Goal: Transaction & Acquisition: Purchase product/service

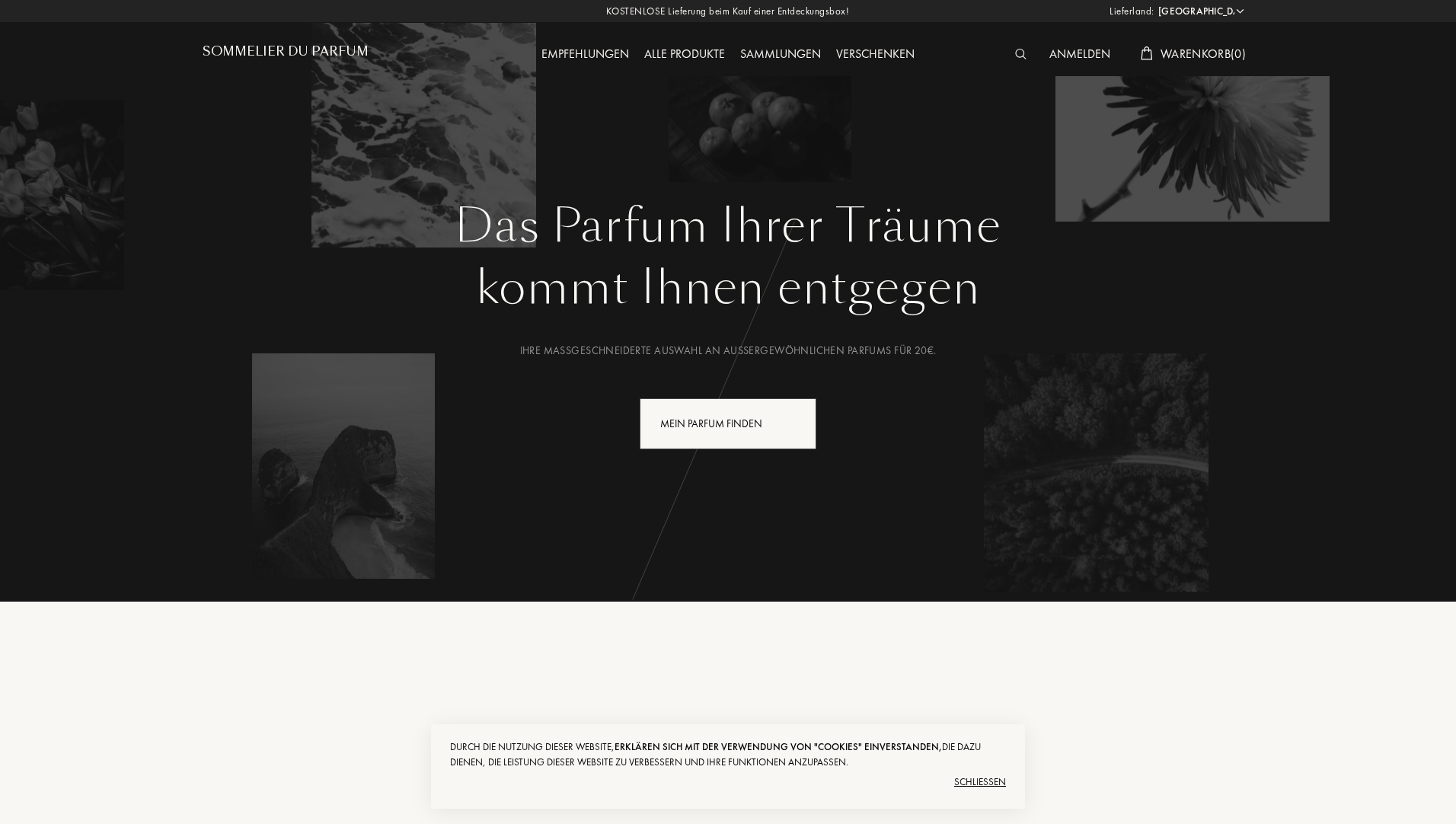
select select "DE"
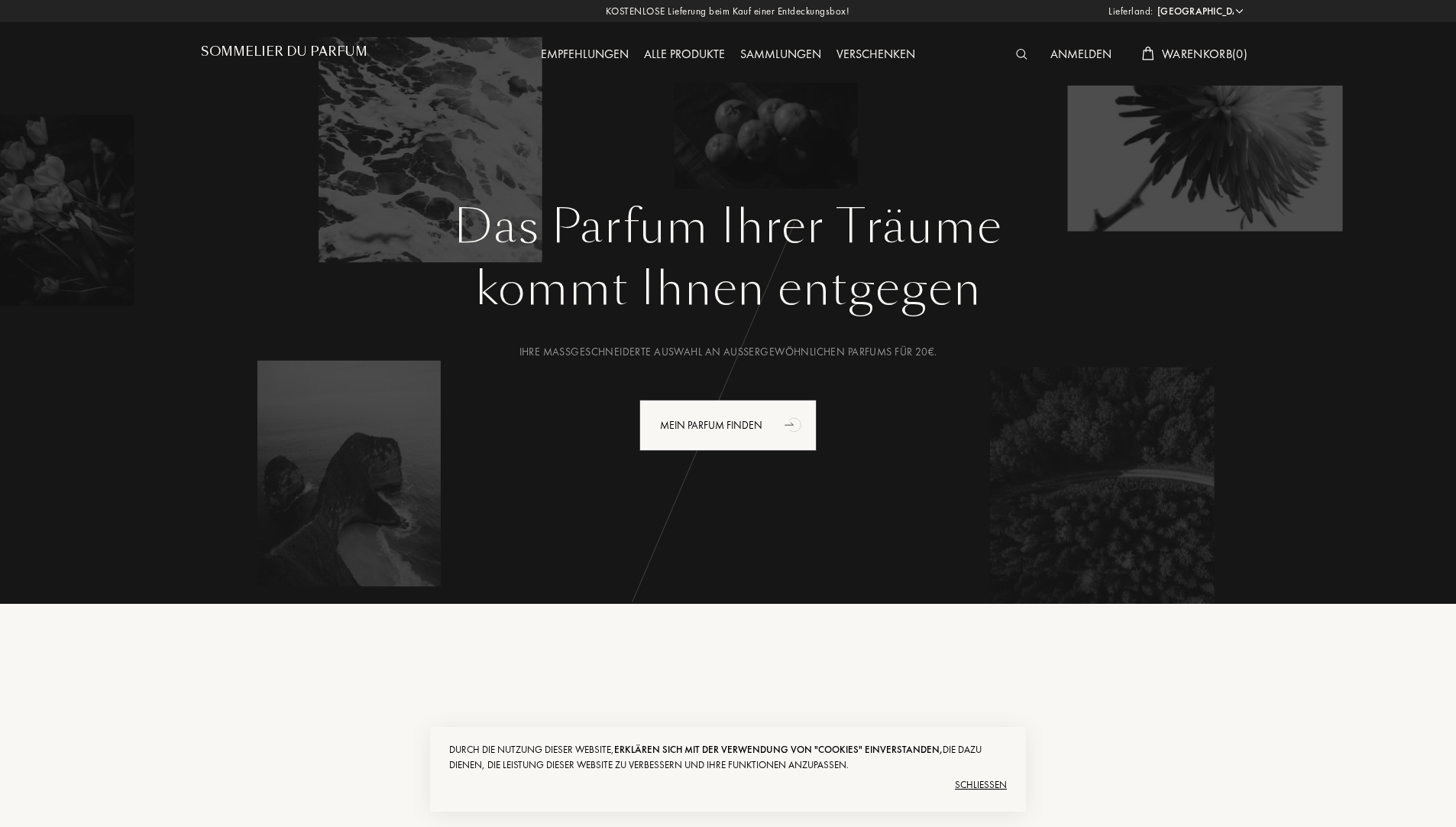
click at [949, 608] on div "1 . Geben Sie Ihre Vorlieben ein Konzentrieren Sie sich auf sich selbst und auf…" at bounding box center [728, 779] width 1054 height 351
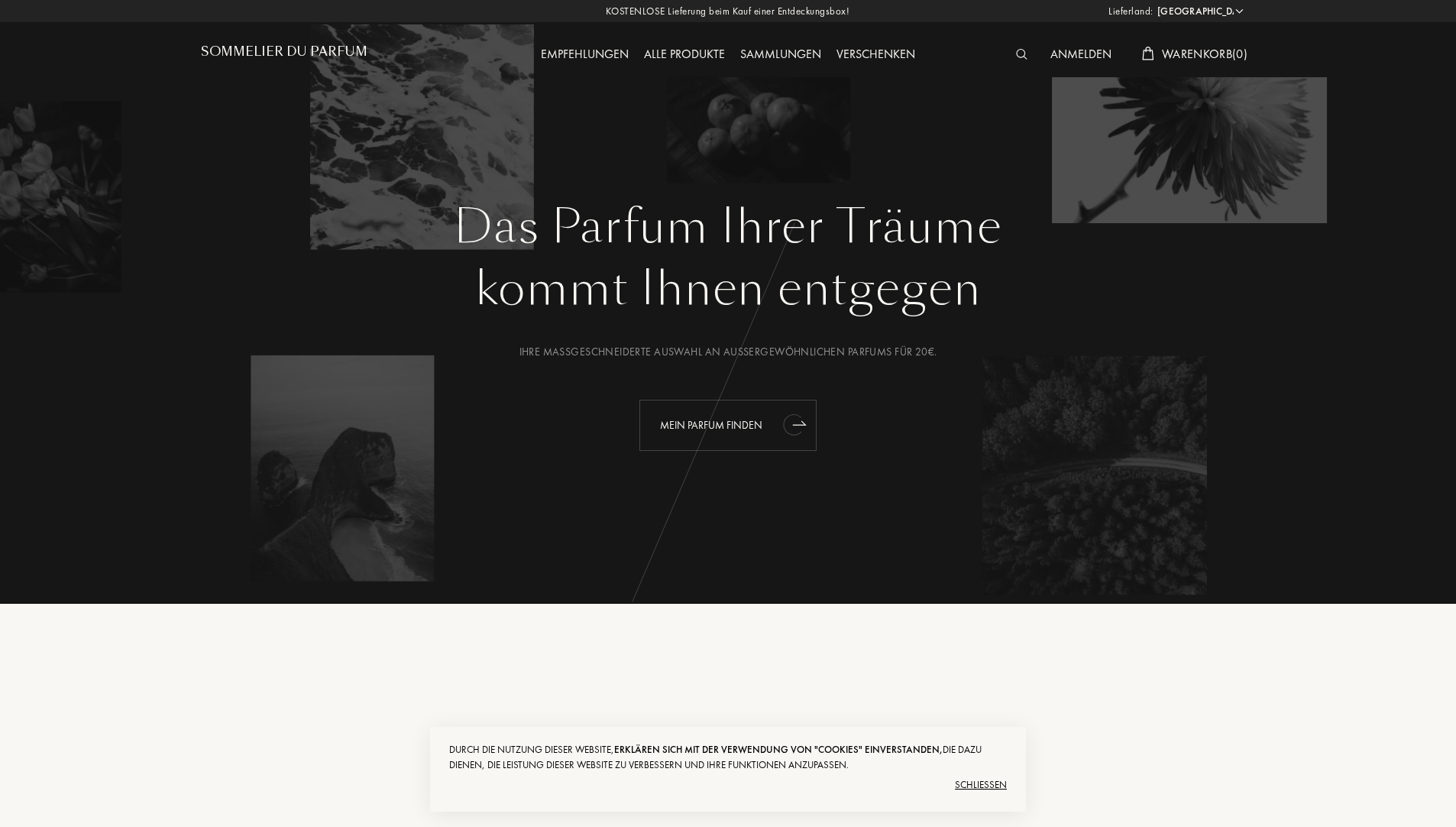
click at [680, 425] on div "Mein Parfum finden" at bounding box center [728, 425] width 178 height 51
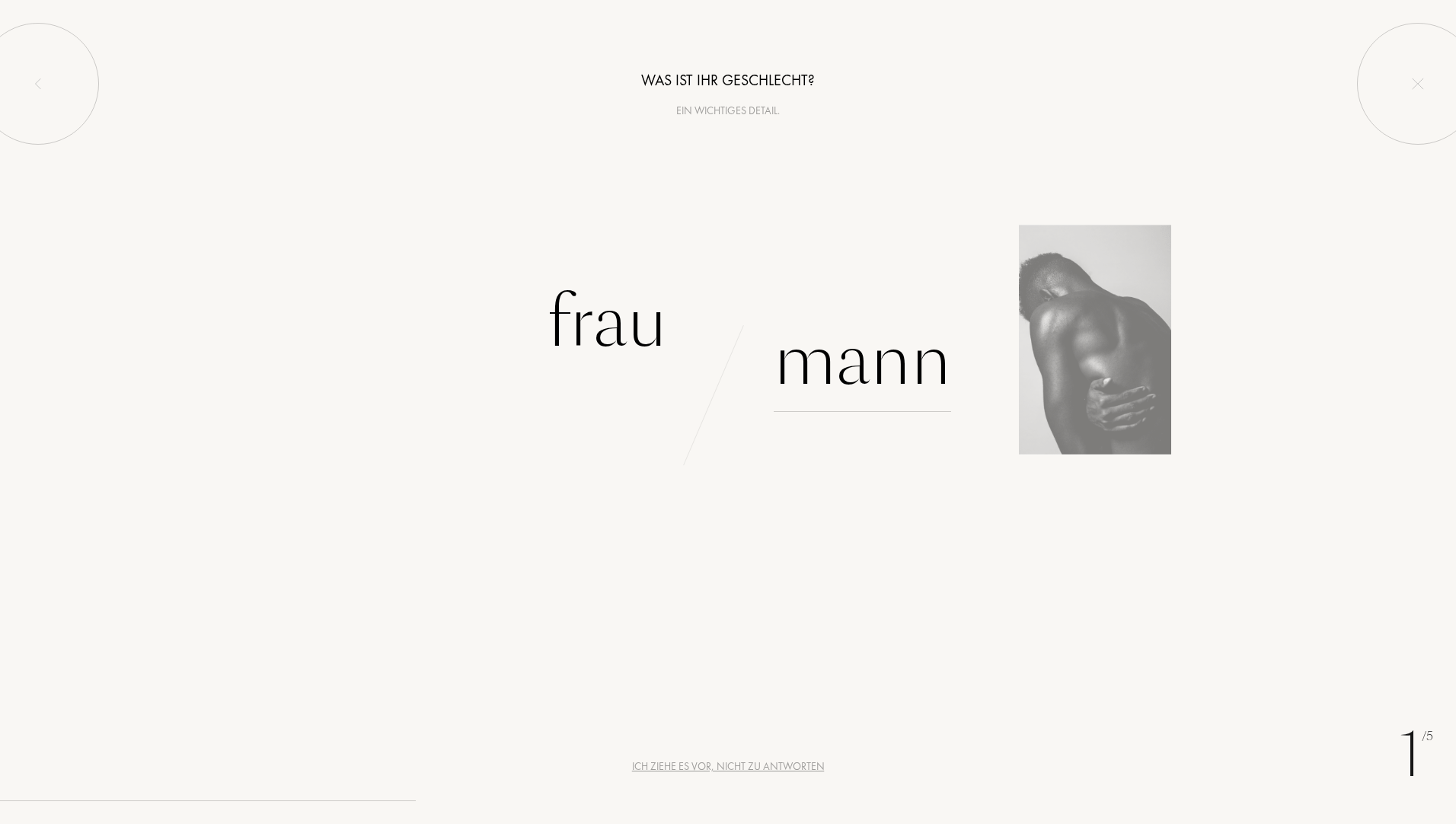
click at [940, 369] on div "Mann" at bounding box center [862, 360] width 177 height 103
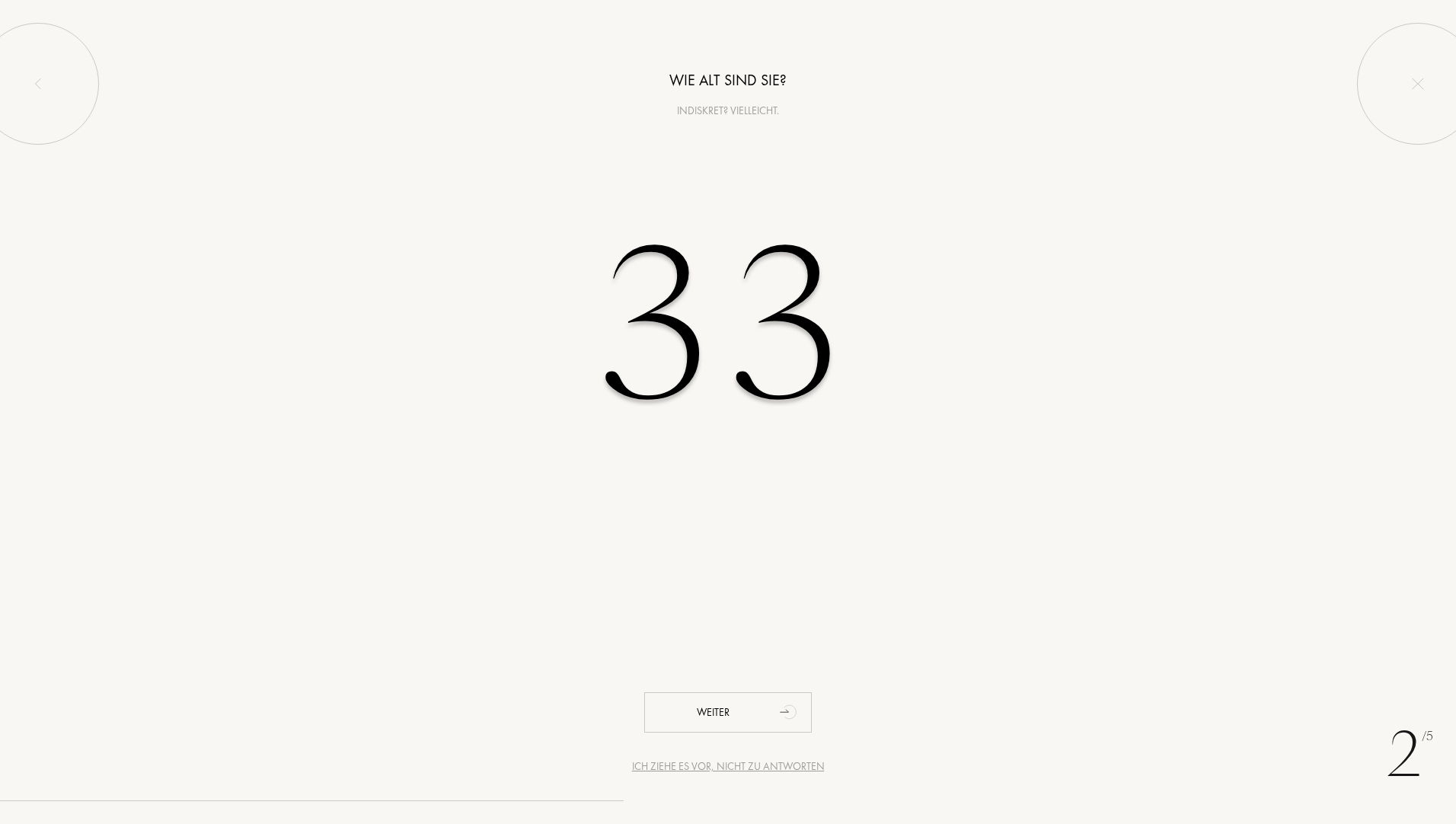
type input "33"
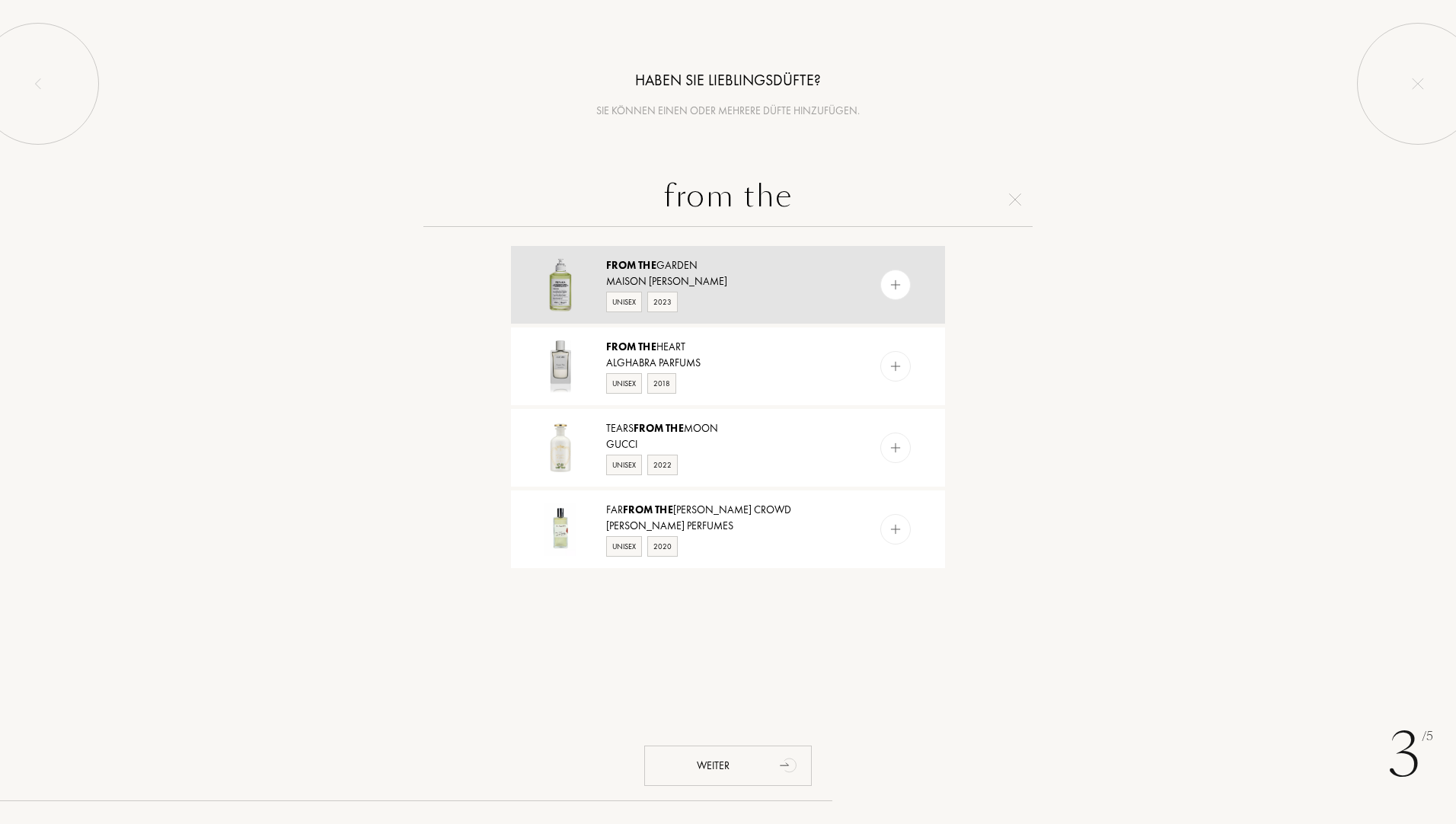
type input "from the"
click at [890, 284] on img at bounding box center [895, 285] width 14 height 14
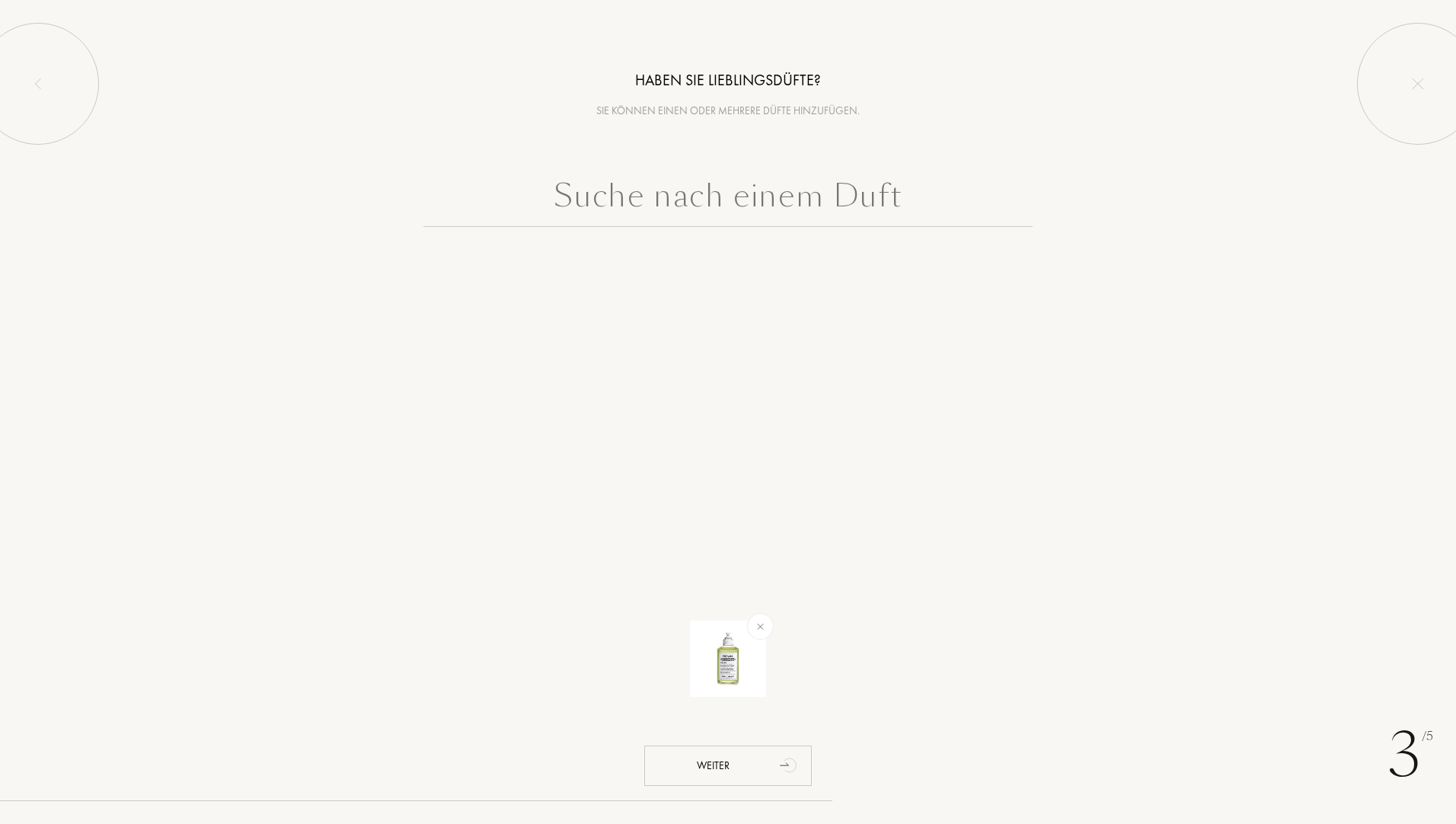
click at [809, 208] on input "text" at bounding box center [728, 200] width 609 height 55
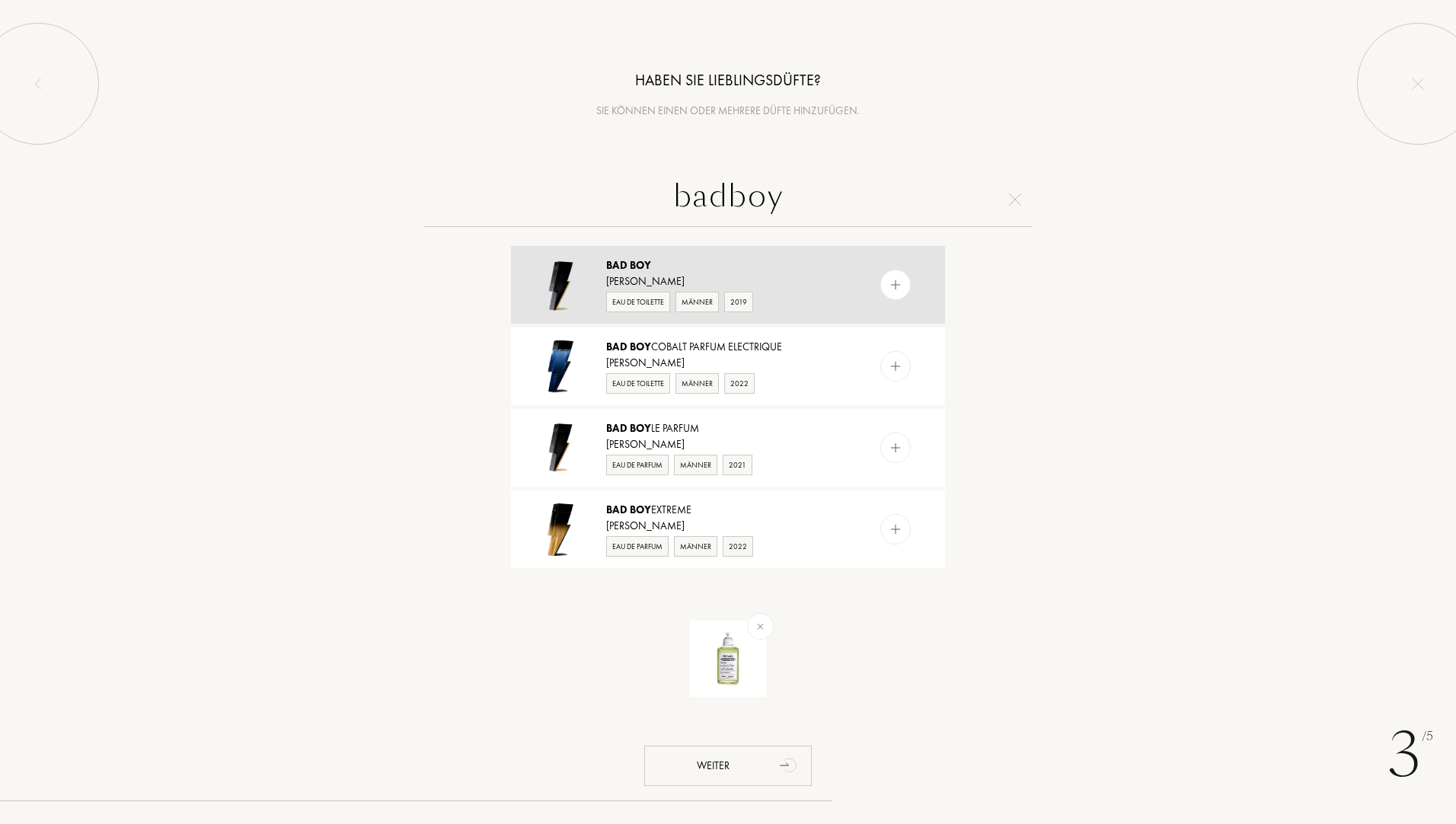
type input "badboy"
click at [891, 295] on div at bounding box center [895, 284] width 31 height 31
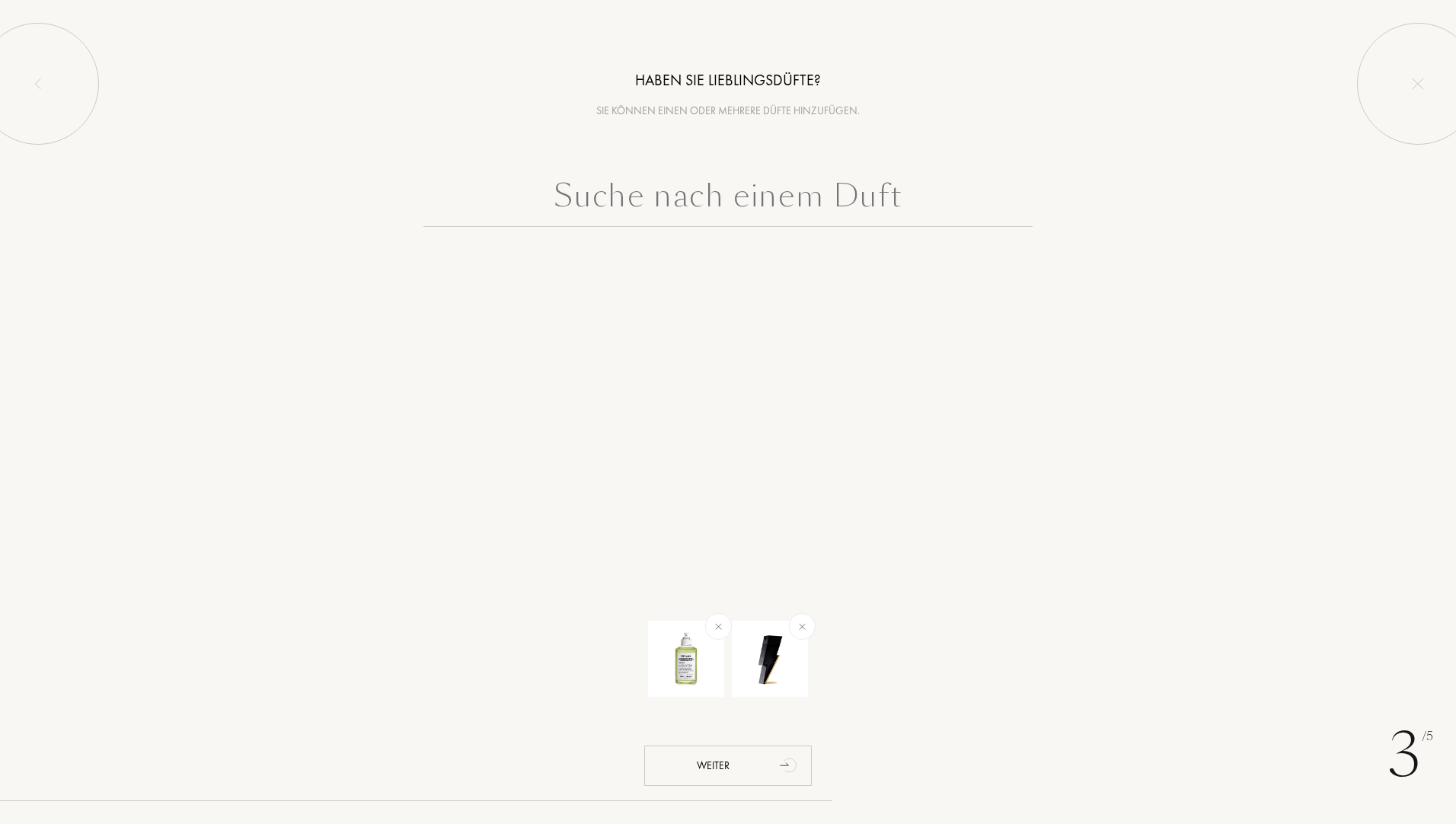
click at [801, 204] on input "text" at bounding box center [728, 200] width 609 height 55
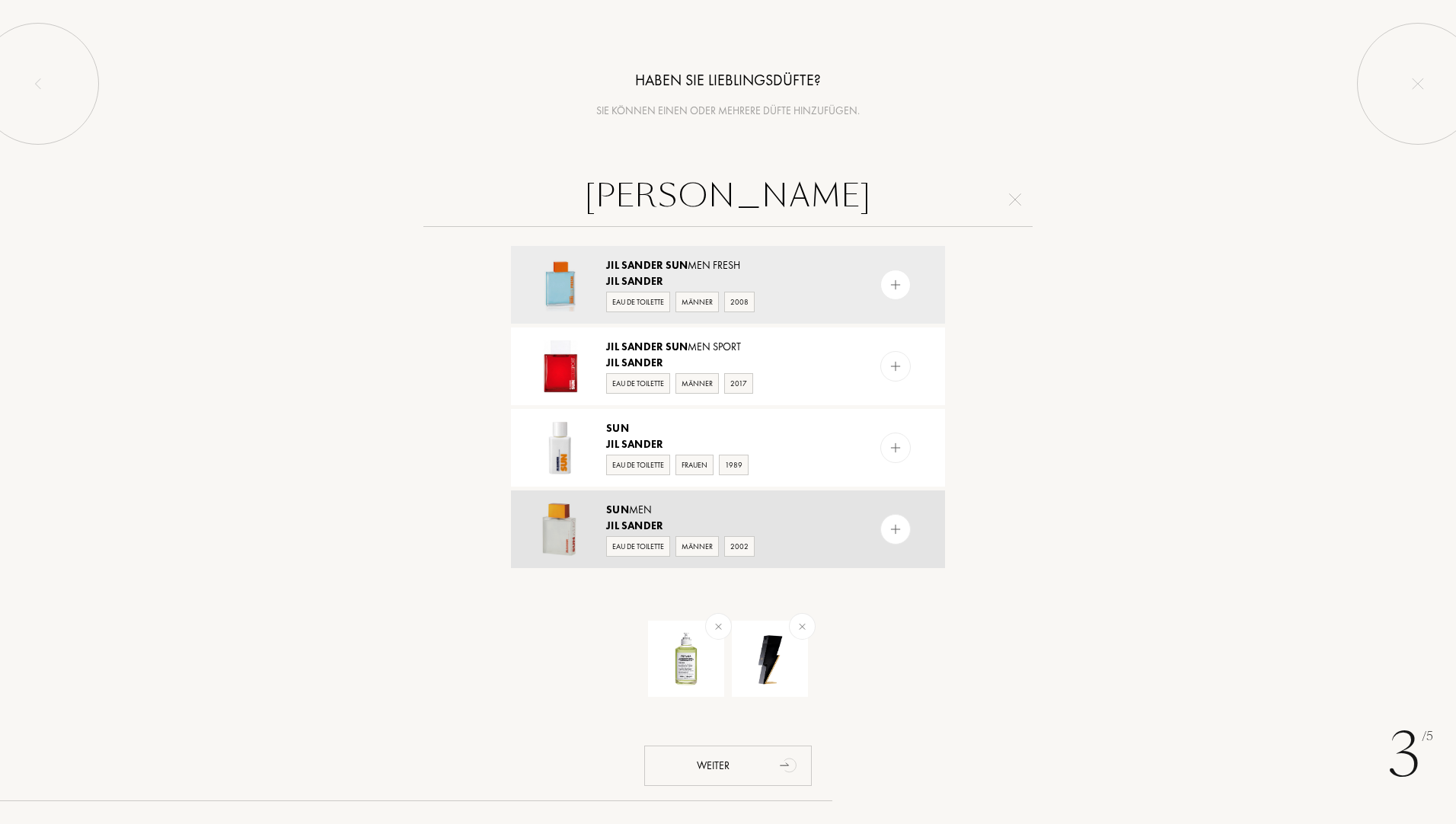
type input "jil sander sun"
drag, startPoint x: 897, startPoint y: 534, endPoint x: 833, endPoint y: 387, distance: 160.3
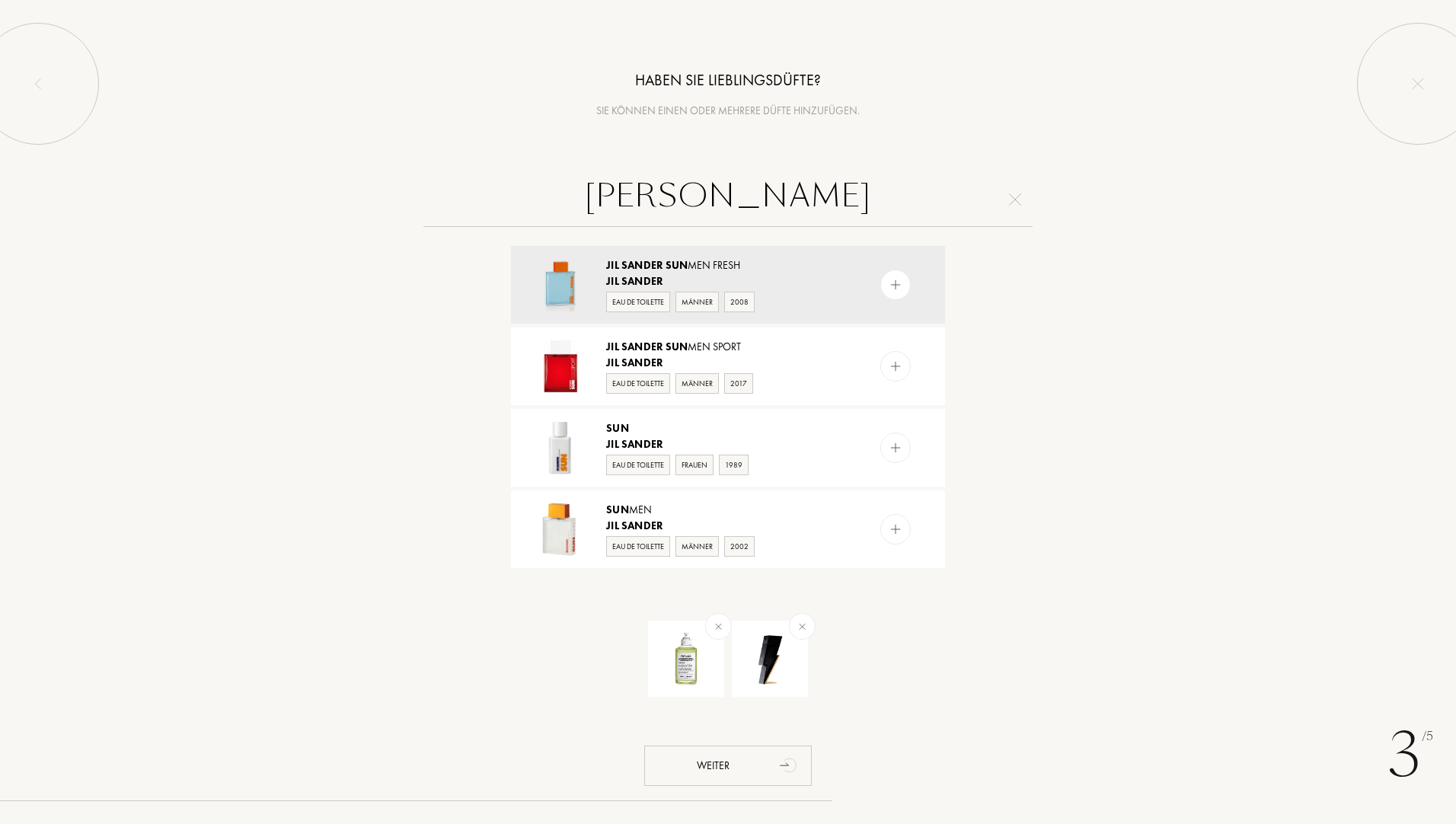
click at [896, 534] on img at bounding box center [895, 529] width 14 height 14
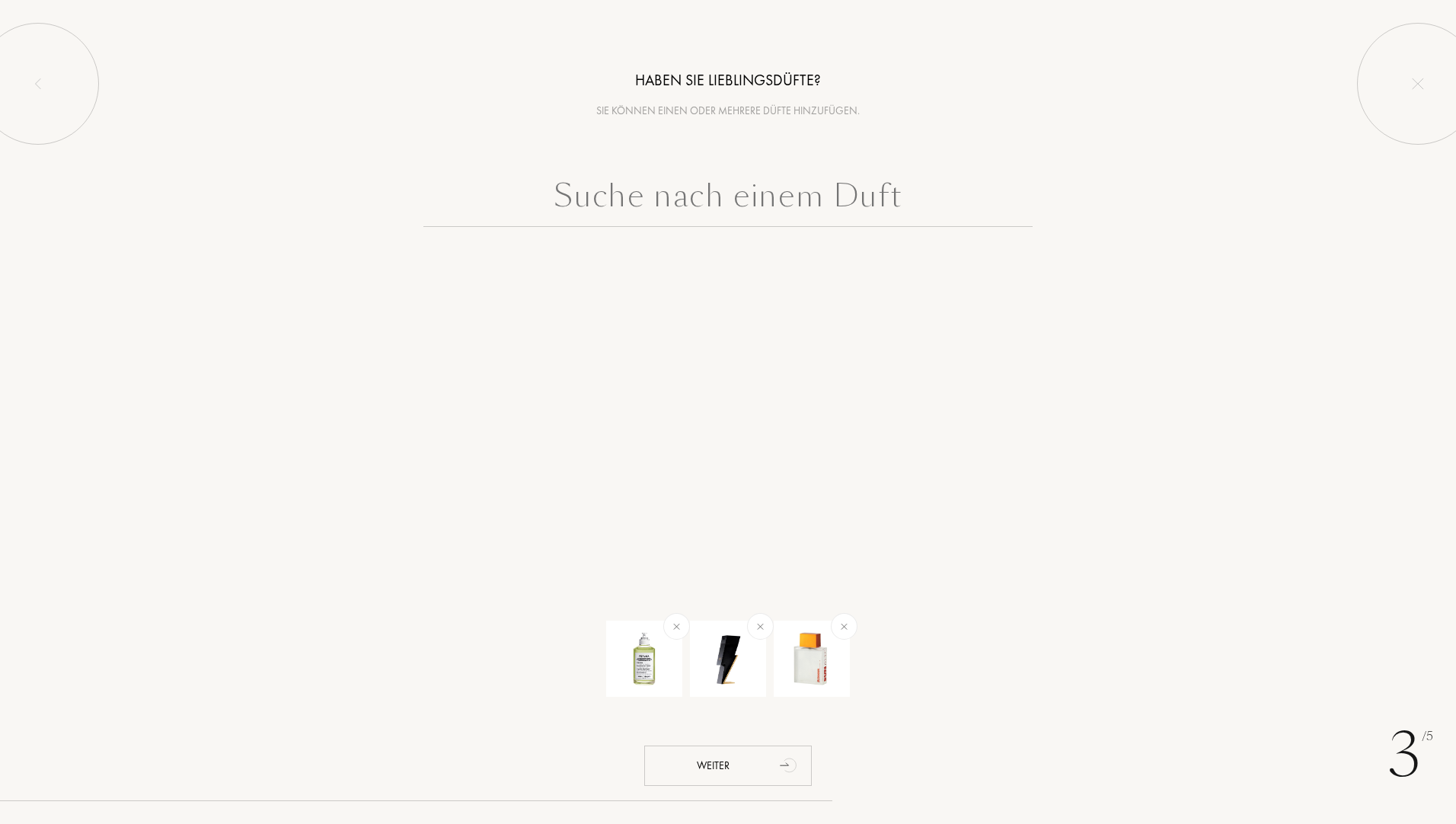
click at [781, 188] on input "text" at bounding box center [728, 200] width 609 height 55
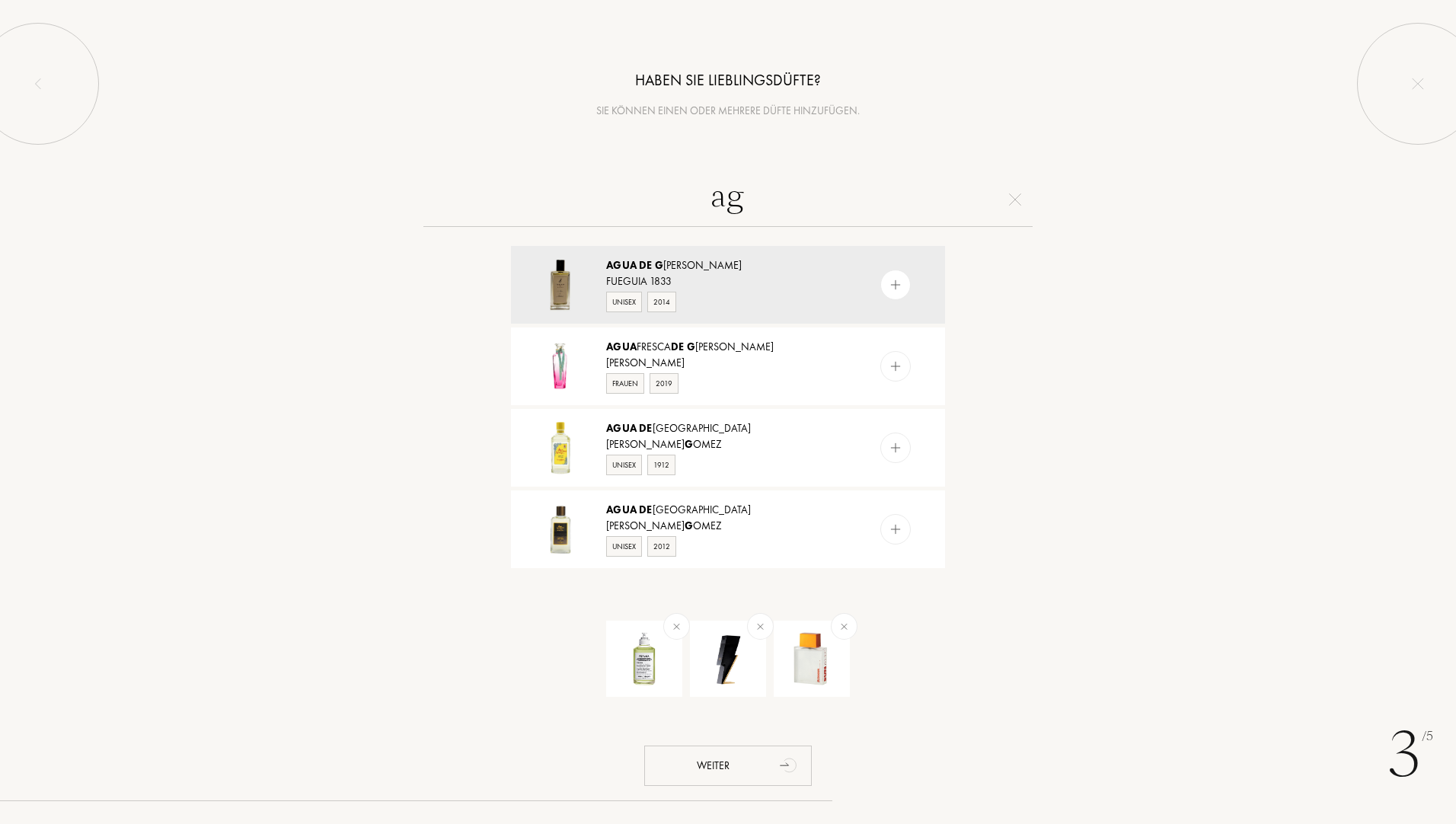
type input "a"
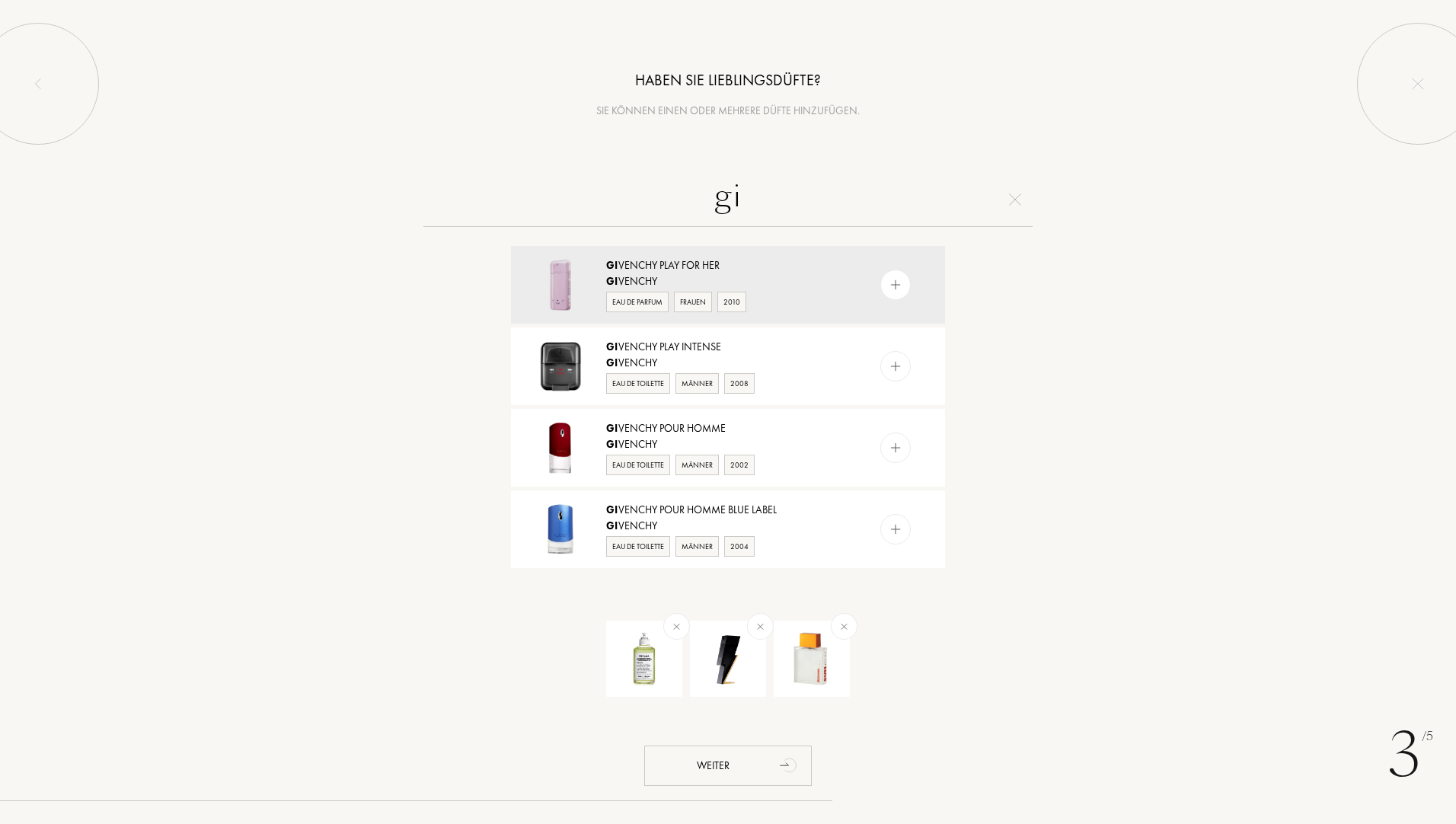
type input "g"
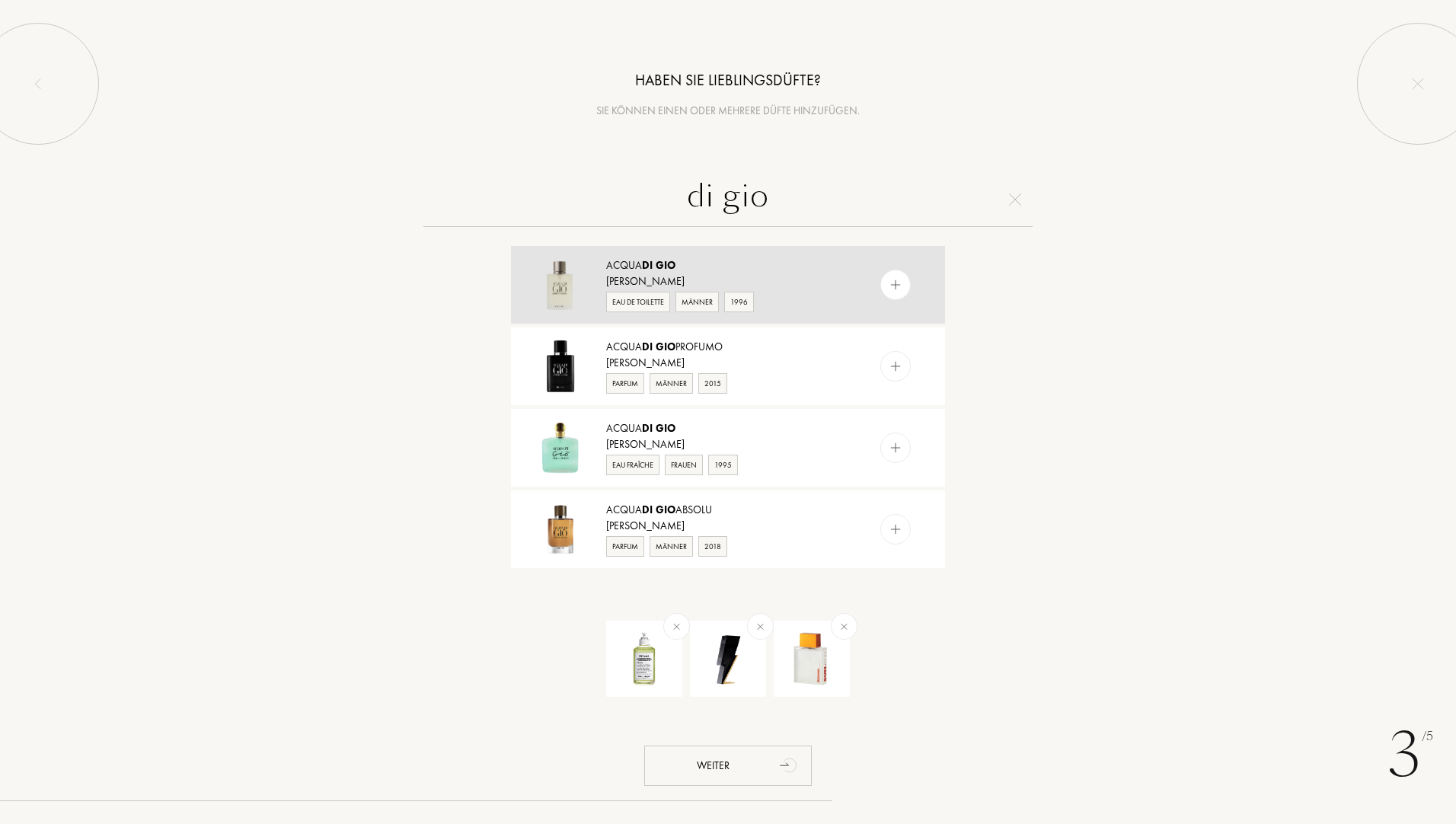
type input "di gio"
click at [905, 287] on div at bounding box center [895, 284] width 31 height 31
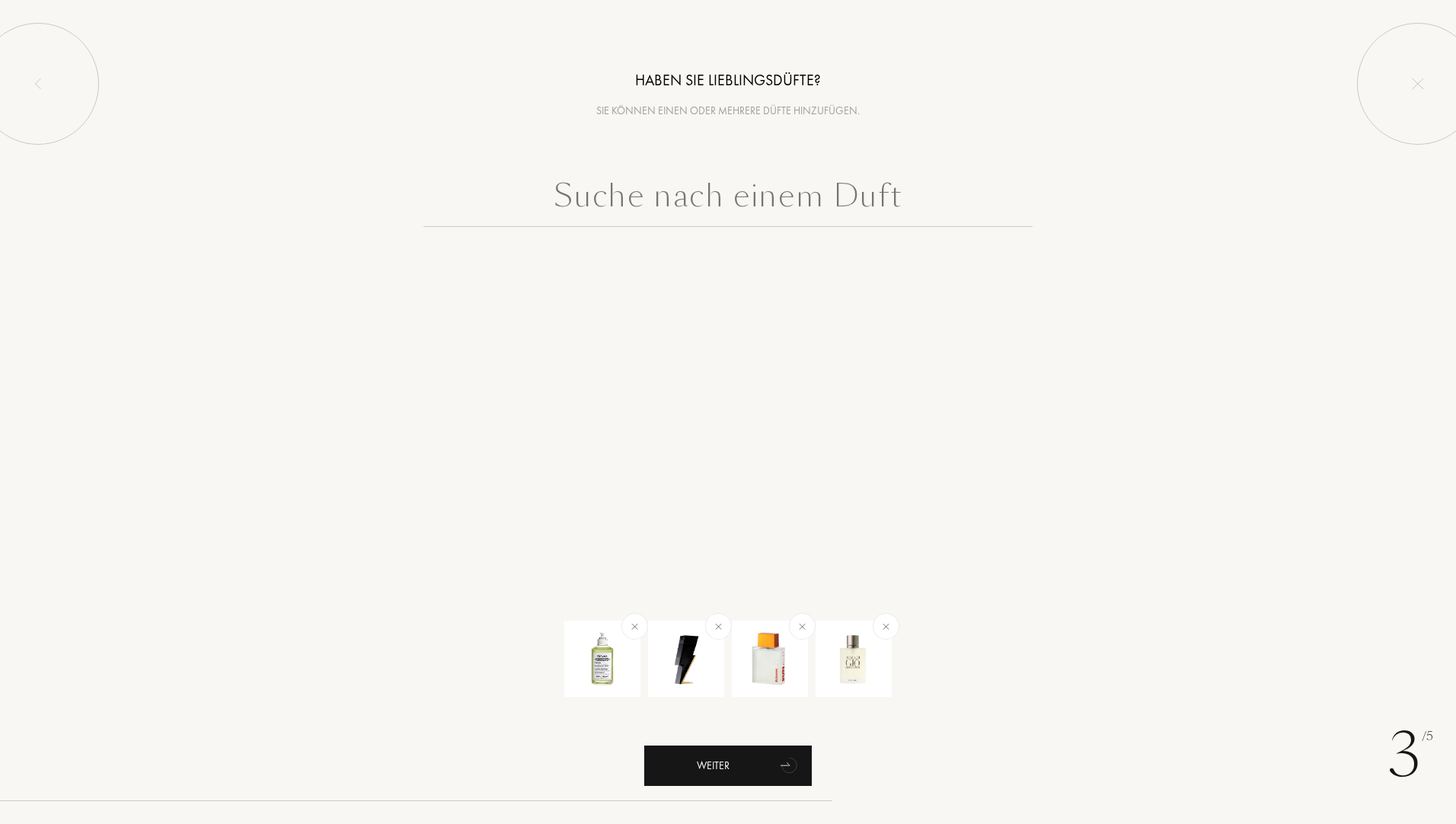
click at [777, 768] on icon "animation" at bounding box center [789, 764] width 31 height 31
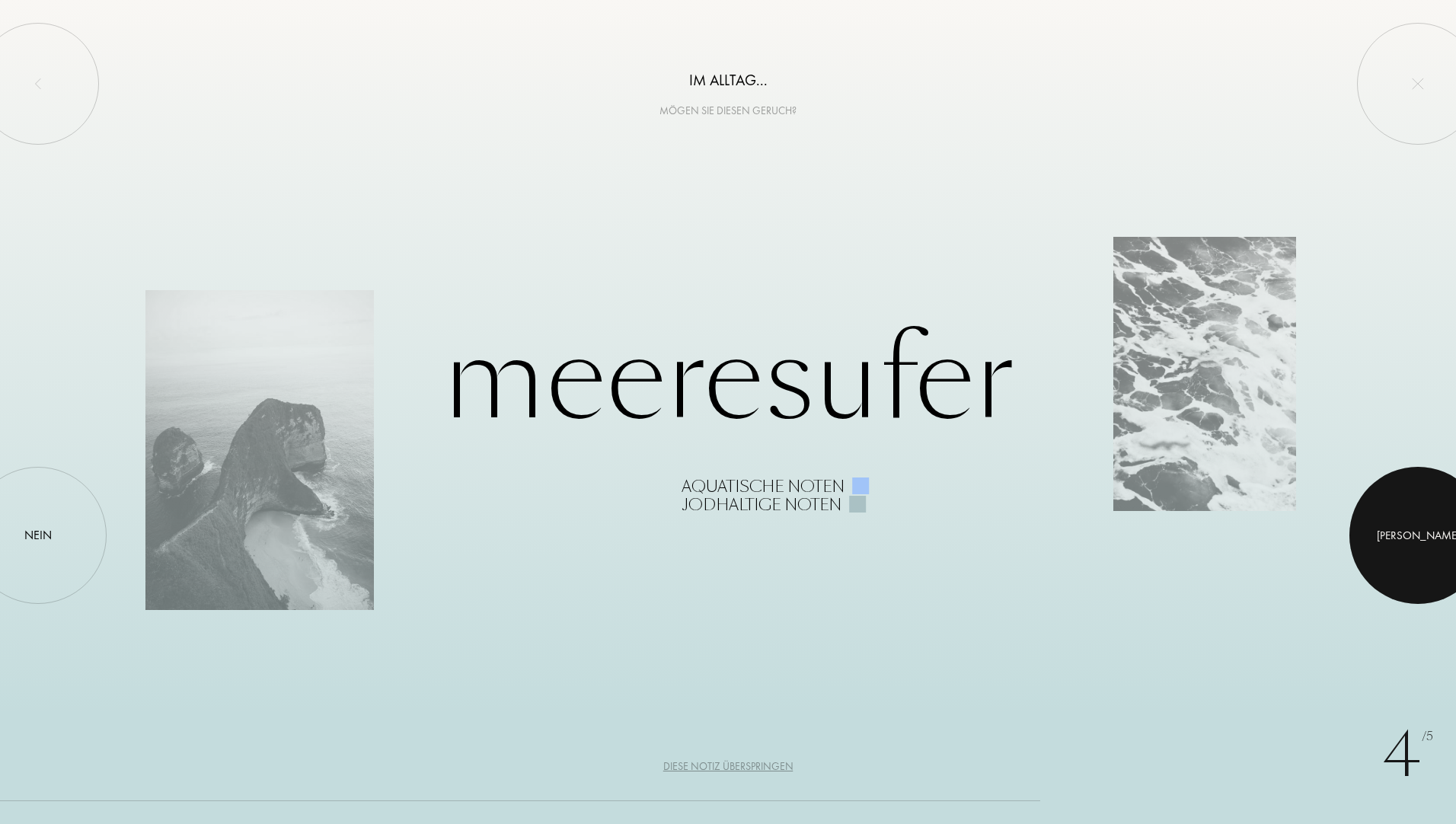
click at [1360, 555] on div at bounding box center [1418, 535] width 137 height 137
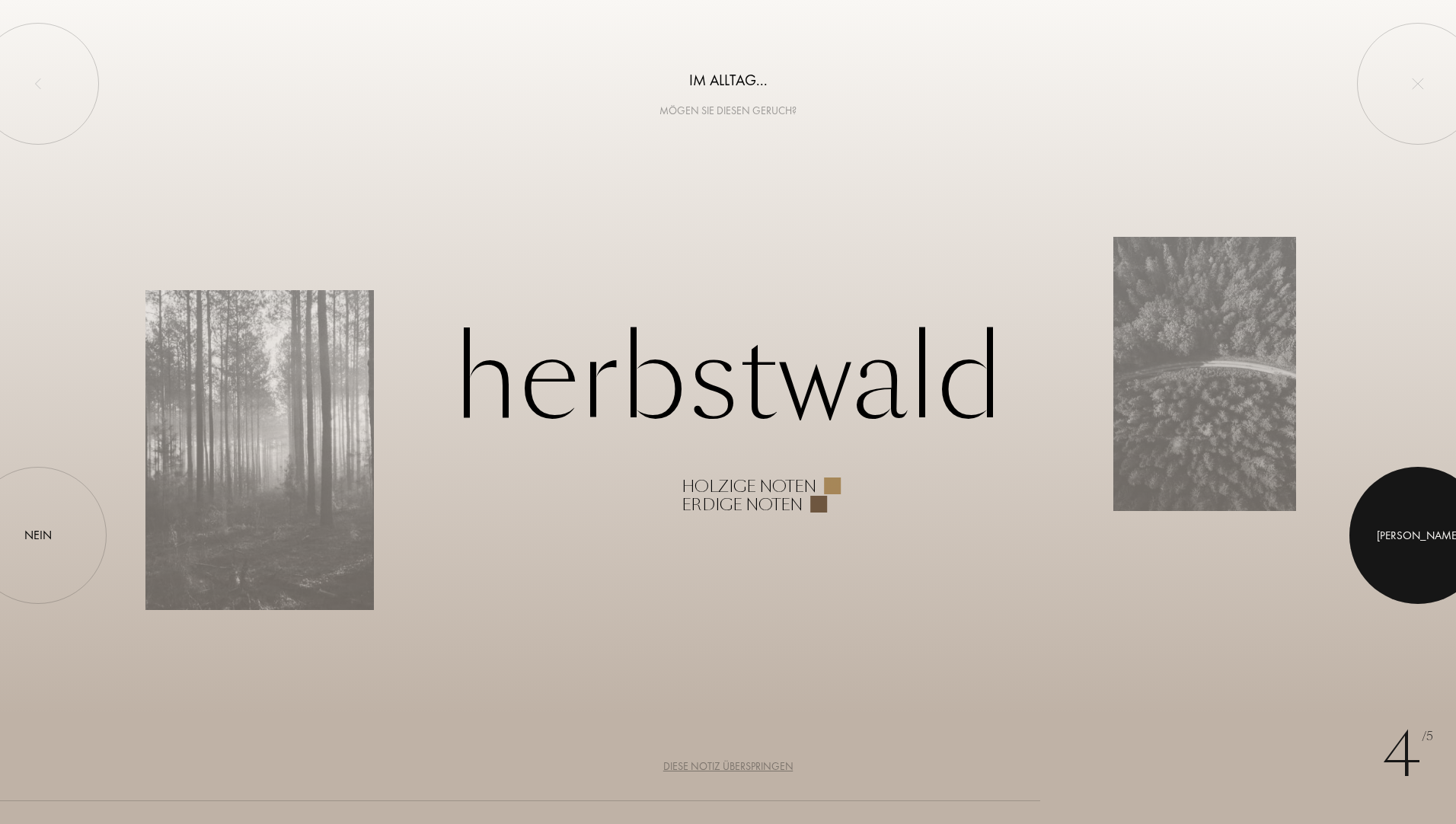
click at [1414, 545] on div at bounding box center [1418, 535] width 137 height 137
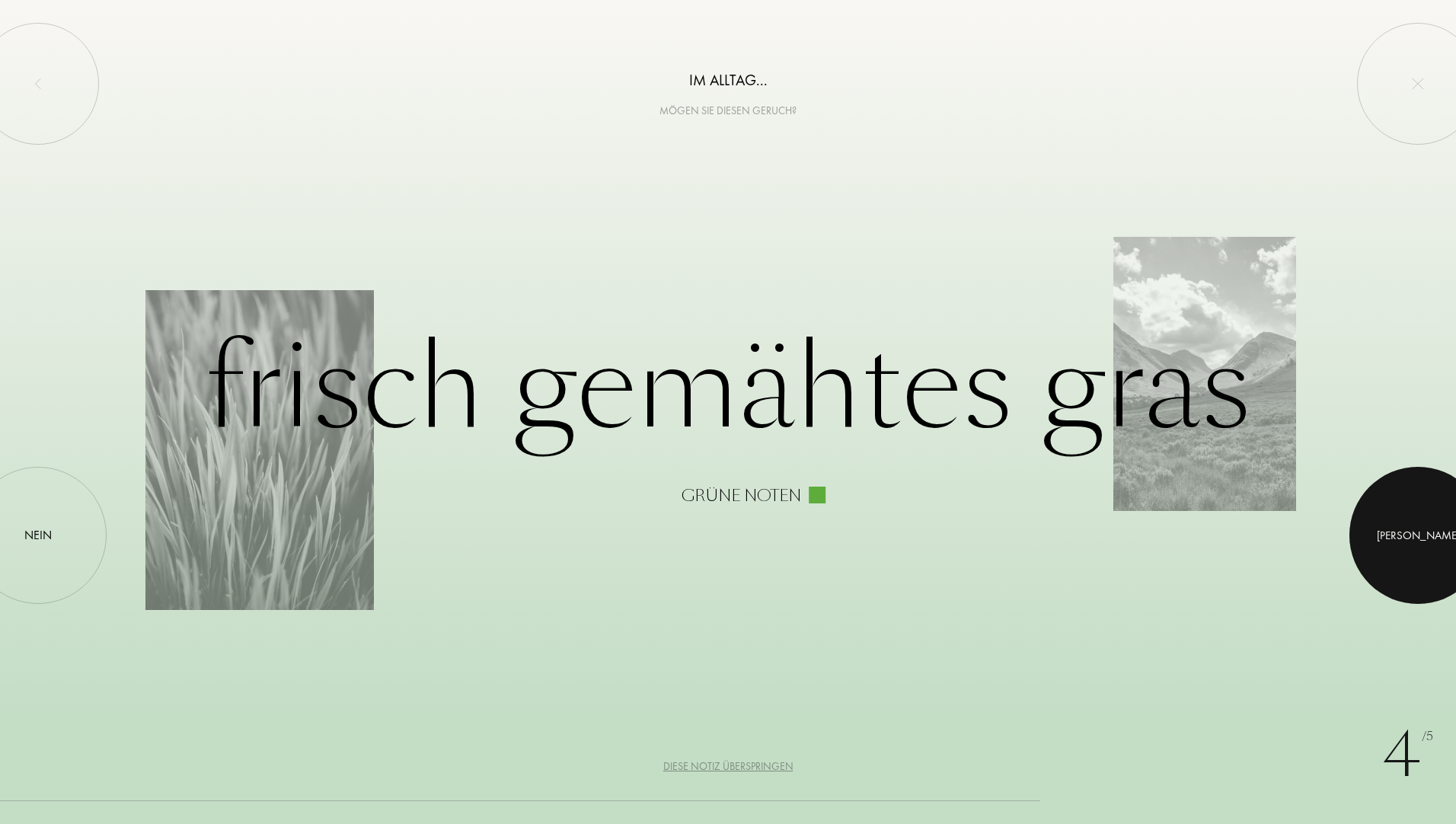
click at [1389, 529] on div at bounding box center [1418, 535] width 137 height 137
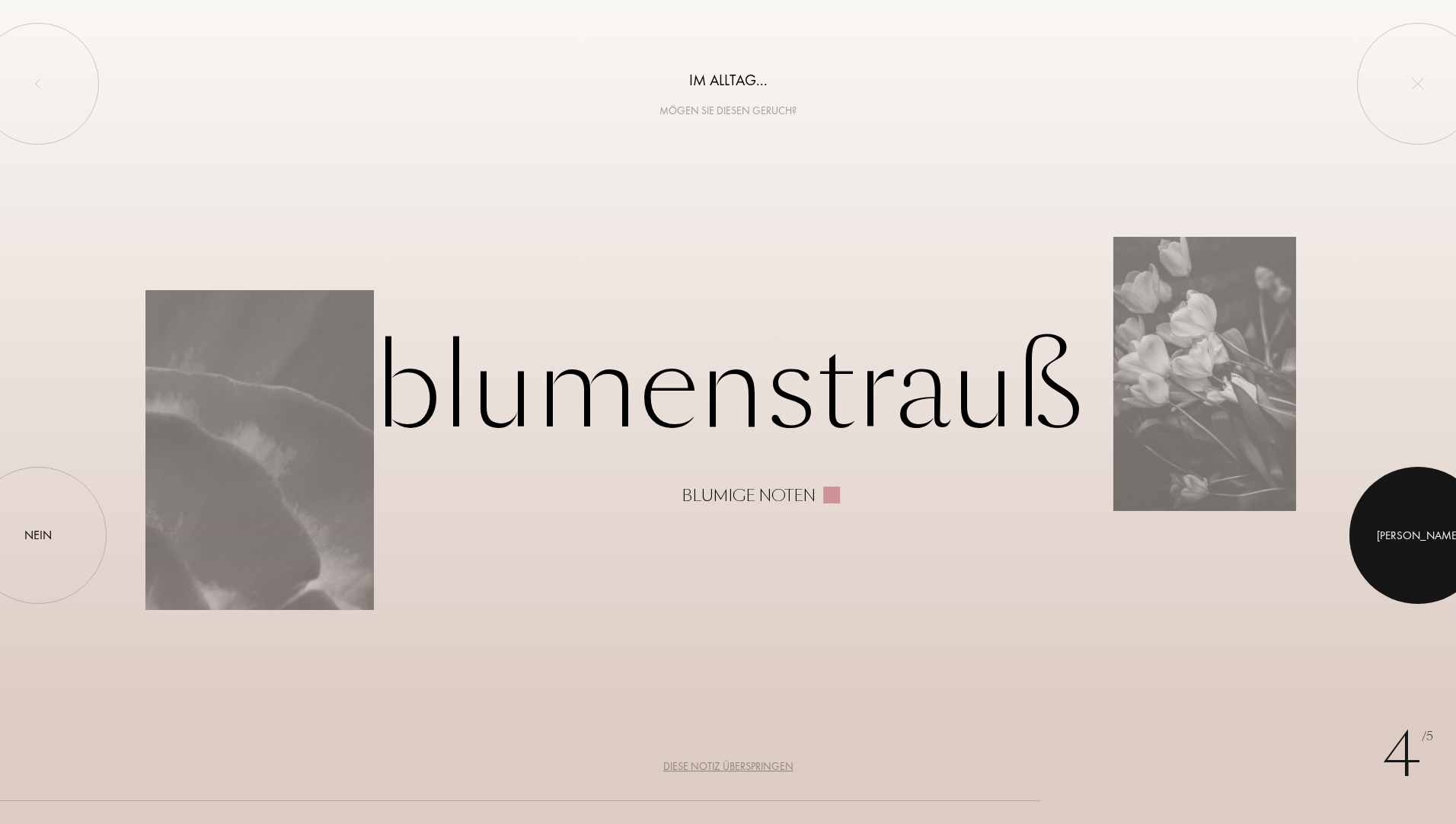
click at [1413, 534] on div "Ja" at bounding box center [1418, 536] width 83 height 17
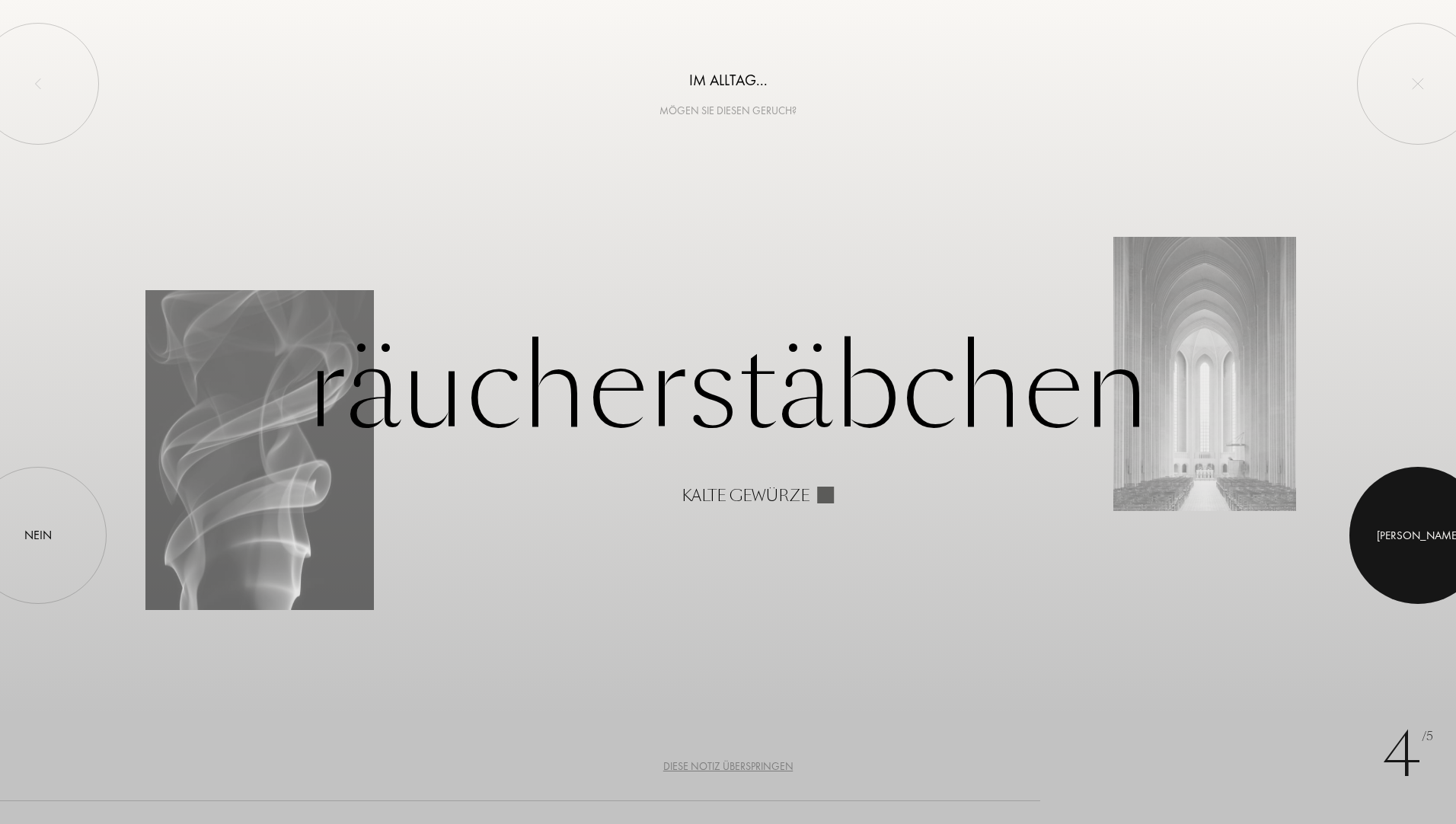
click at [1396, 536] on div at bounding box center [1418, 535] width 137 height 137
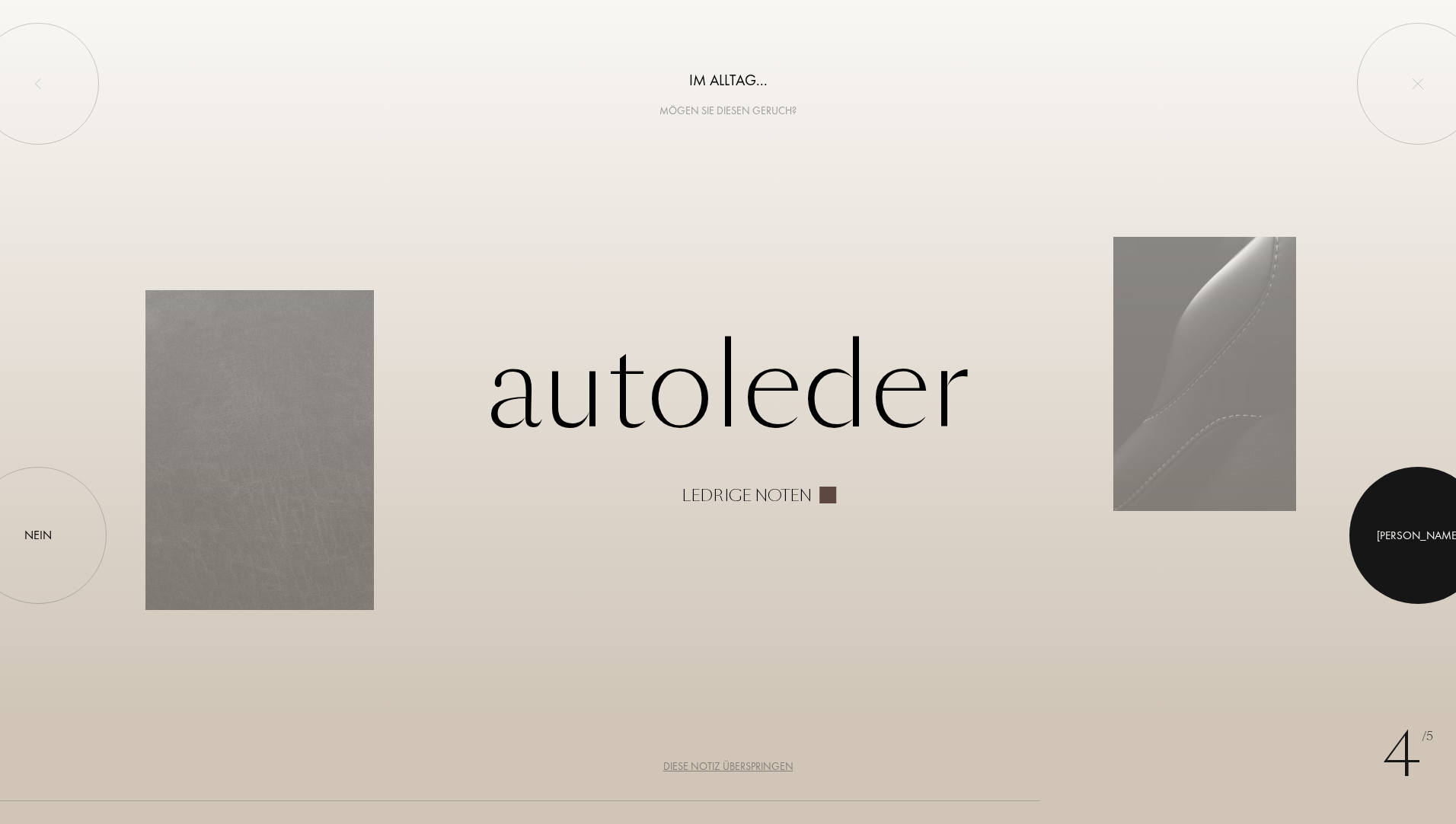
click at [1374, 524] on div at bounding box center [1418, 535] width 137 height 137
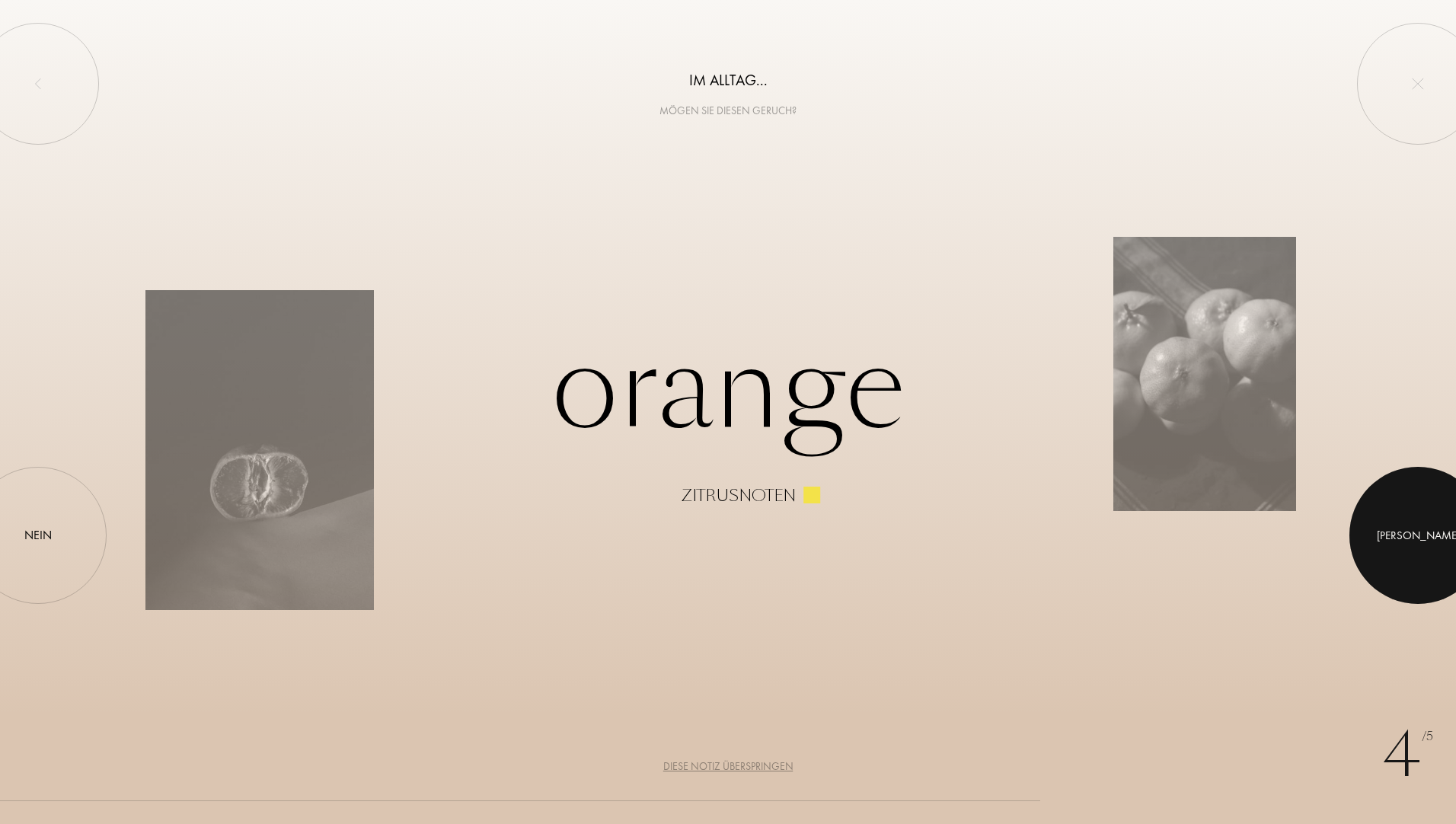
click at [1418, 540] on div "Ja" at bounding box center [1418, 536] width 83 height 17
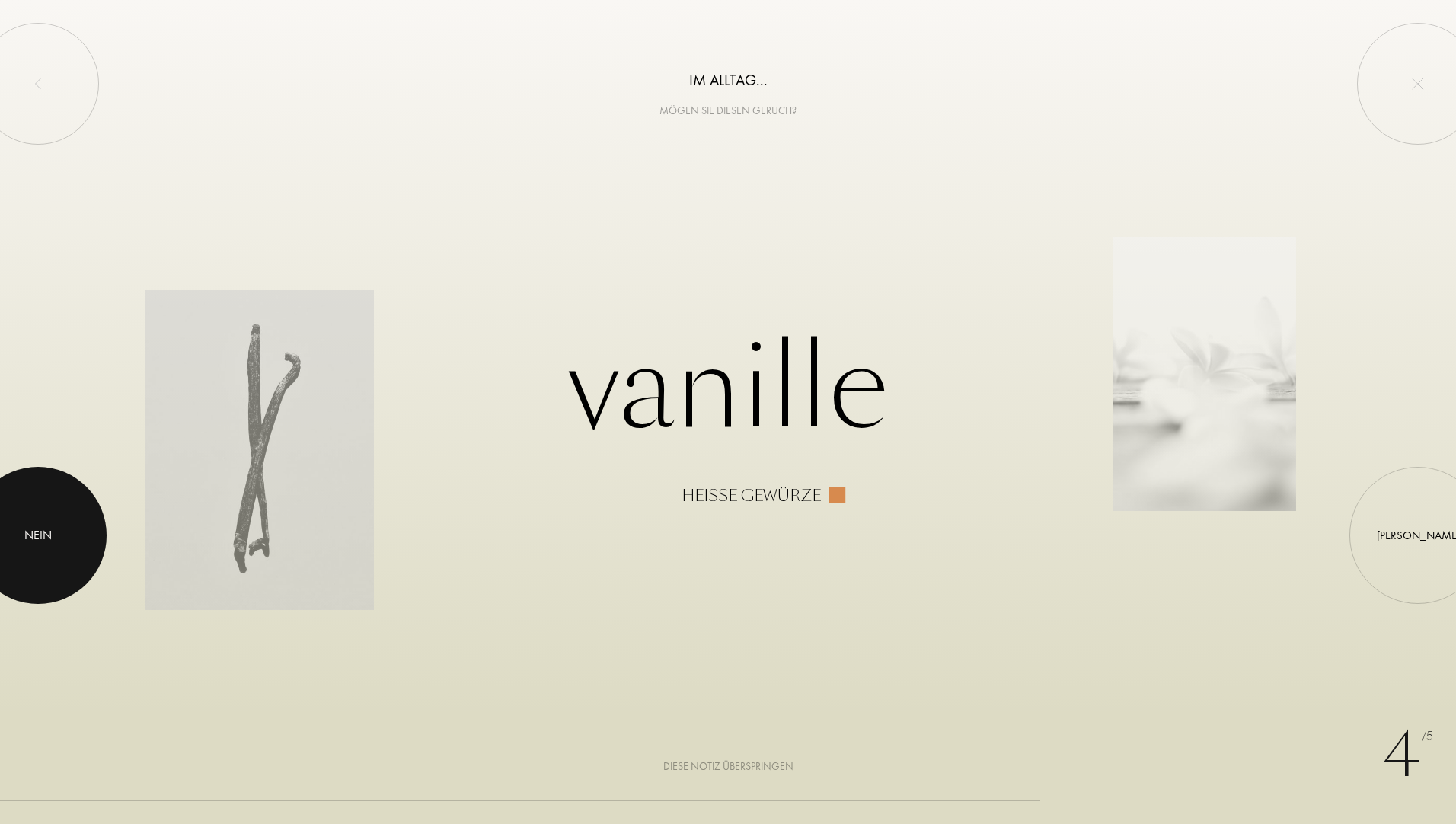
click at [74, 556] on div at bounding box center [38, 535] width 137 height 137
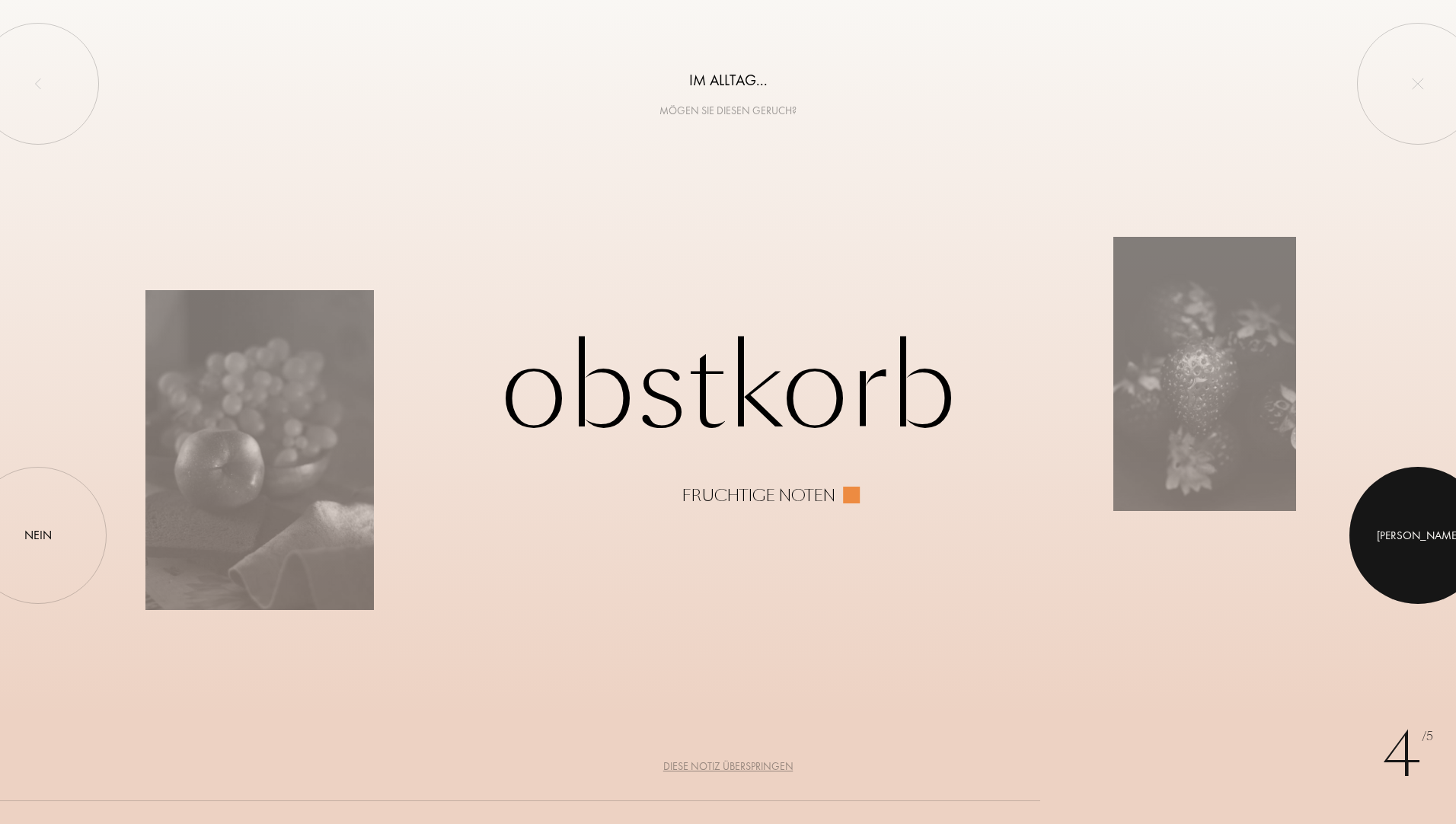
click at [1411, 528] on div at bounding box center [1418, 535] width 137 height 137
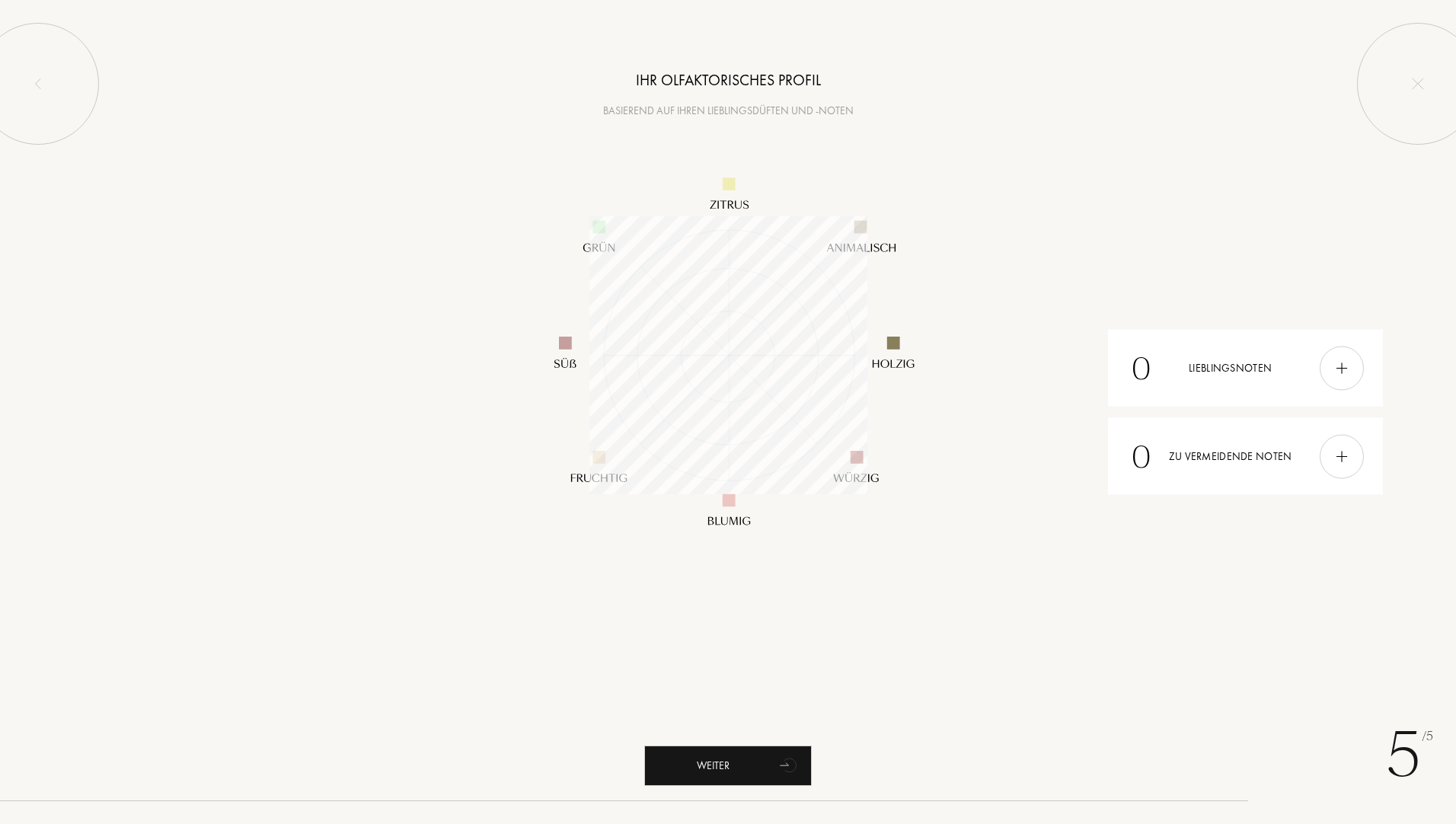
scroll to position [278, 278]
click at [735, 766] on div "Weiter" at bounding box center [728, 766] width 168 height 41
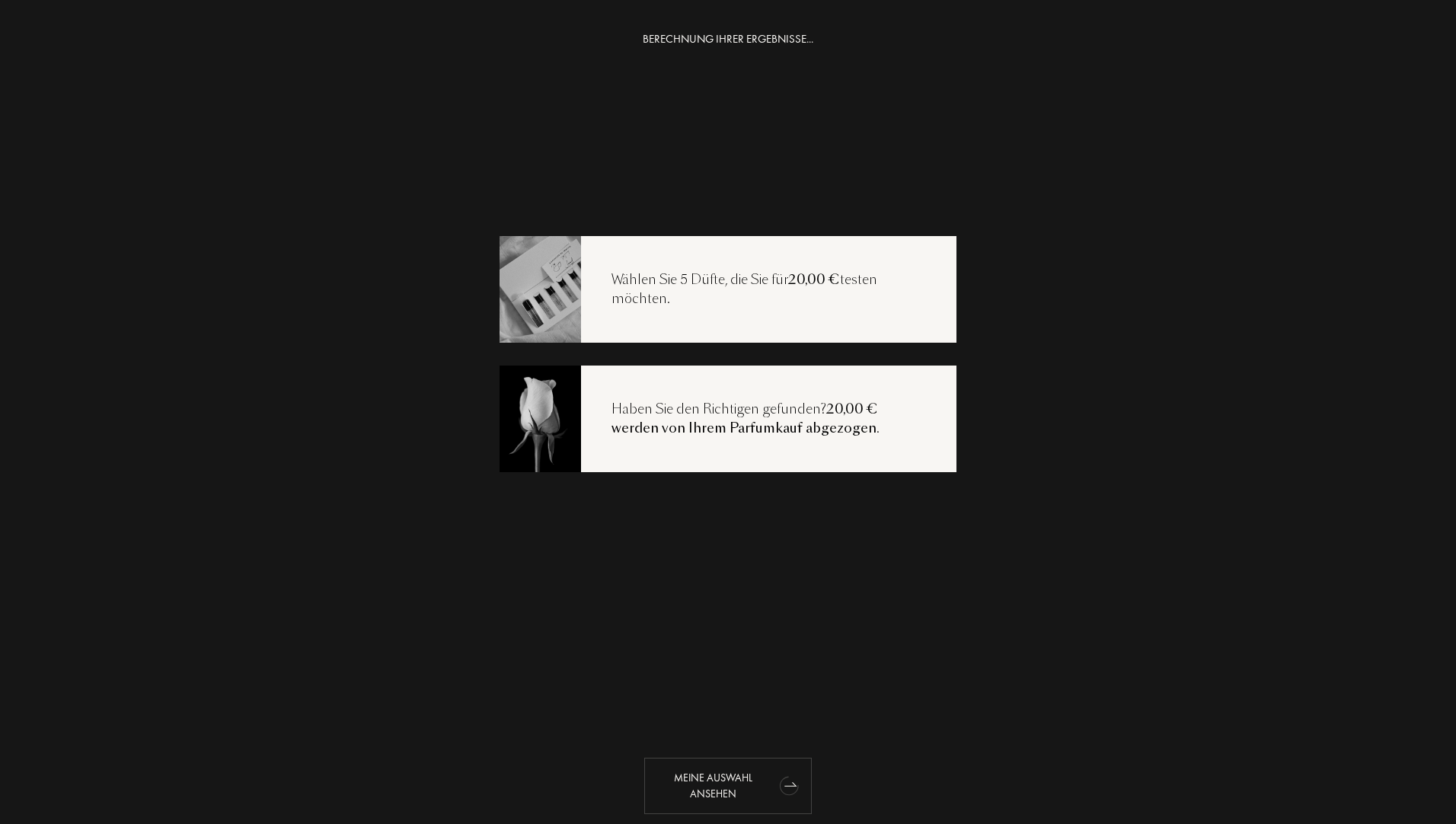
click at [679, 790] on div "Meine Auswahl ansehen" at bounding box center [728, 786] width 168 height 56
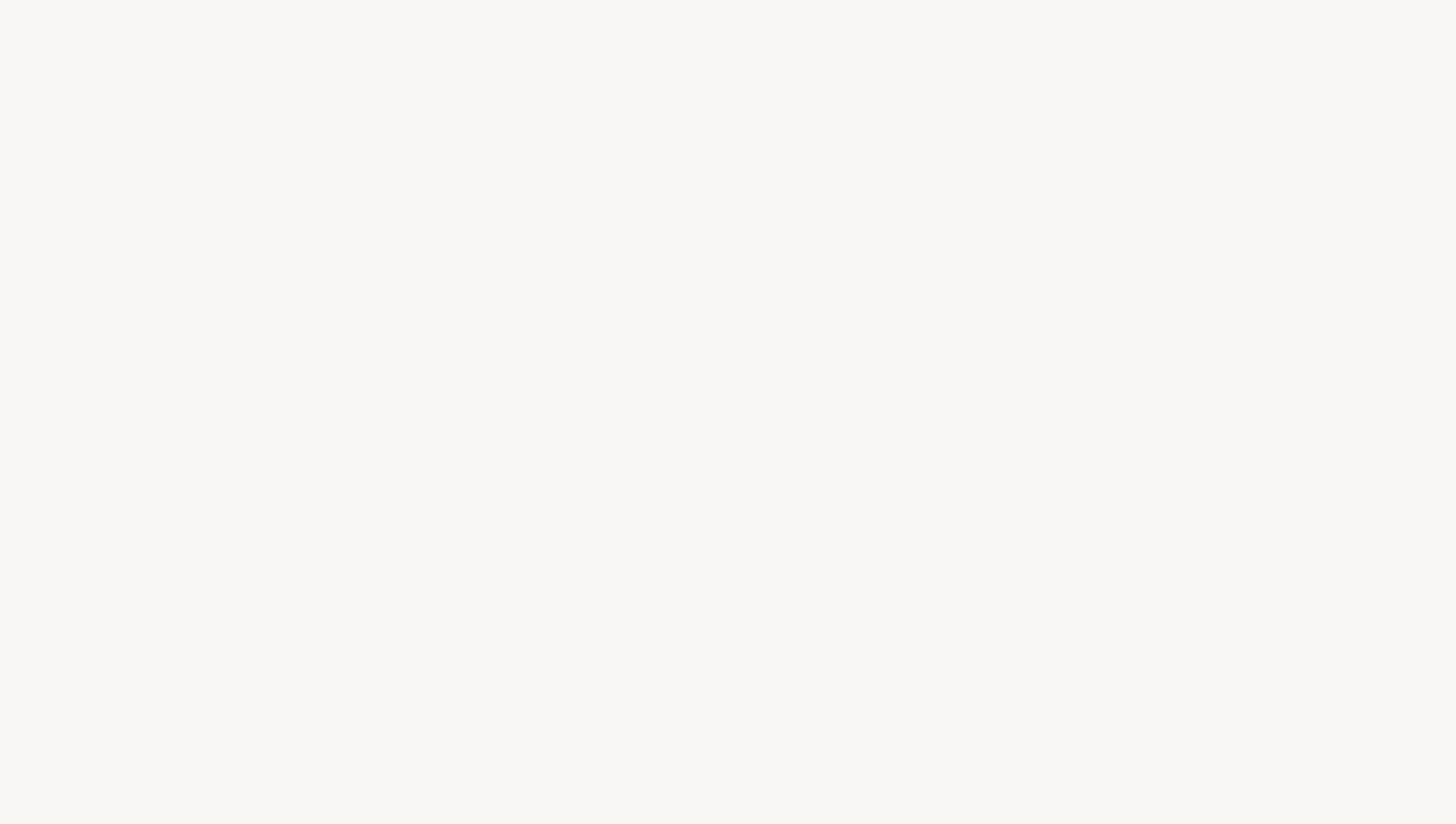
select select "DE"
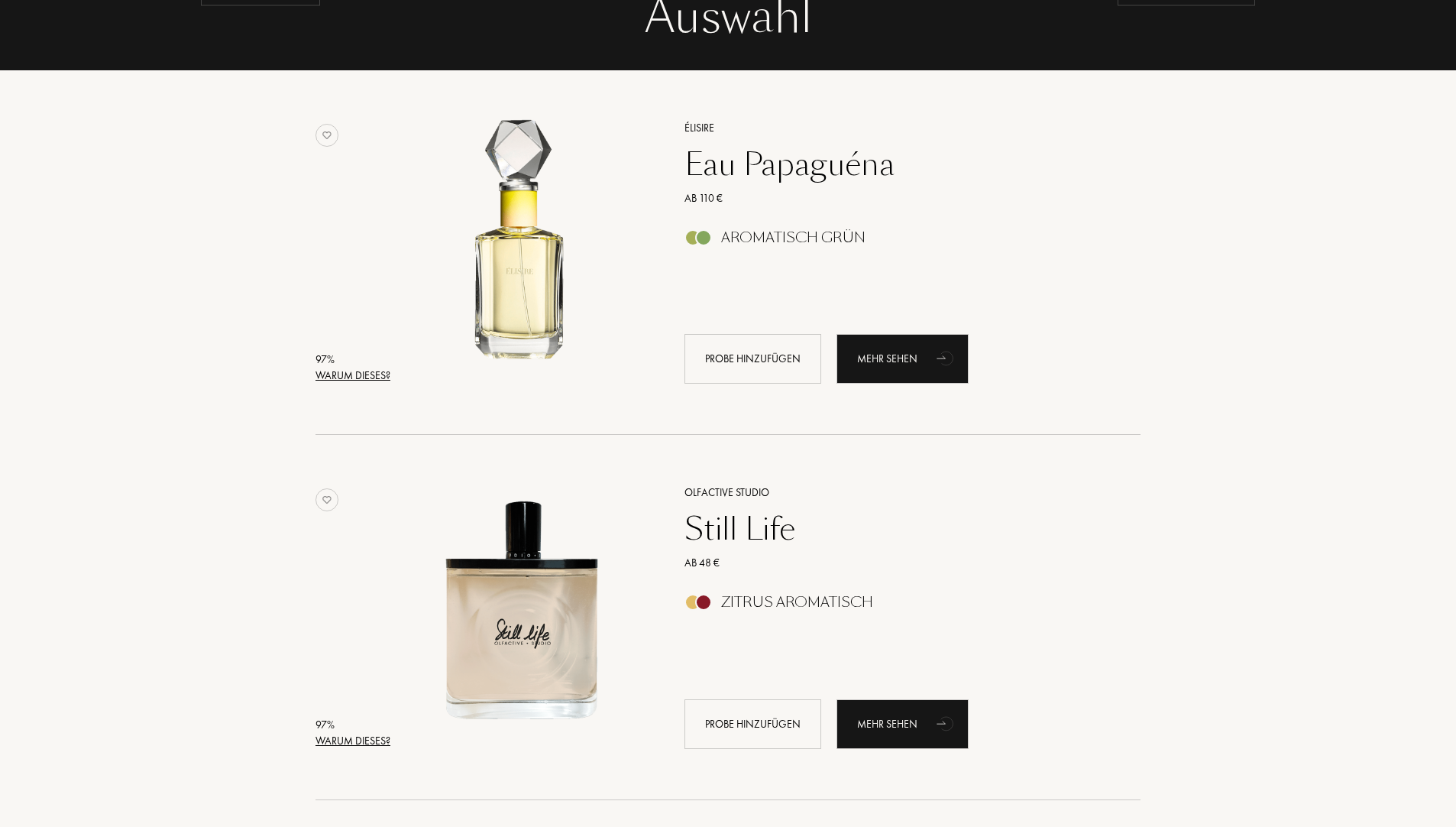
scroll to position [230, 0]
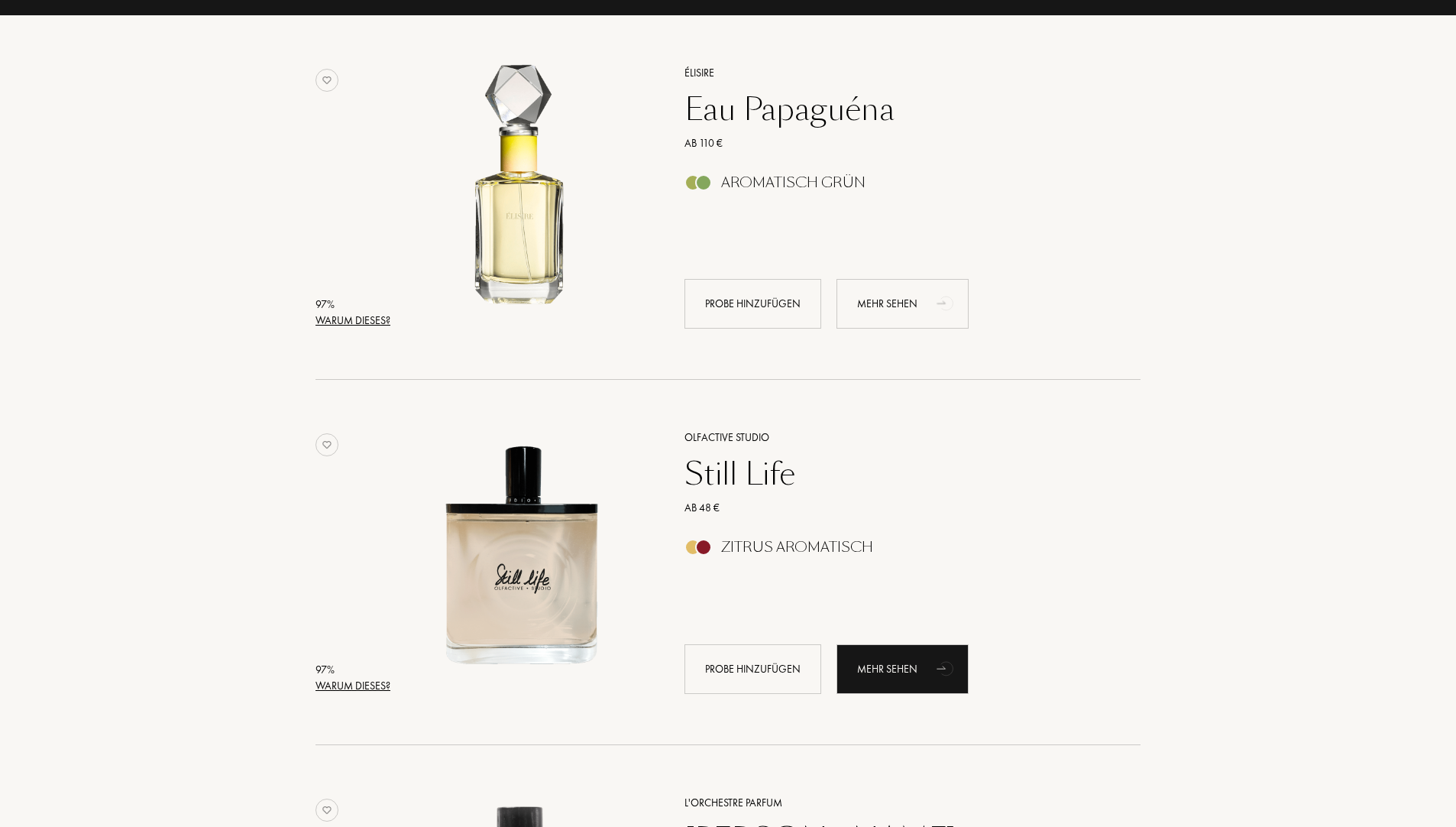
click at [887, 292] on div "Mehr sehen" at bounding box center [902, 303] width 132 height 50
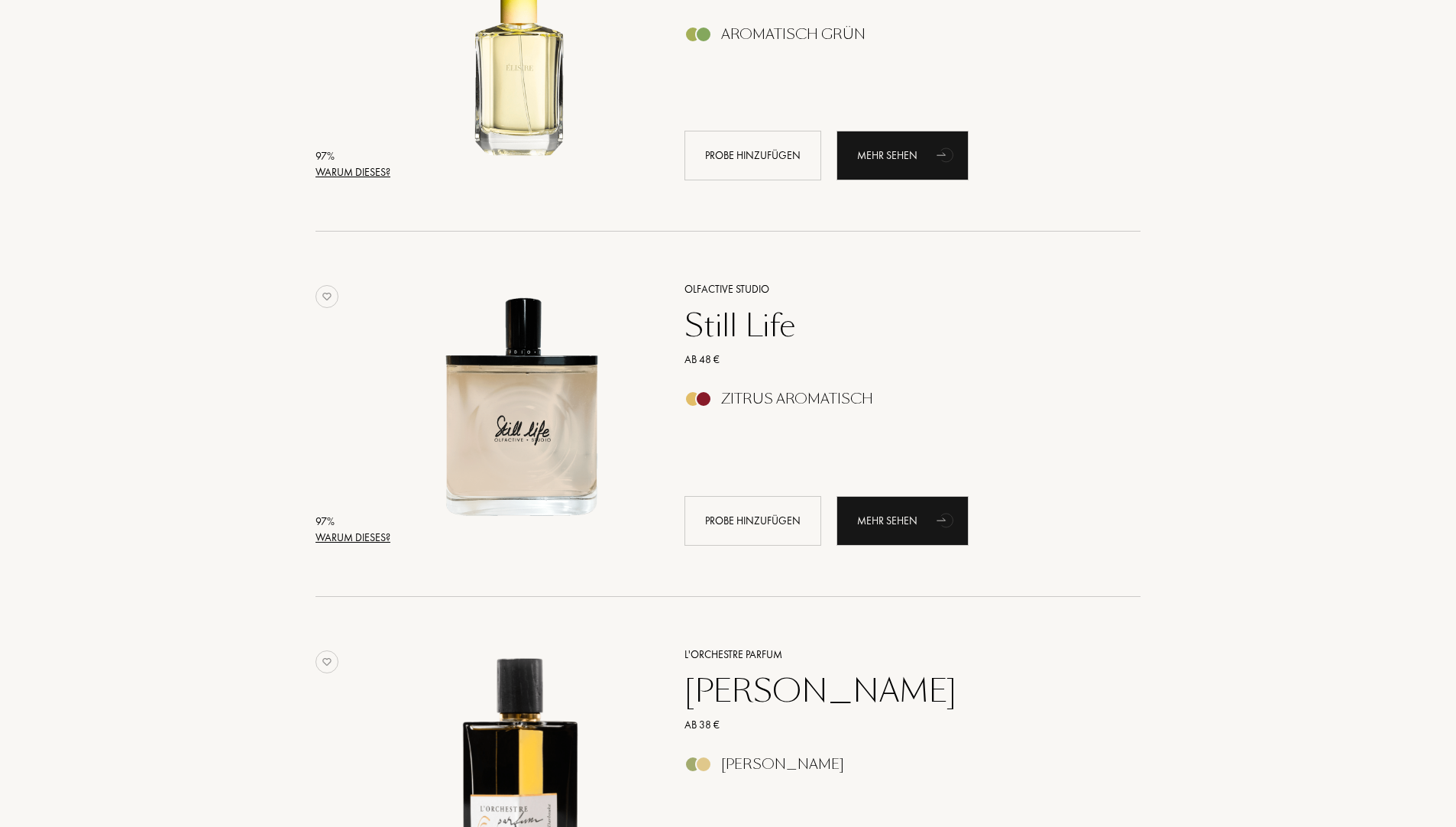
scroll to position [382, 0]
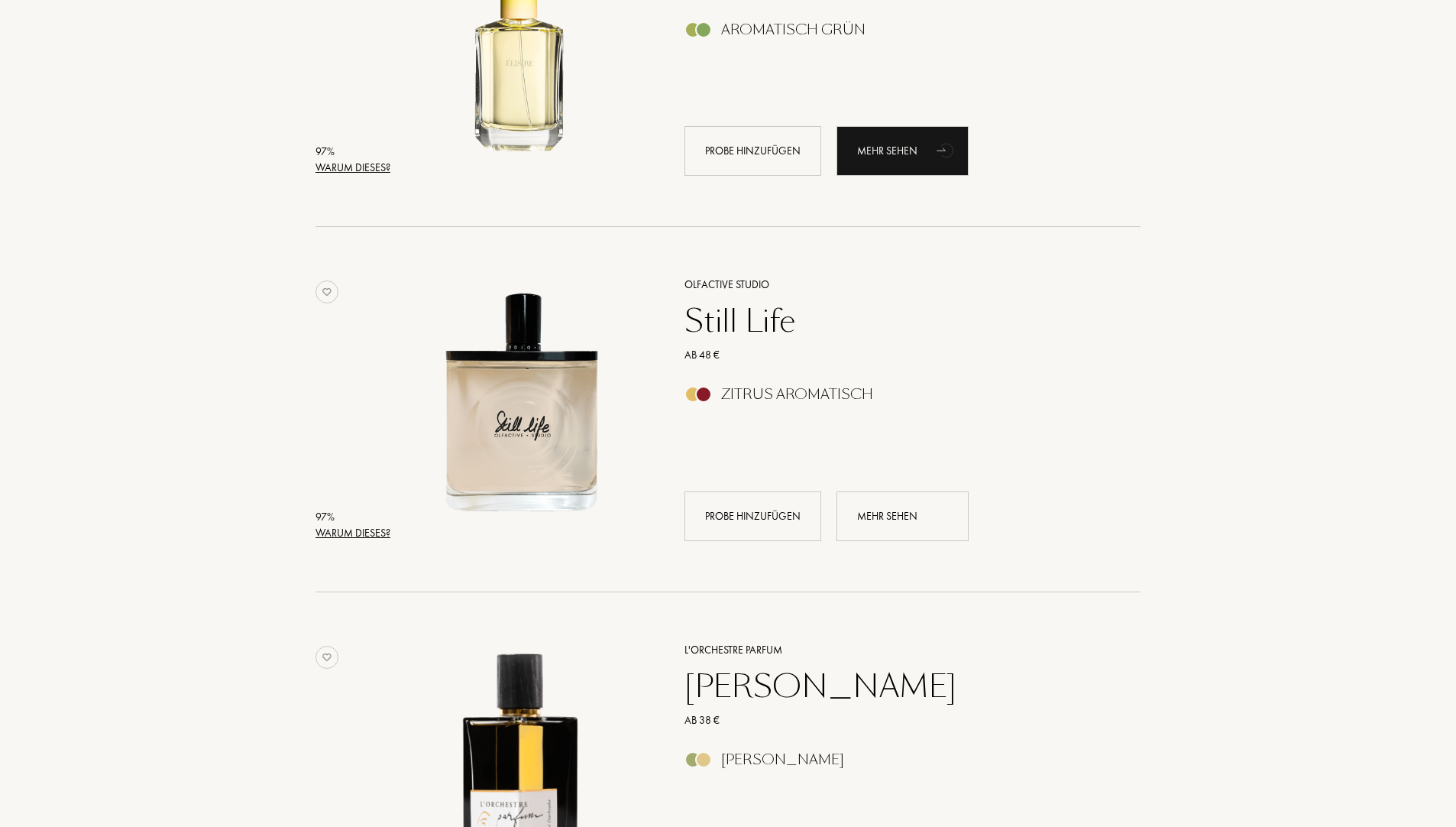
click at [889, 507] on div "Mehr sehen" at bounding box center [902, 516] width 132 height 50
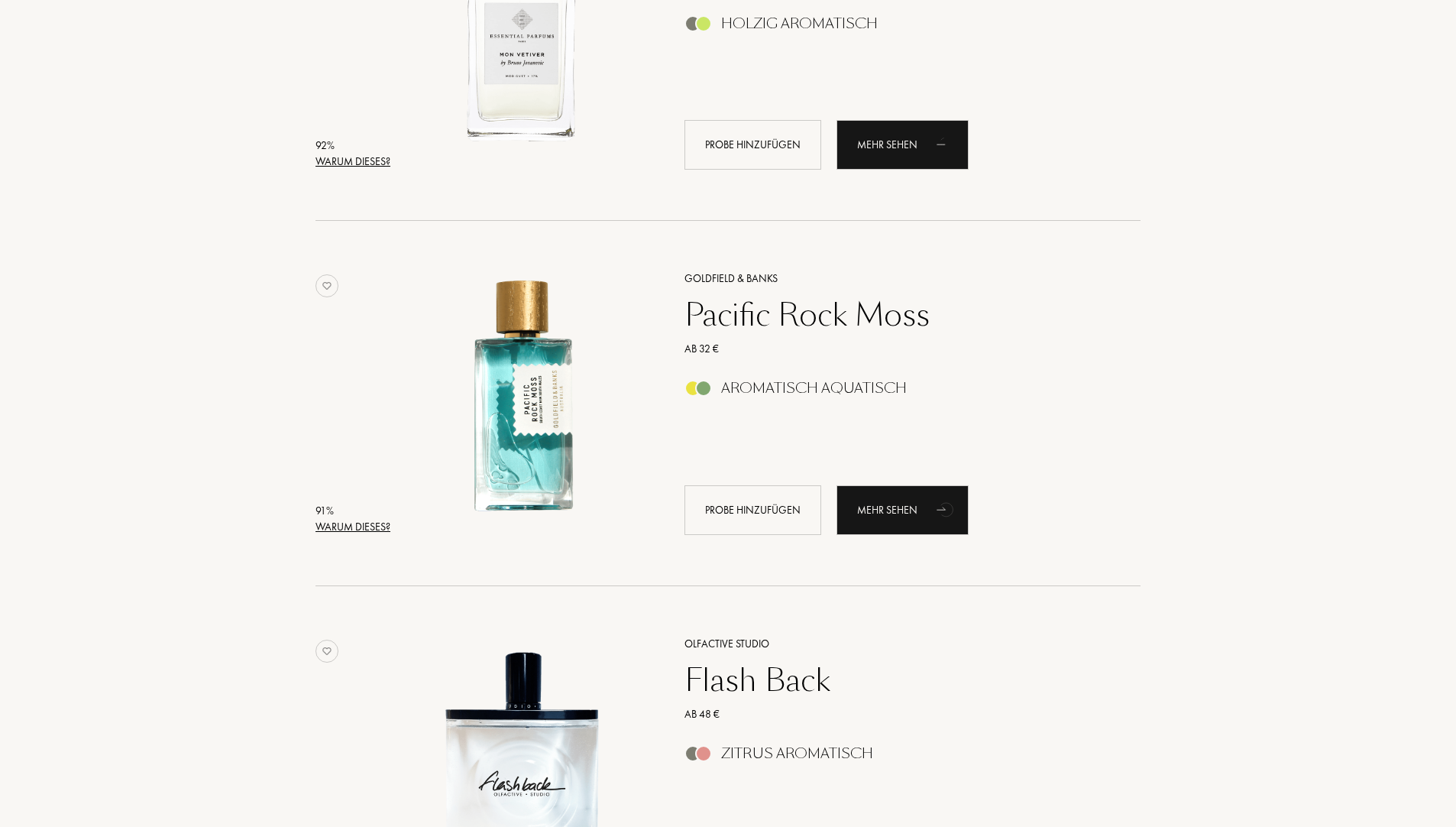
scroll to position [1987, 0]
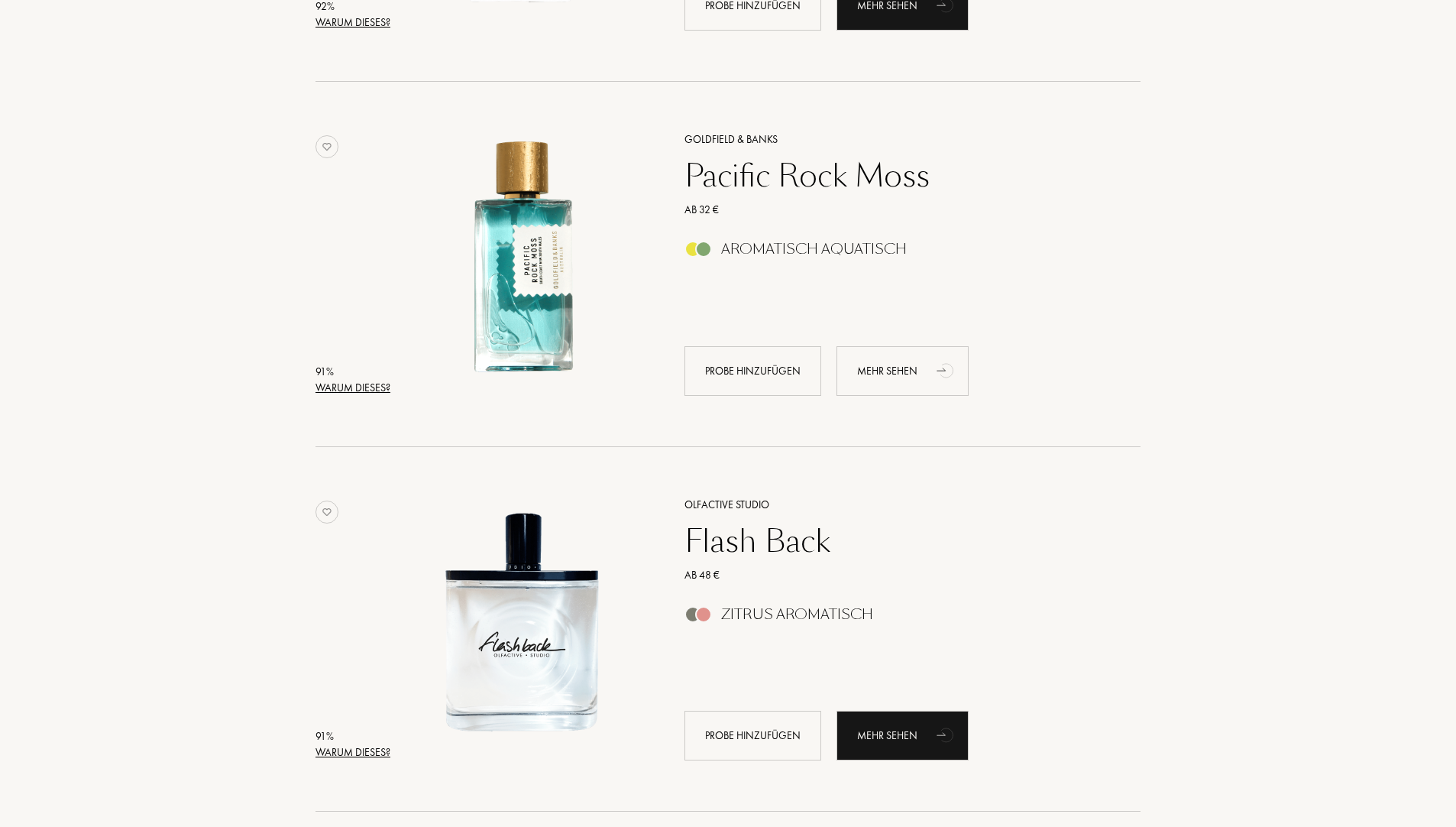
click at [862, 379] on div "Mehr sehen" at bounding box center [902, 370] width 132 height 50
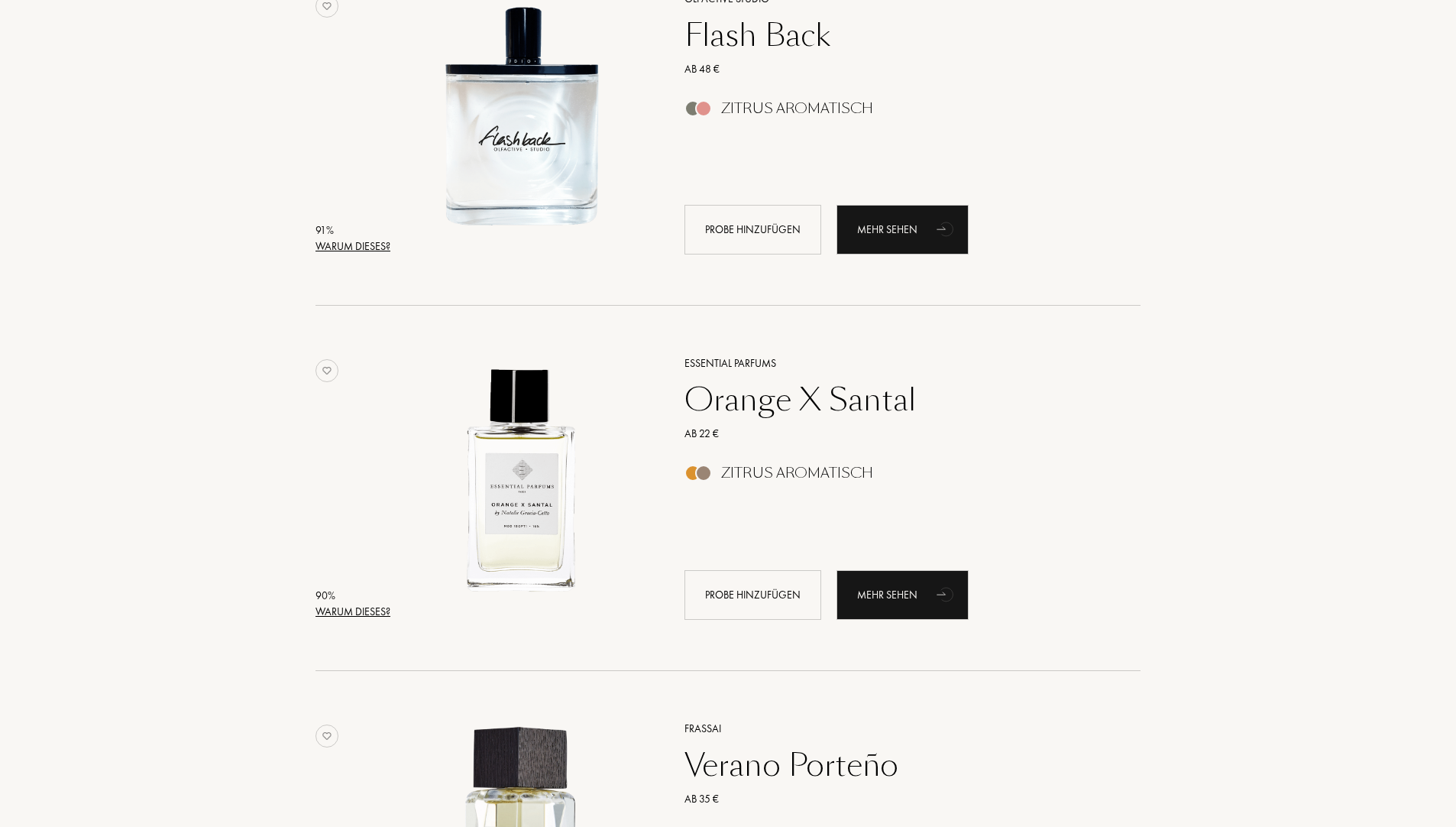
scroll to position [2522, 0]
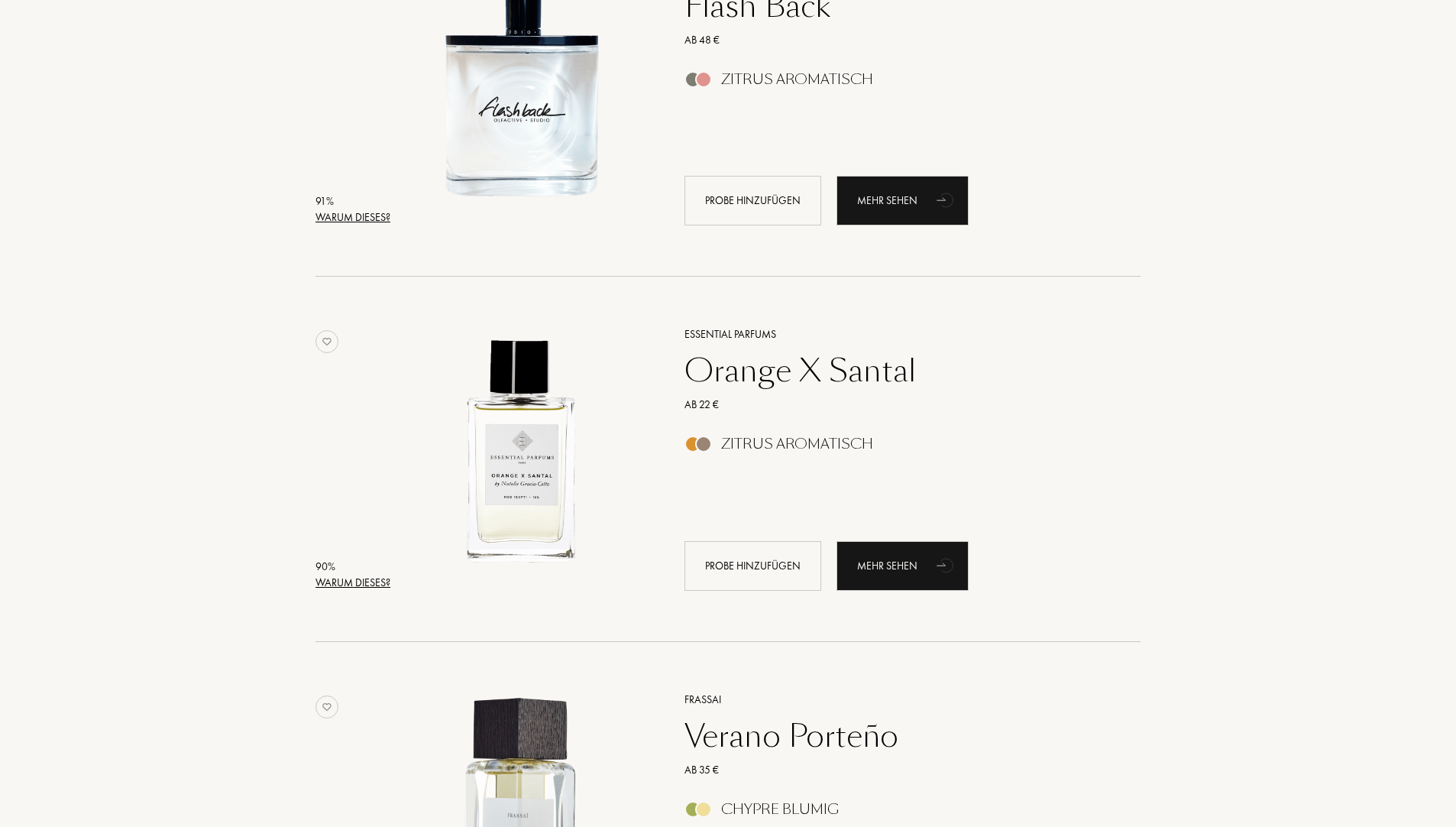
click at [1081, 457] on div "Essential Parfums Orange X Santal Ab 22 € Zitrus Aromatisch Probe hinzufügen Me…" at bounding box center [896, 458] width 468 height 300
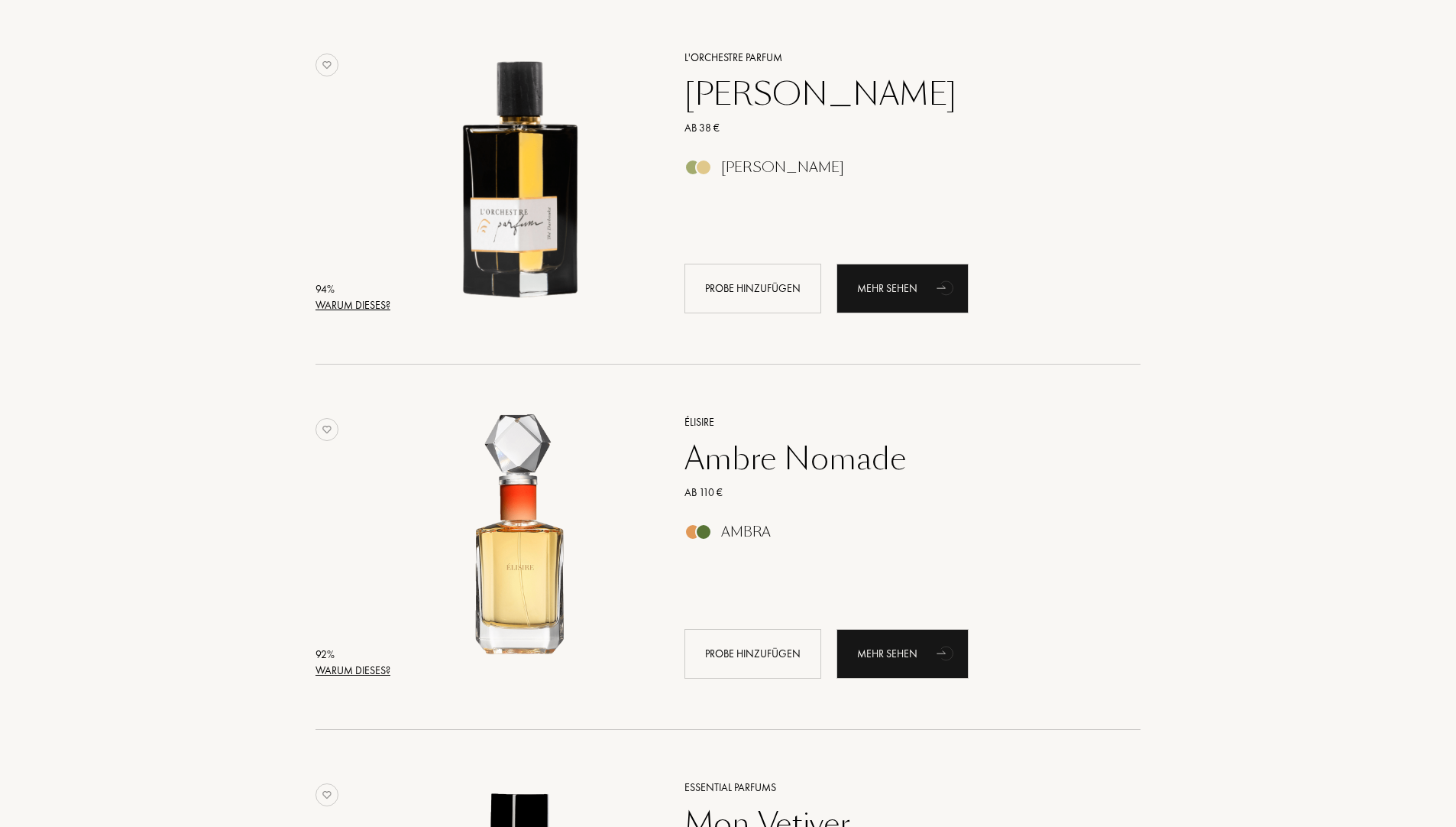
scroll to position [994, 0]
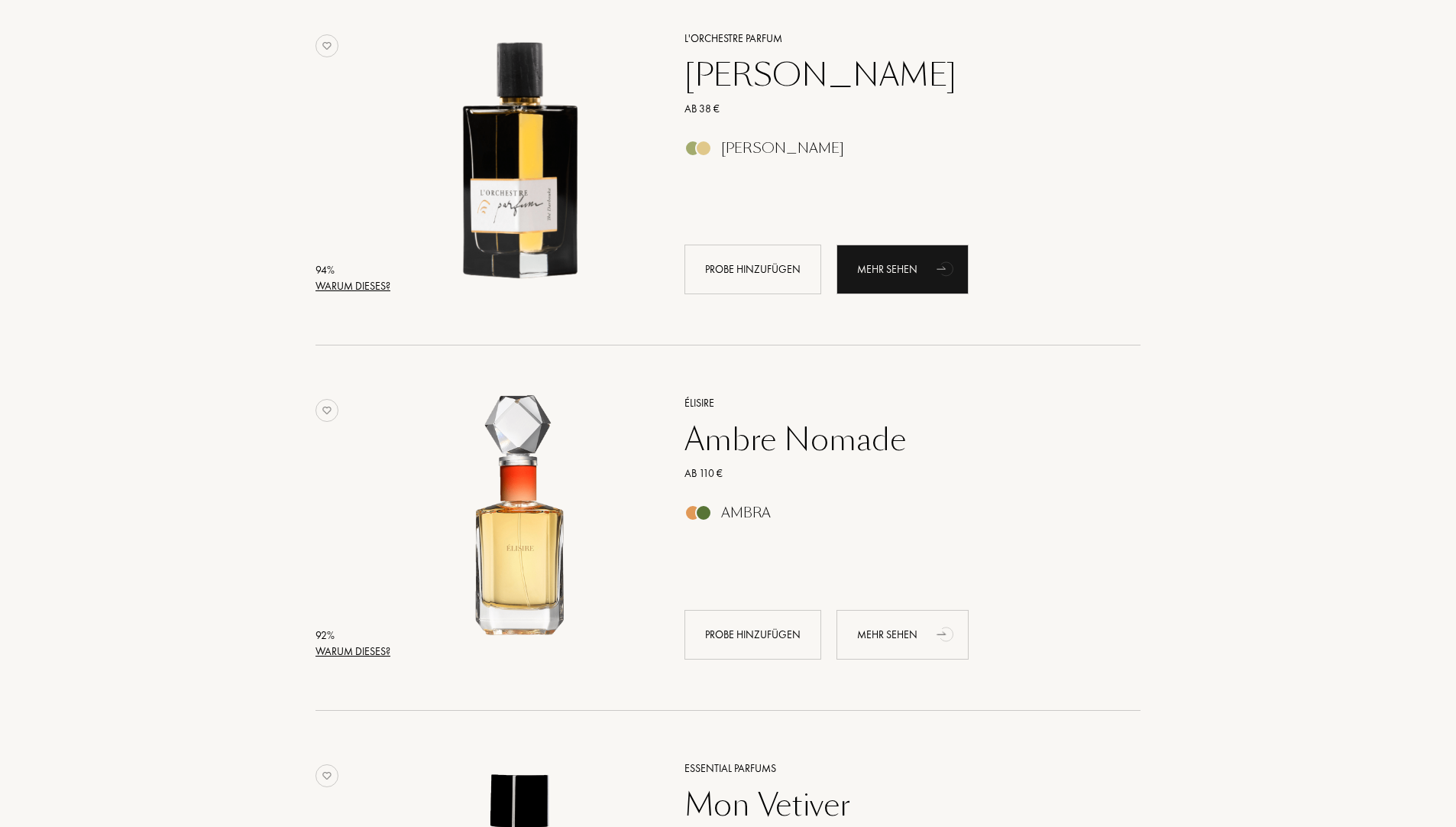
click at [911, 638] on div "Mehr sehen" at bounding box center [902, 634] width 132 height 50
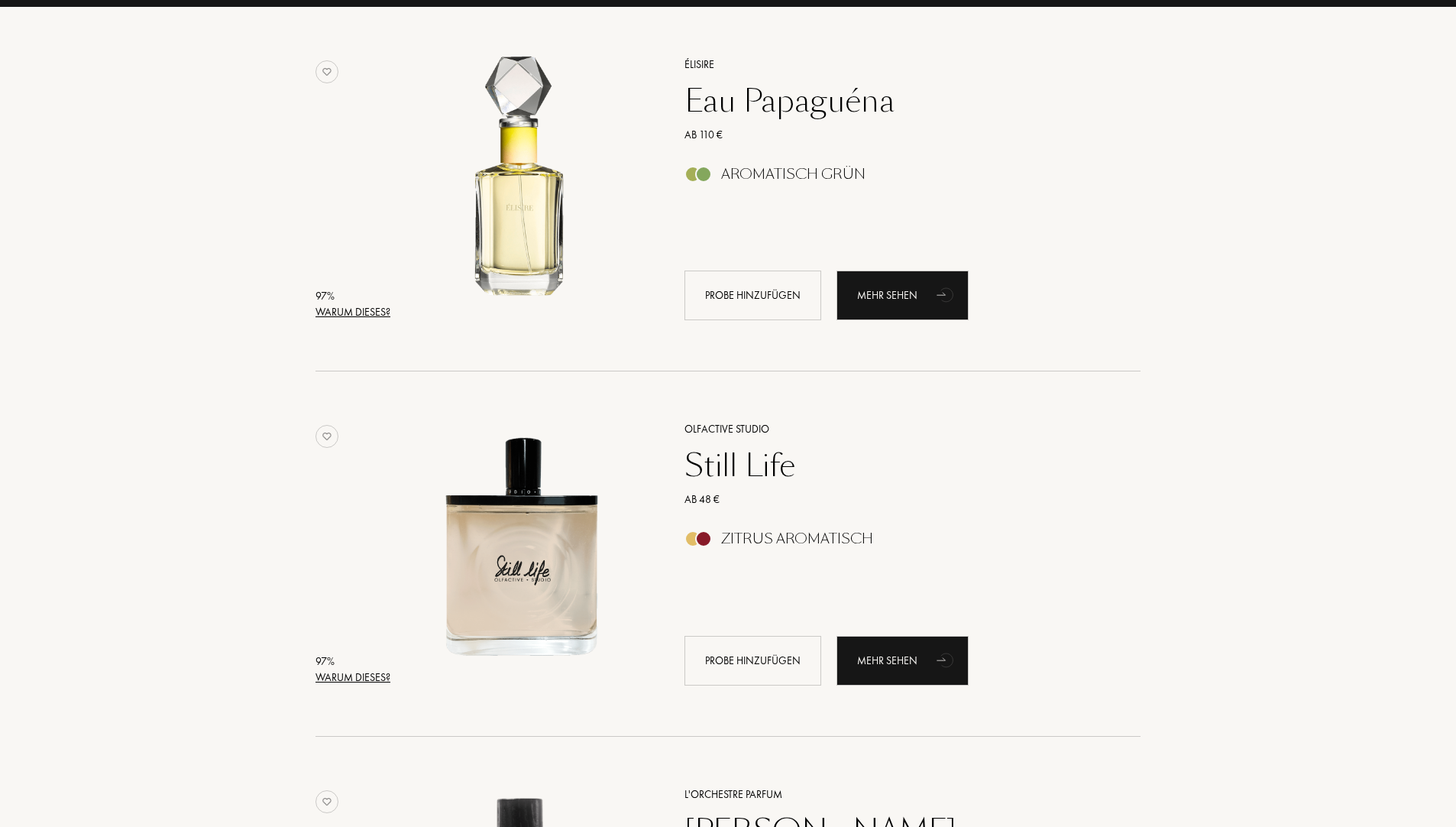
scroll to position [153, 0]
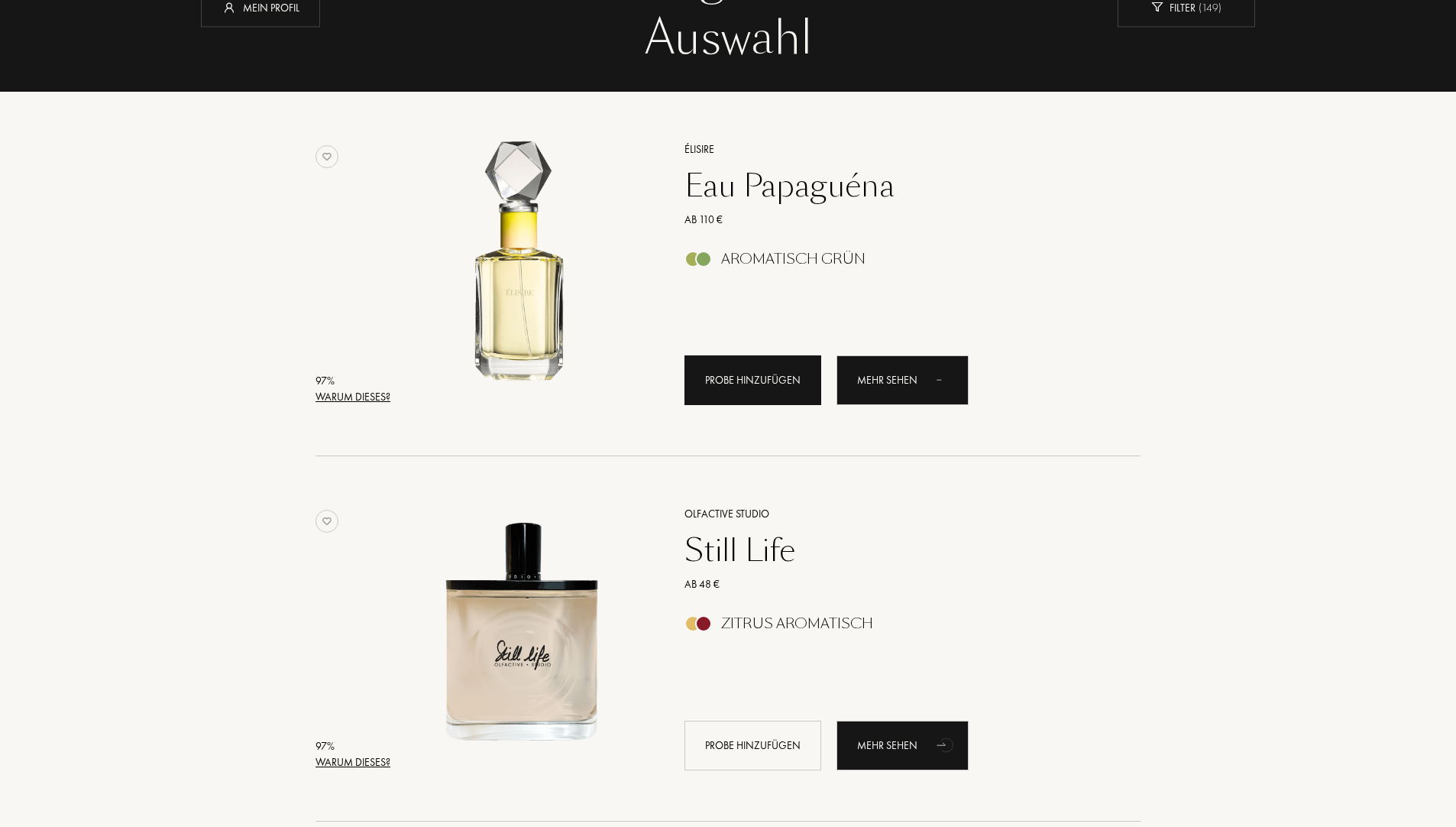
click at [751, 385] on div "Probe hinzufügen" at bounding box center [753, 380] width 137 height 50
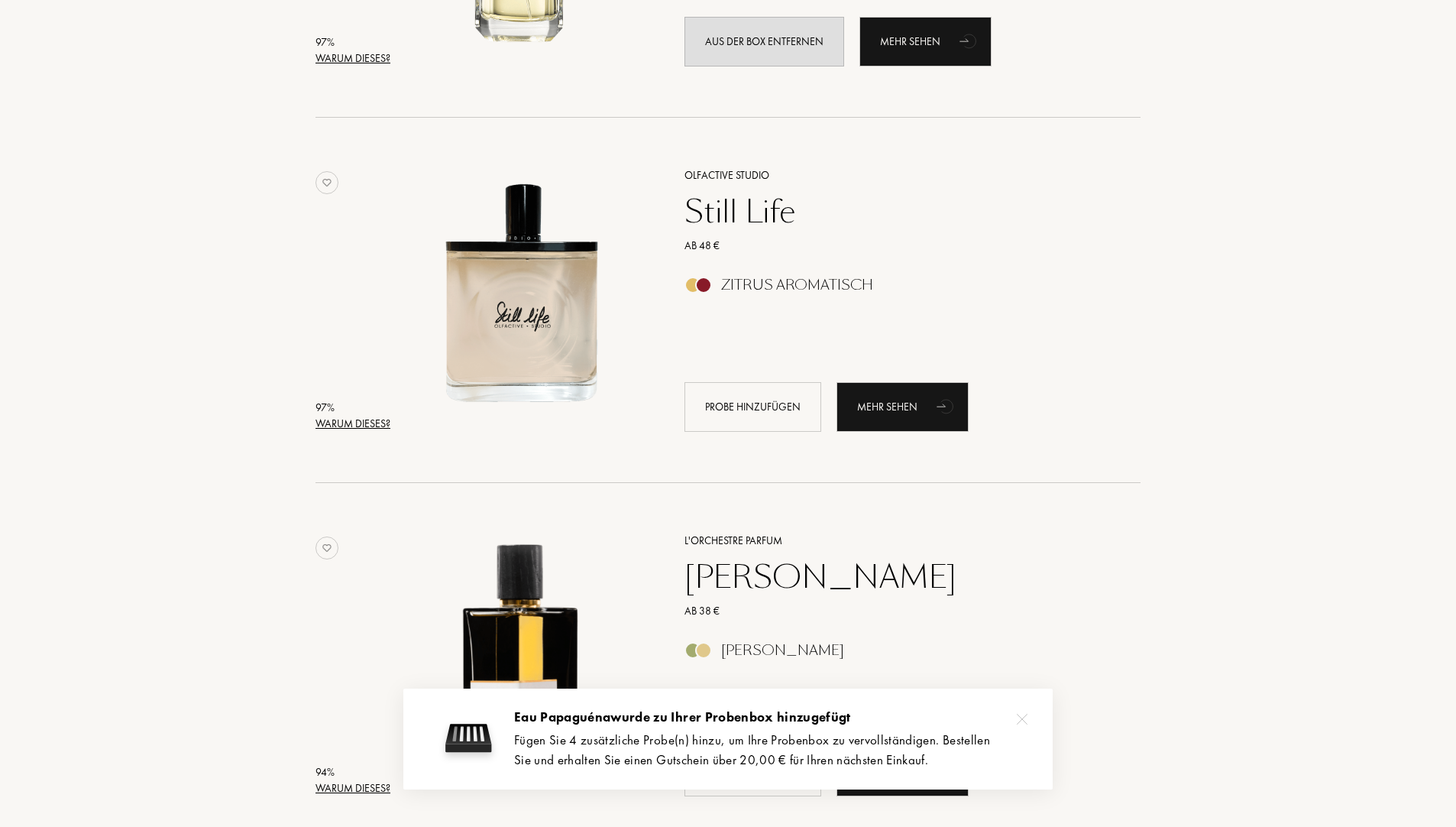
scroll to position [535, 0]
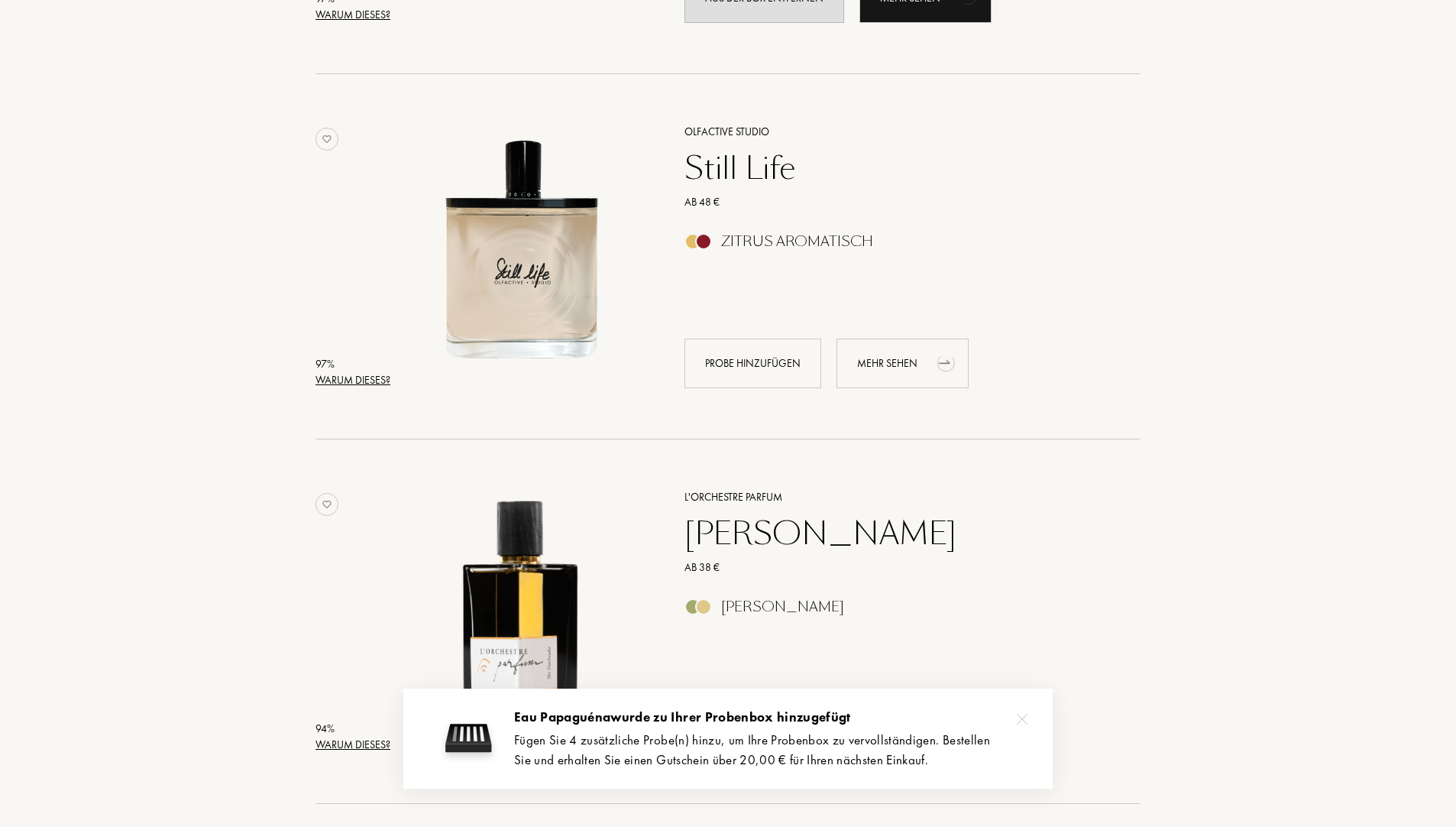
click at [915, 366] on div "Mehr sehen" at bounding box center [902, 363] width 132 height 50
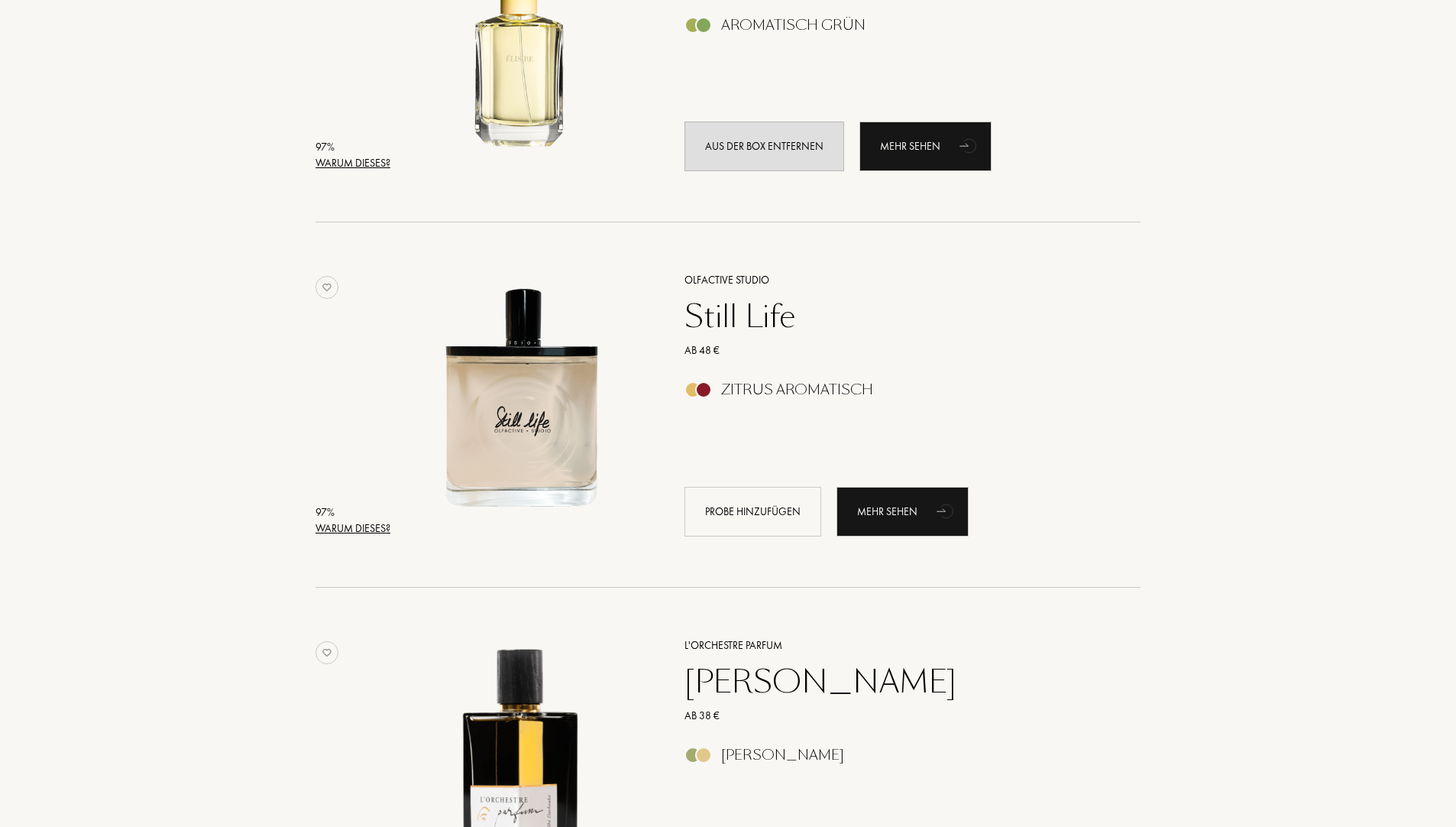
scroll to position [230, 0]
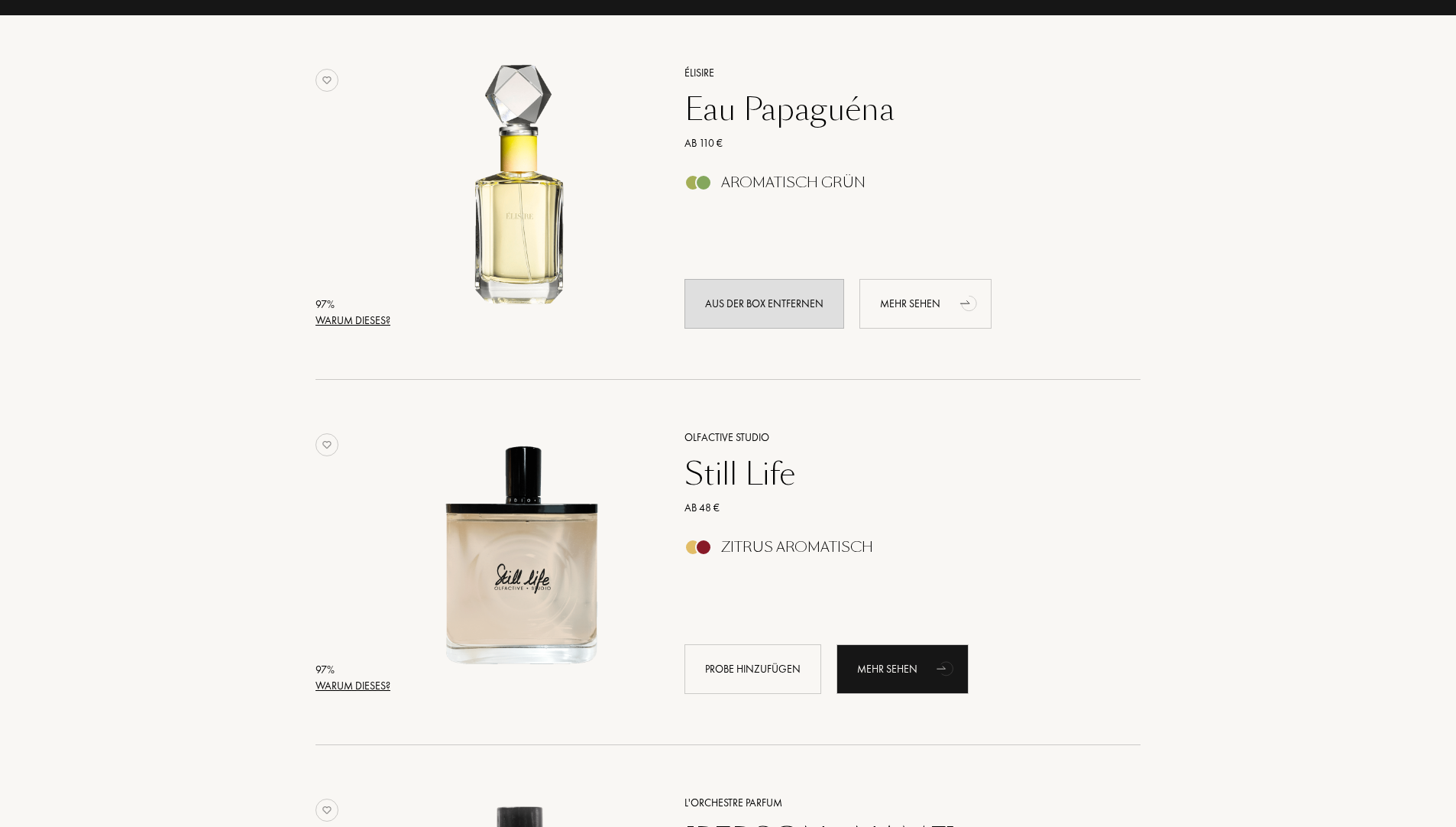
click at [911, 292] on div "Mehr sehen" at bounding box center [926, 303] width 132 height 50
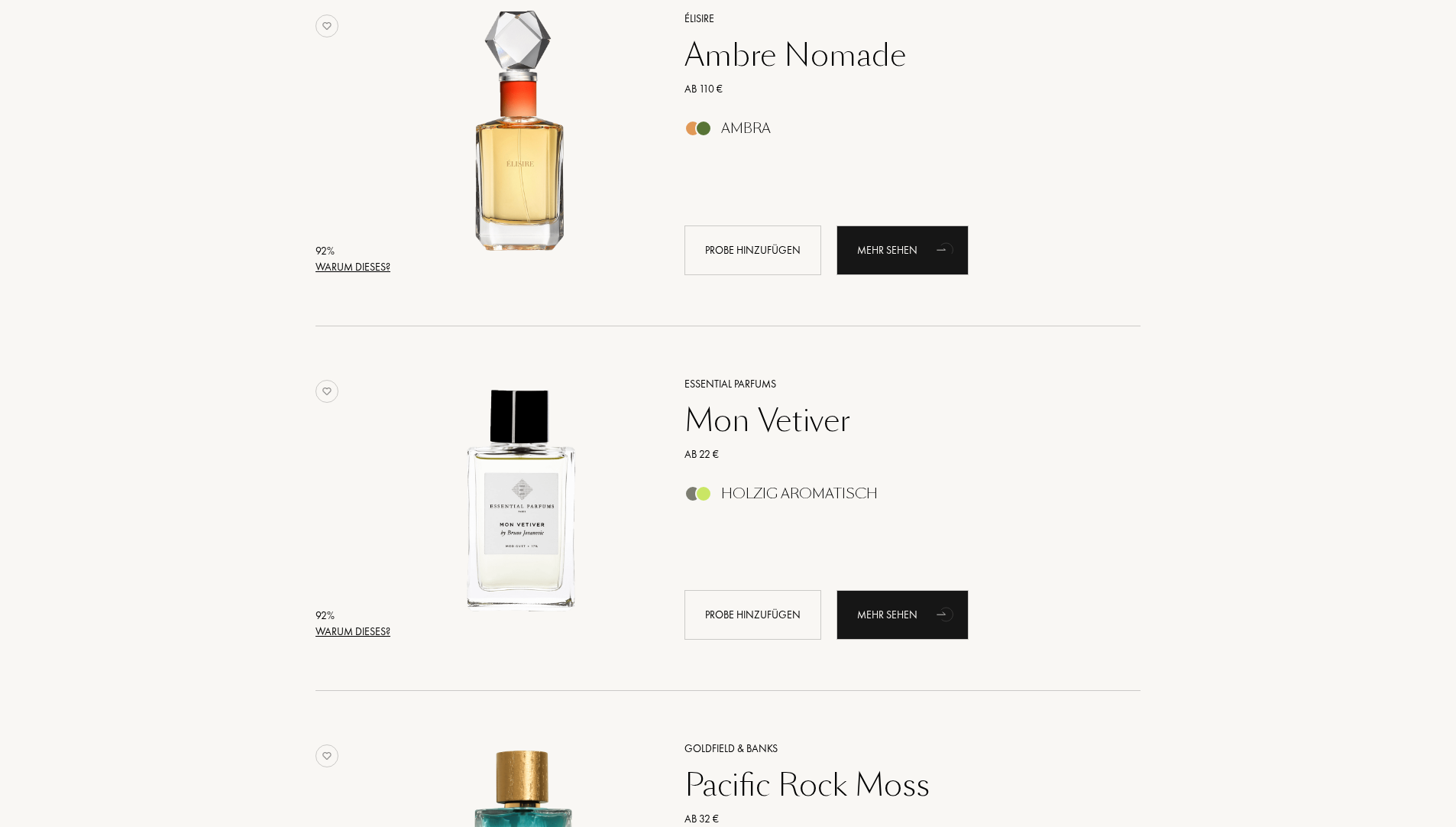
scroll to position [1452, 0]
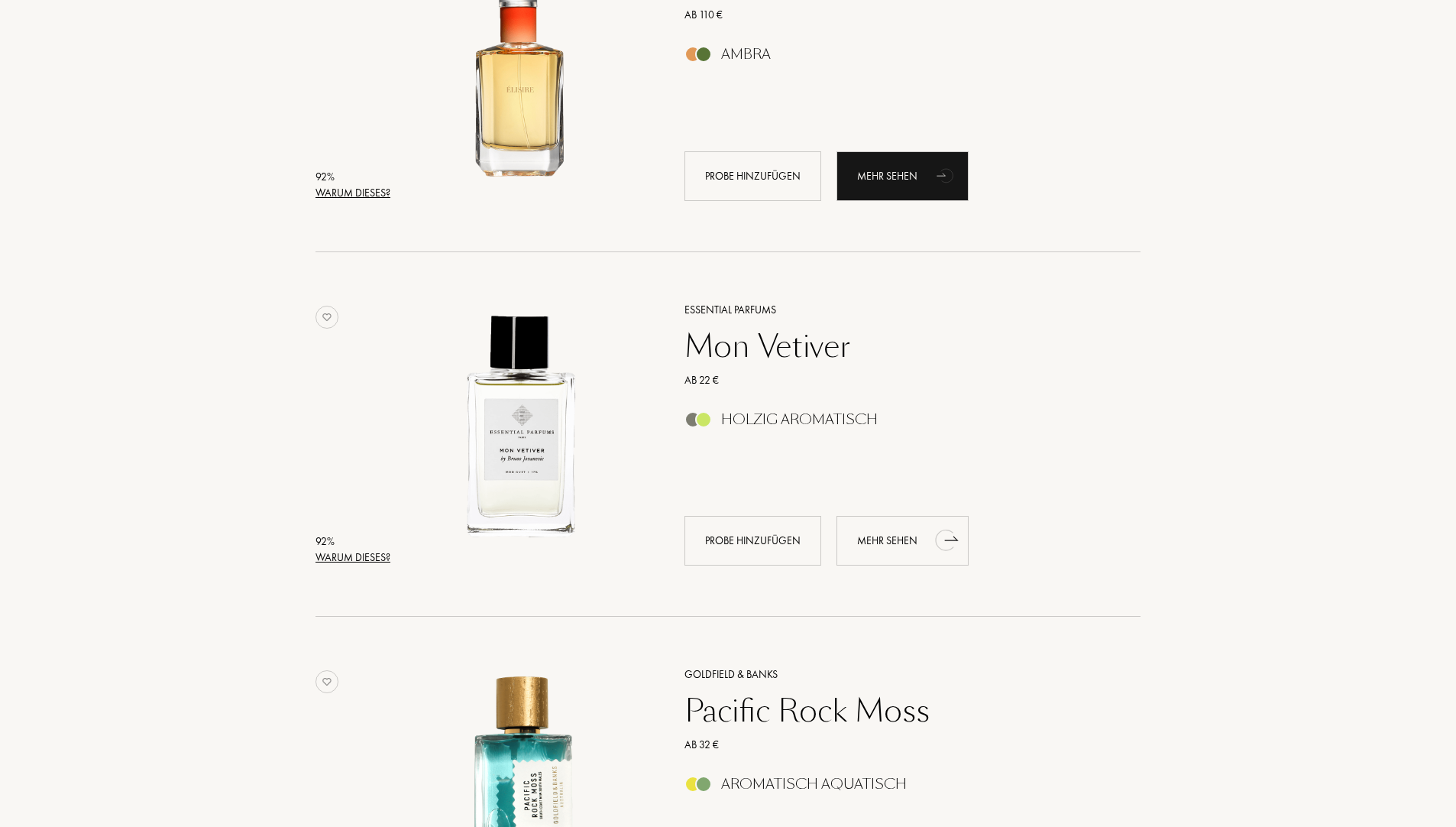
click at [903, 540] on div "Mehr sehen" at bounding box center [902, 540] width 132 height 50
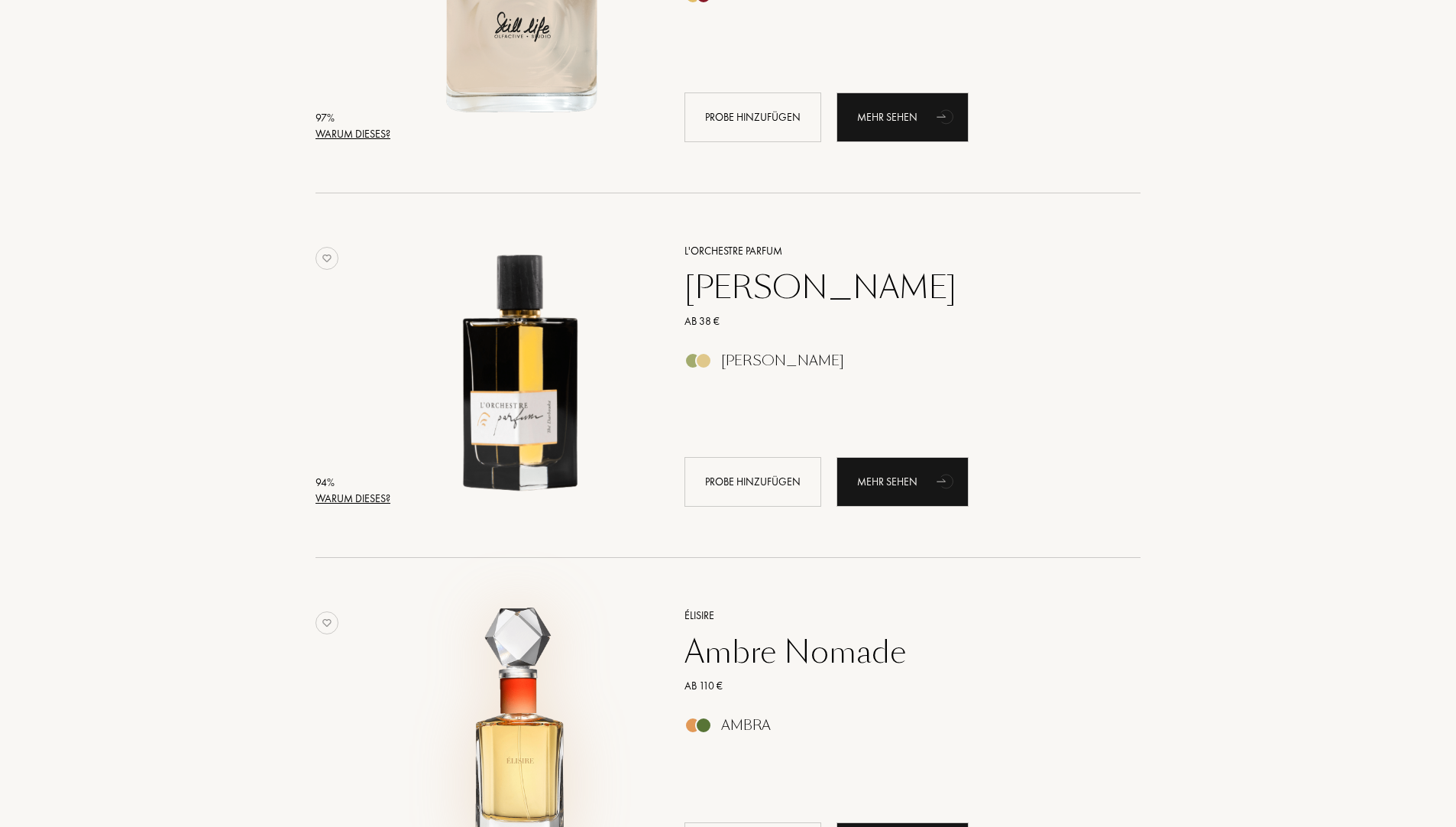
scroll to position [917, 0]
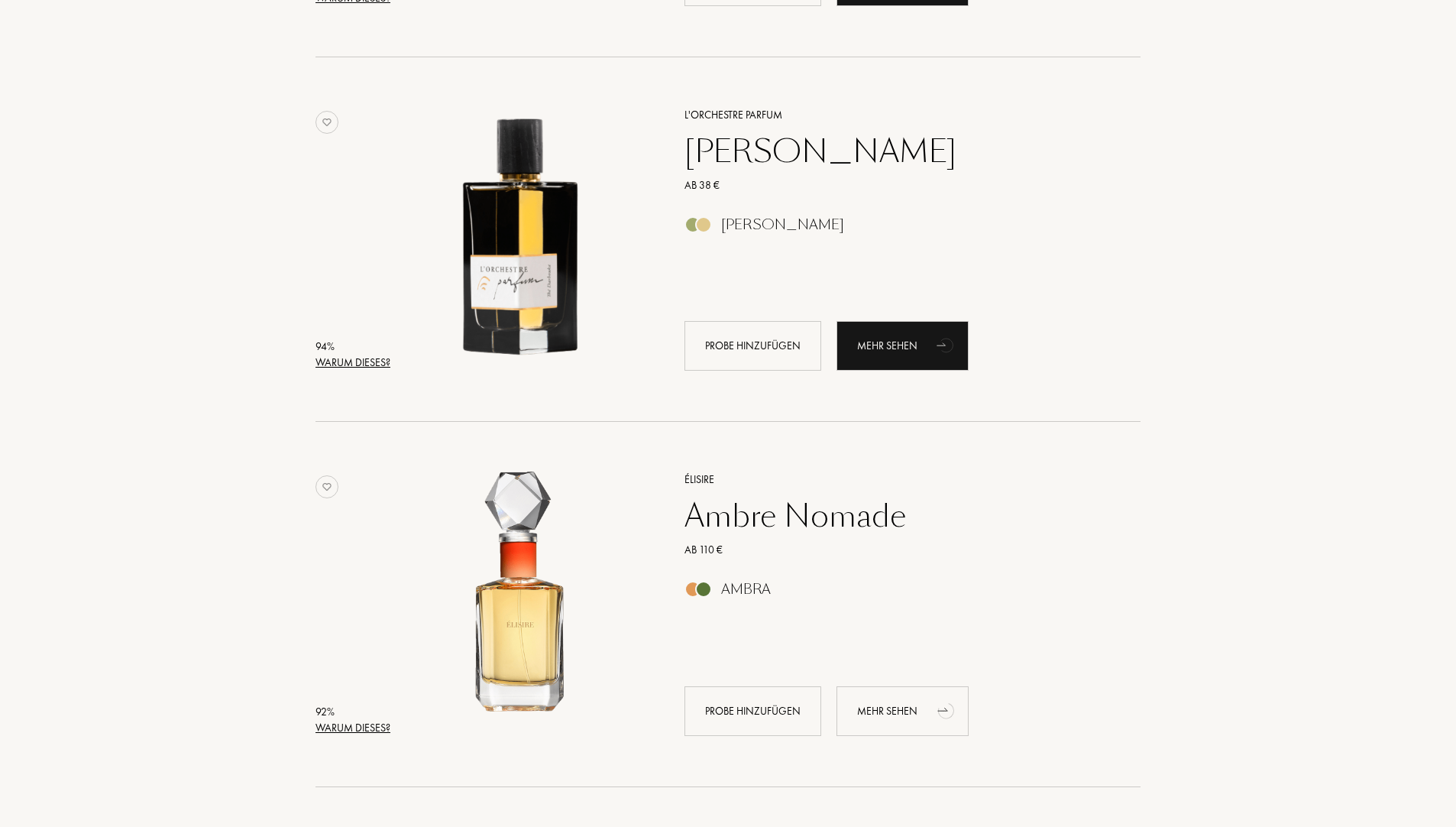
click at [926, 709] on div "Mehr sehen" at bounding box center [902, 711] width 132 height 50
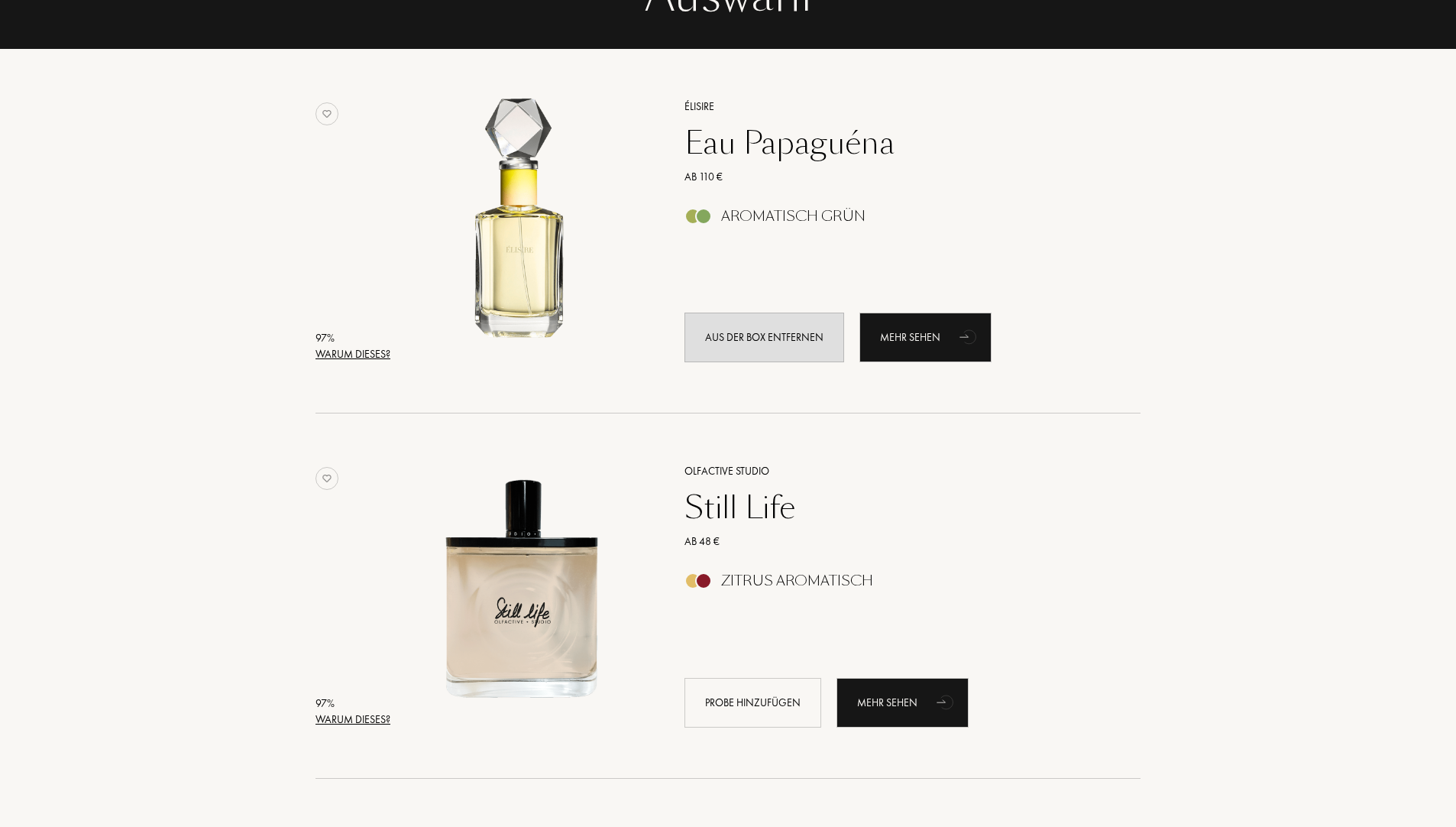
scroll to position [230, 0]
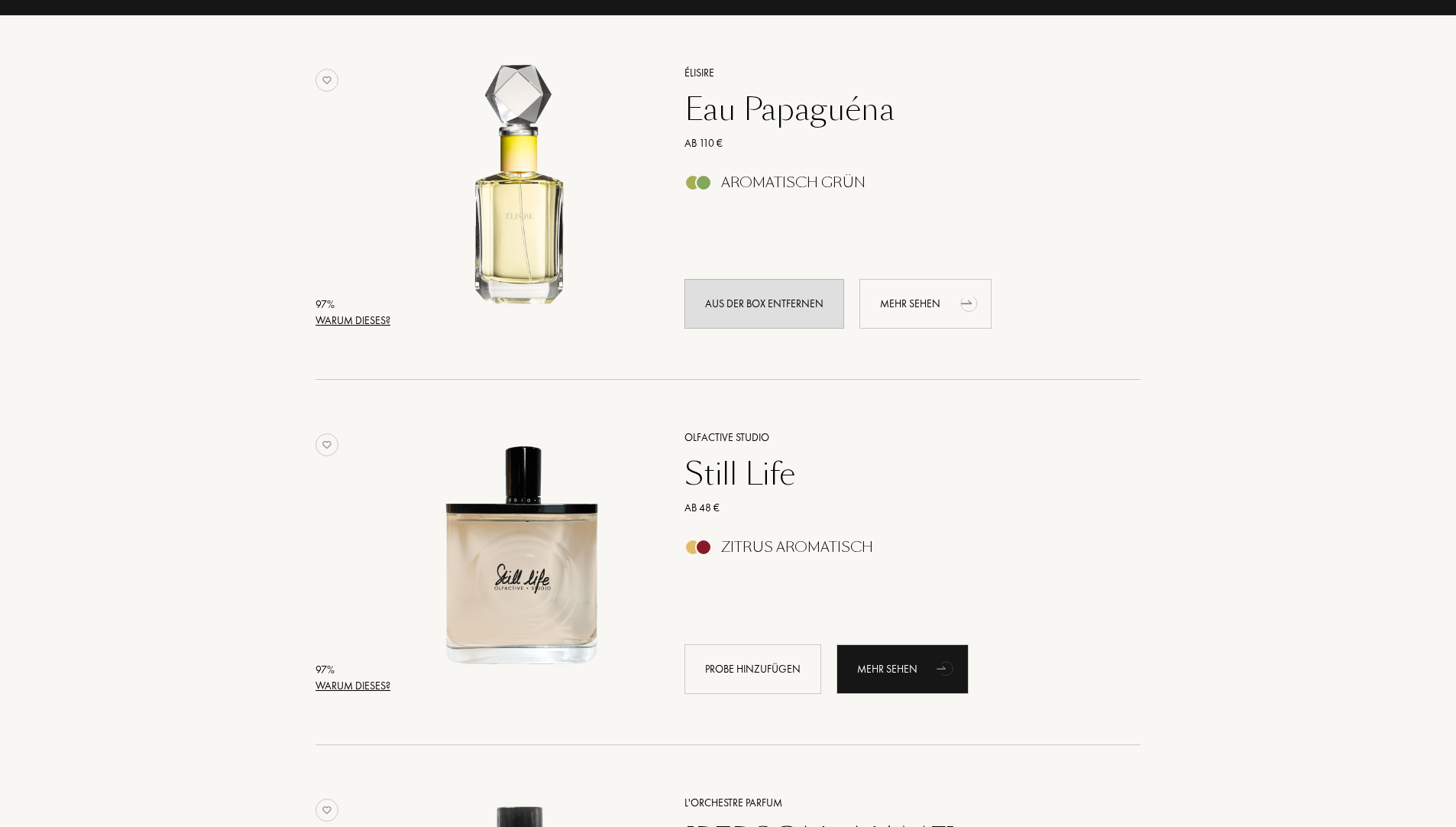
click at [880, 305] on div "Mehr sehen" at bounding box center [926, 303] width 132 height 50
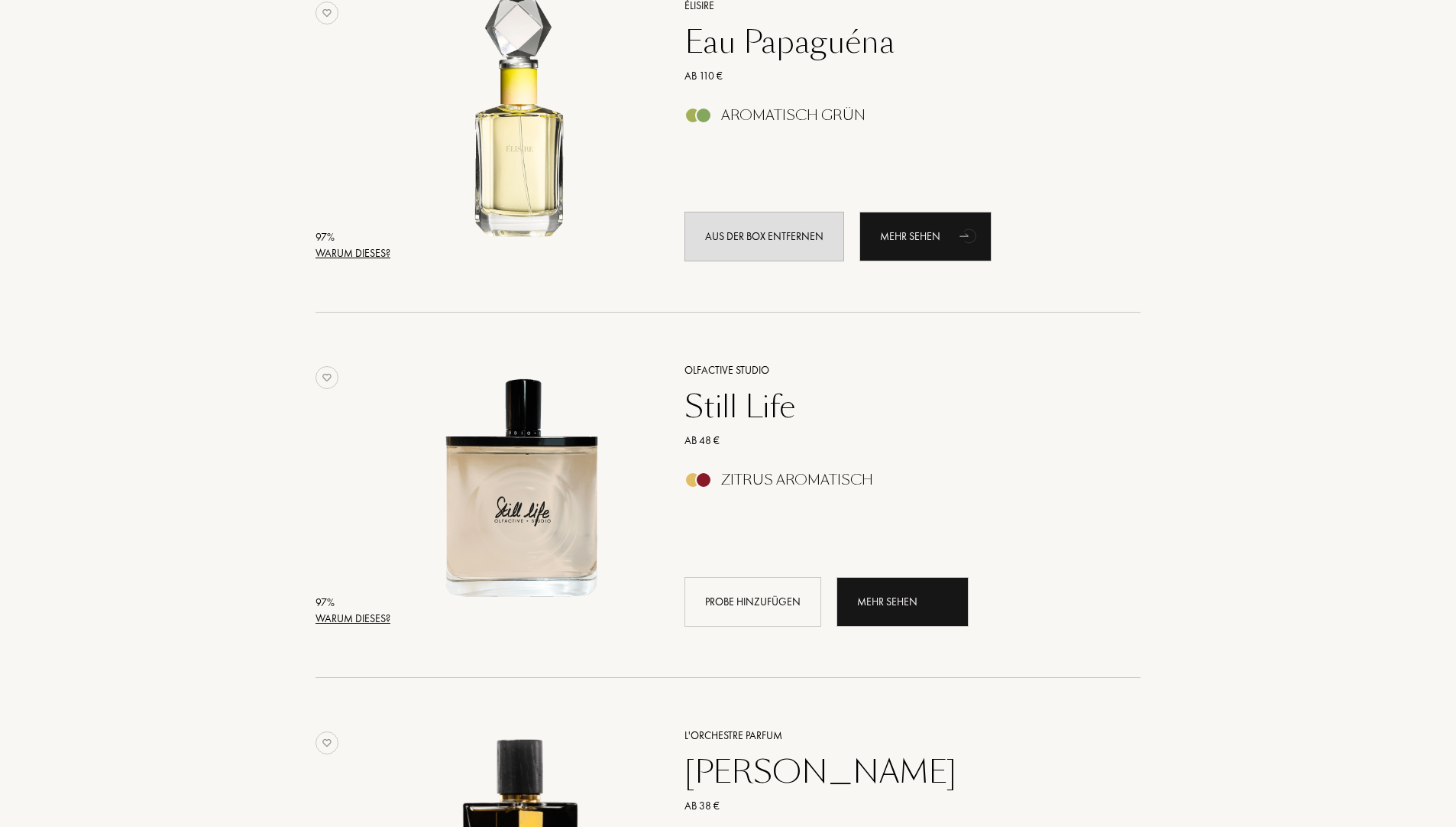
scroll to position [535, 0]
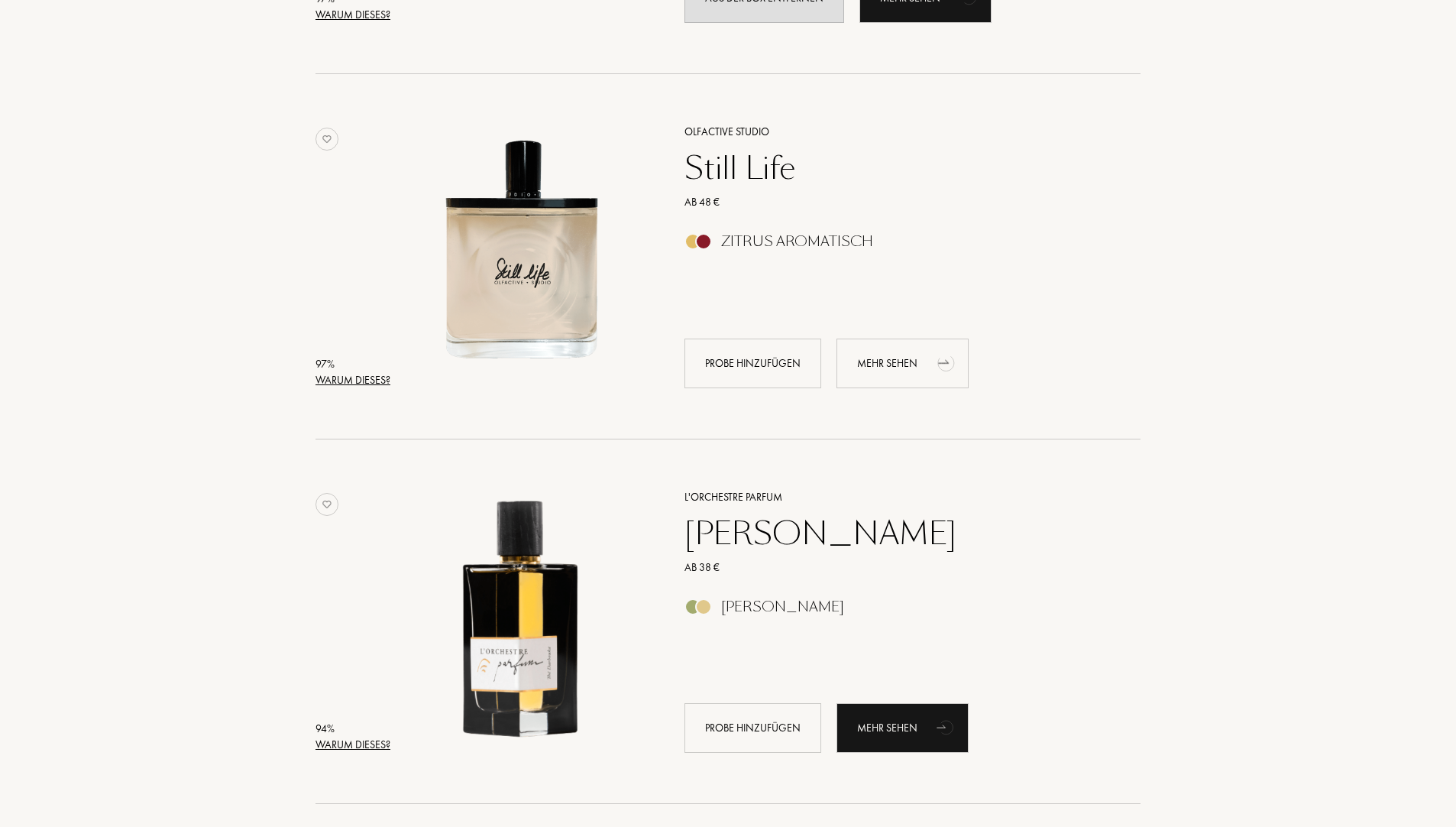
click at [889, 368] on div "Mehr sehen" at bounding box center [902, 363] width 132 height 50
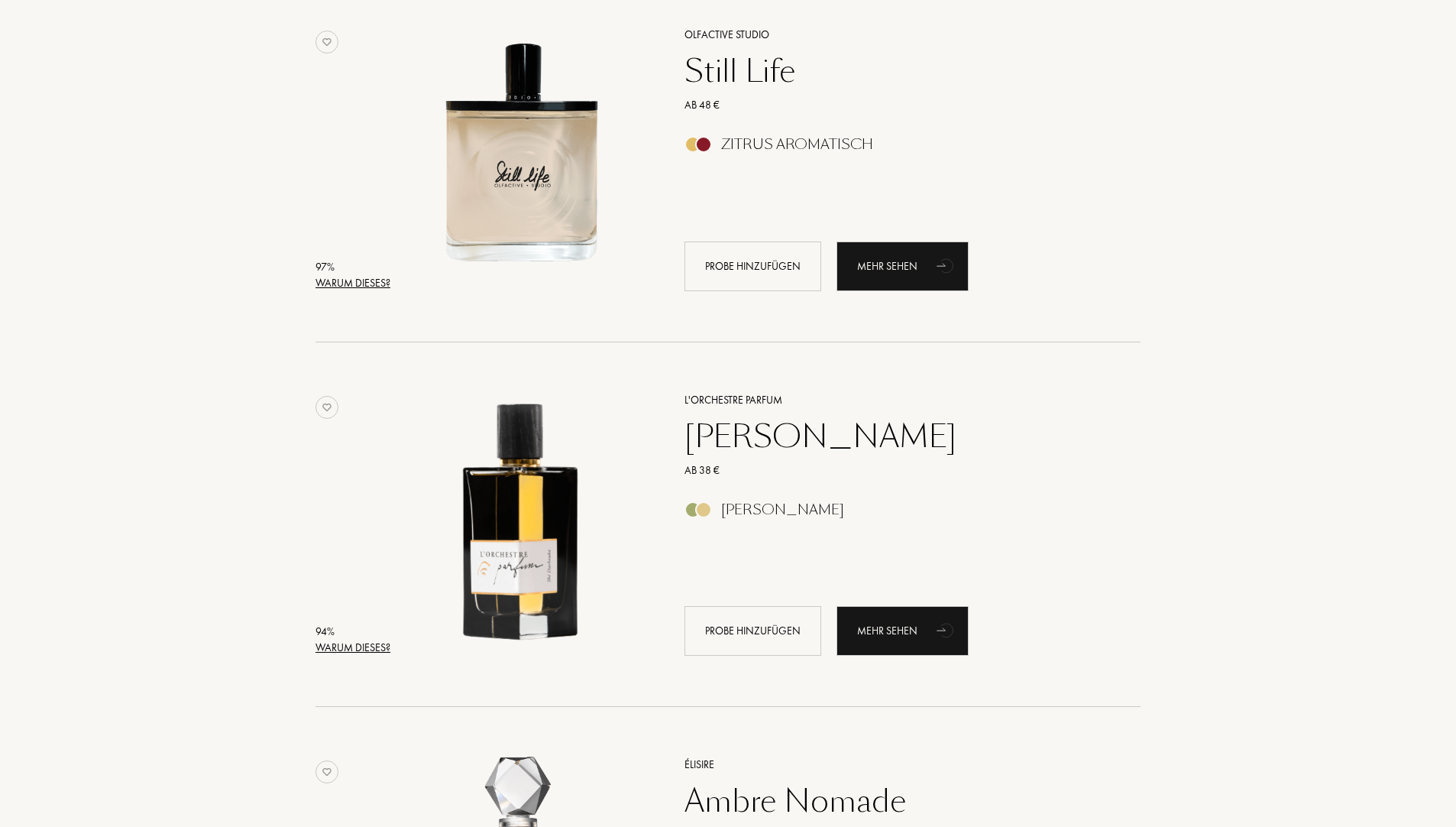
scroll to position [840, 0]
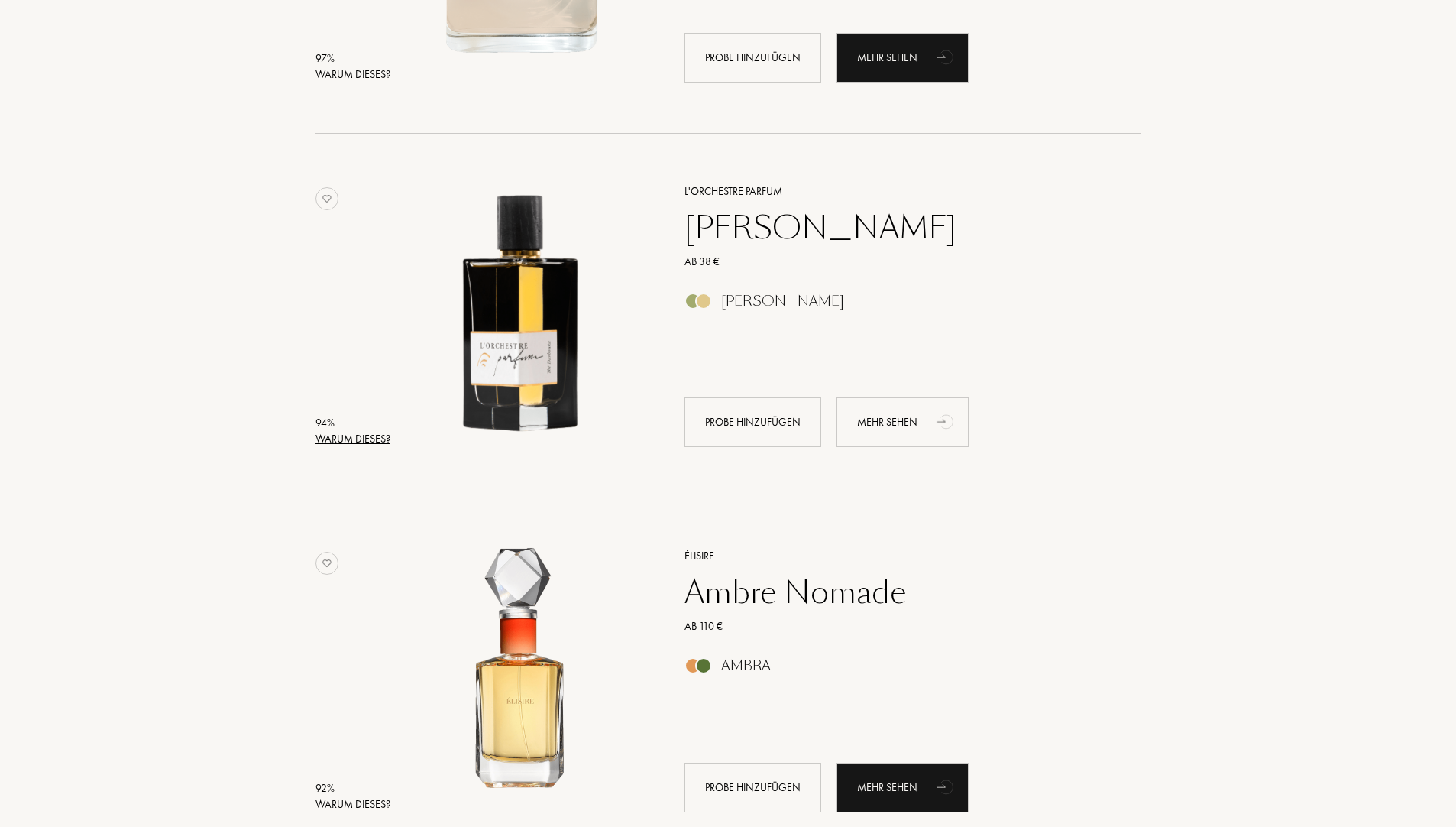
click at [897, 427] on div "Mehr sehen" at bounding box center [902, 421] width 132 height 50
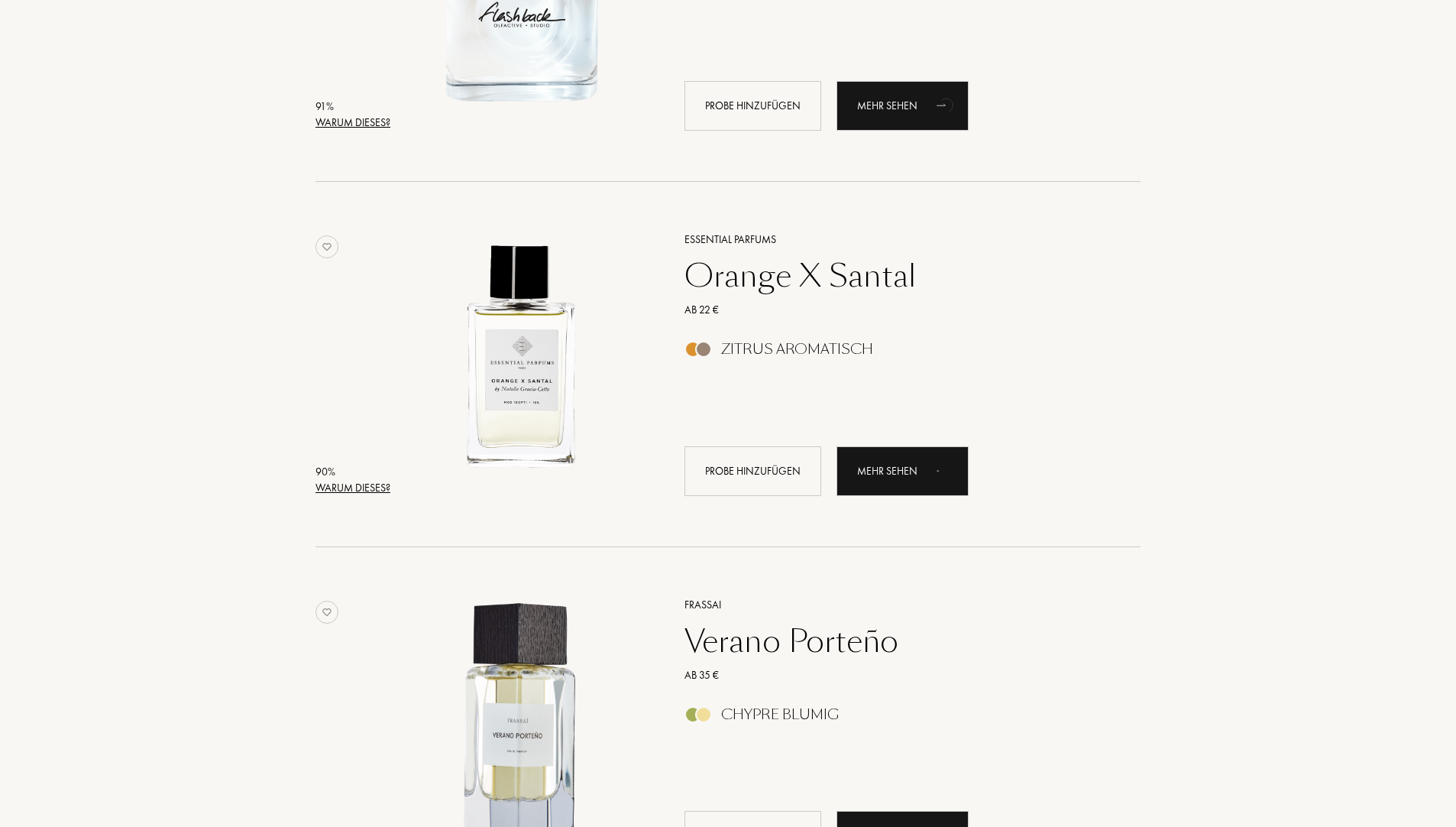
scroll to position [2674, 0]
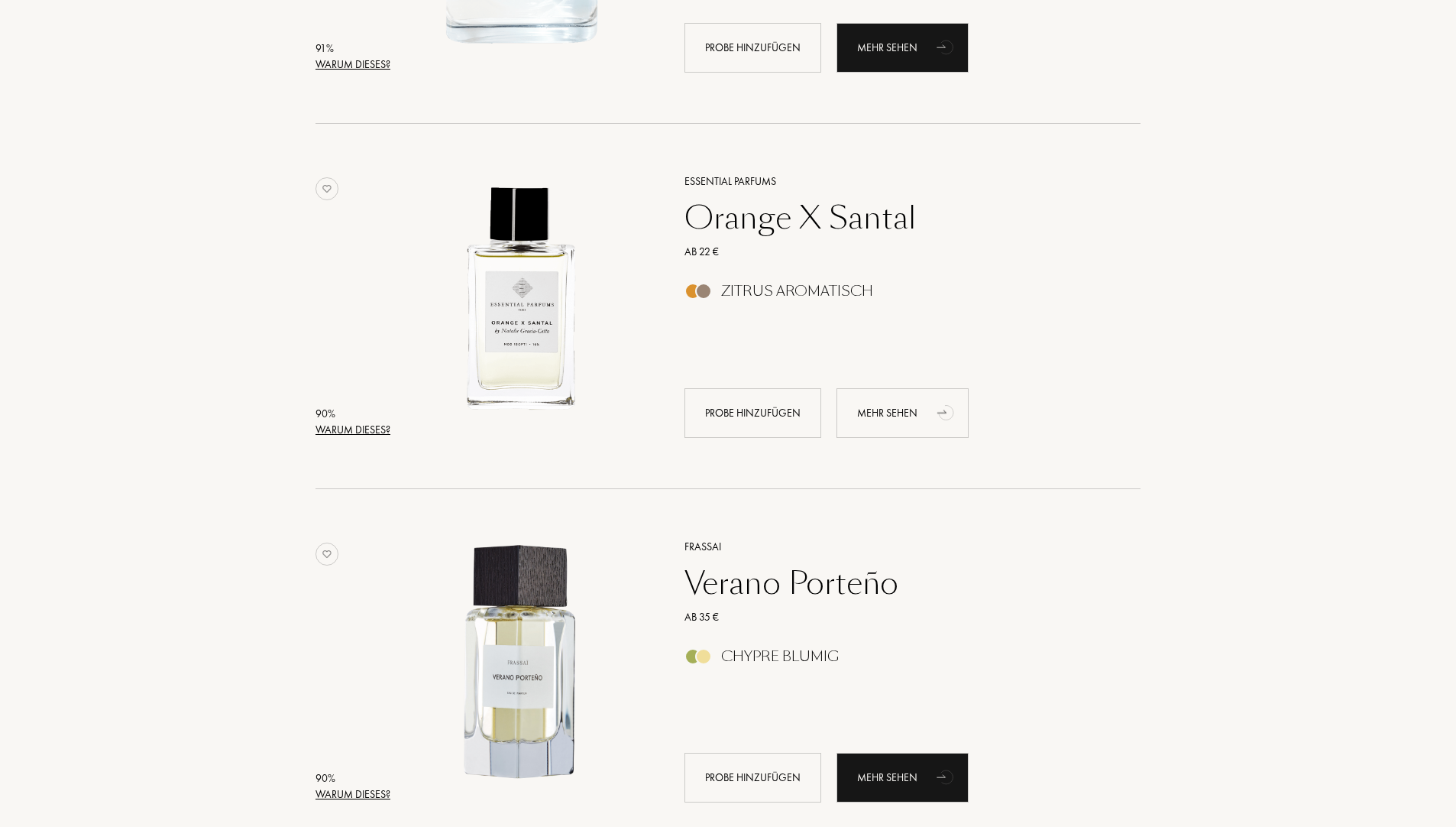
click at [913, 421] on div "Mehr sehen" at bounding box center [902, 413] width 132 height 50
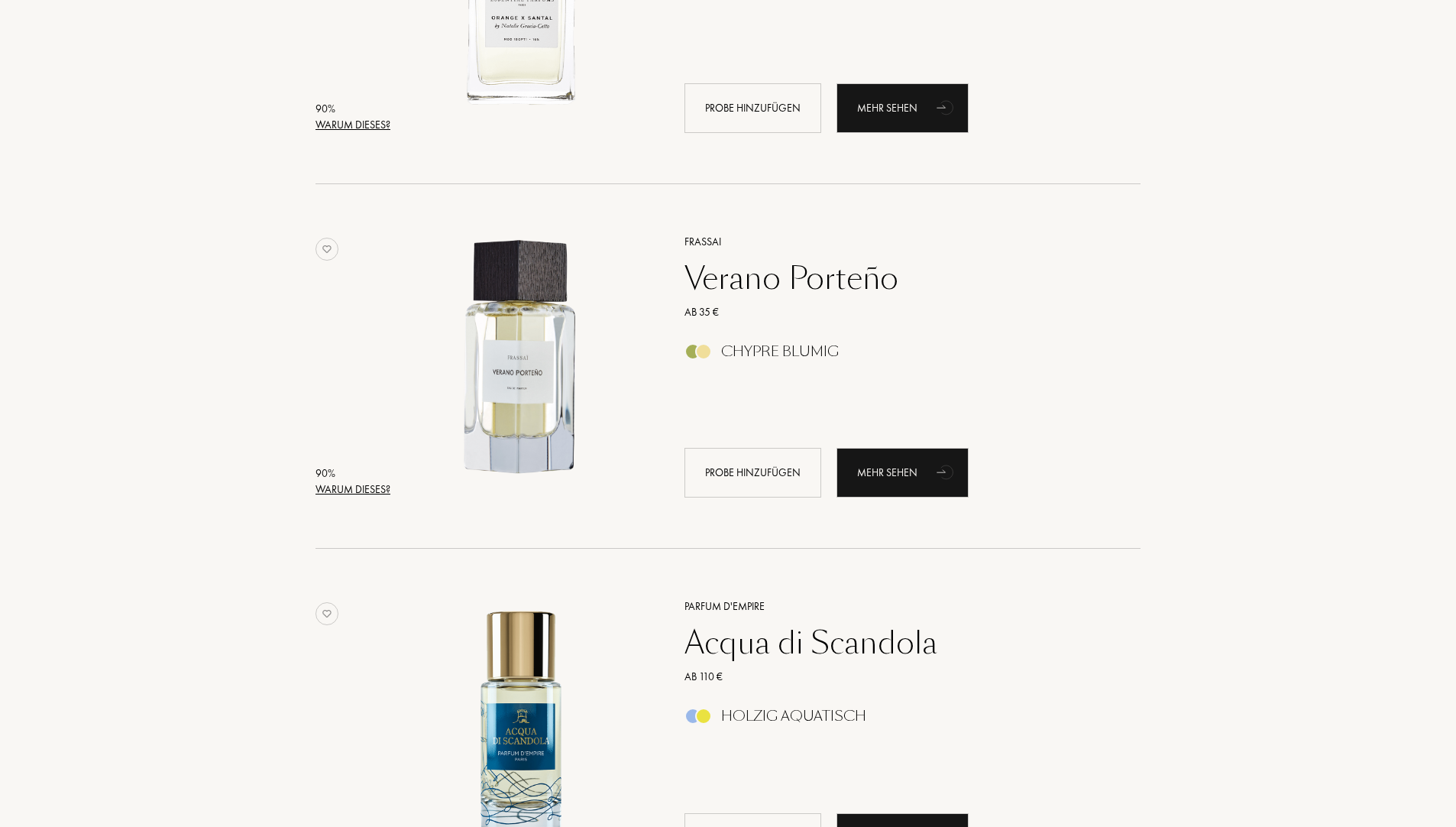
scroll to position [2980, 0]
click at [900, 479] on div "Mehr sehen" at bounding box center [902, 472] width 132 height 50
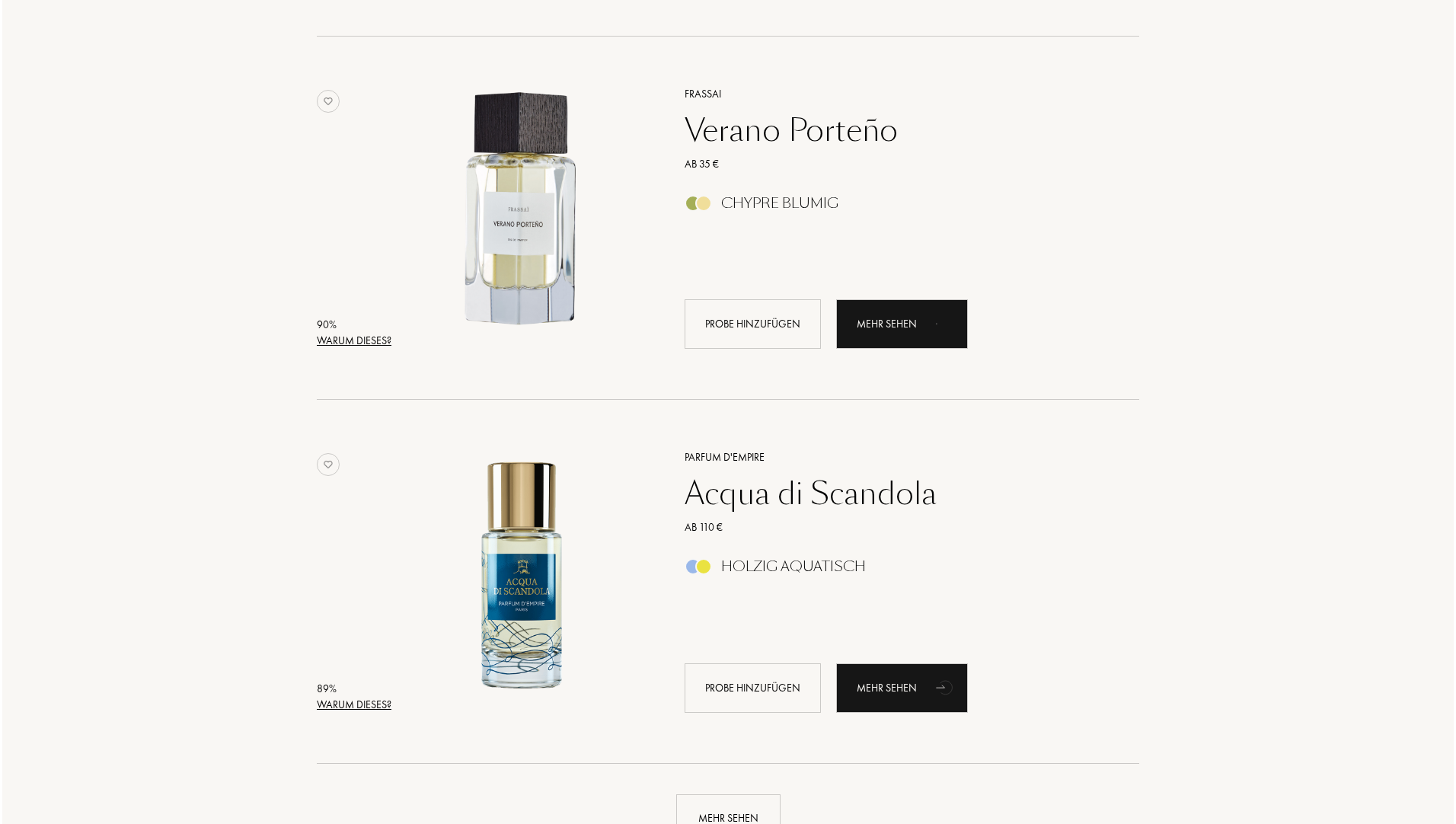
scroll to position [3122, 0]
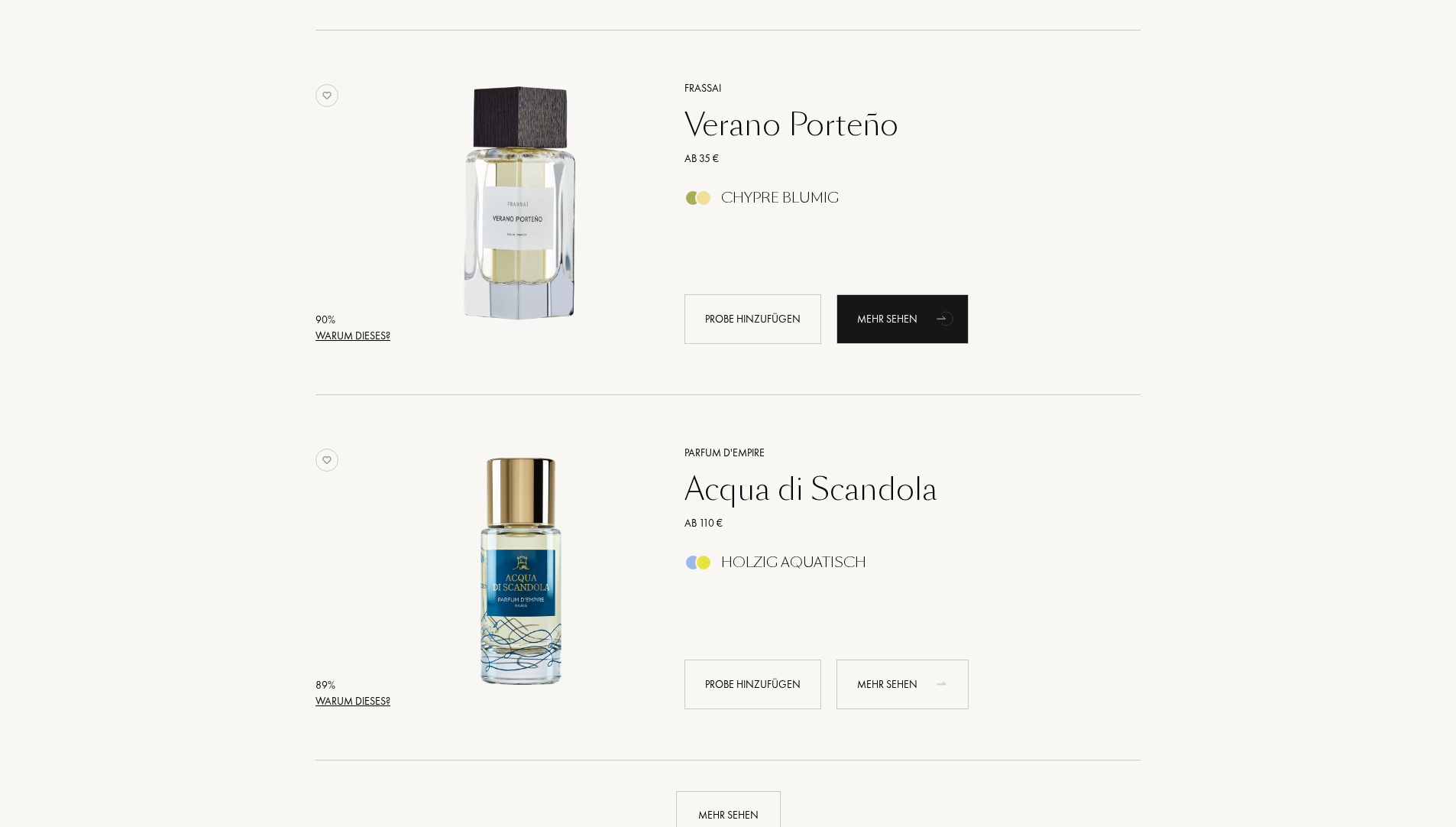
click at [944, 692] on icon "animation" at bounding box center [946, 683] width 31 height 31
click at [334, 696] on div "Warum dieses?" at bounding box center [352, 701] width 75 height 16
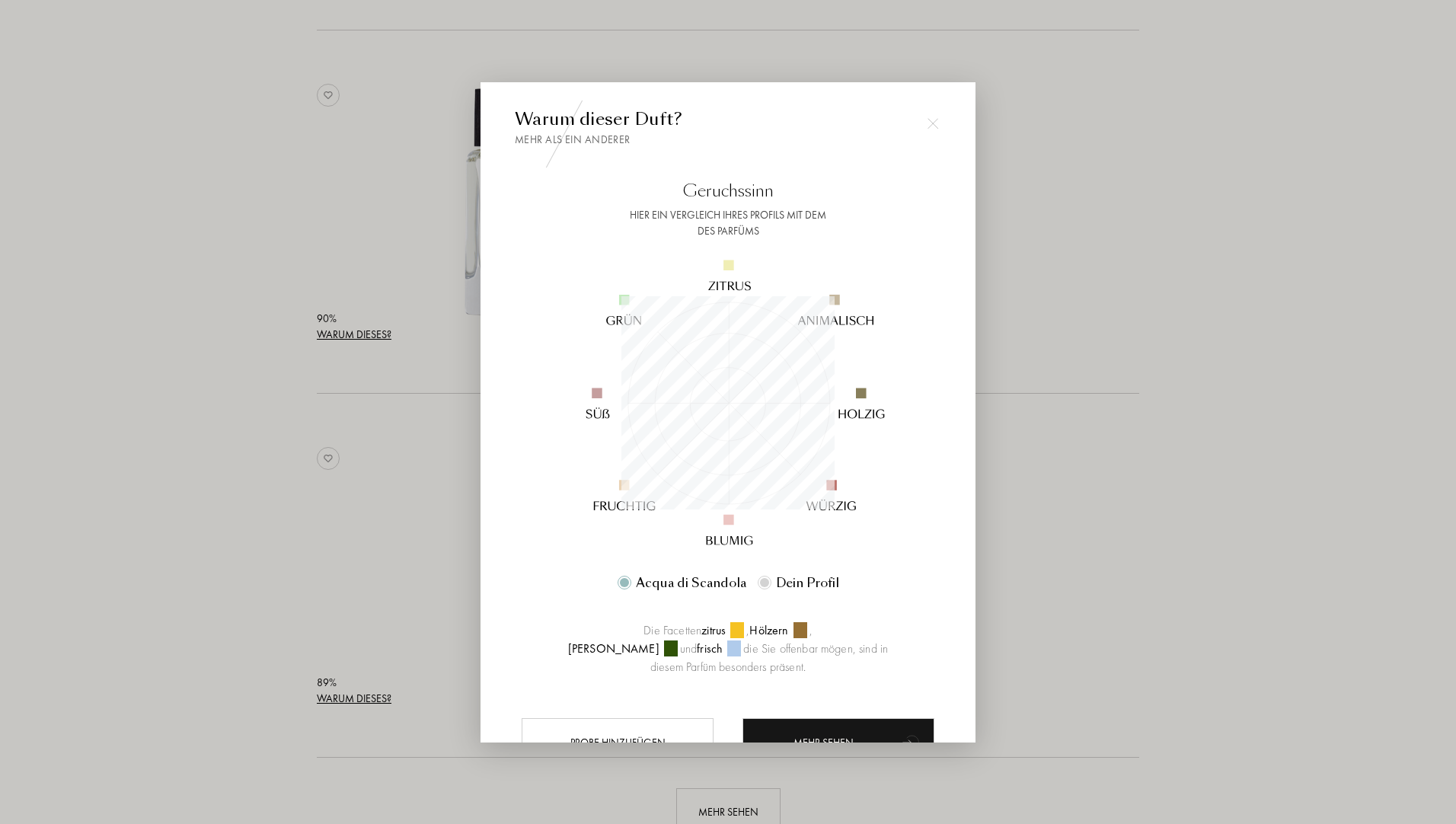
scroll to position [57, 0]
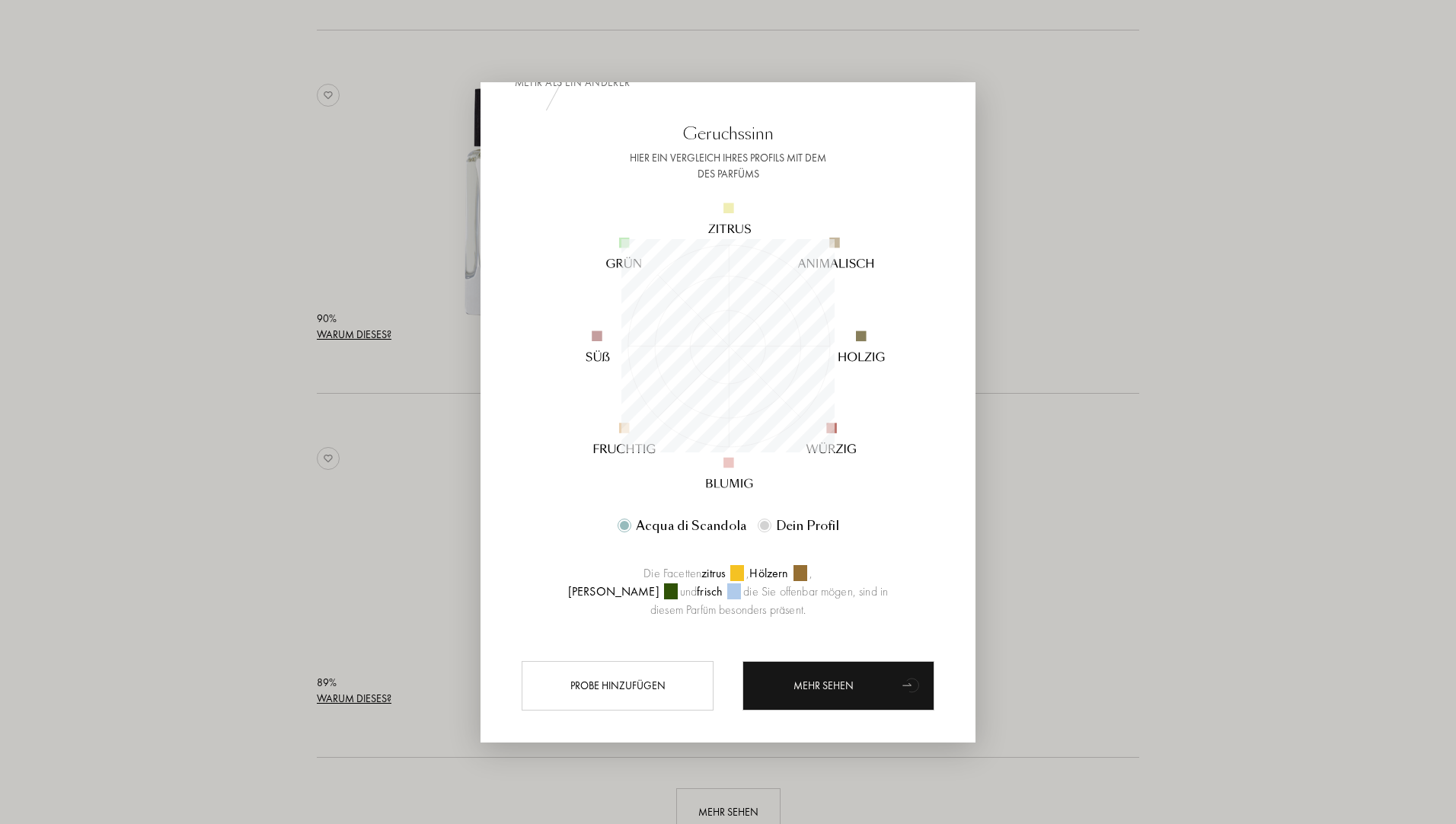
click at [761, 525] on div at bounding box center [764, 526] width 9 height 9
click at [667, 525] on img at bounding box center [728, 346] width 368 height 368
click at [760, 525] on div at bounding box center [764, 526] width 9 height 9
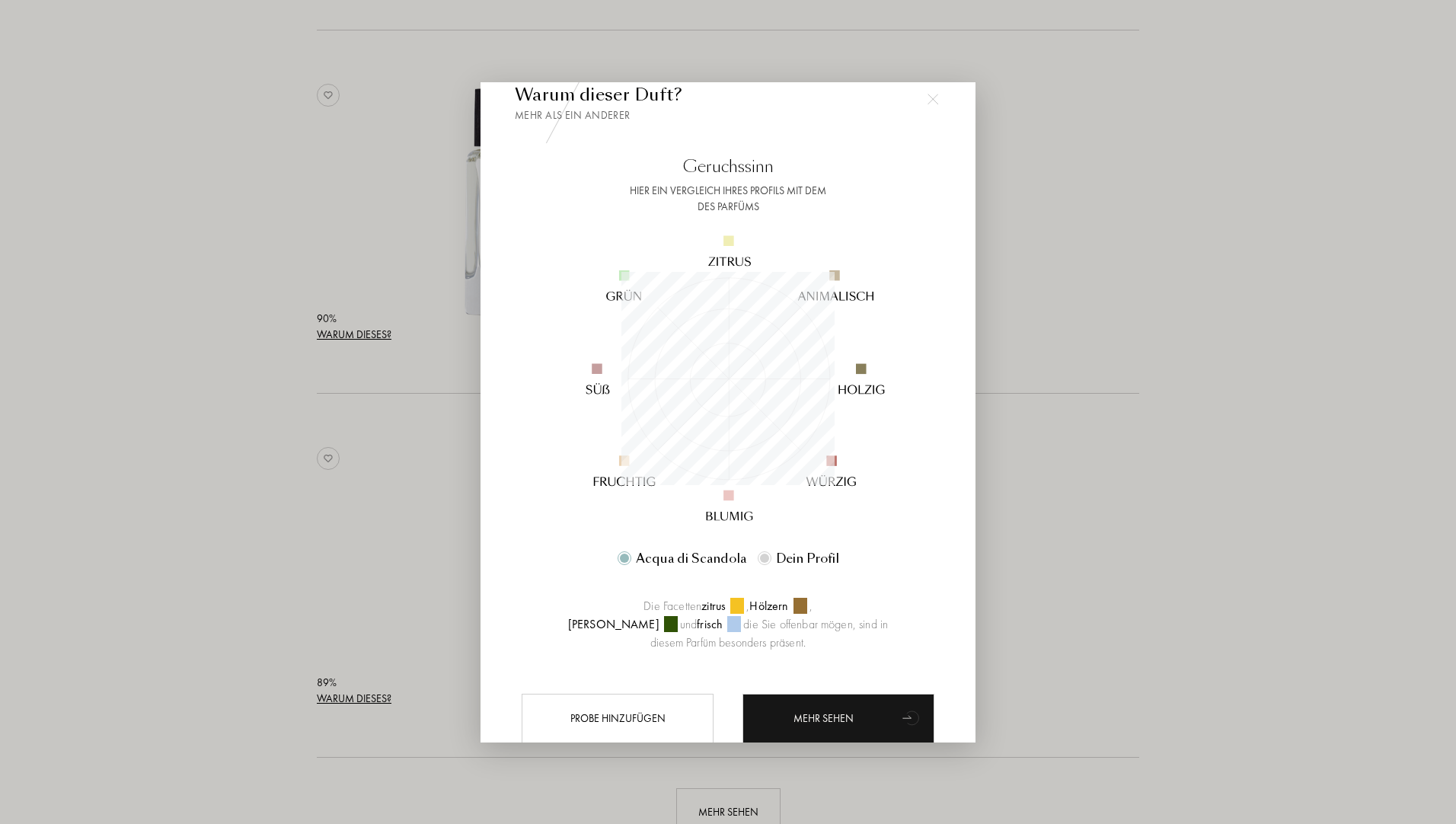
scroll to position [0, 0]
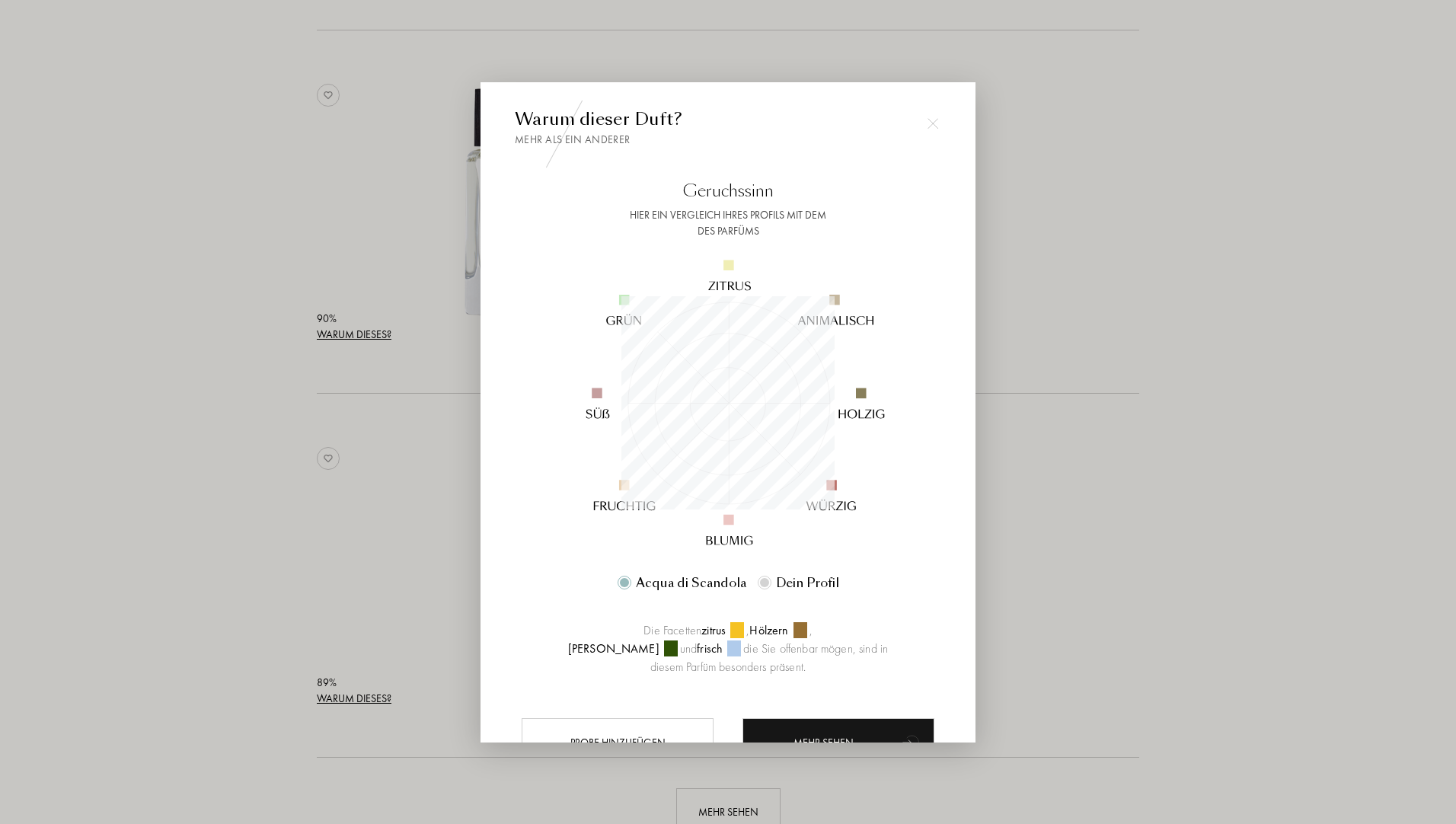
click at [930, 124] on img at bounding box center [933, 124] width 11 height 11
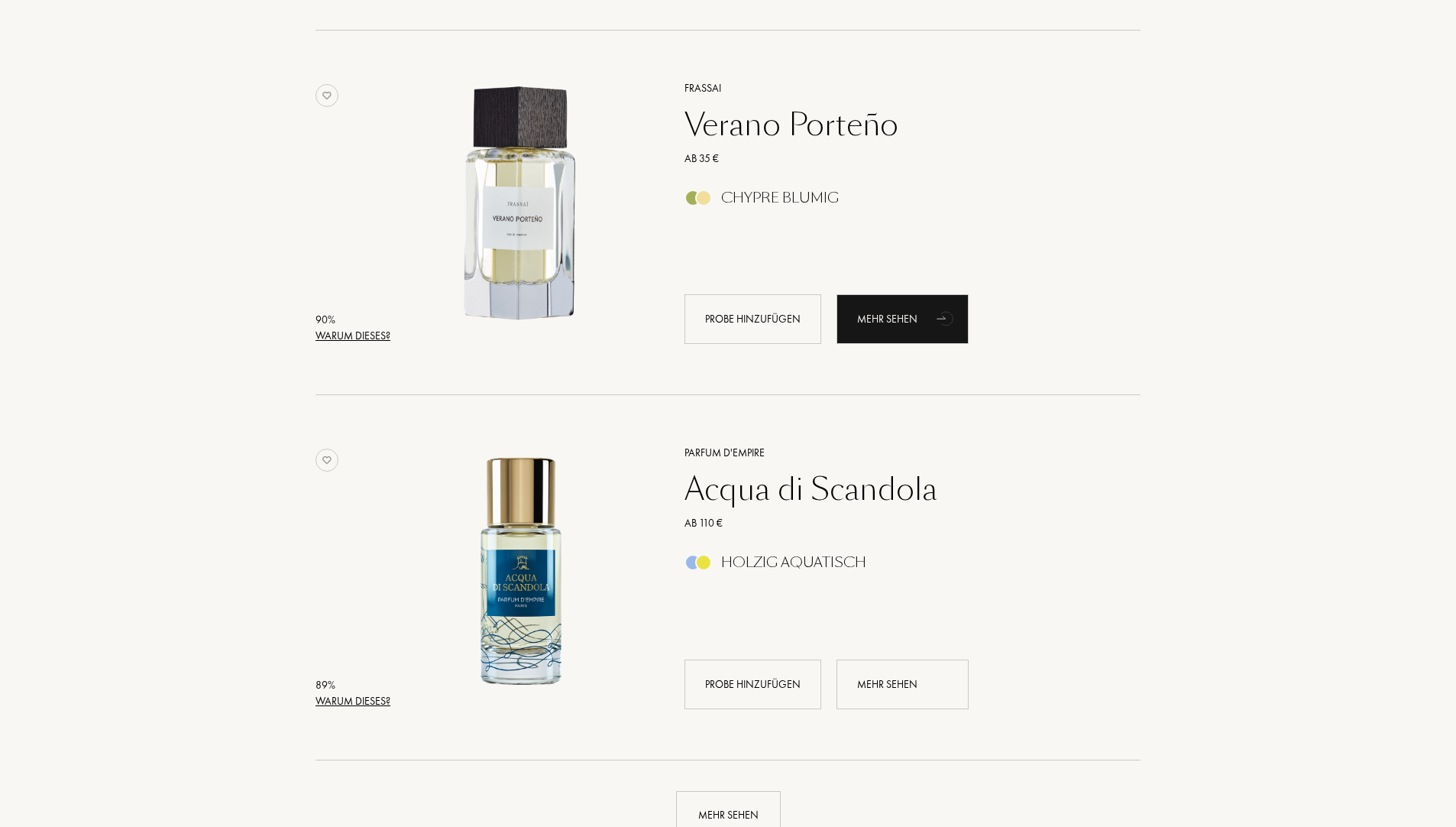
click at [321, 326] on div "90 %" at bounding box center [352, 320] width 75 height 16
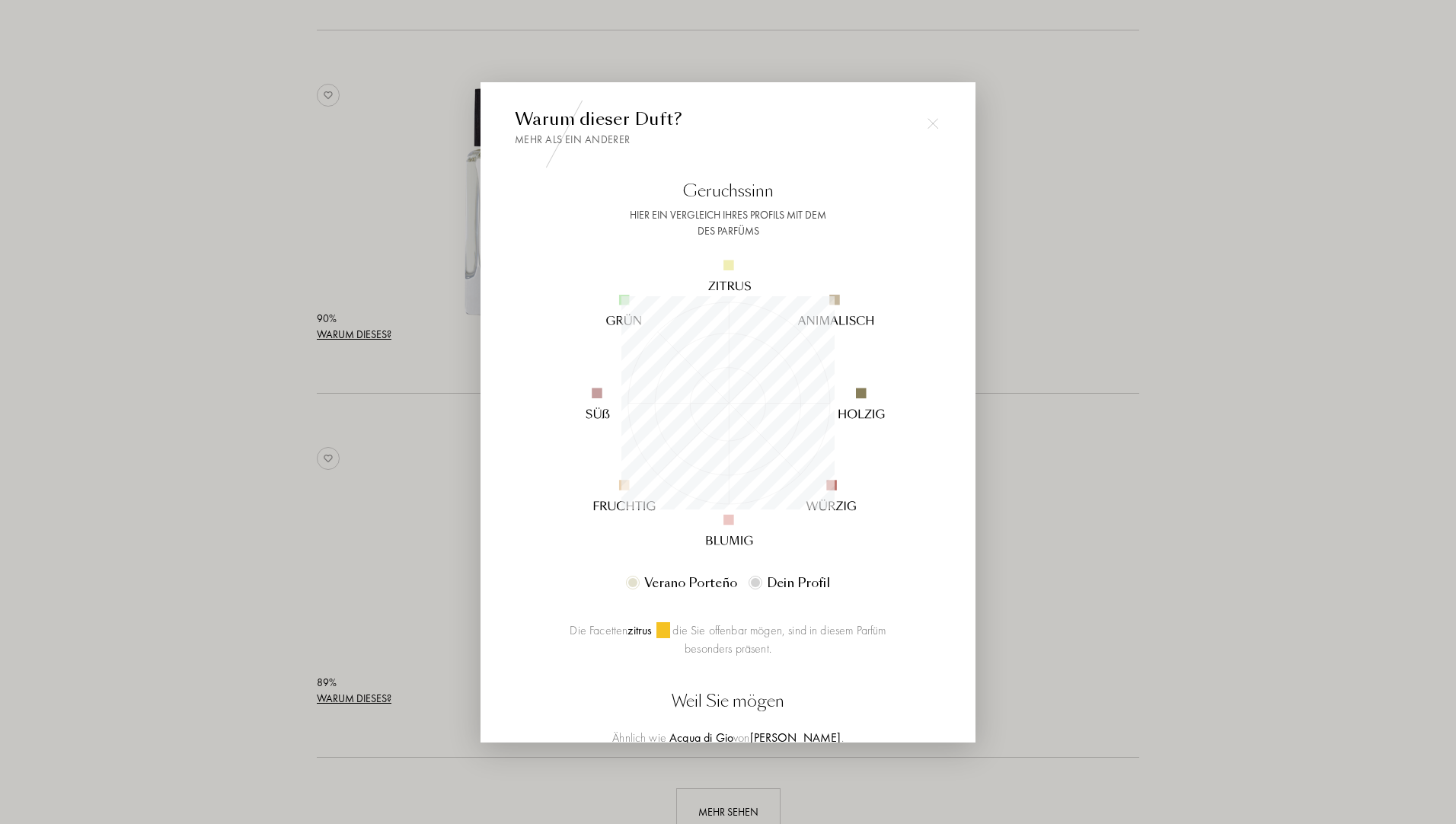
scroll to position [213, 213]
click at [934, 126] on img at bounding box center [933, 124] width 11 height 11
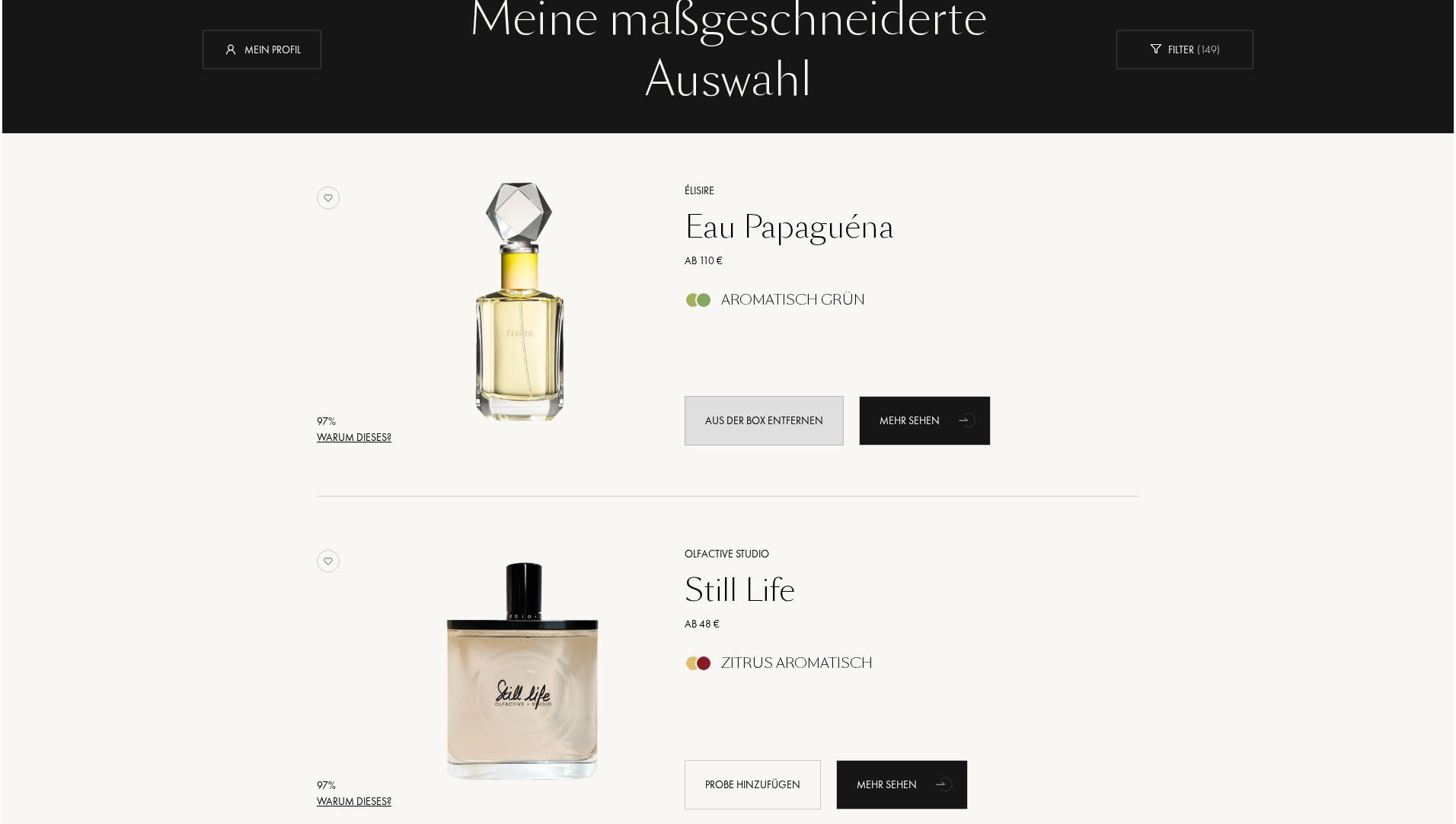
scroll to position [0, 0]
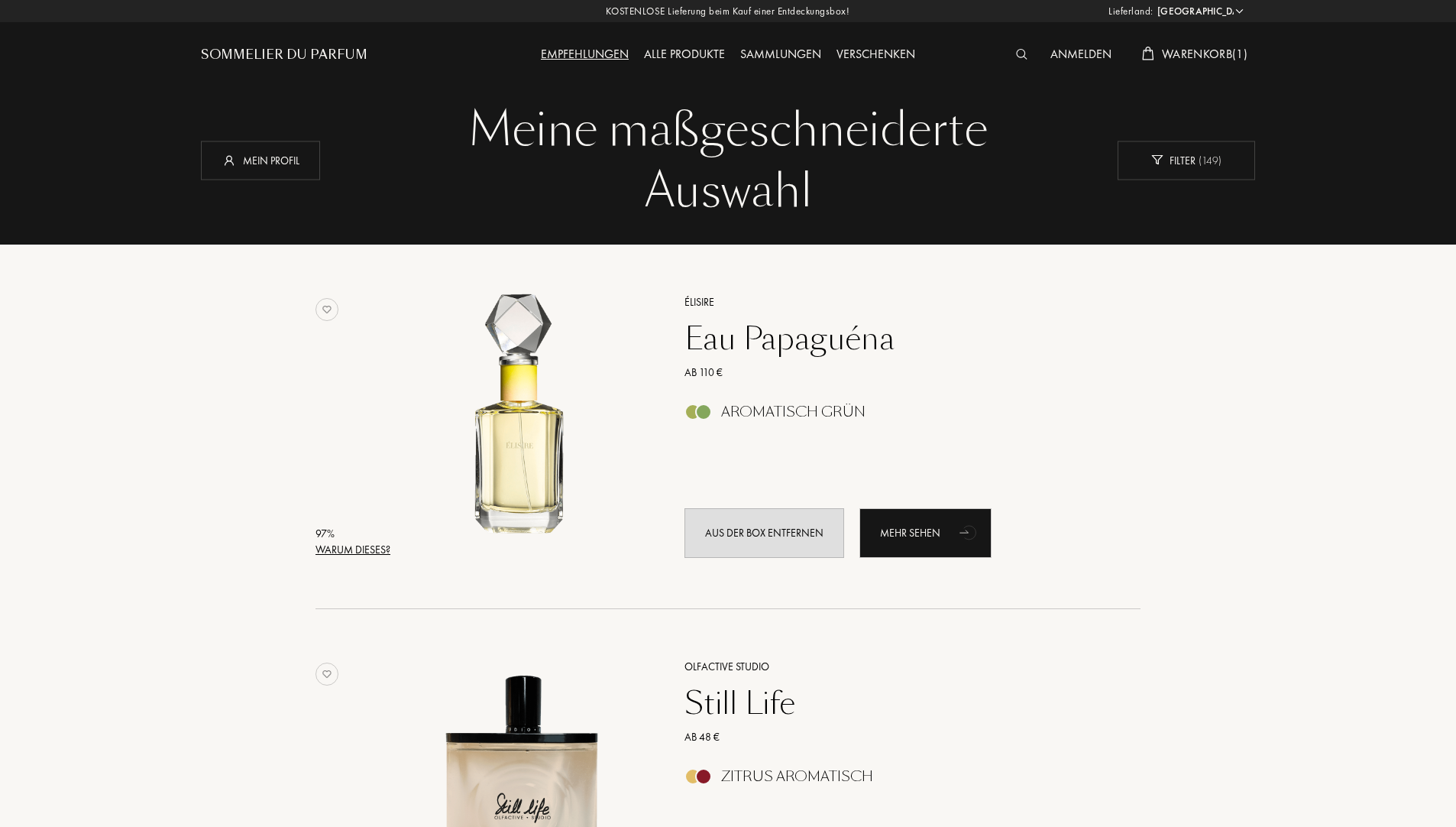
click at [365, 552] on div "Warum dieses?" at bounding box center [352, 549] width 75 height 16
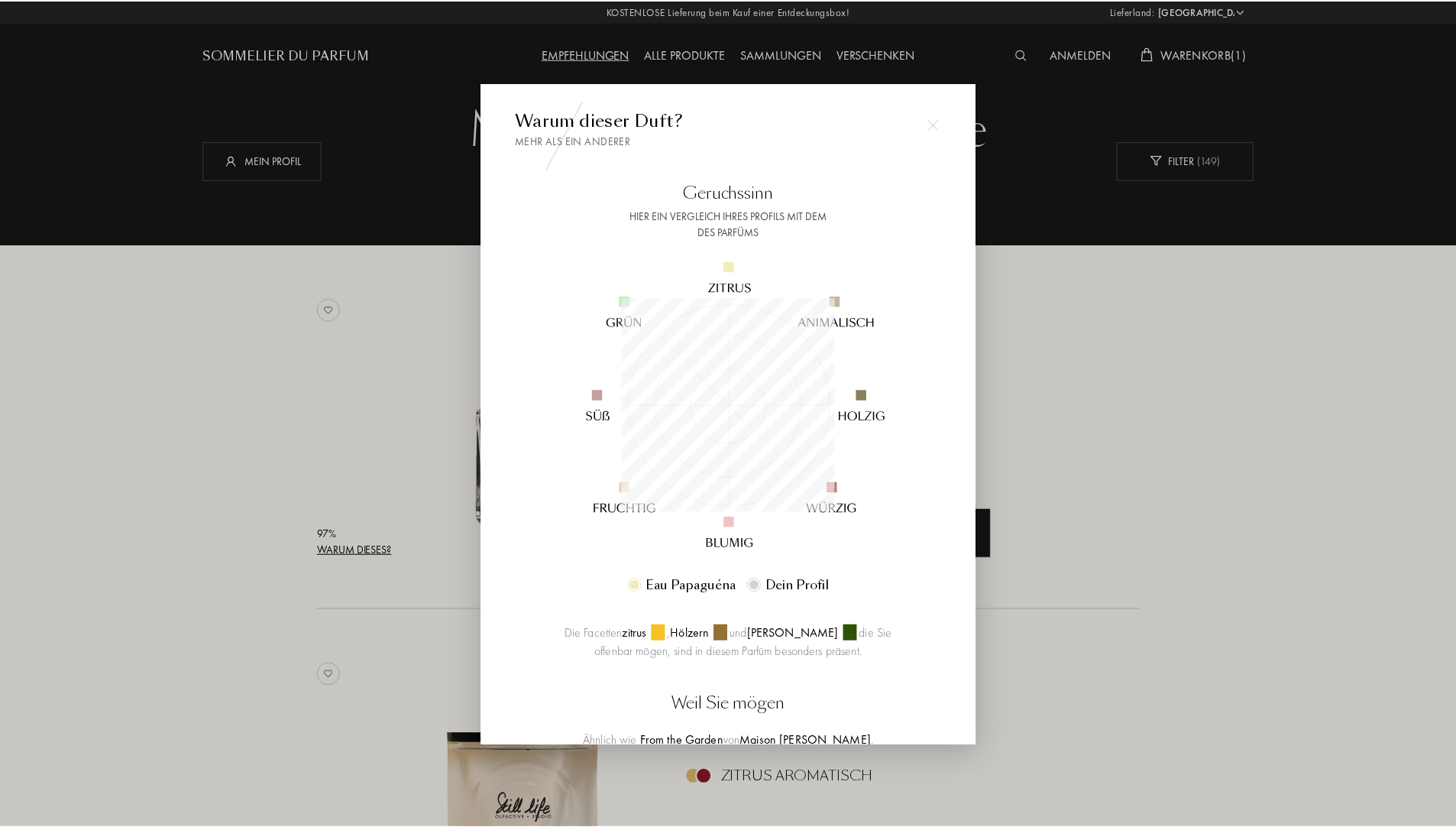
scroll to position [76, 0]
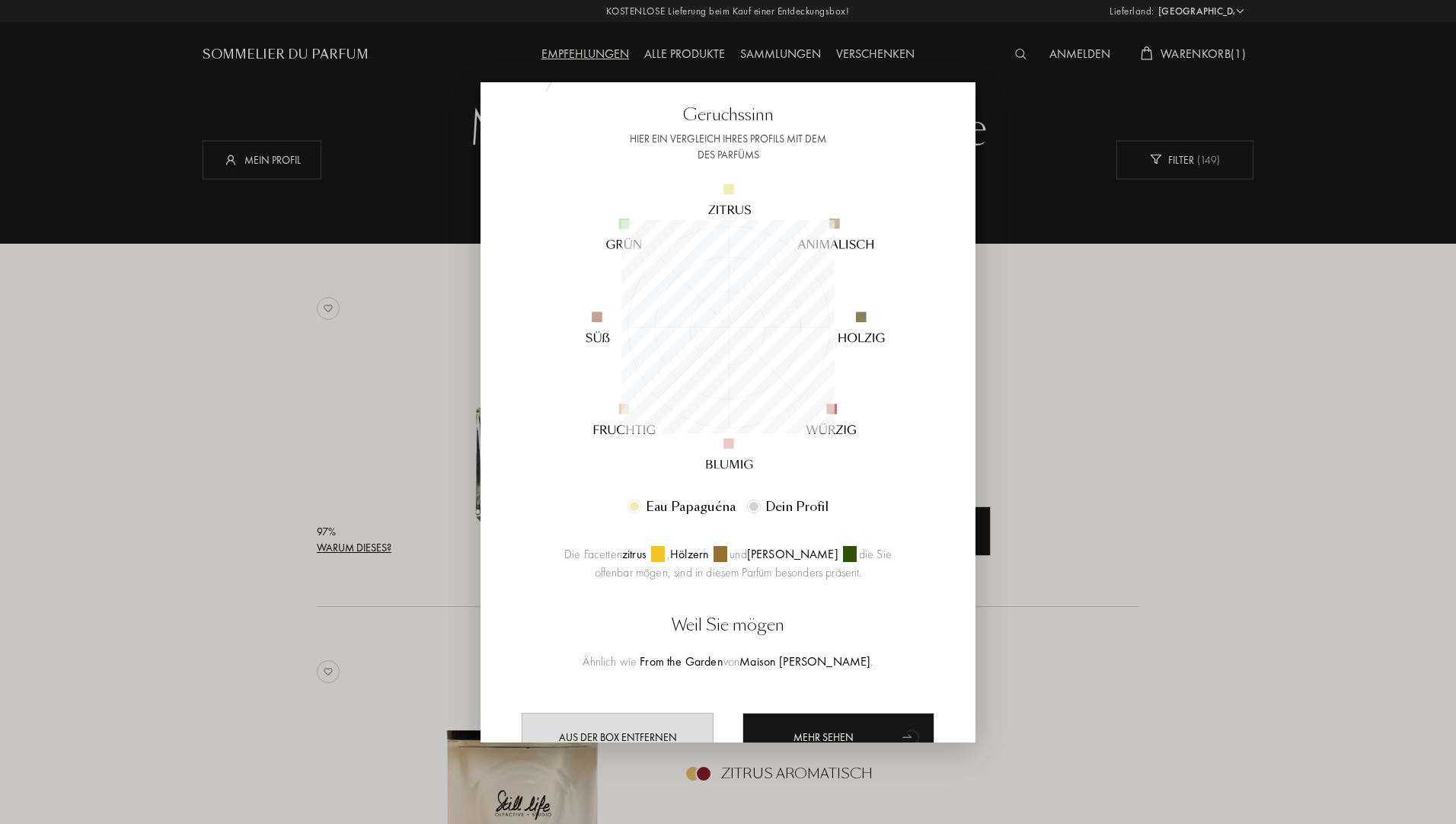
click at [923, 226] on div "Warum dieser Duft? Mehr als ein anderer Geruchssinn Hier ein Vergleich Ihres Pr…" at bounding box center [728, 362] width 426 height 663
click at [1229, 511] on div at bounding box center [728, 412] width 1456 height 824
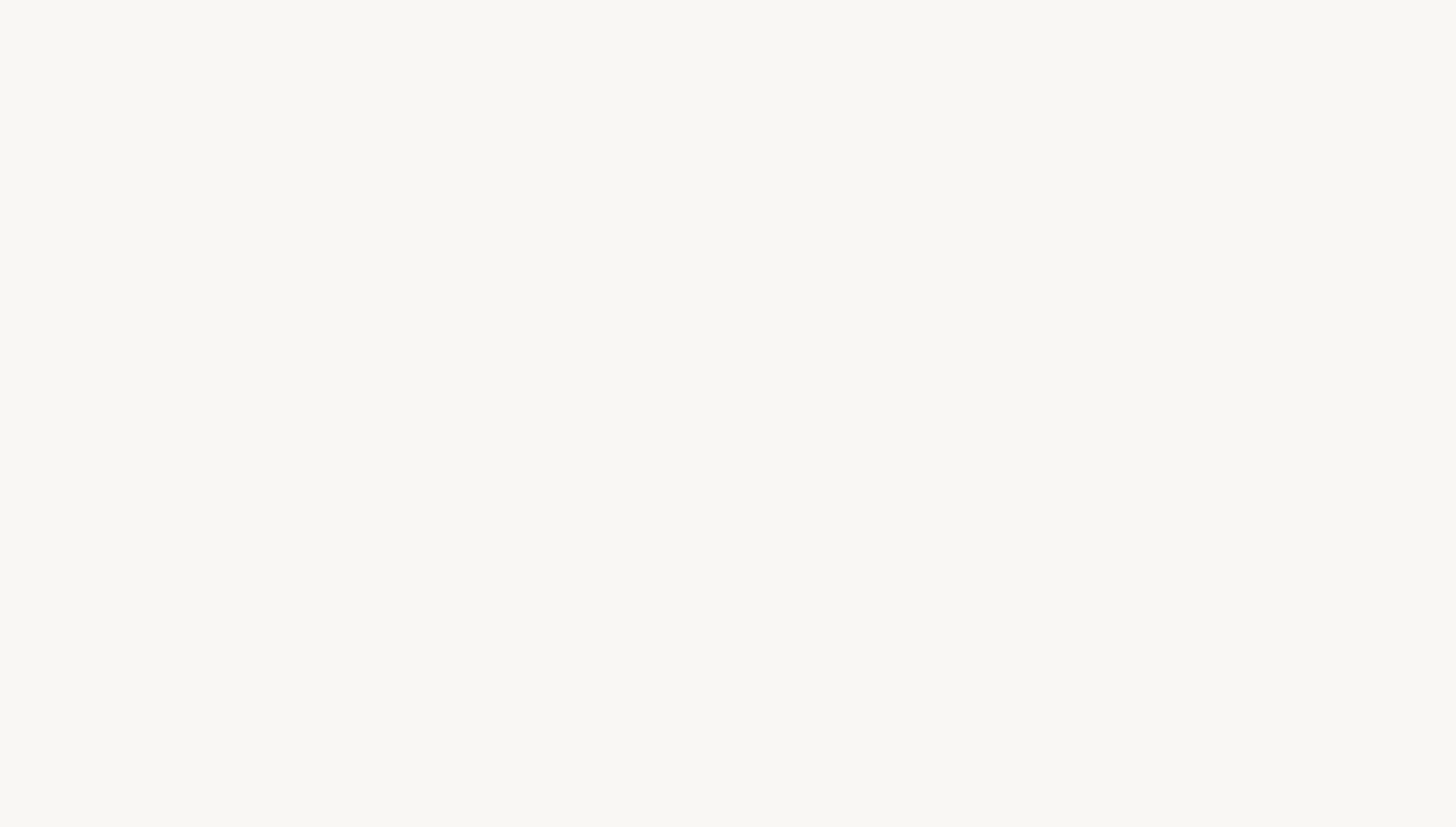
select select "DE"
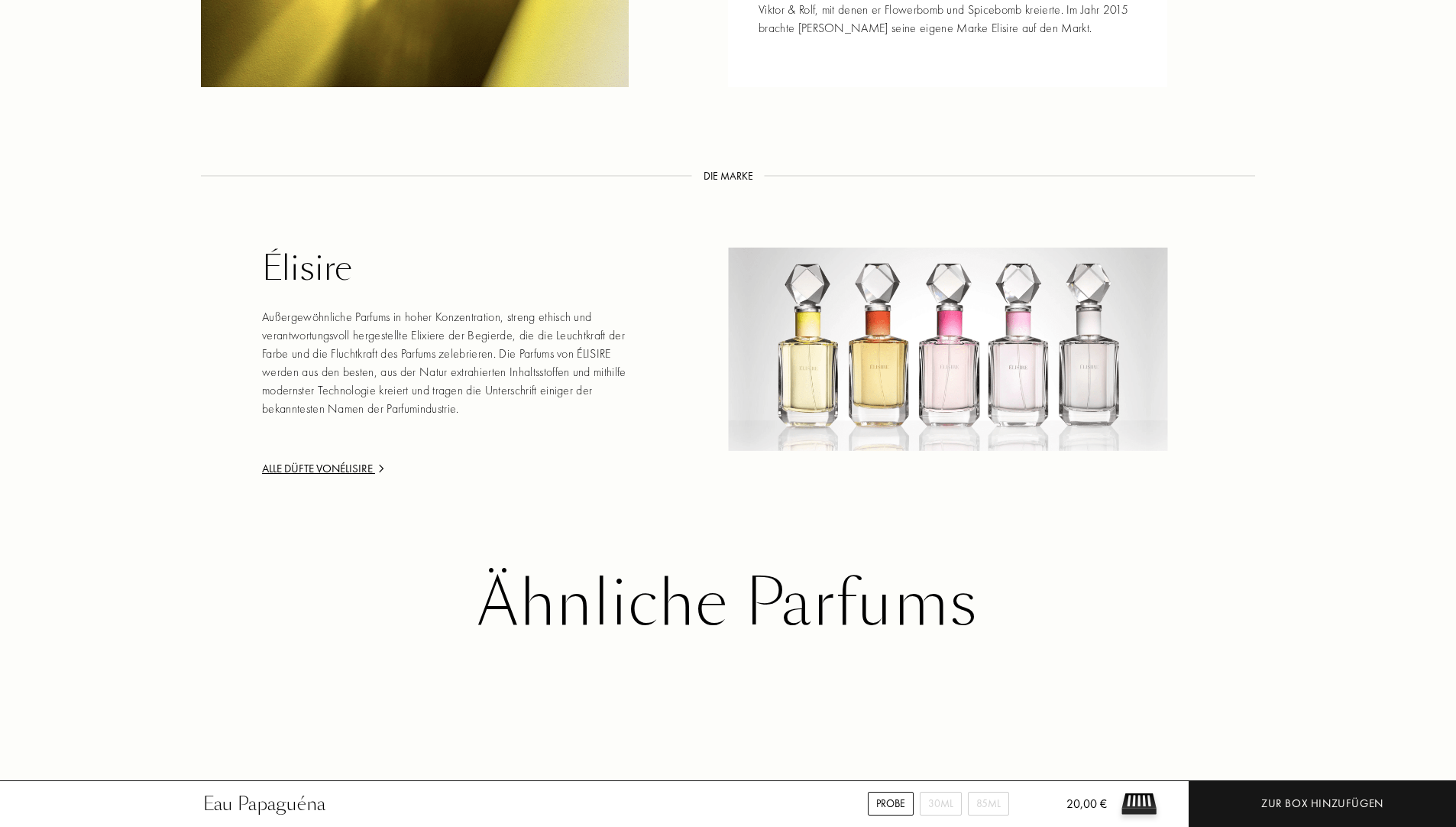
scroll to position [2140, 0]
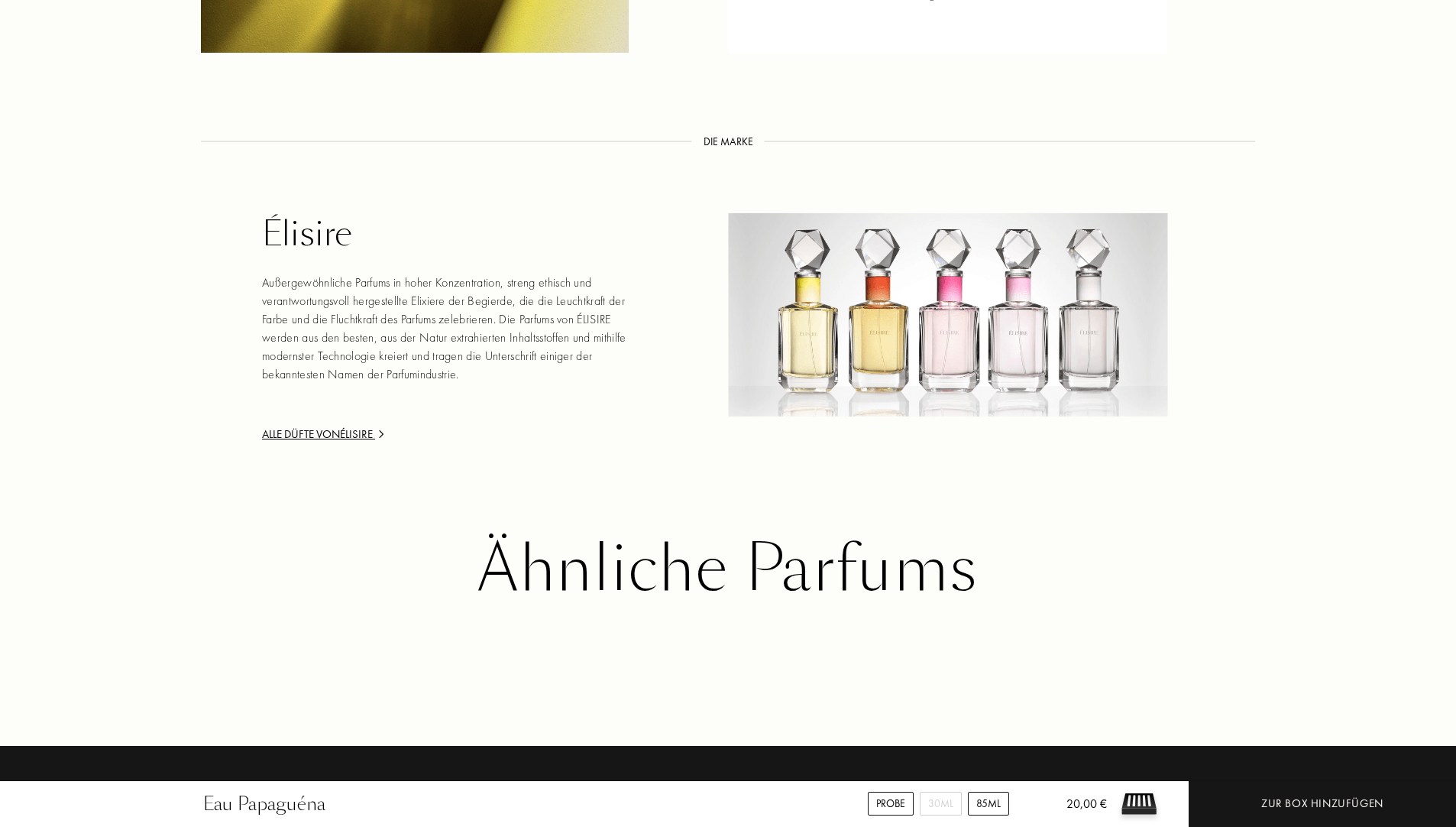
click at [980, 803] on div "85mL" at bounding box center [988, 803] width 41 height 24
click at [934, 808] on div "30mL" at bounding box center [940, 803] width 42 height 24
click at [904, 807] on div "Probe" at bounding box center [890, 803] width 46 height 24
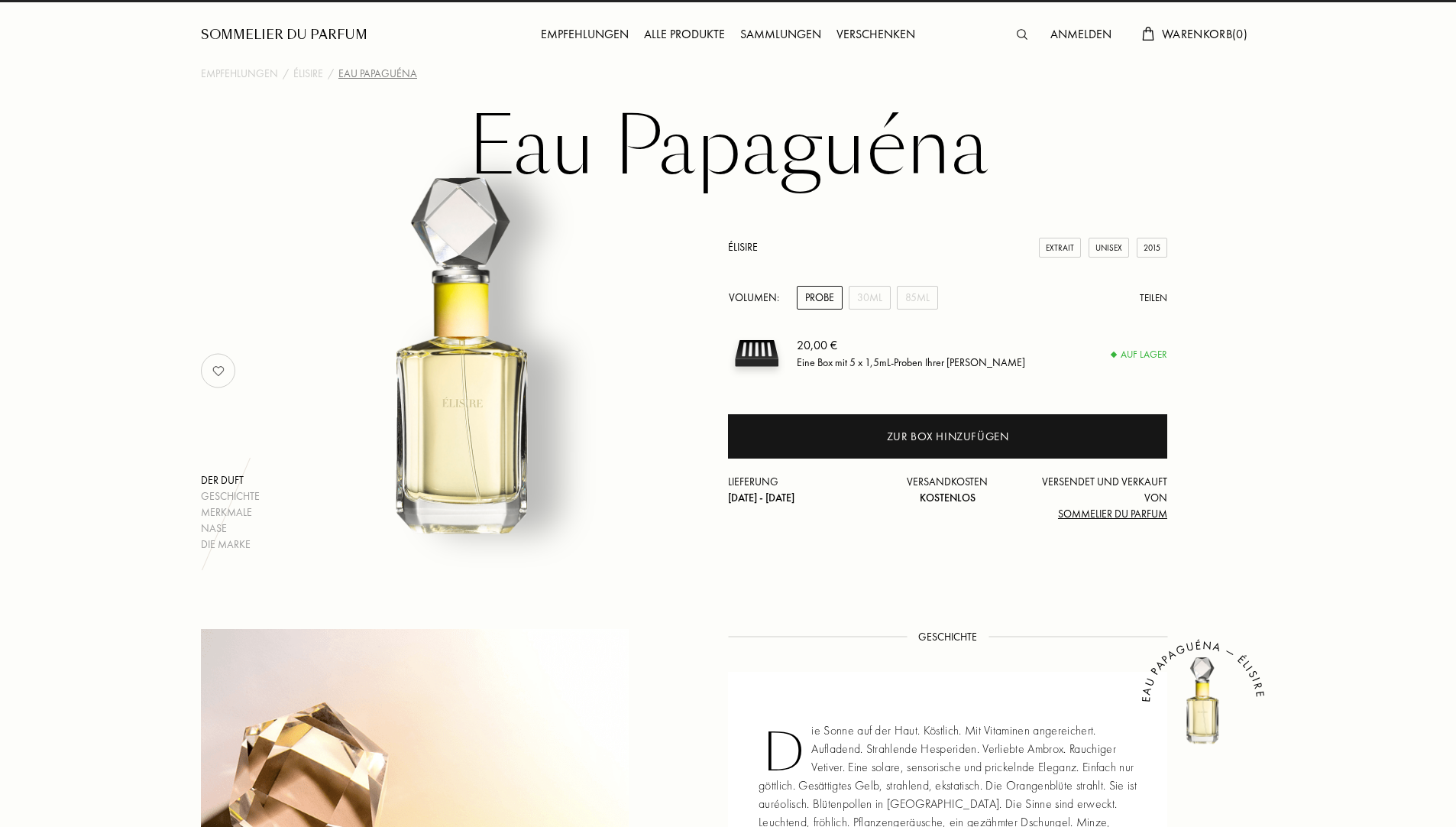
scroll to position [0, 0]
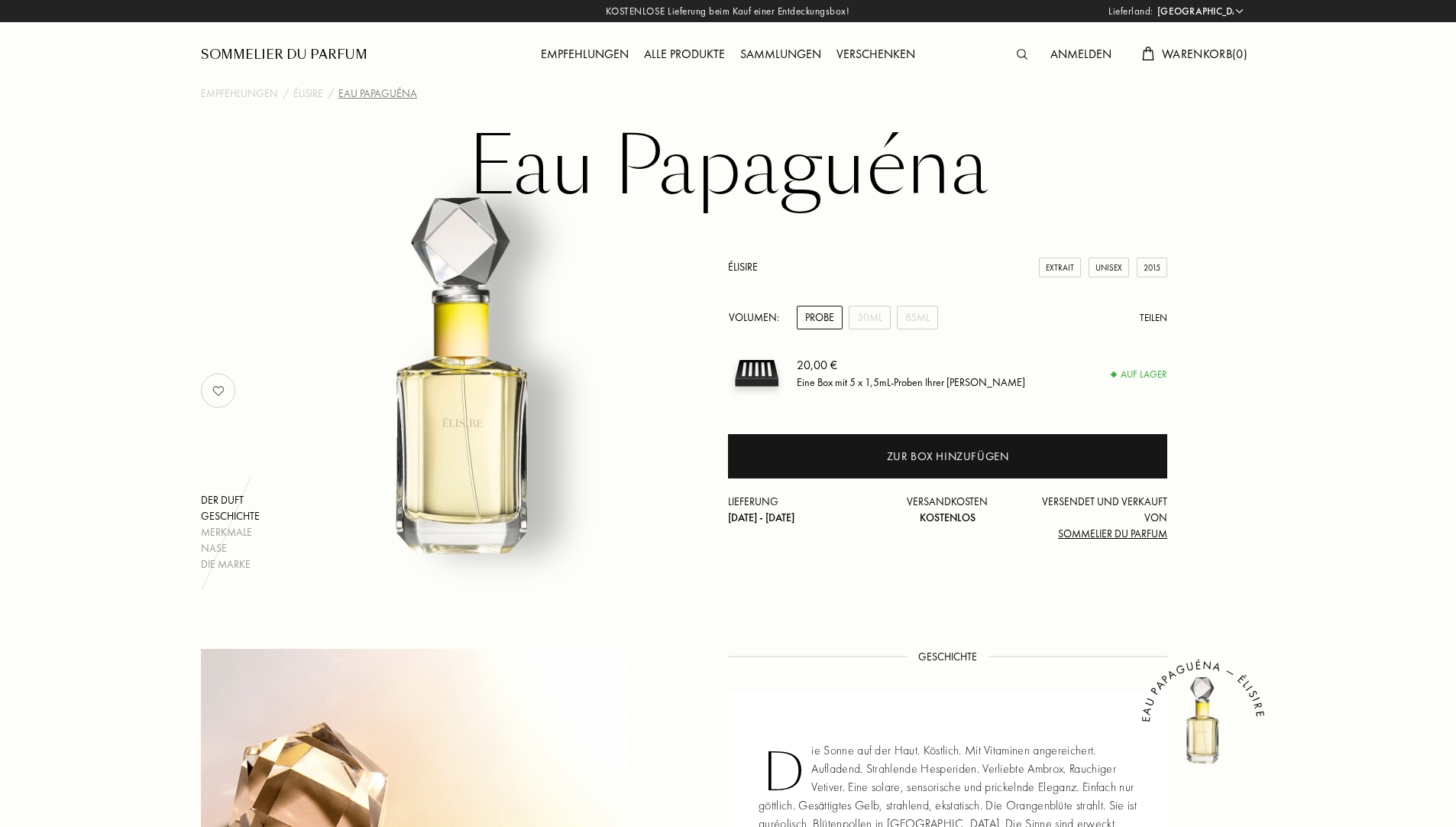
click at [203, 514] on div "Geschichte" at bounding box center [230, 516] width 59 height 16
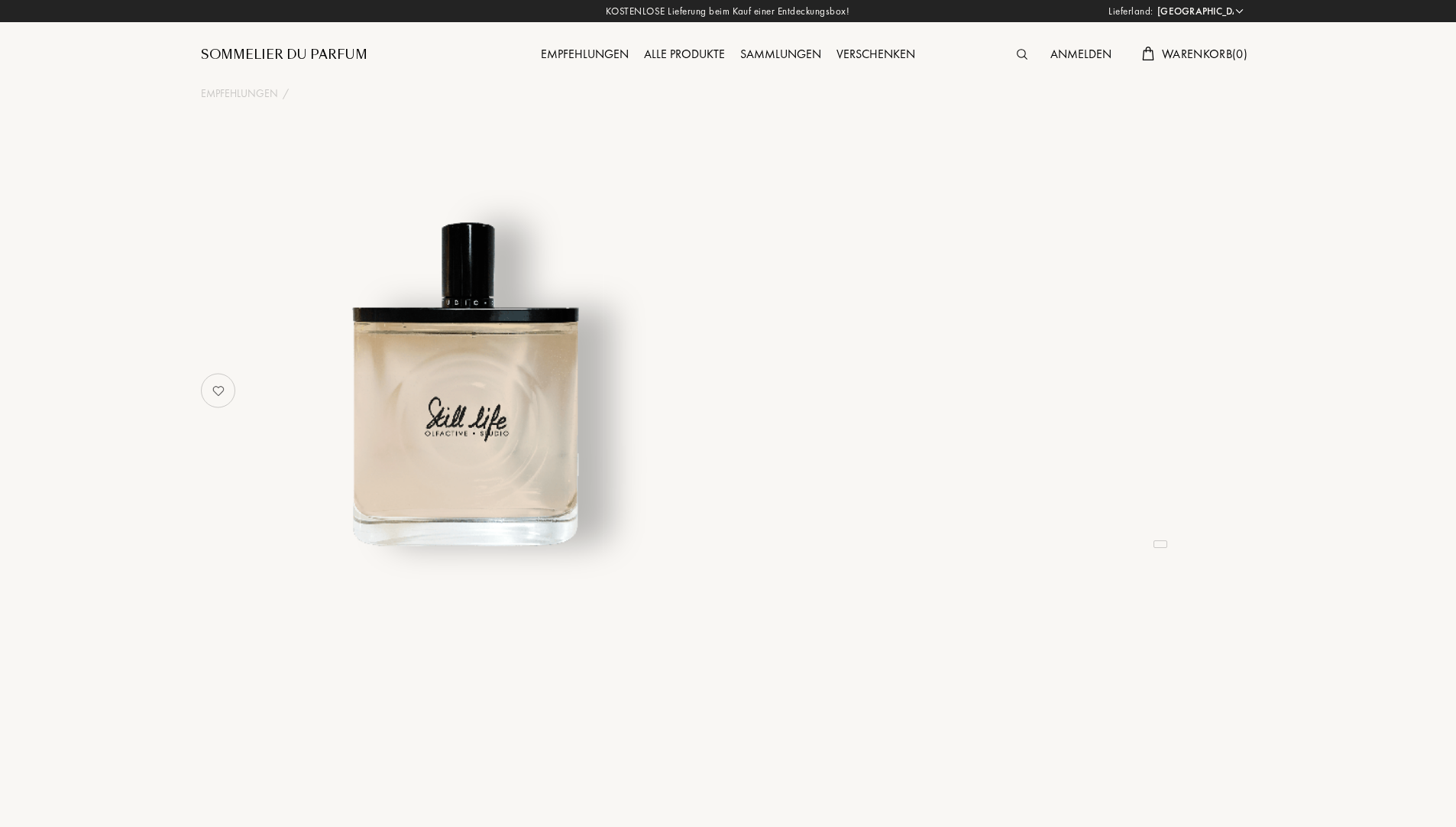
select select "DE"
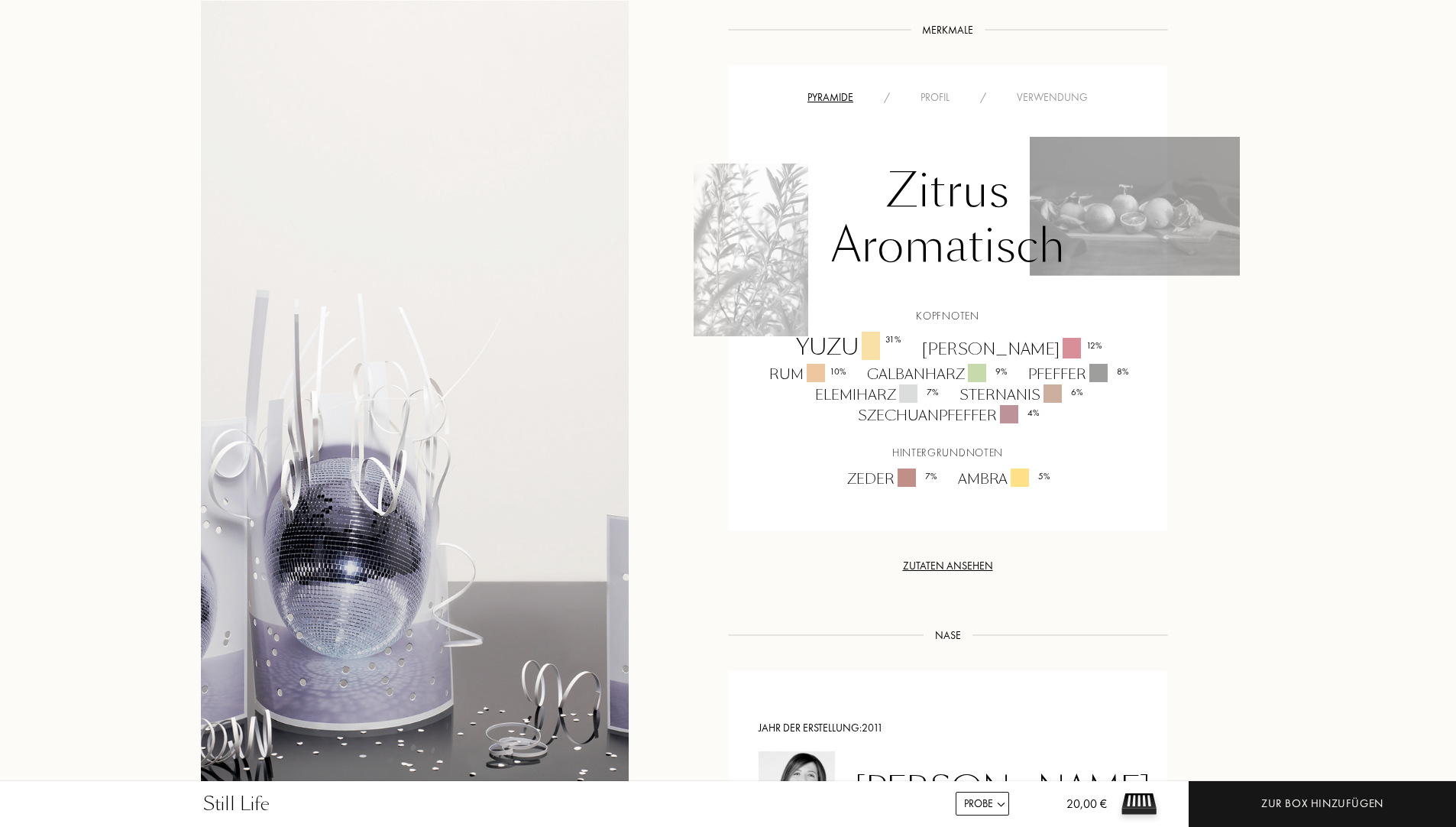
scroll to position [994, 0]
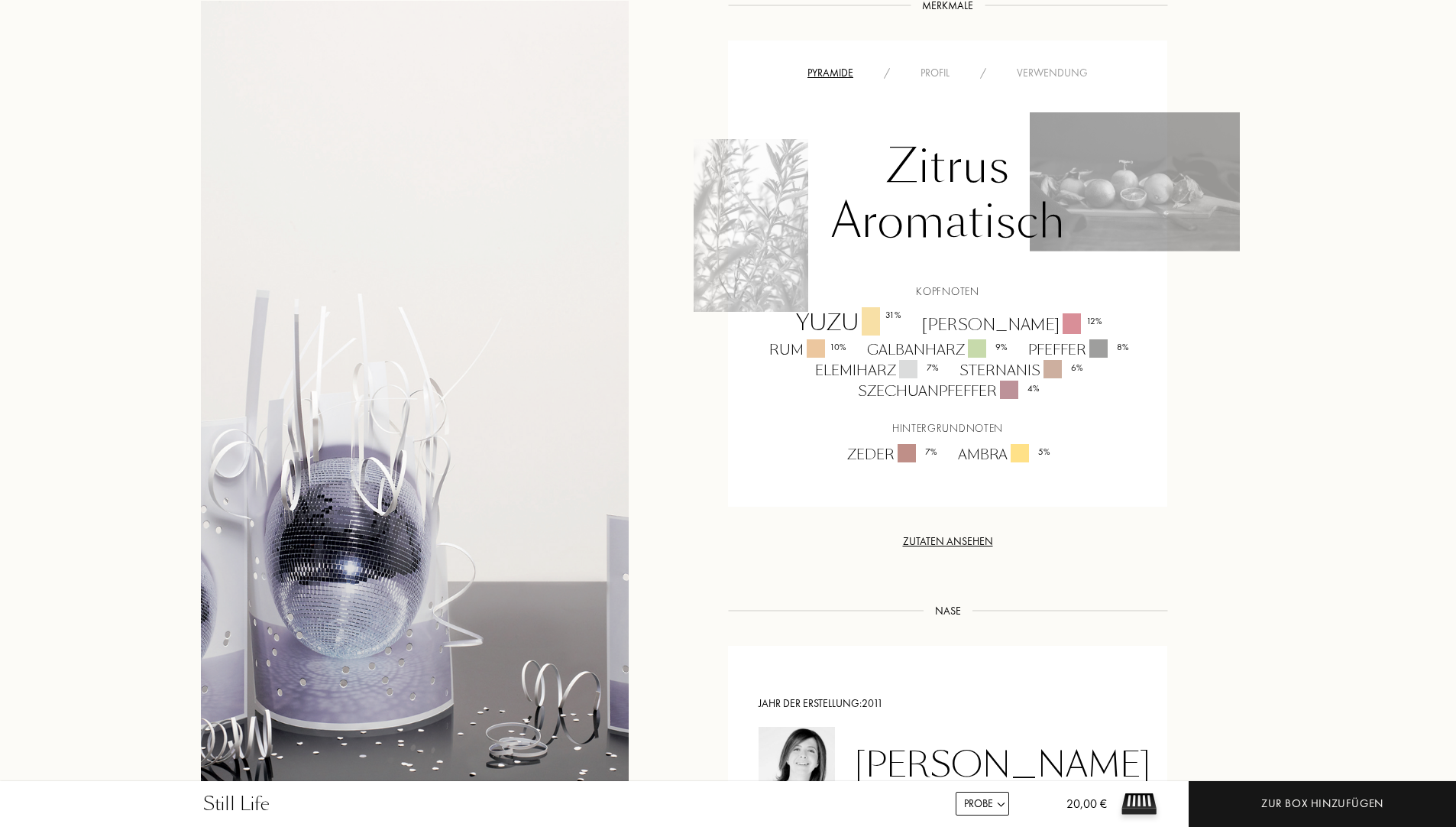
click at [960, 536] on div "Zutaten ansehen" at bounding box center [947, 542] width 439 height 16
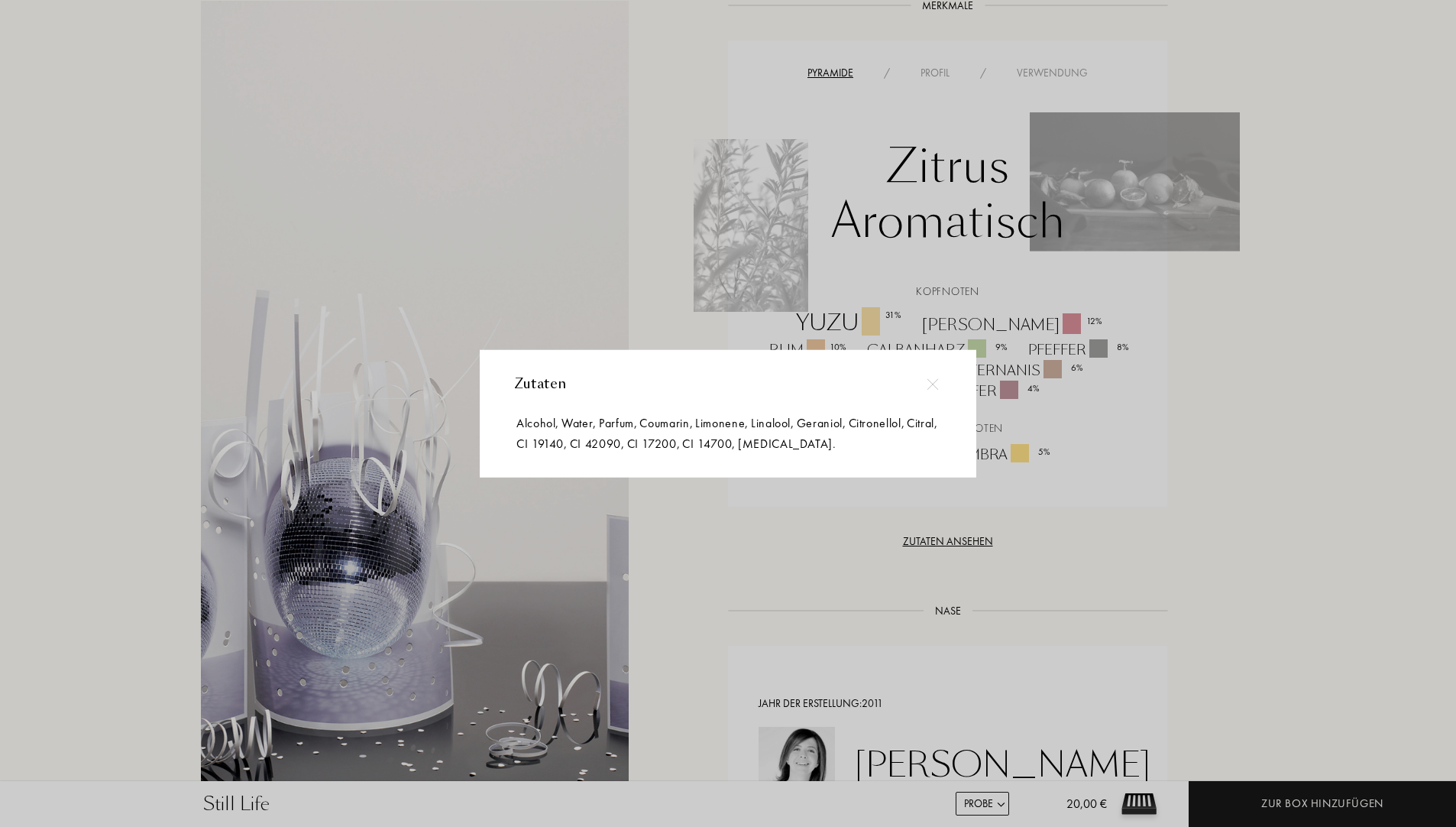
click at [930, 389] on img at bounding box center [932, 384] width 12 height 12
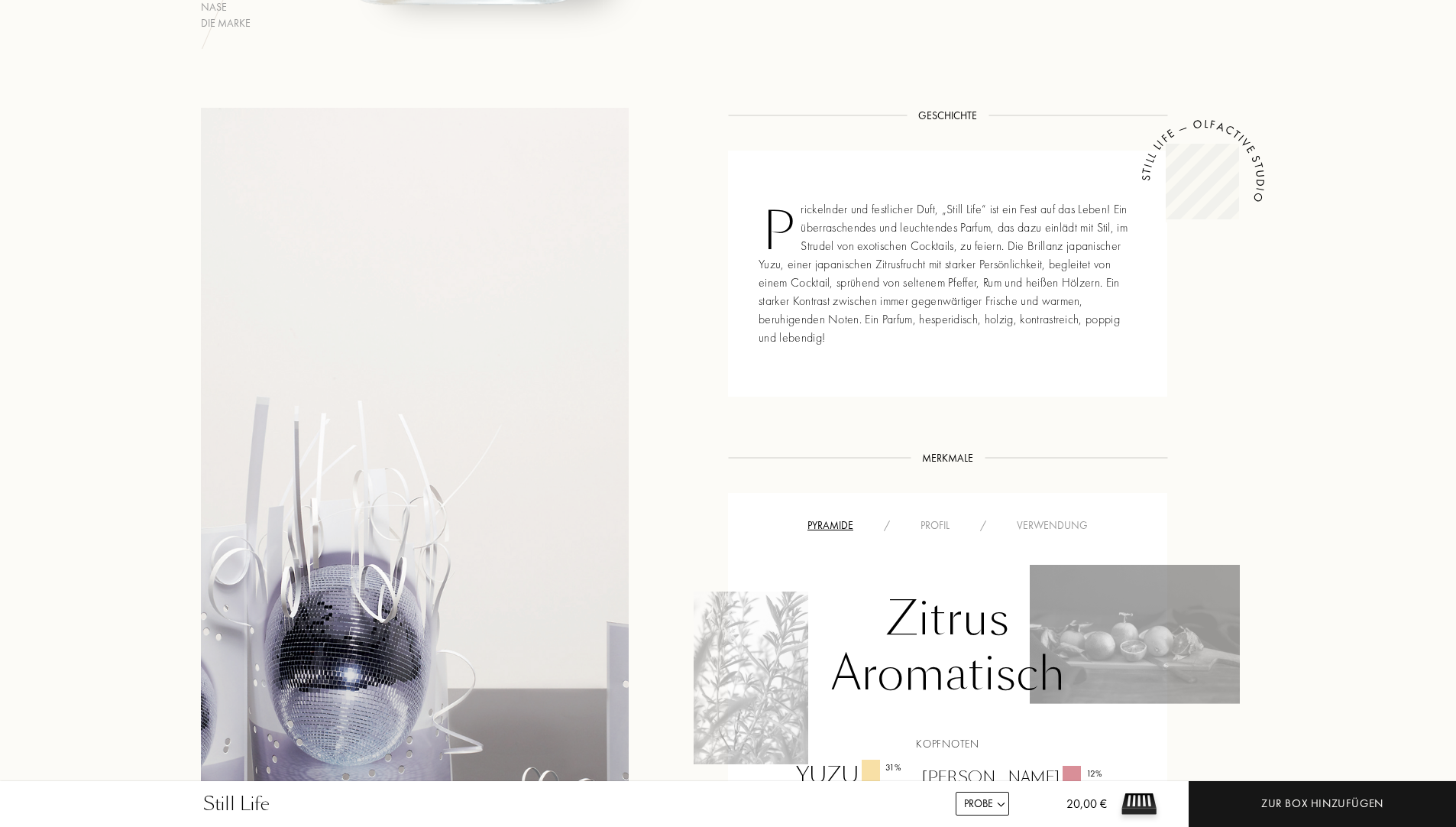
scroll to position [535, 0]
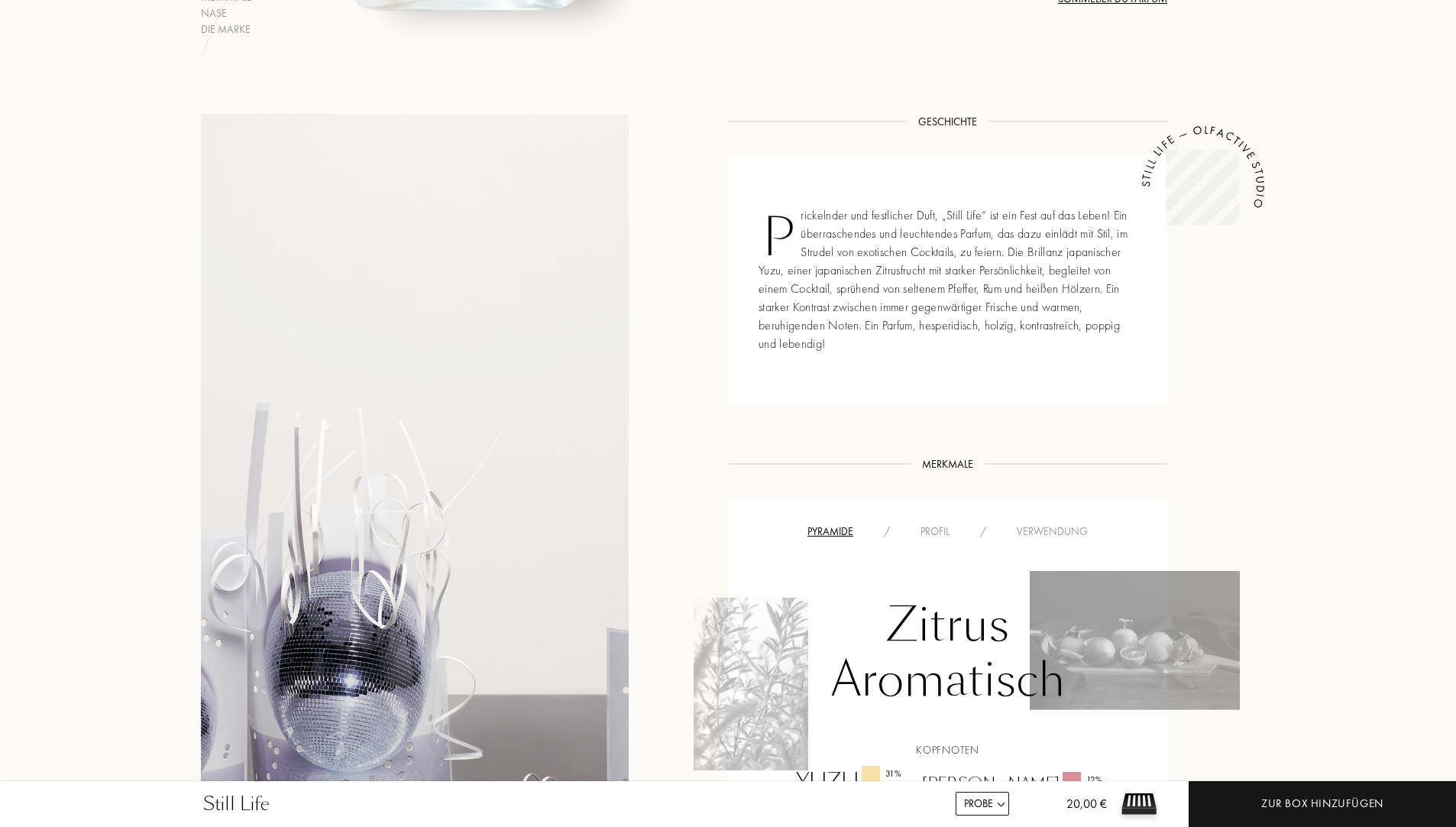
click at [948, 534] on div "Profil" at bounding box center [935, 531] width 60 height 16
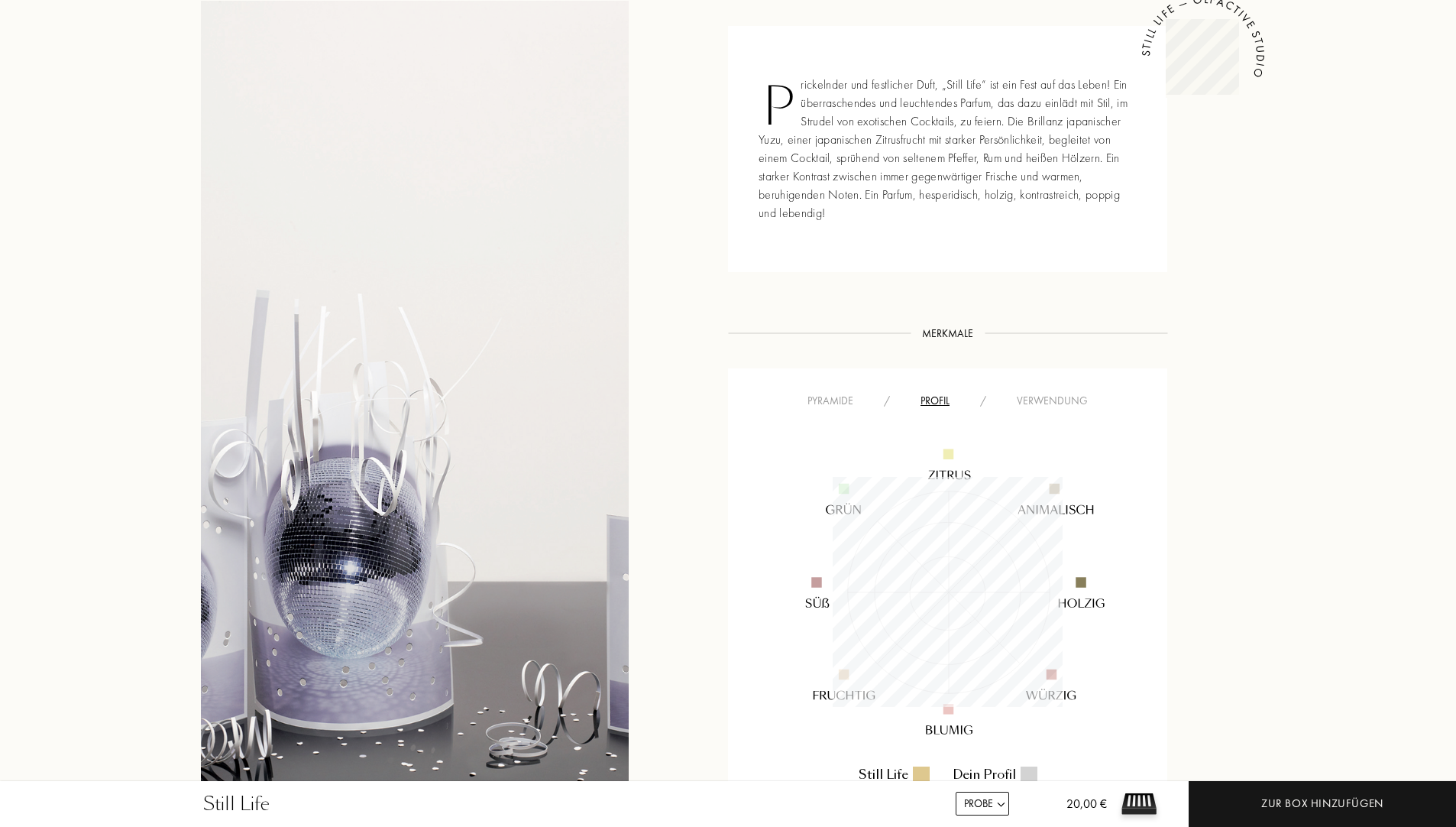
scroll to position [688, 0]
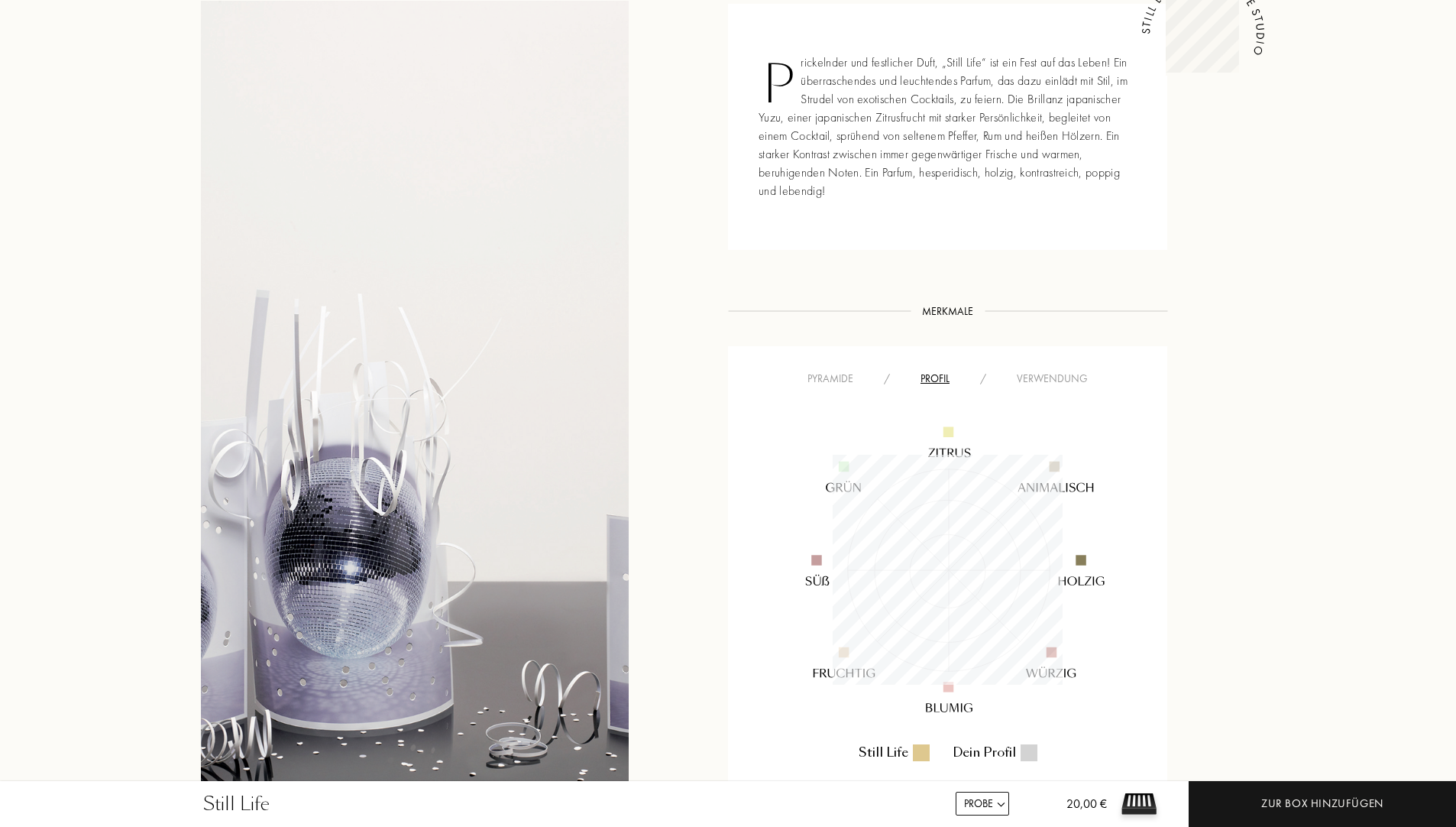
click at [1077, 386] on img at bounding box center [948, 570] width 369 height 369
click at [1074, 378] on div "Verwendung" at bounding box center [1051, 378] width 101 height 16
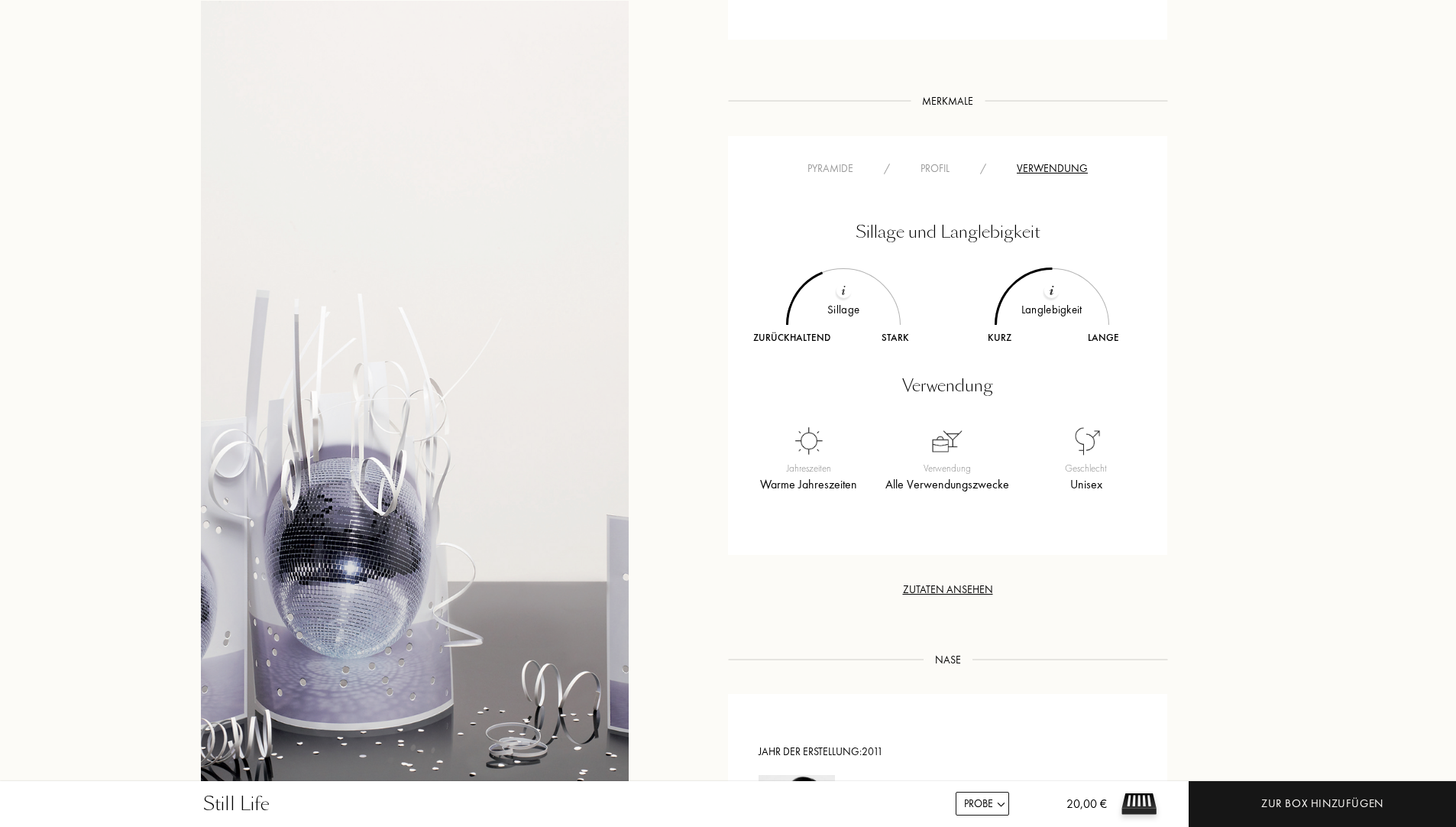
scroll to position [917, 0]
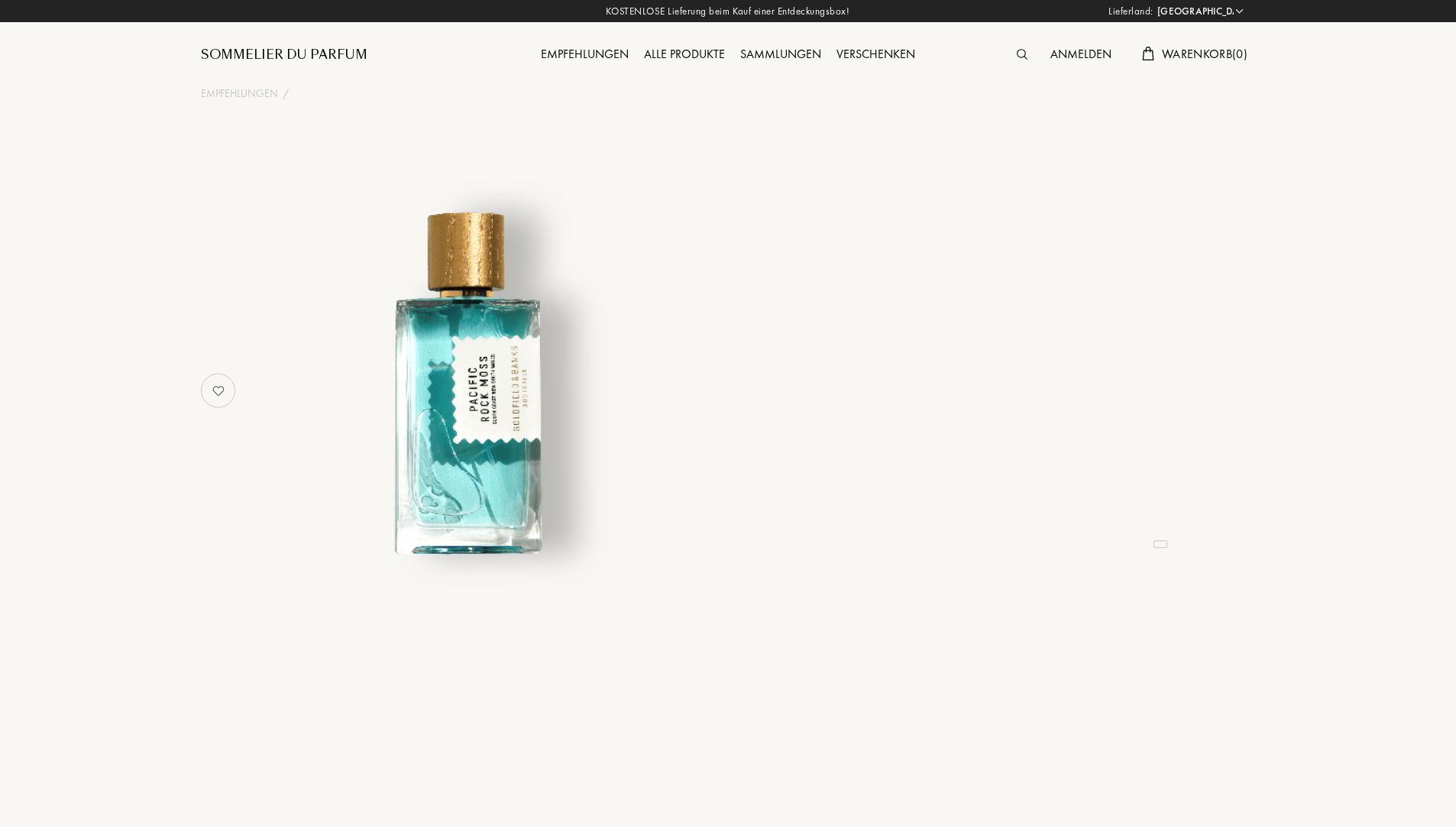
select select "DE"
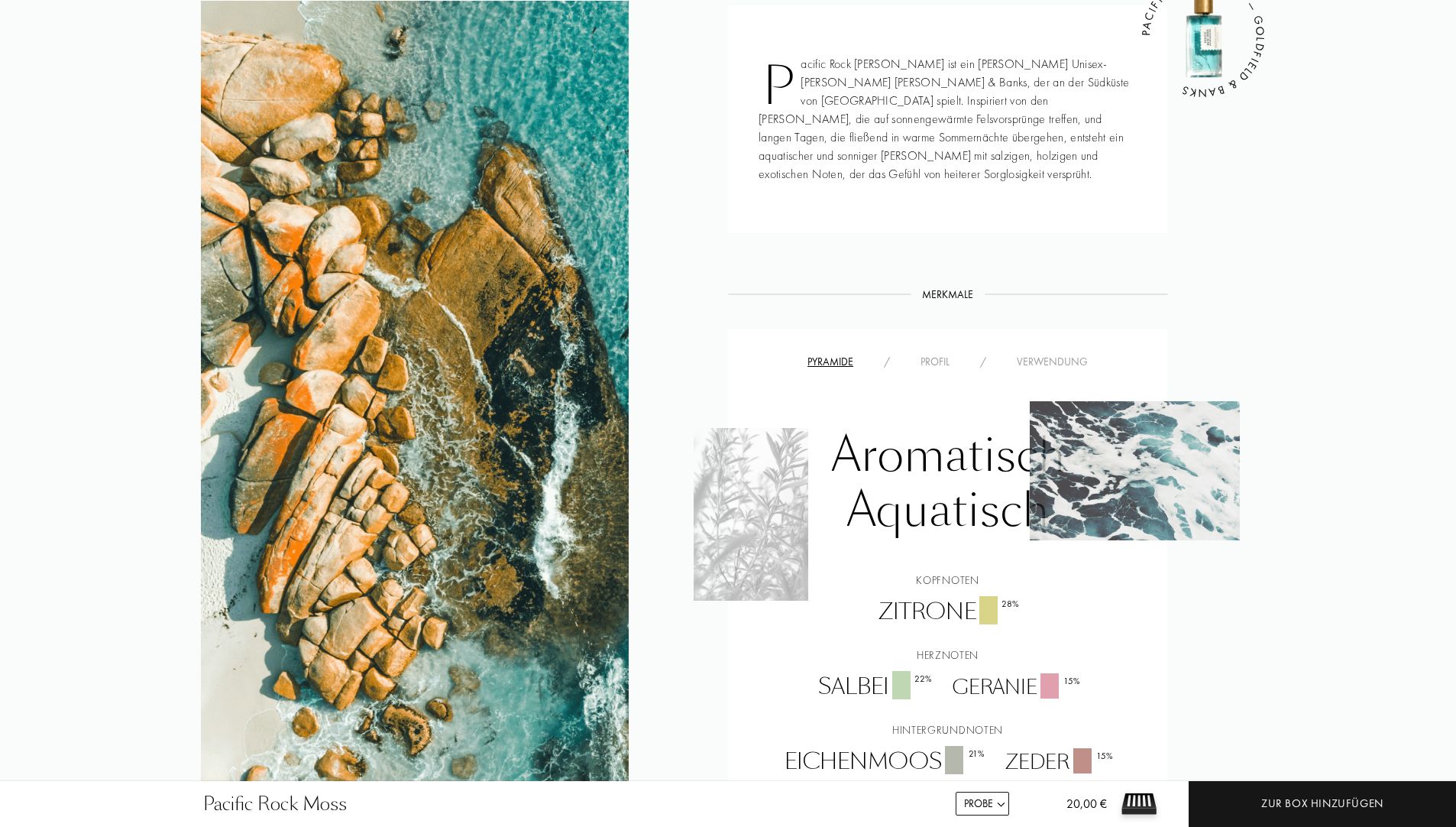
scroll to position [688, 0]
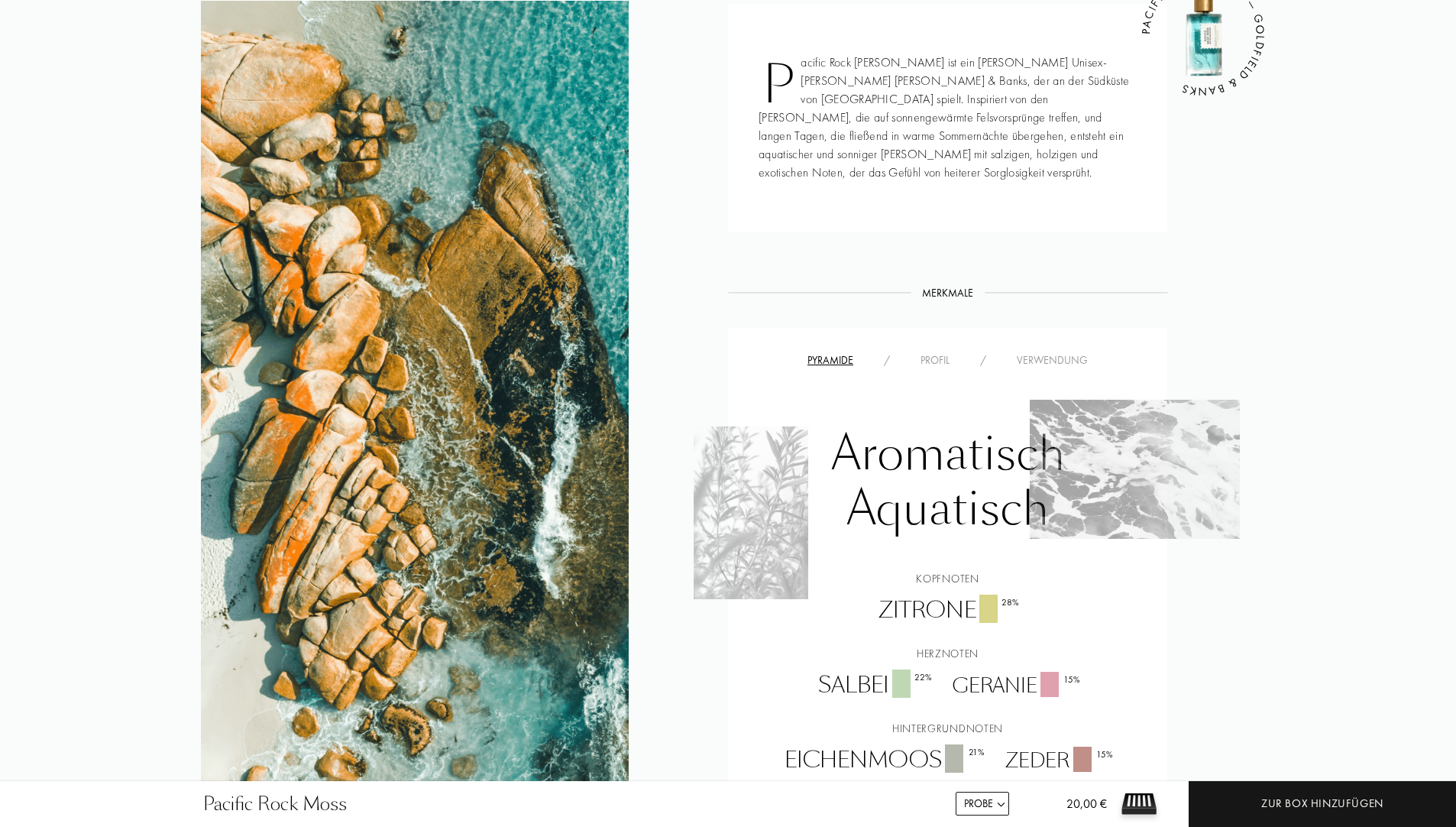
click at [1077, 352] on div "Verwendung" at bounding box center [1051, 360] width 101 height 16
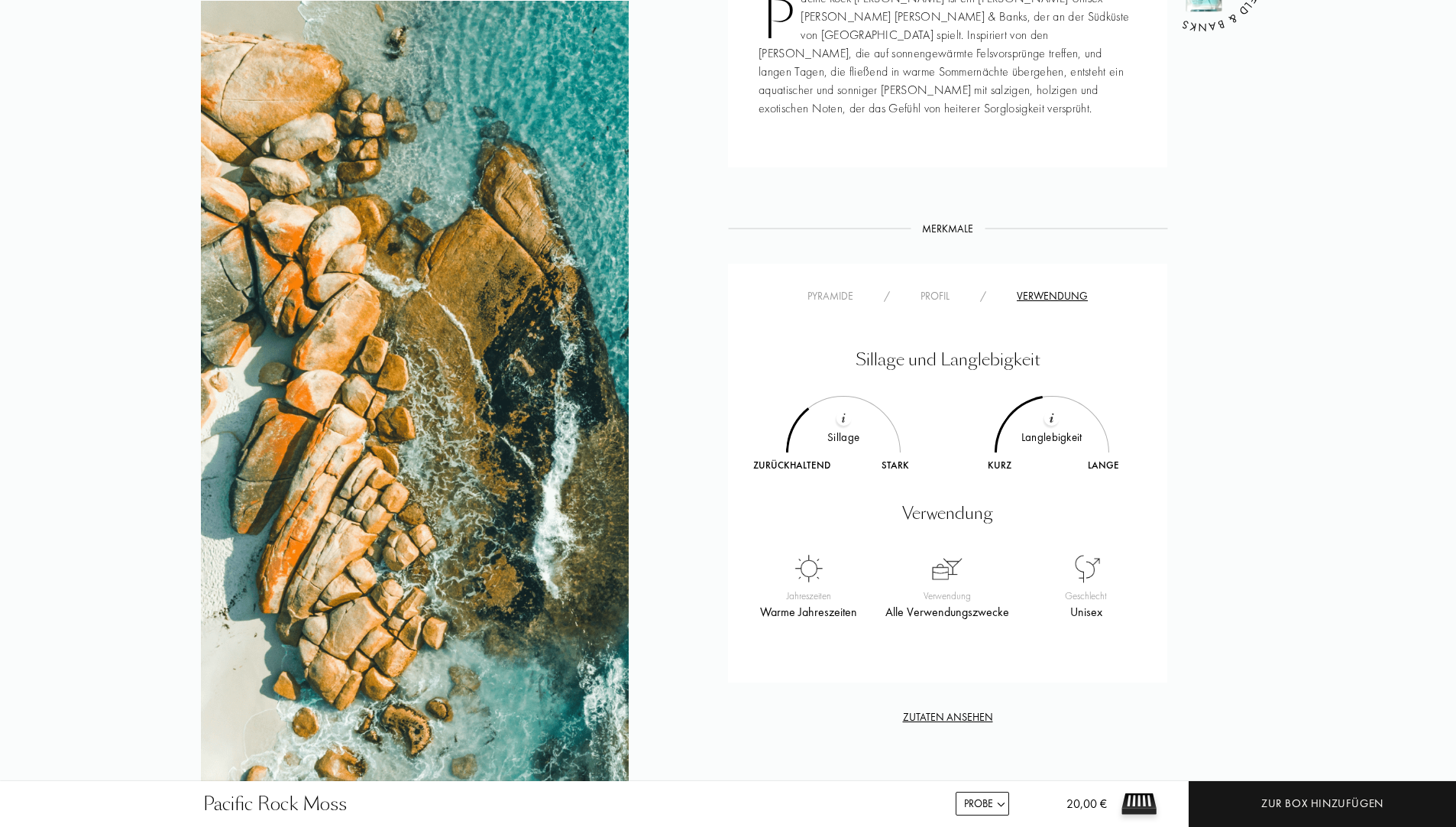
scroll to position [917, 0]
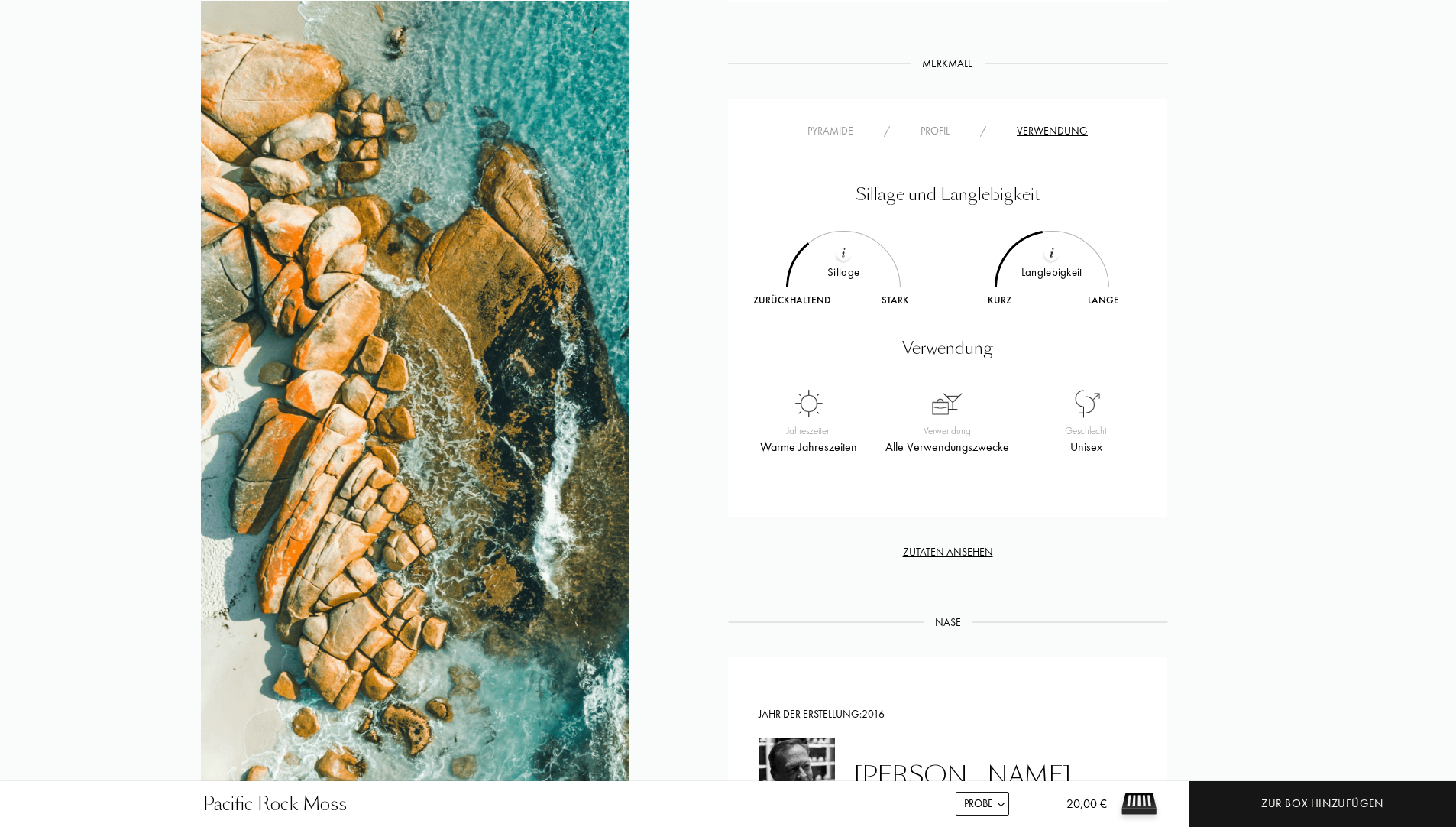
click at [828, 123] on div "Pyramide" at bounding box center [830, 131] width 76 height 16
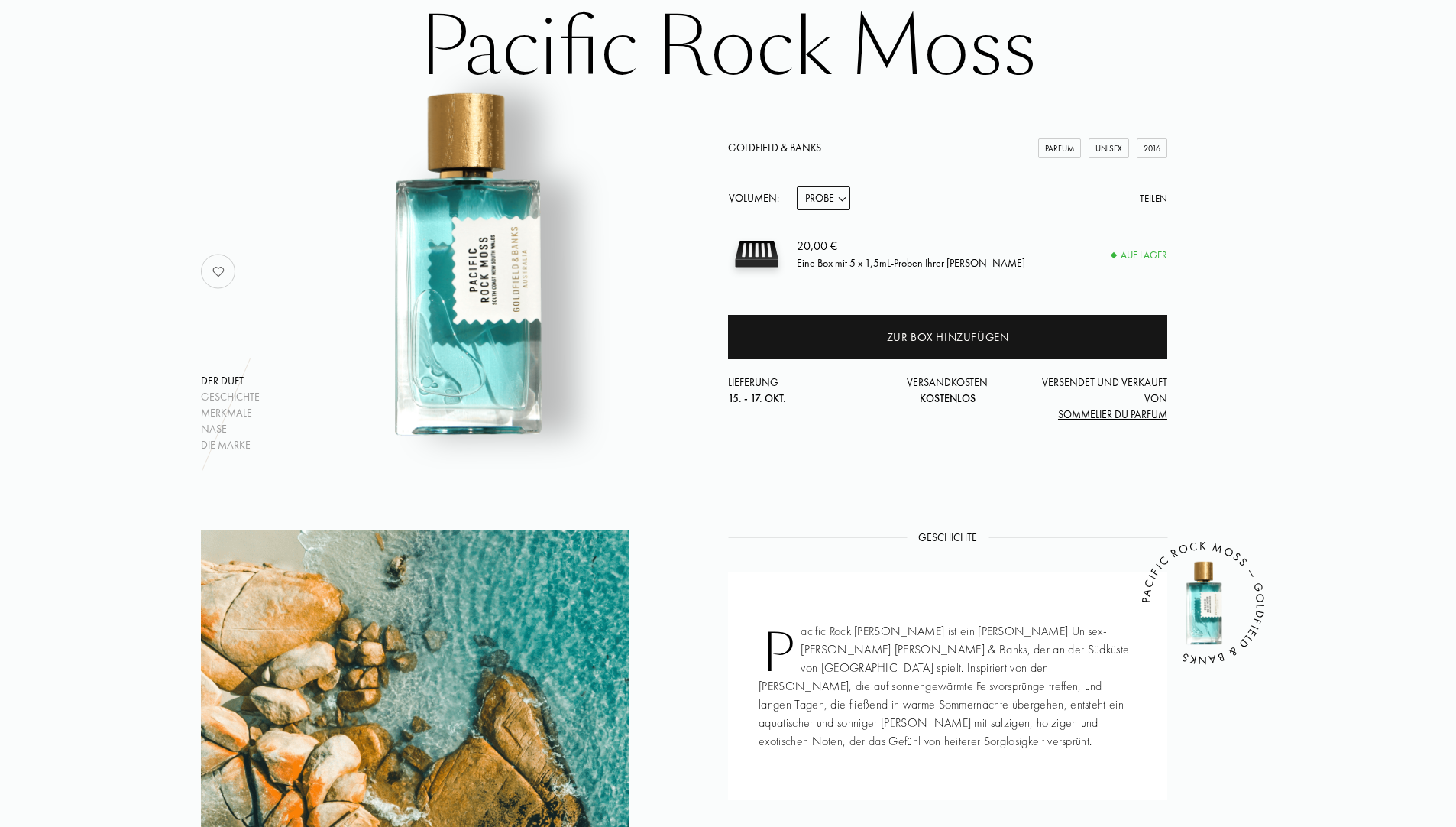
scroll to position [0, 0]
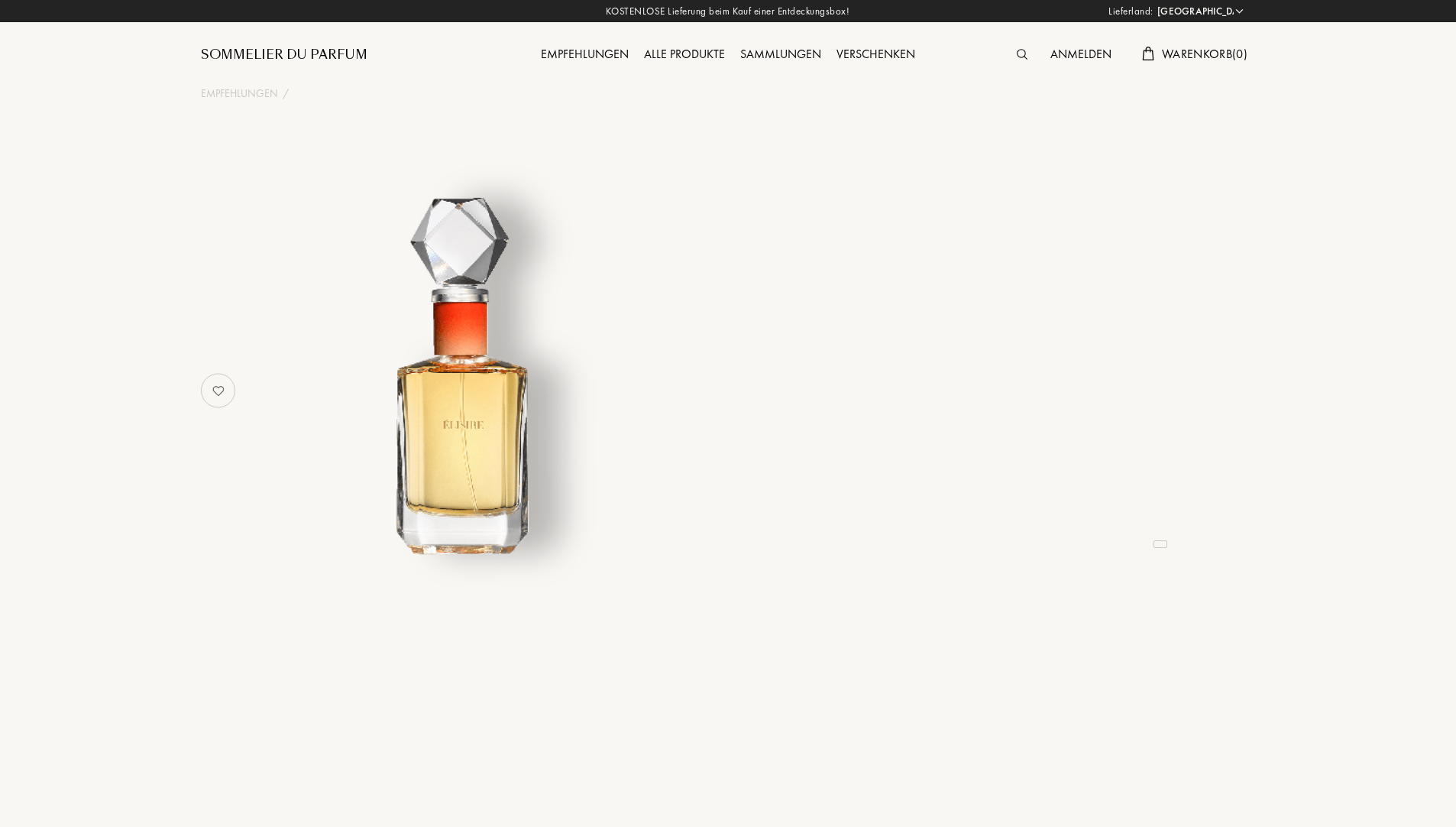
select select "DE"
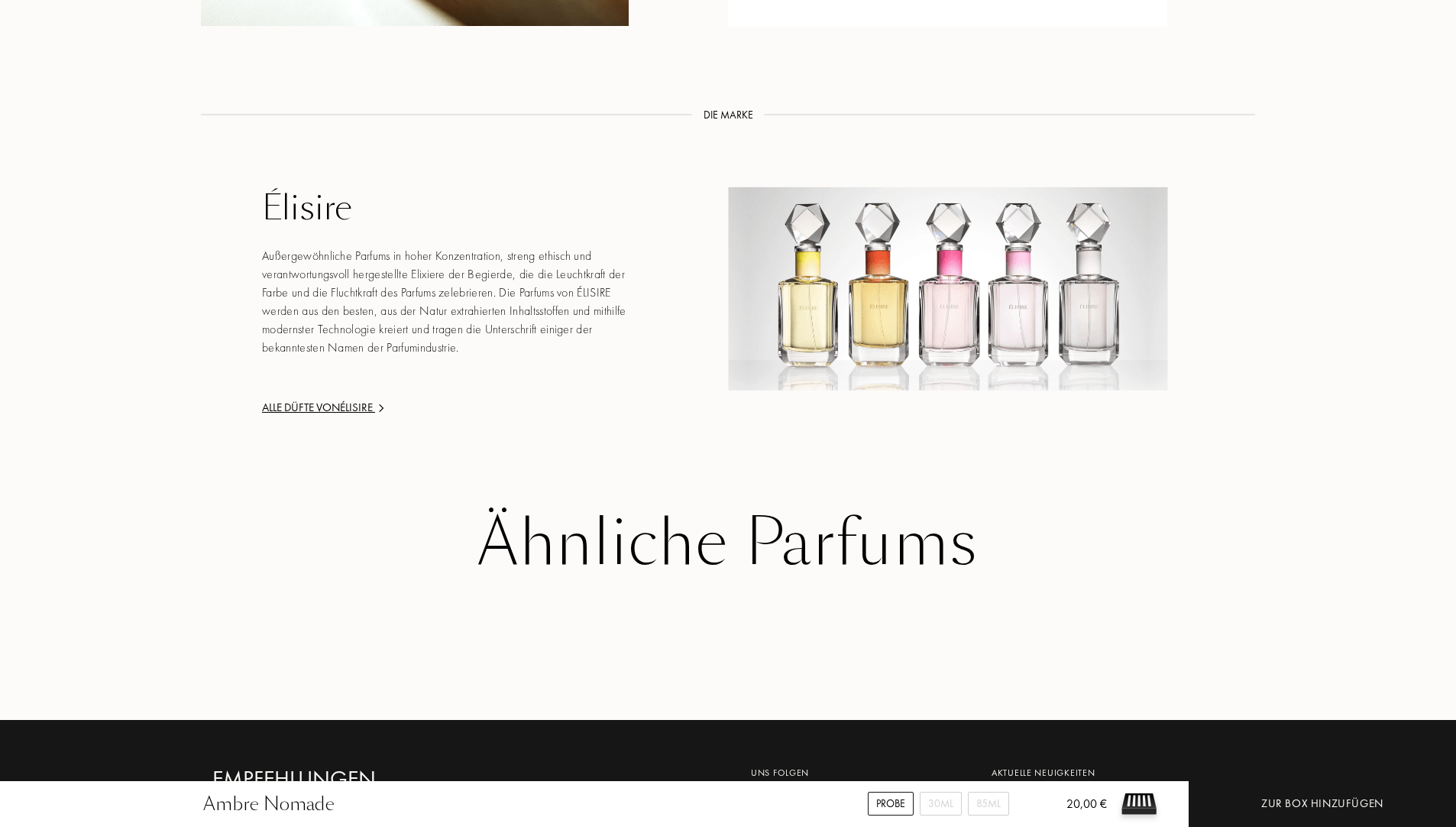
scroll to position [1604, 0]
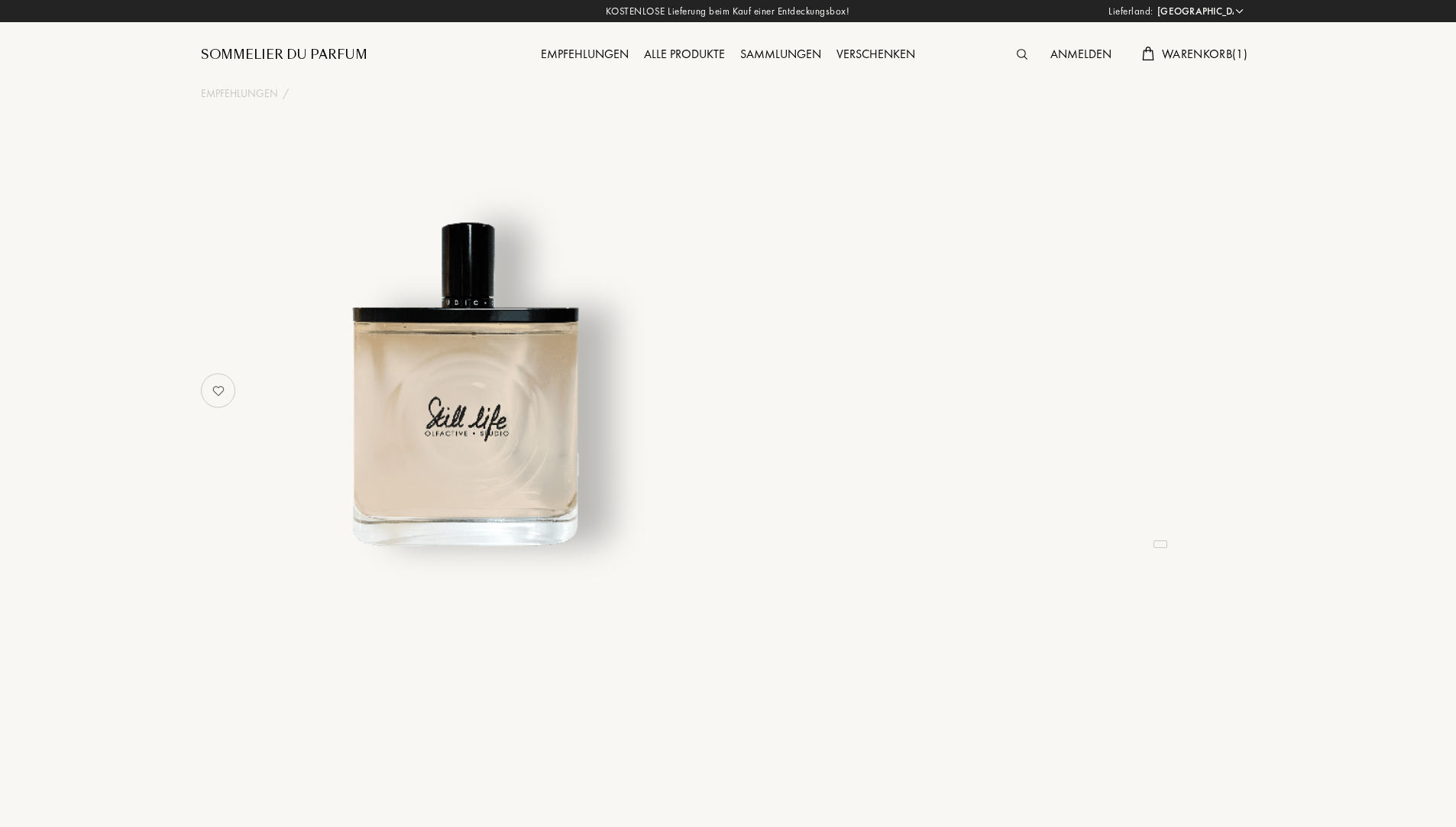
select select "DE"
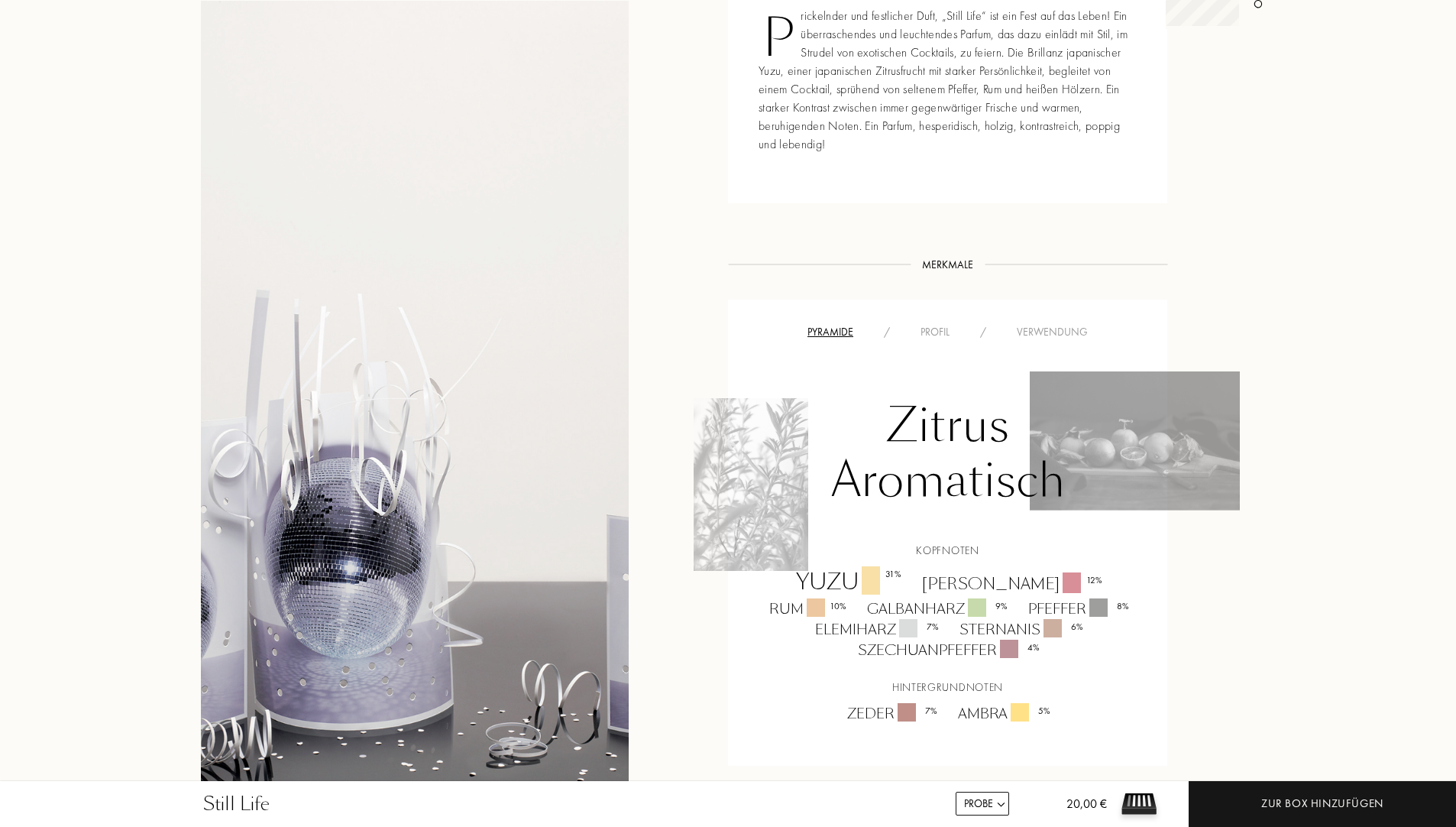
scroll to position [764, 0]
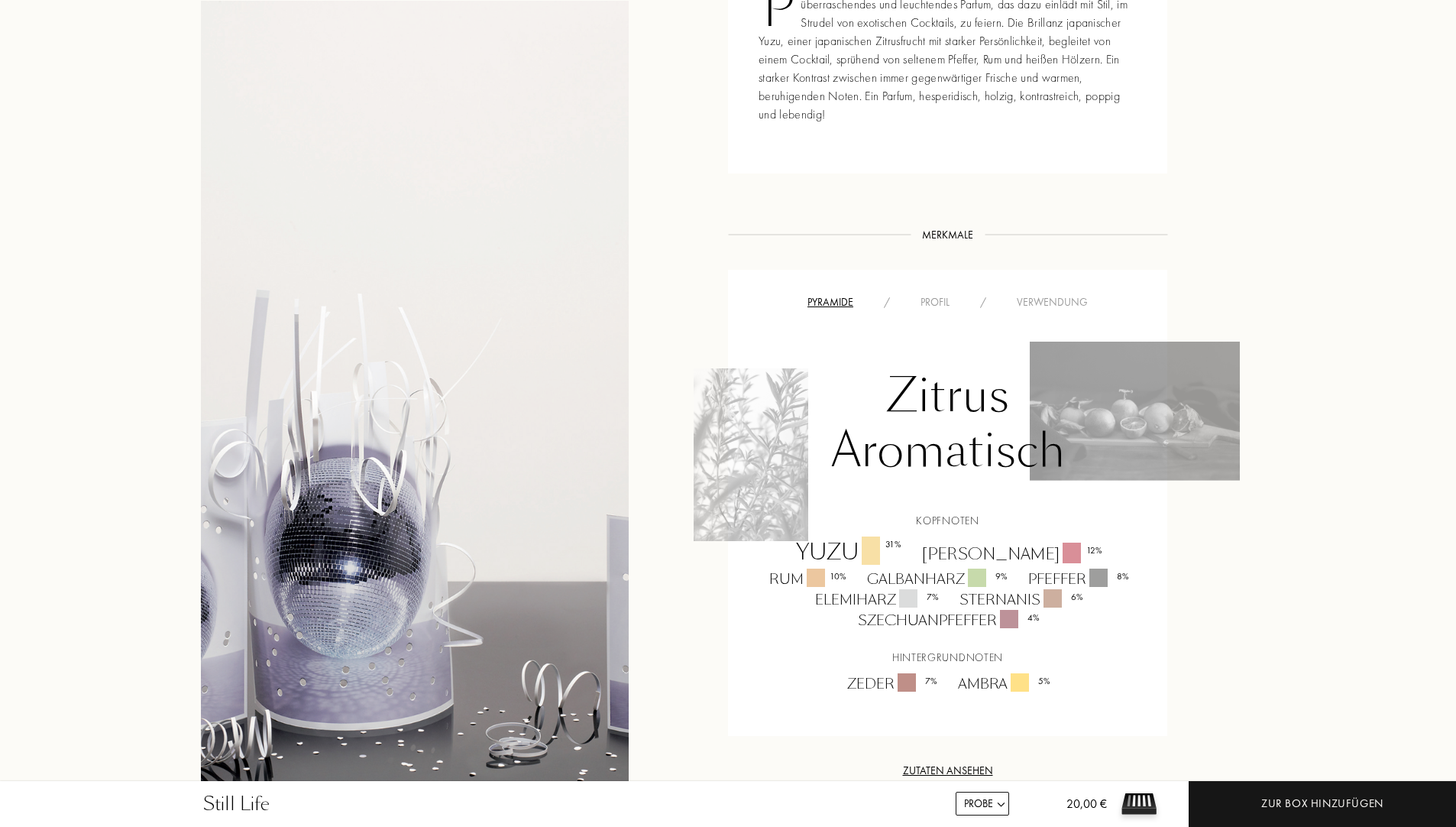
drag, startPoint x: 847, startPoint y: 550, endPoint x: 838, endPoint y: 551, distance: 9.1
click at [844, 550] on div "Yuzu 31 %" at bounding box center [847, 552] width 126 height 32
click at [808, 549] on div "Yuzu 31 %" at bounding box center [847, 552] width 126 height 32
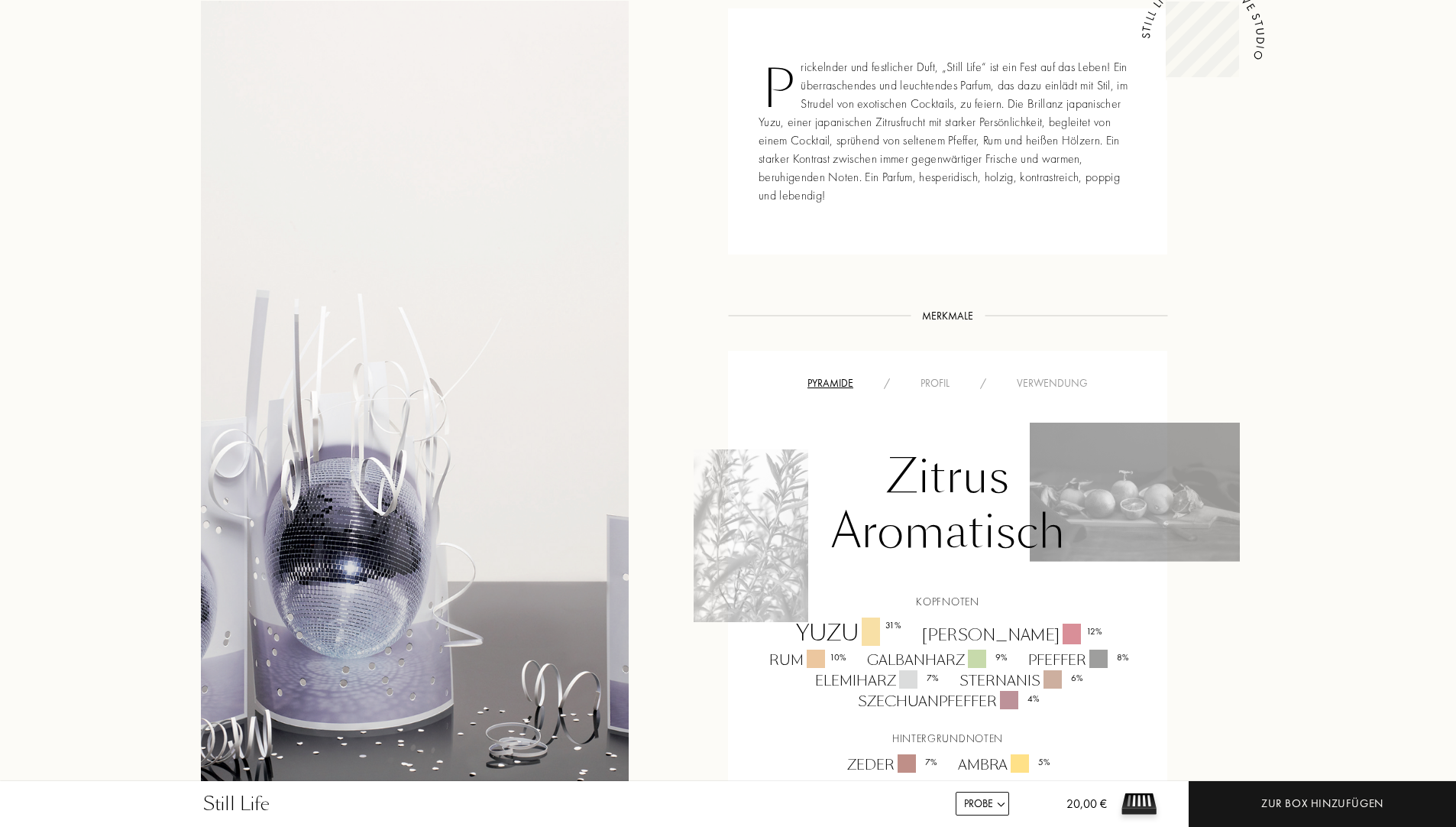
scroll to position [688, 0]
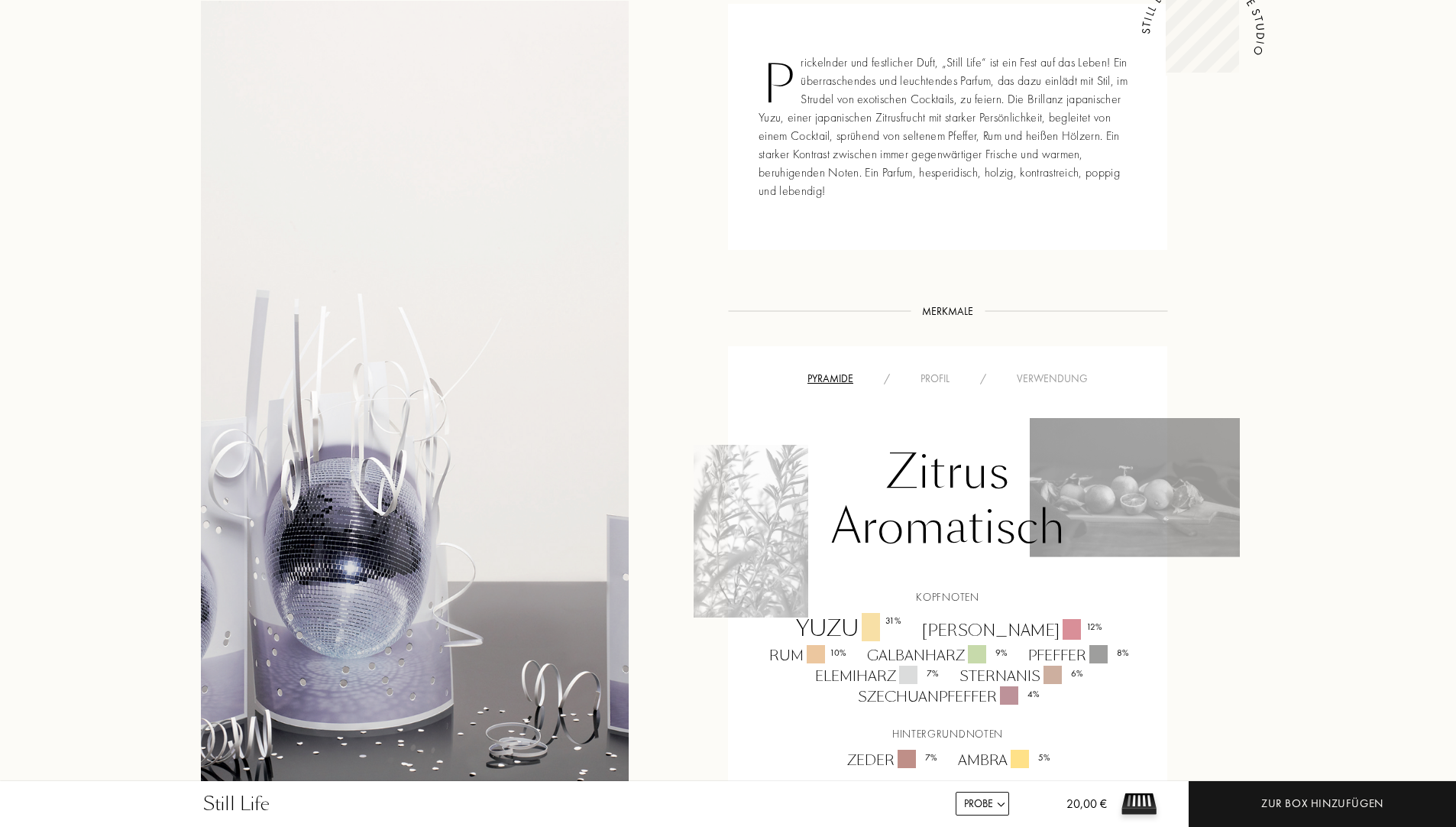
click at [950, 378] on div "Profil" at bounding box center [935, 378] width 60 height 16
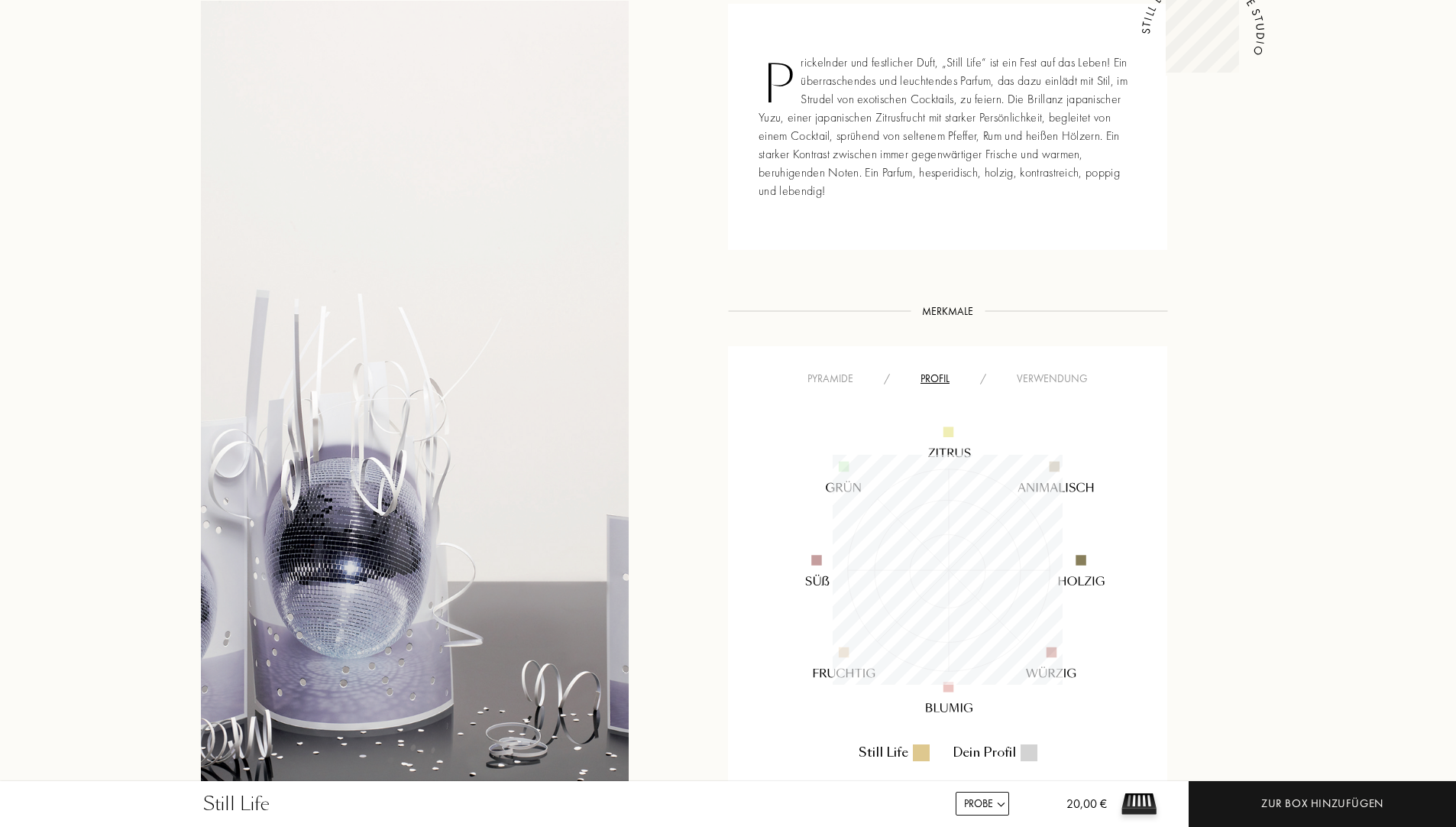
scroll to position [230, 230]
click at [1056, 378] on div "Verwendung" at bounding box center [1051, 378] width 101 height 16
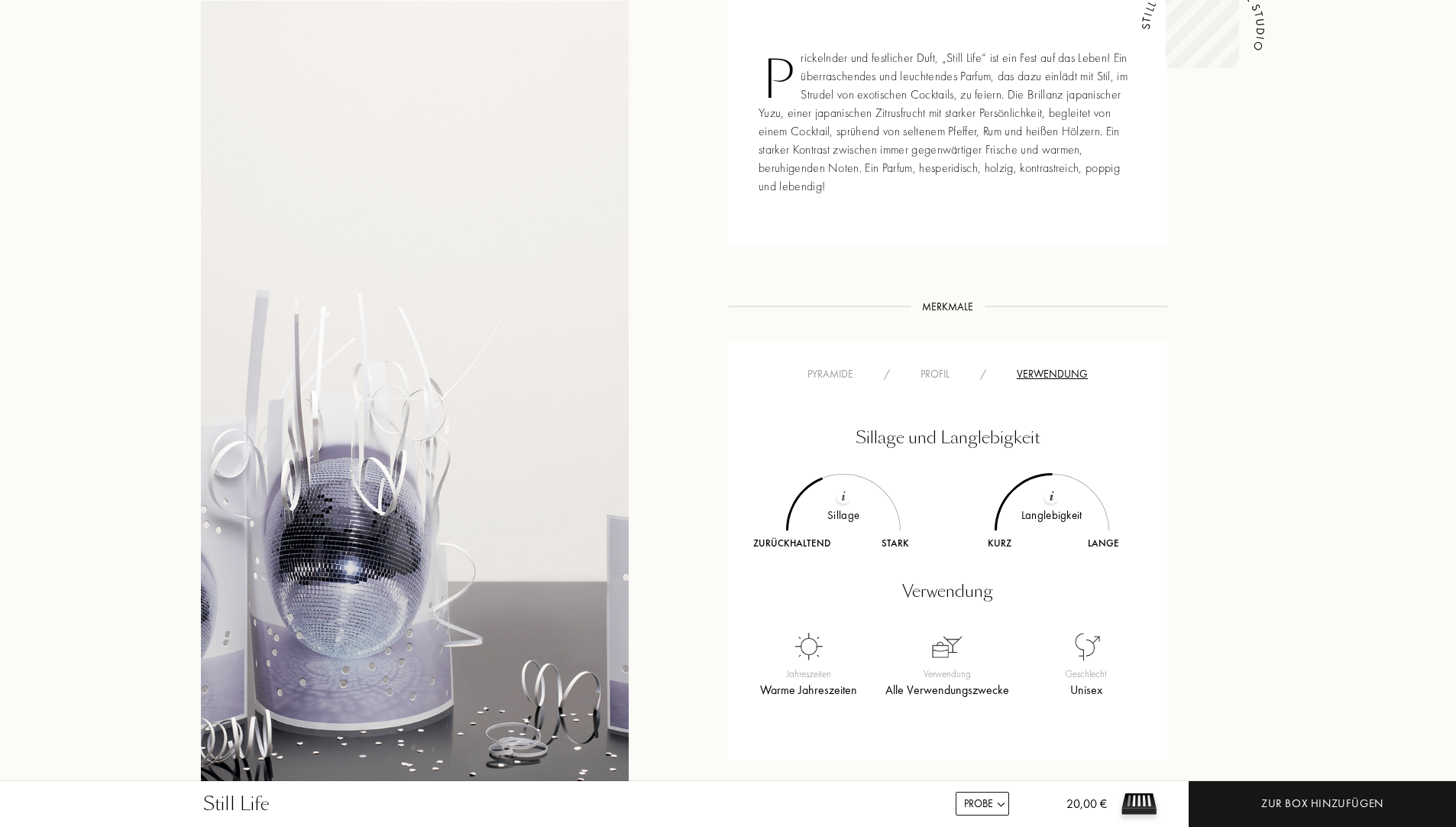
scroll to position [764, 0]
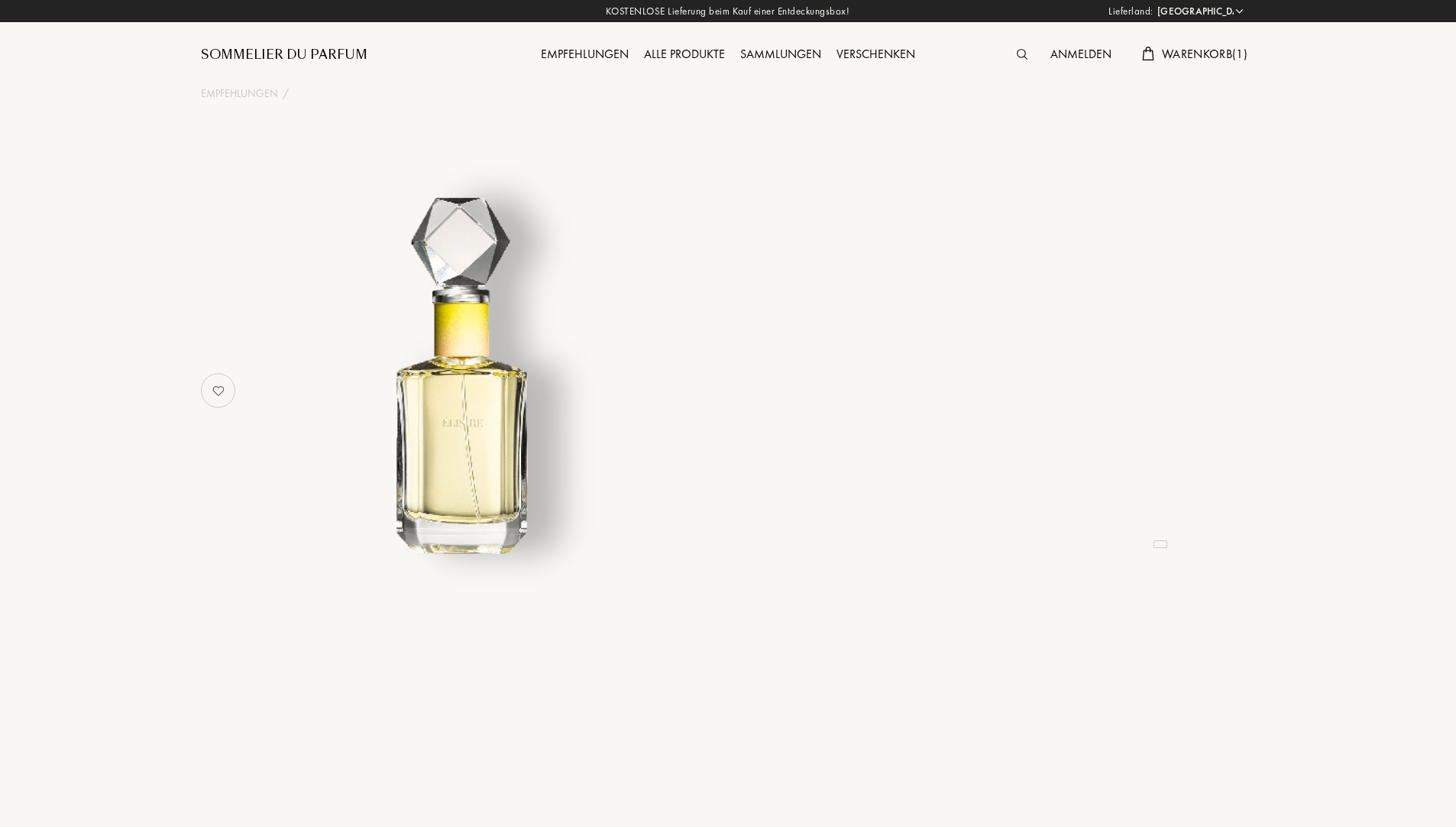
select select "DE"
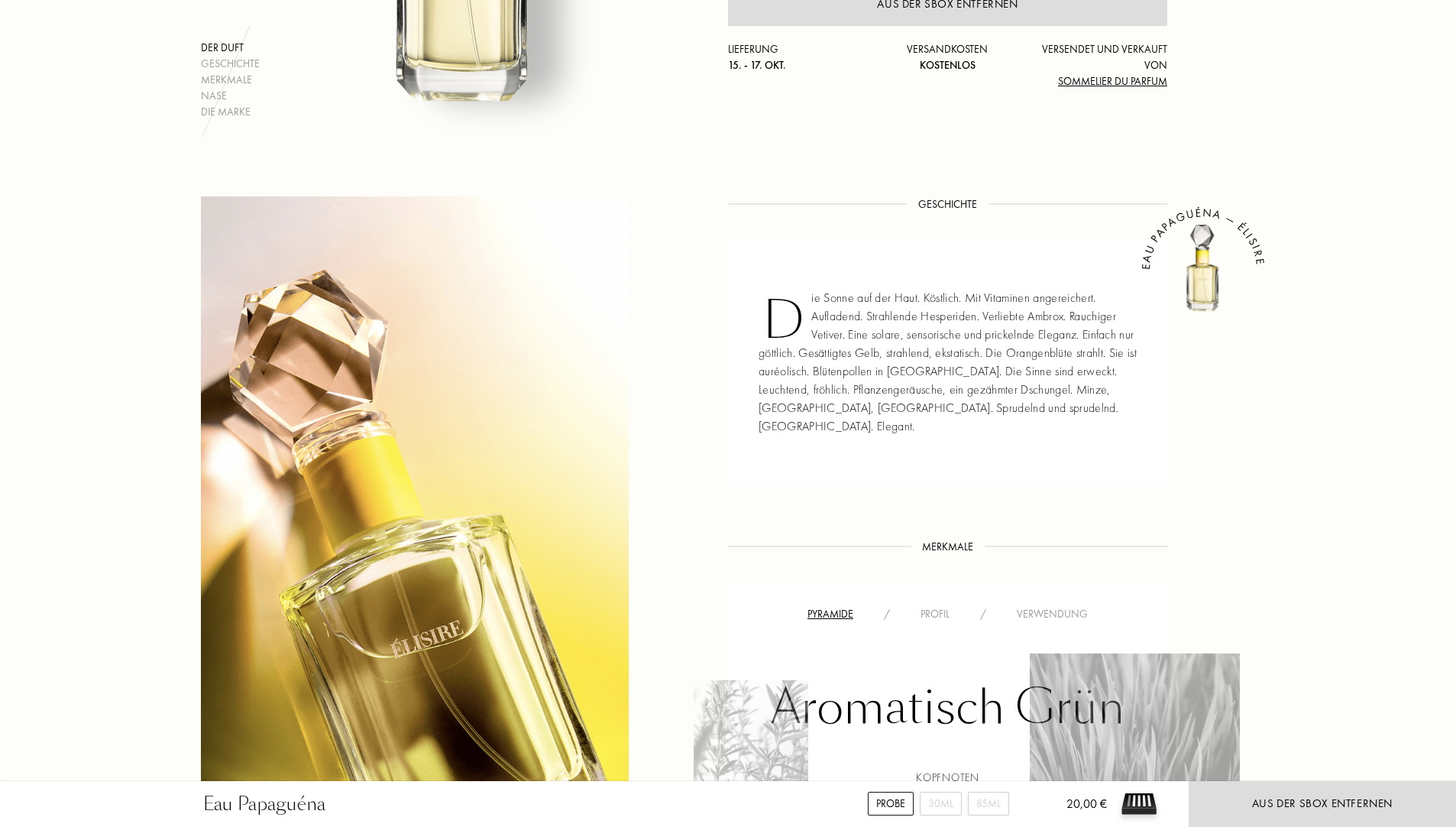
scroll to position [458, 0]
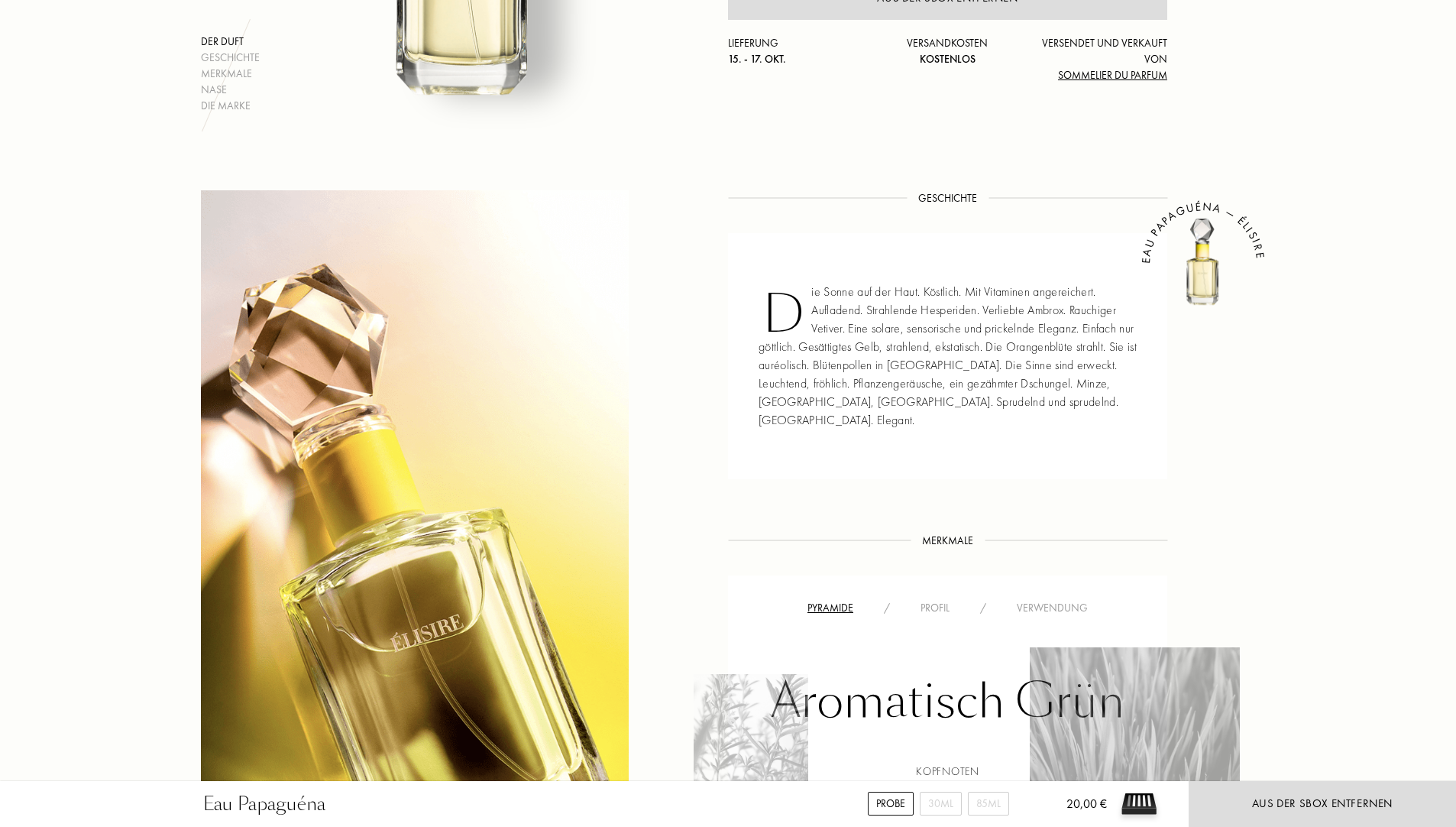
click at [1054, 600] on div "Verwendung" at bounding box center [1051, 608] width 101 height 16
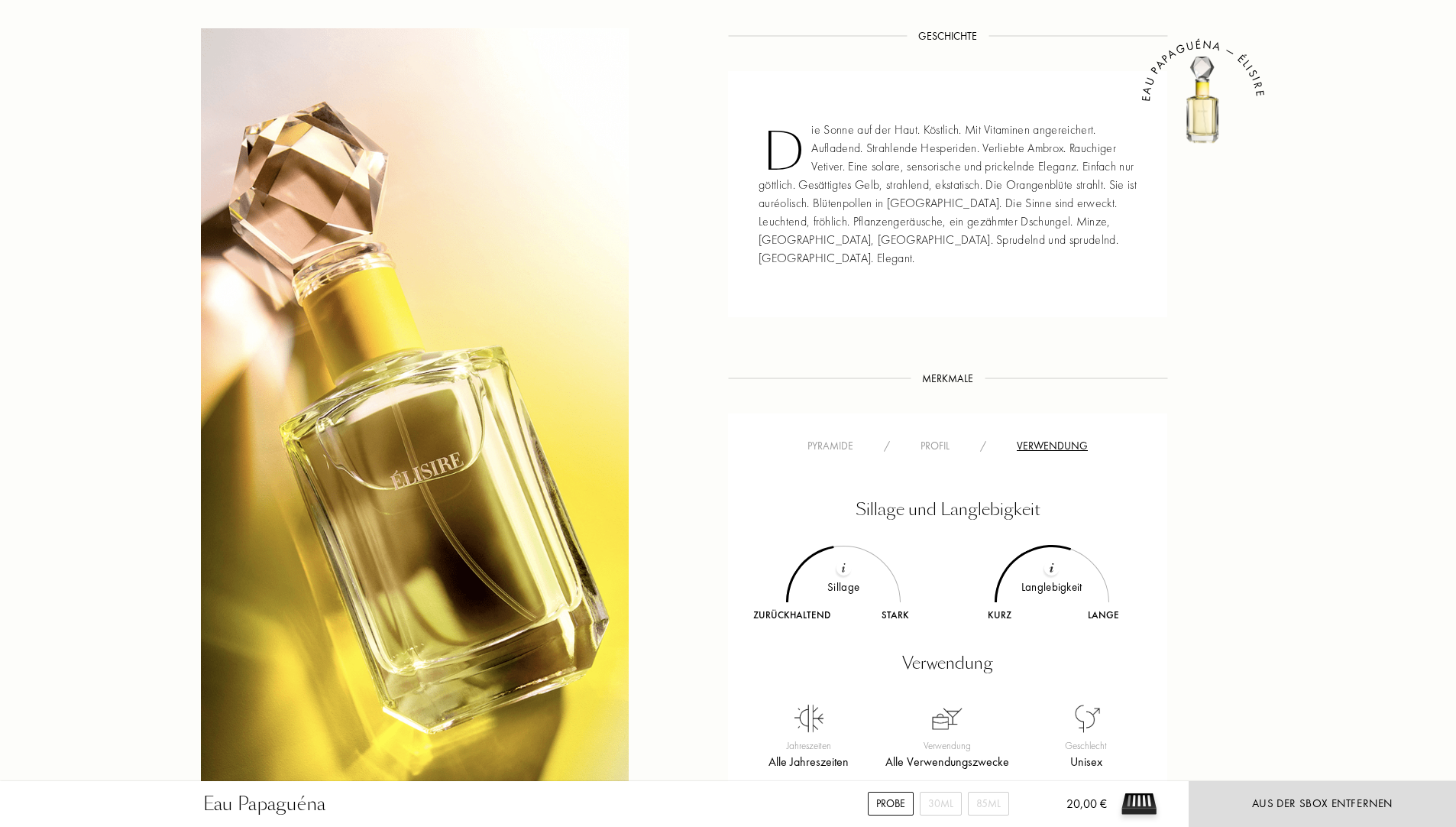
scroll to position [612, 0]
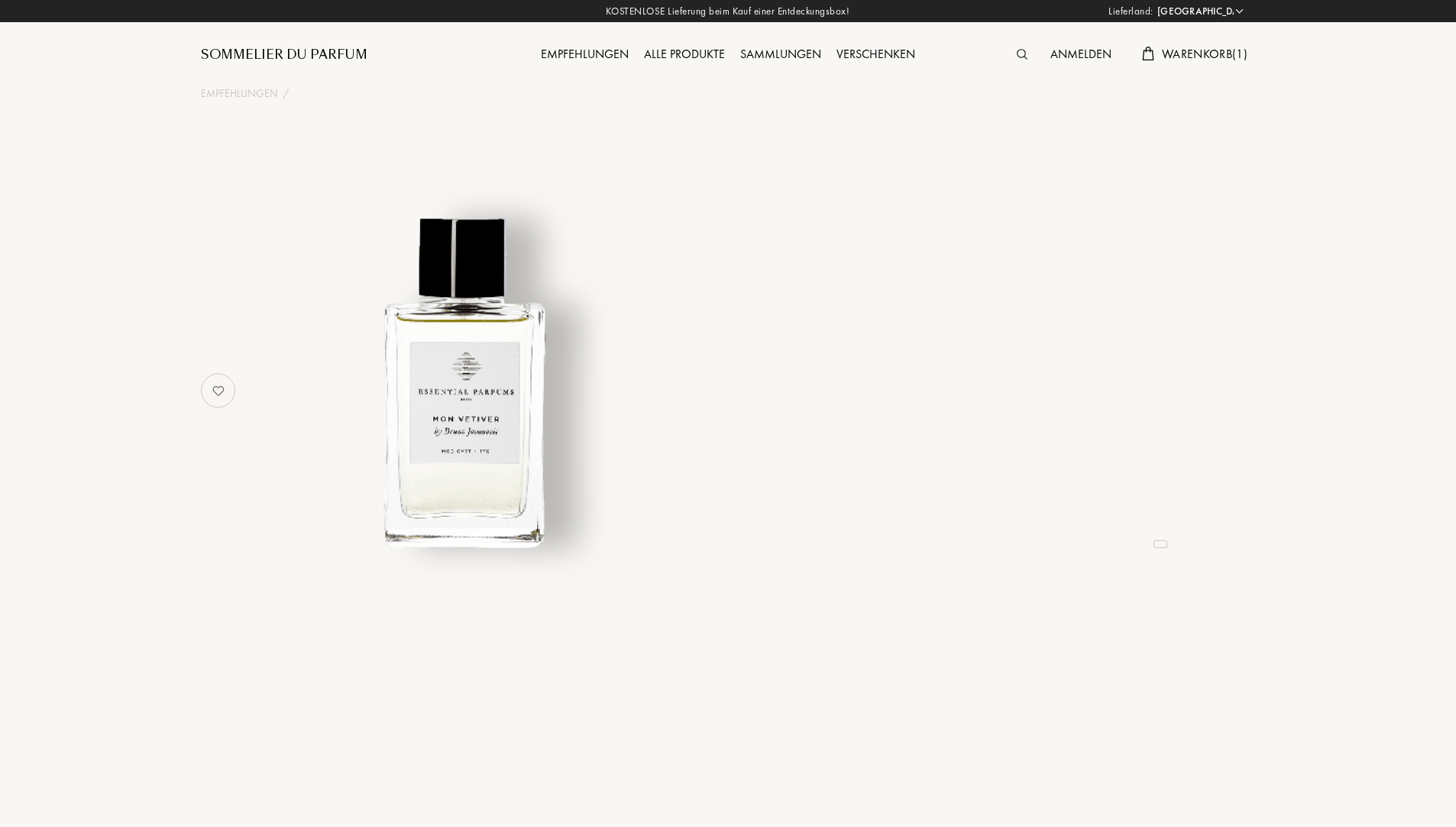
select select "DE"
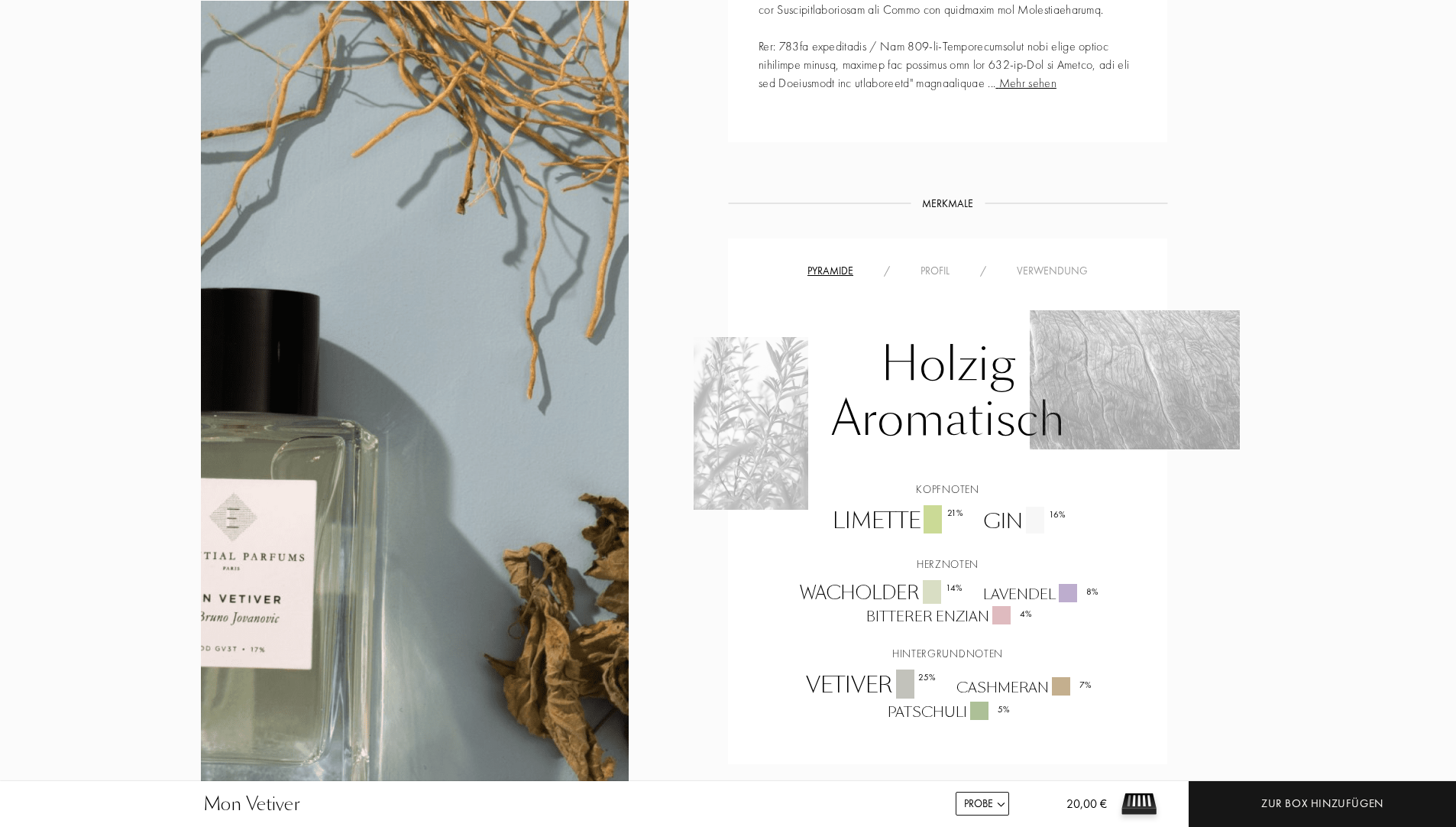
scroll to position [917, 0]
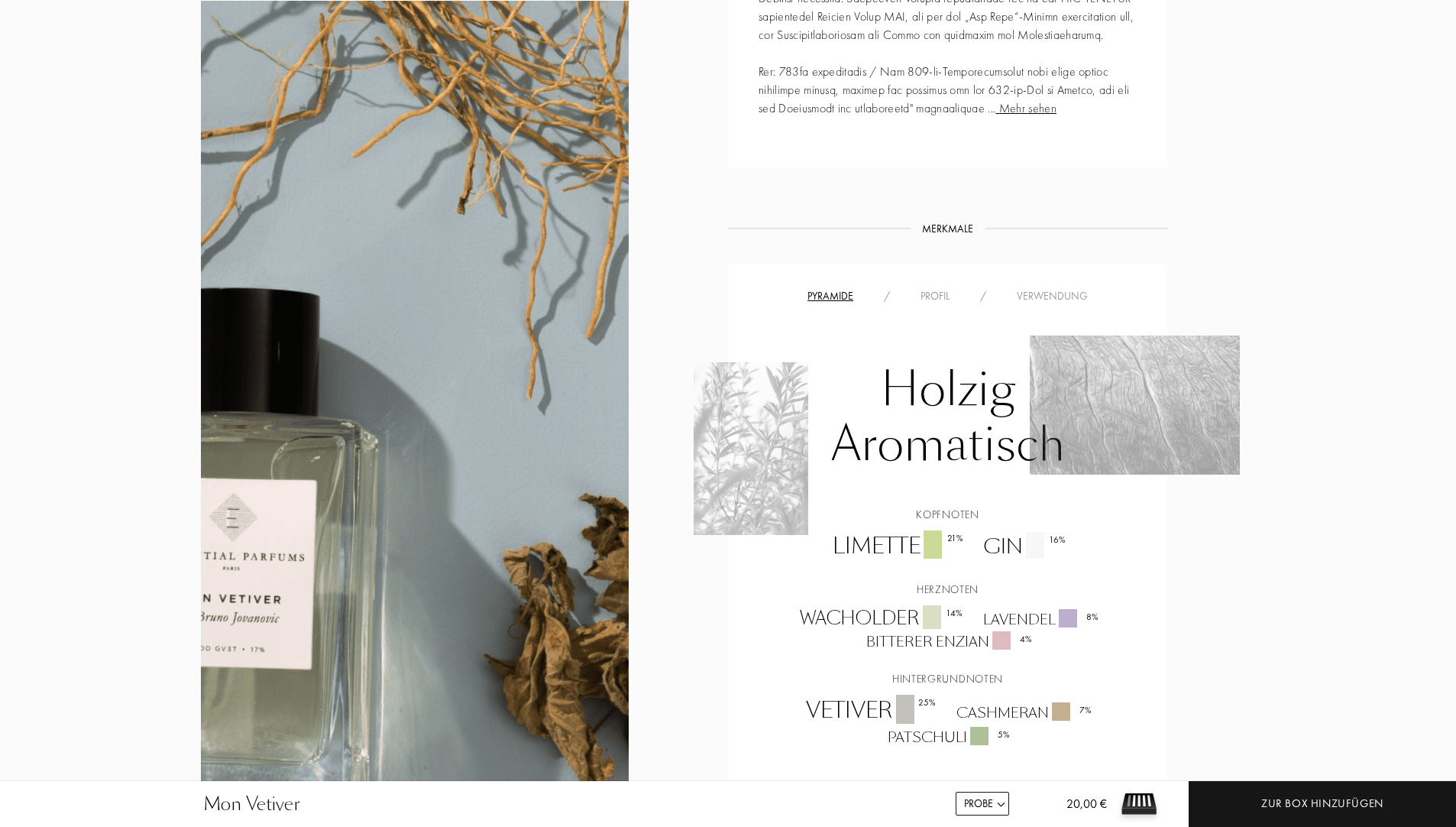
click at [1039, 295] on div "Verwendung" at bounding box center [1051, 296] width 101 height 16
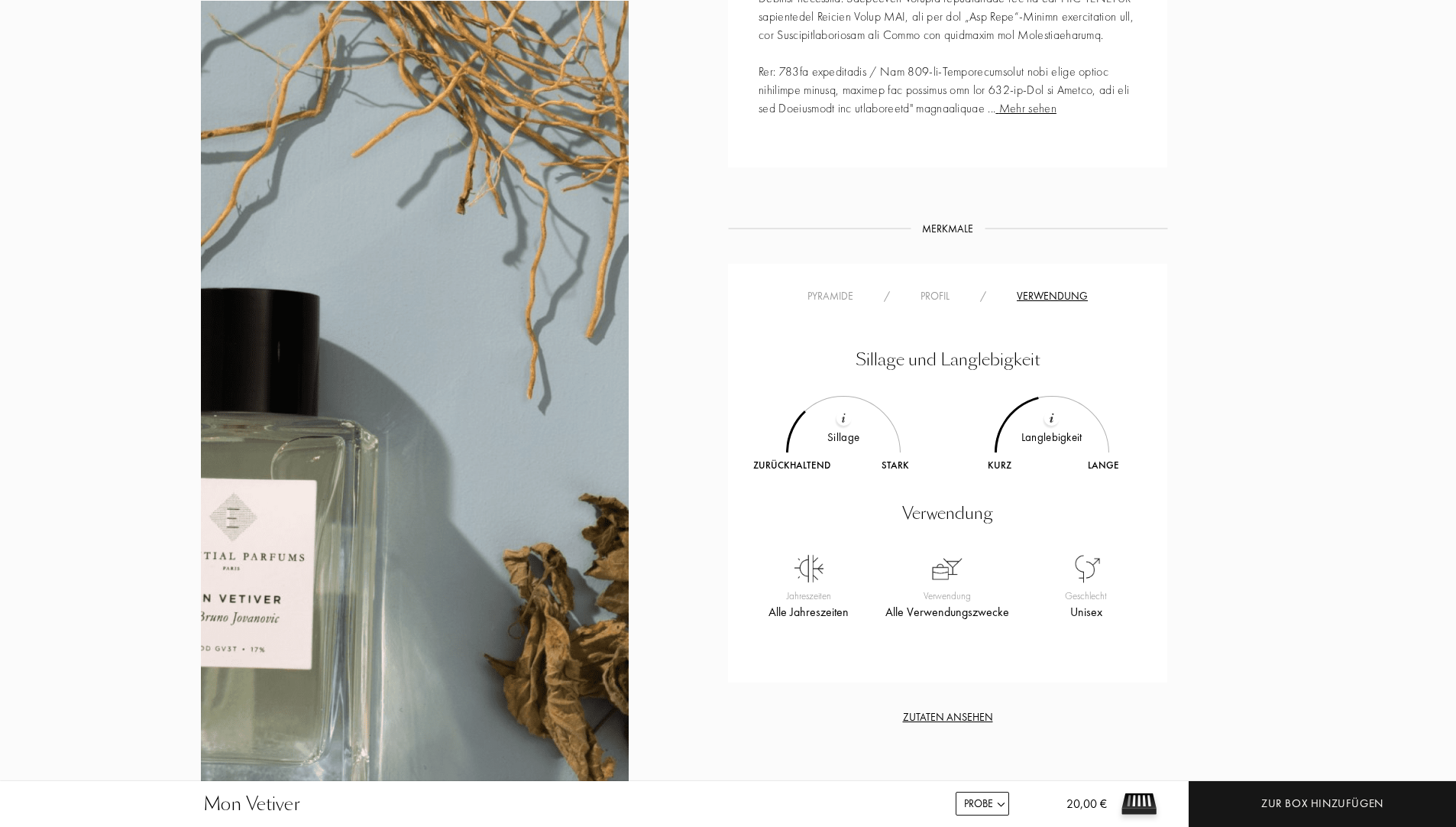
click at [845, 298] on div "Pyramide" at bounding box center [830, 296] width 76 height 16
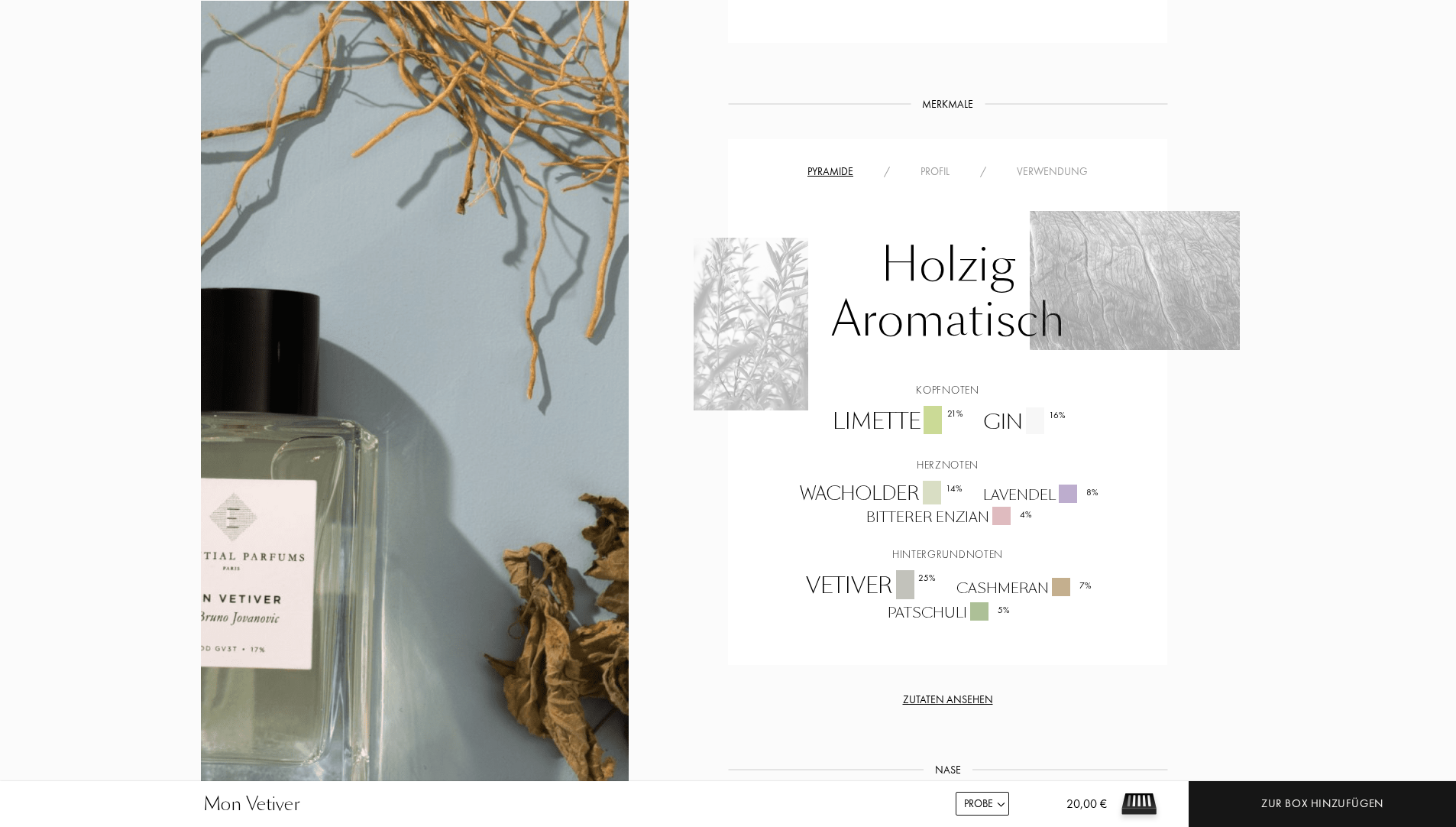
scroll to position [1070, 0]
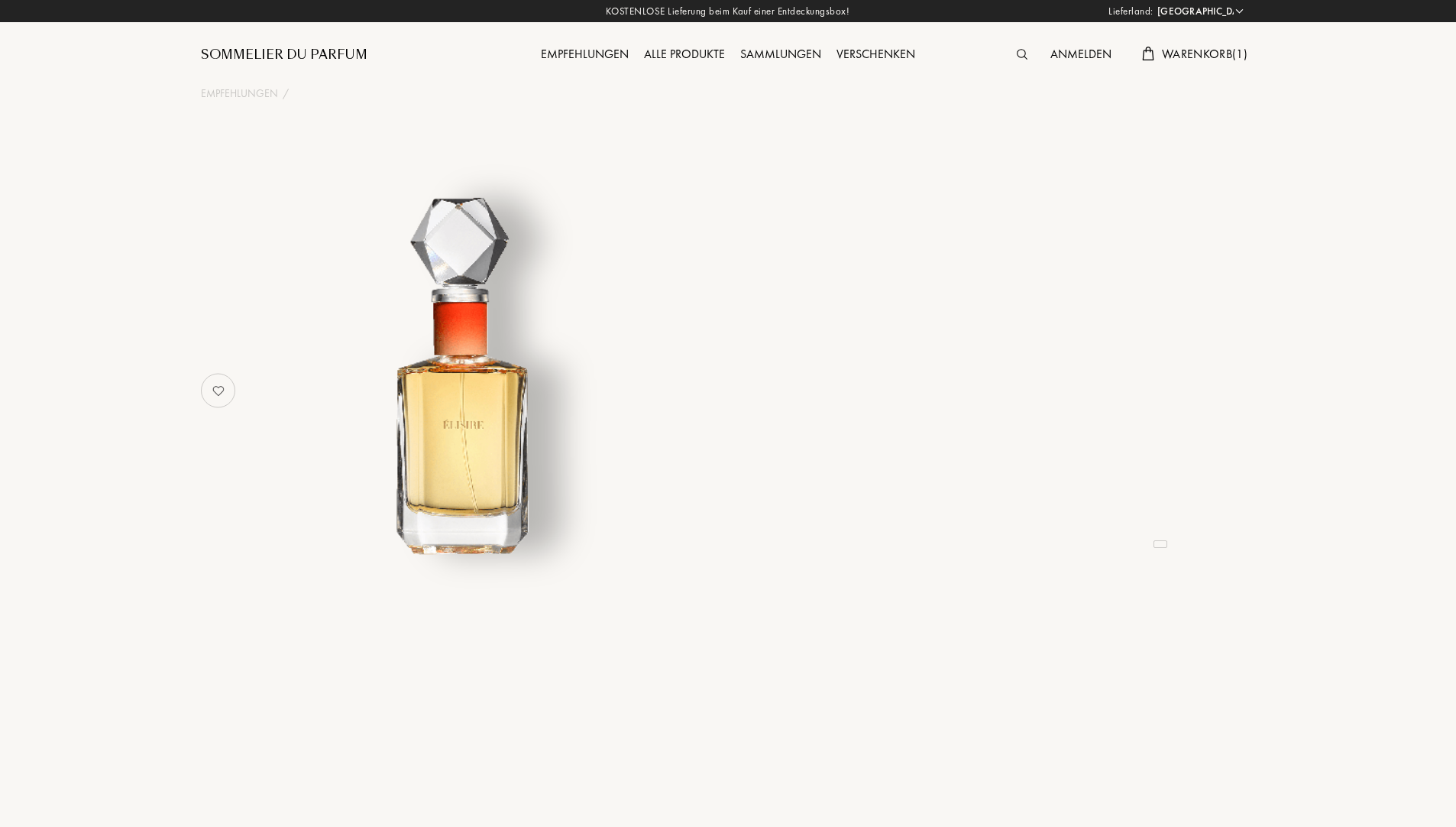
select select "DE"
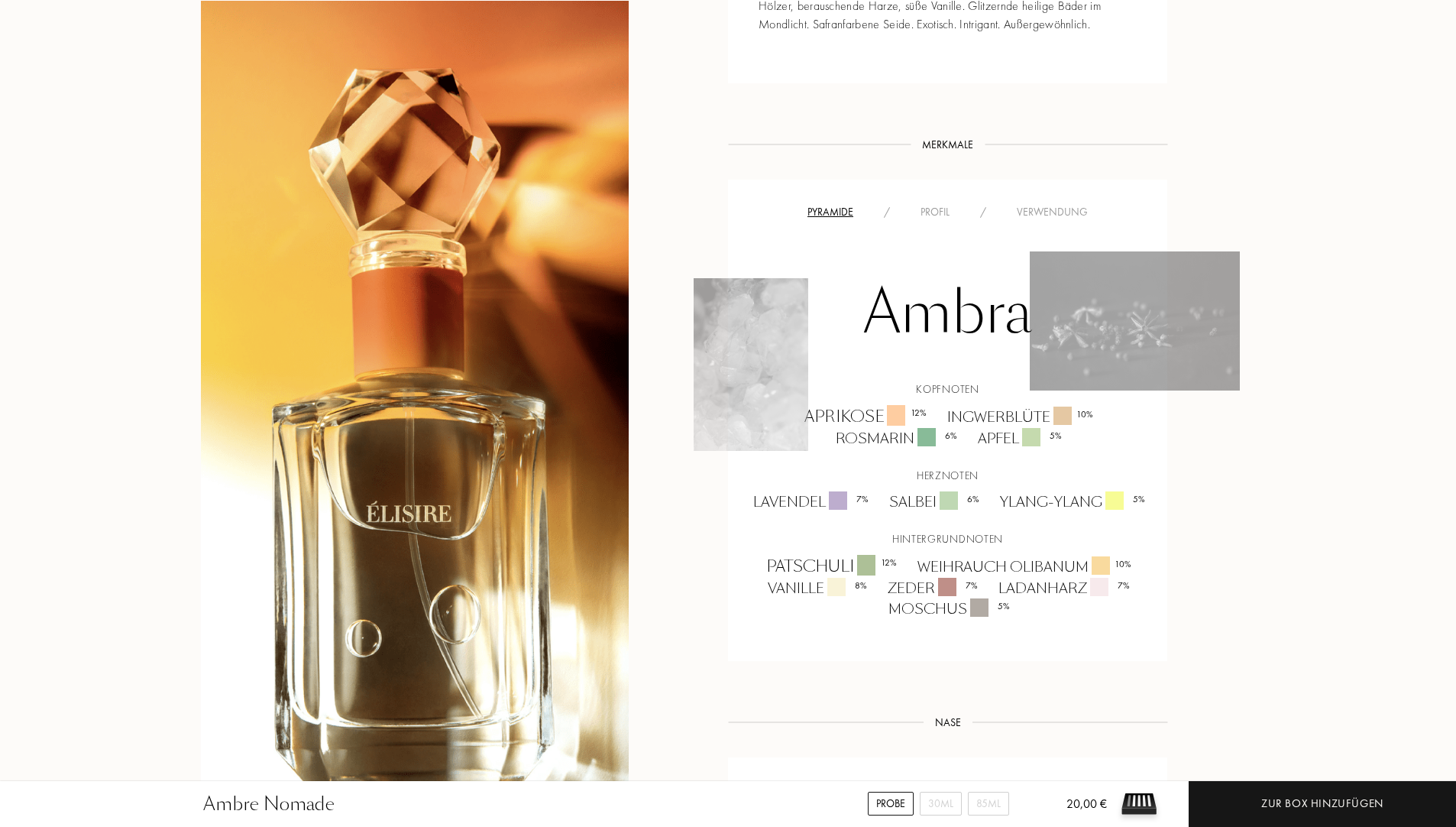
scroll to position [840, 0]
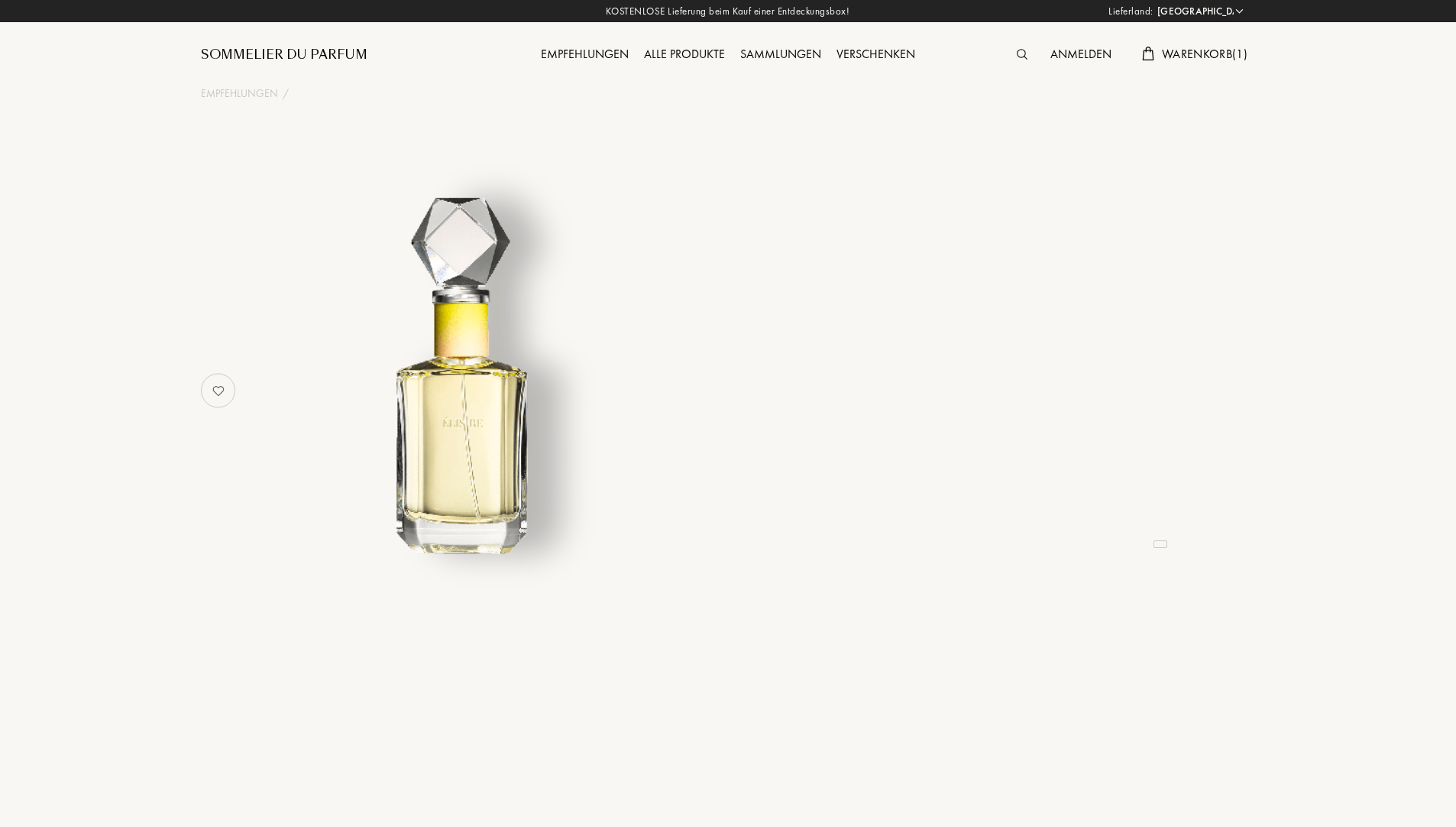
select select "DE"
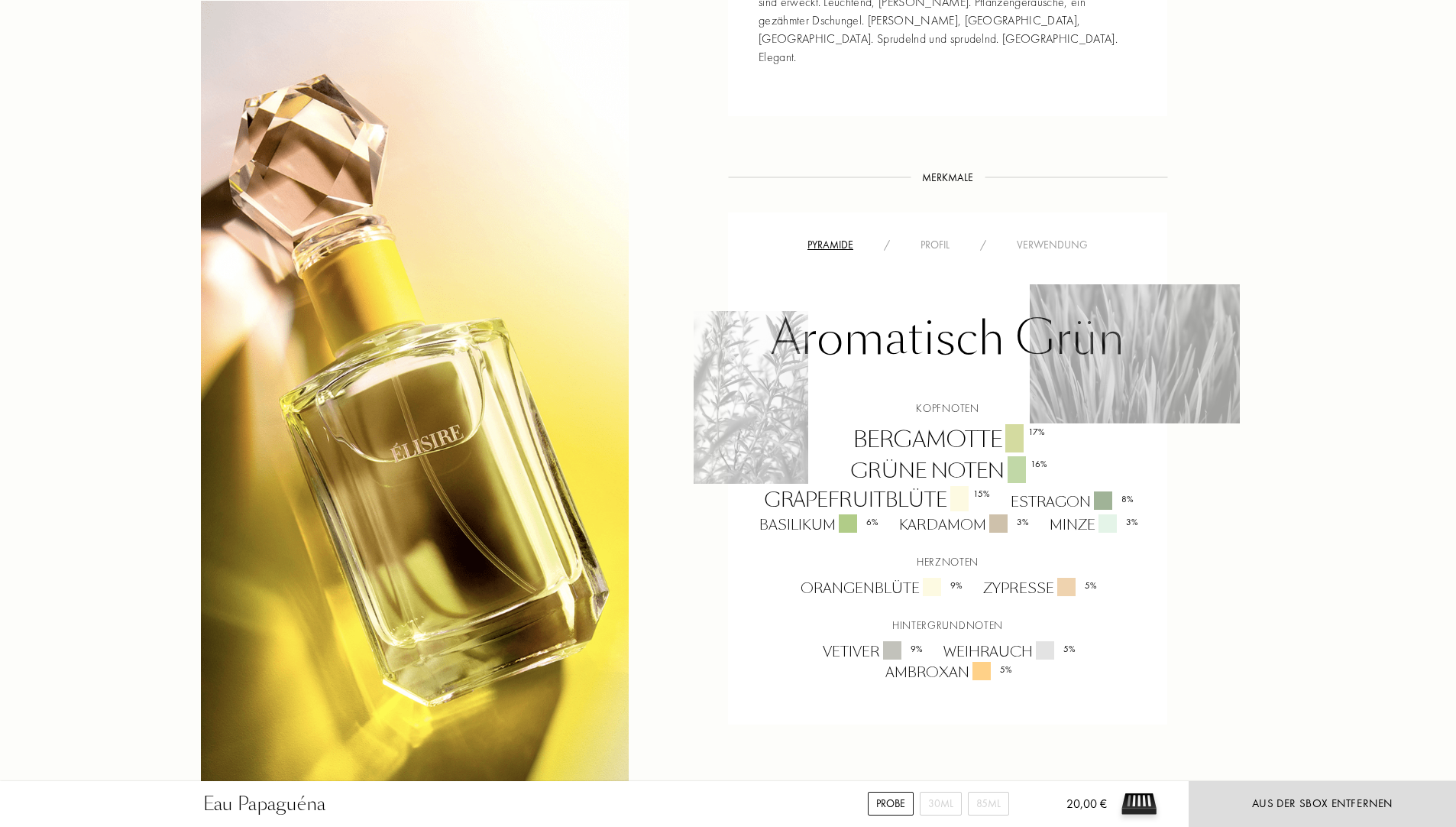
scroll to position [840, 0]
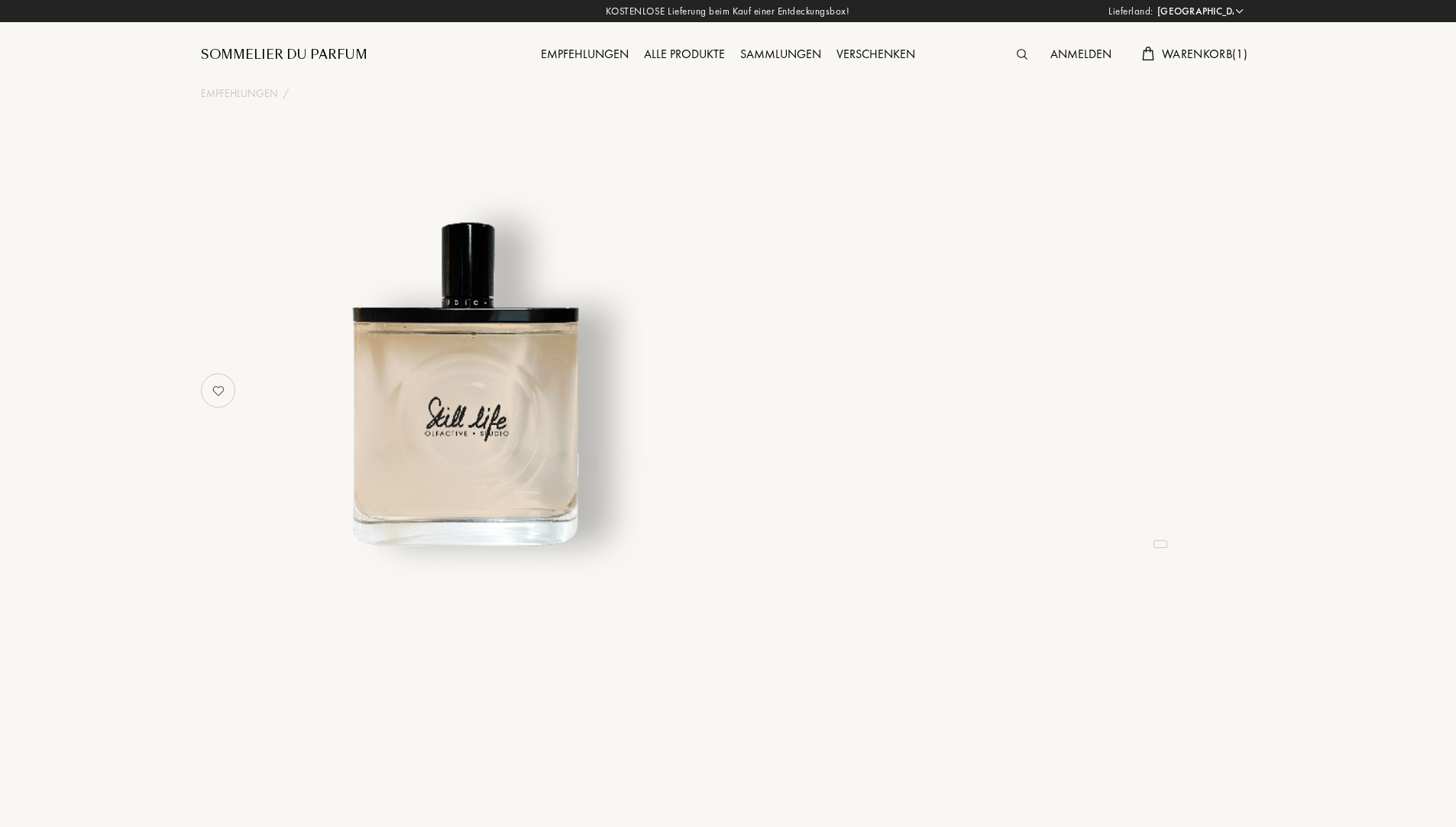
select select "DE"
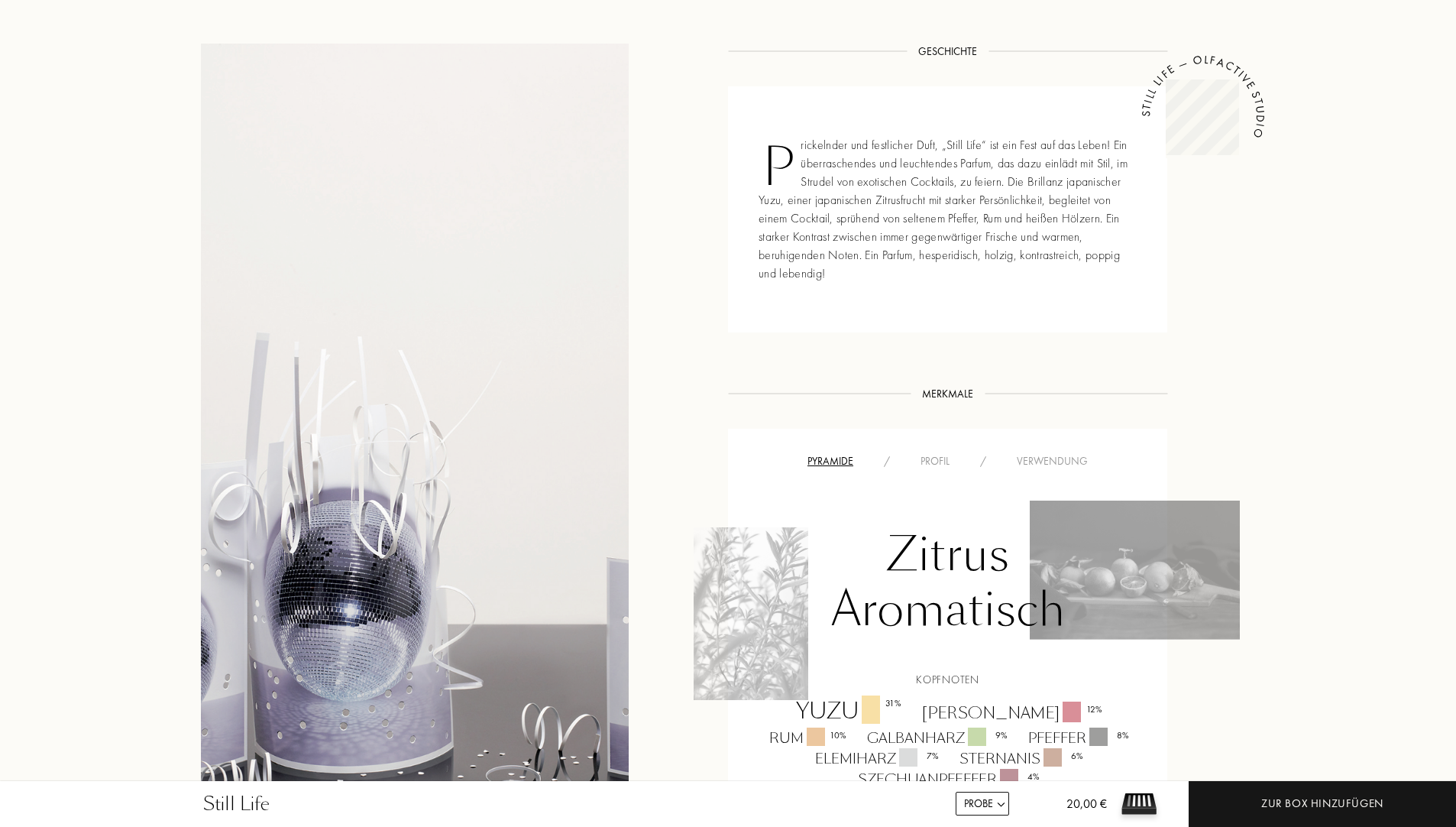
scroll to position [382, 0]
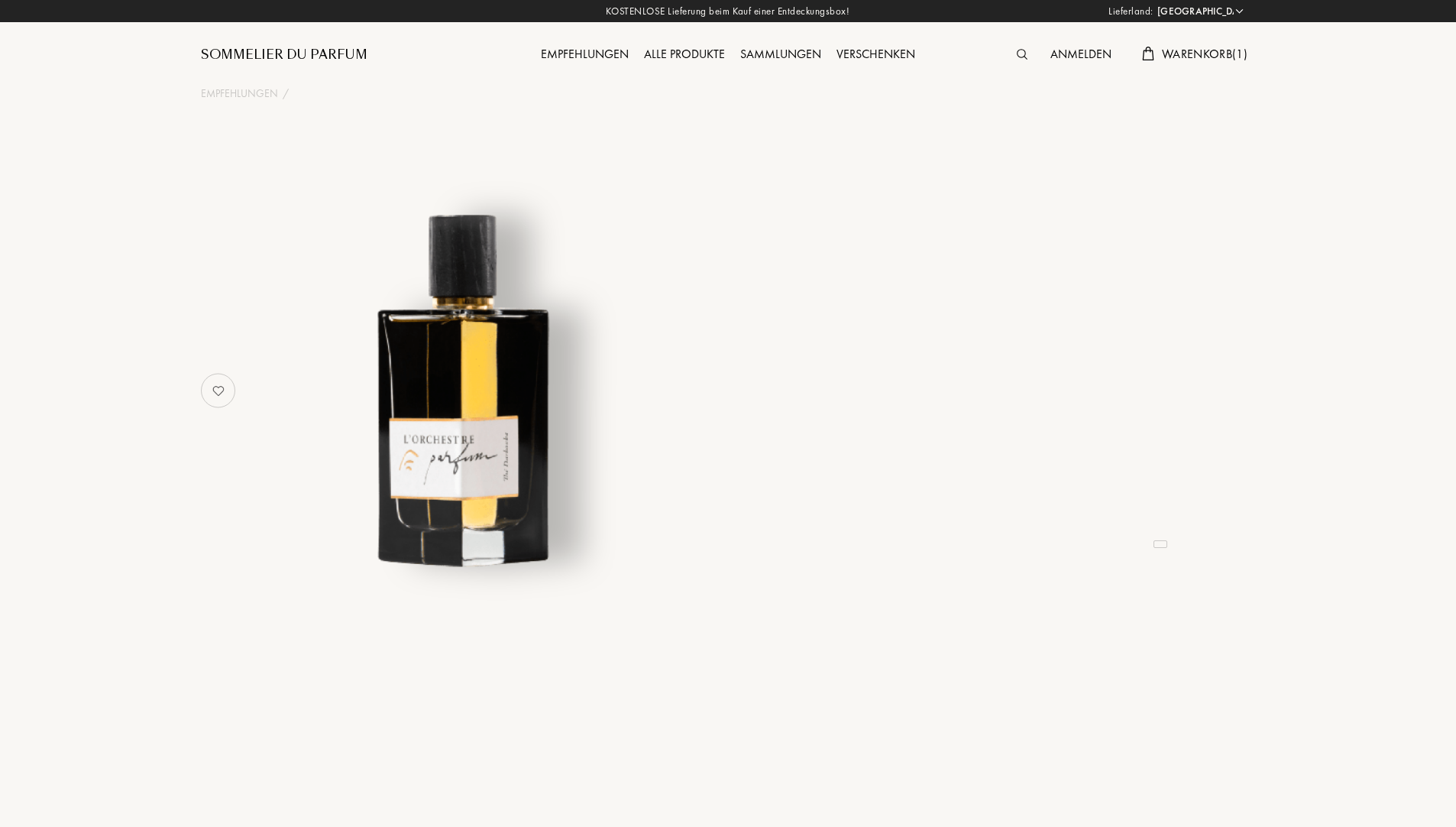
select select "DE"
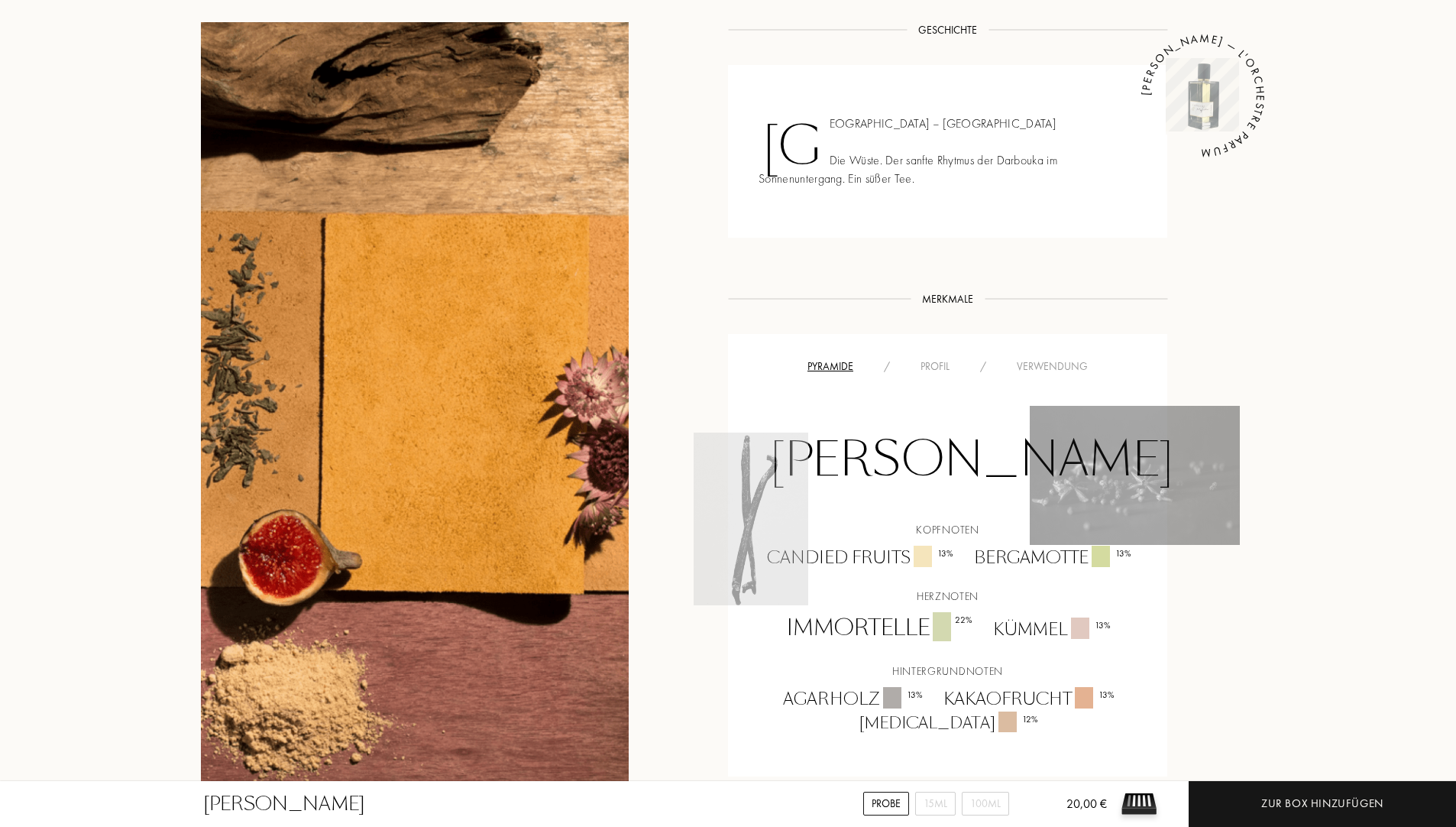
scroll to position [764, 0]
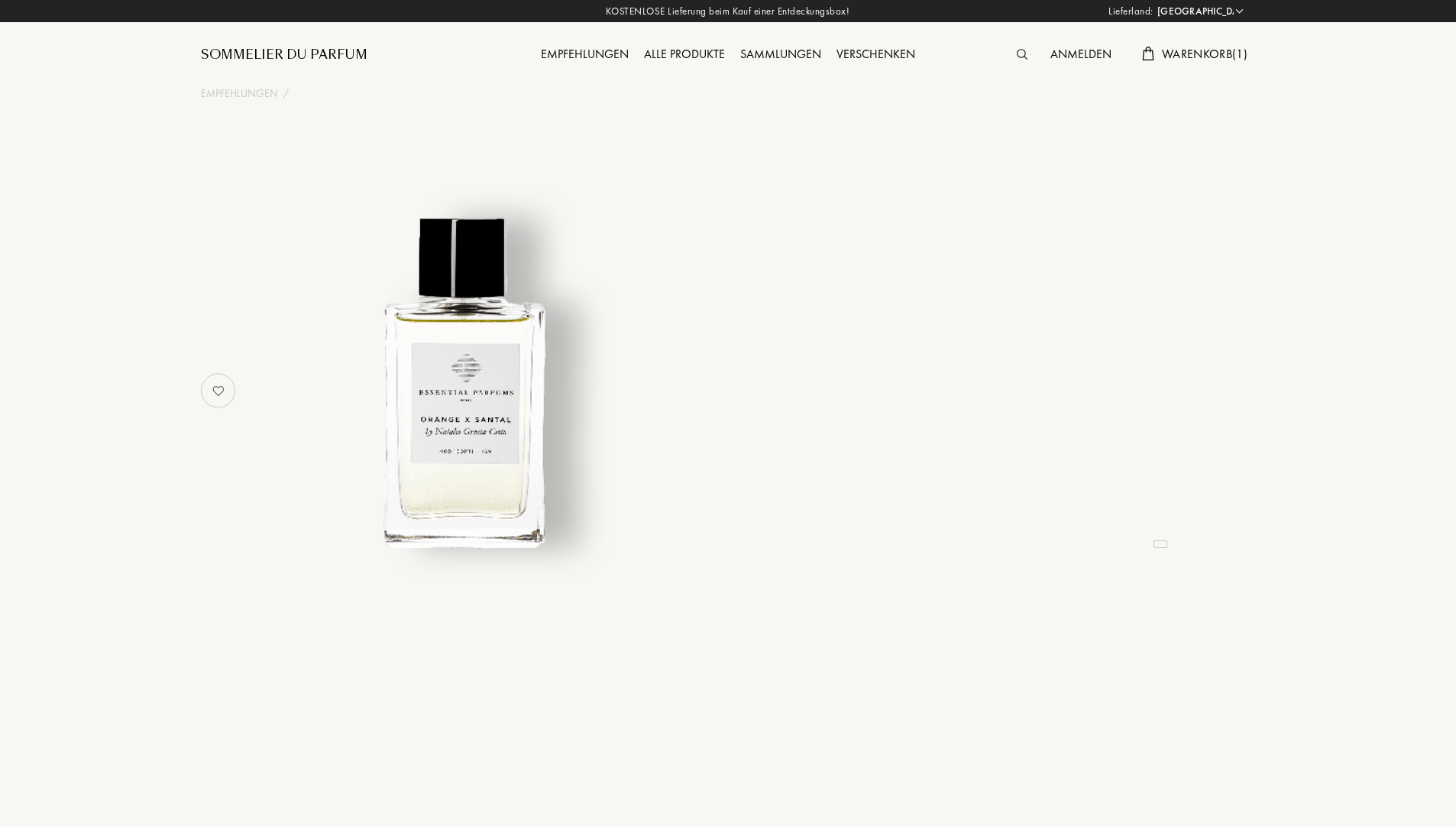
select select "DE"
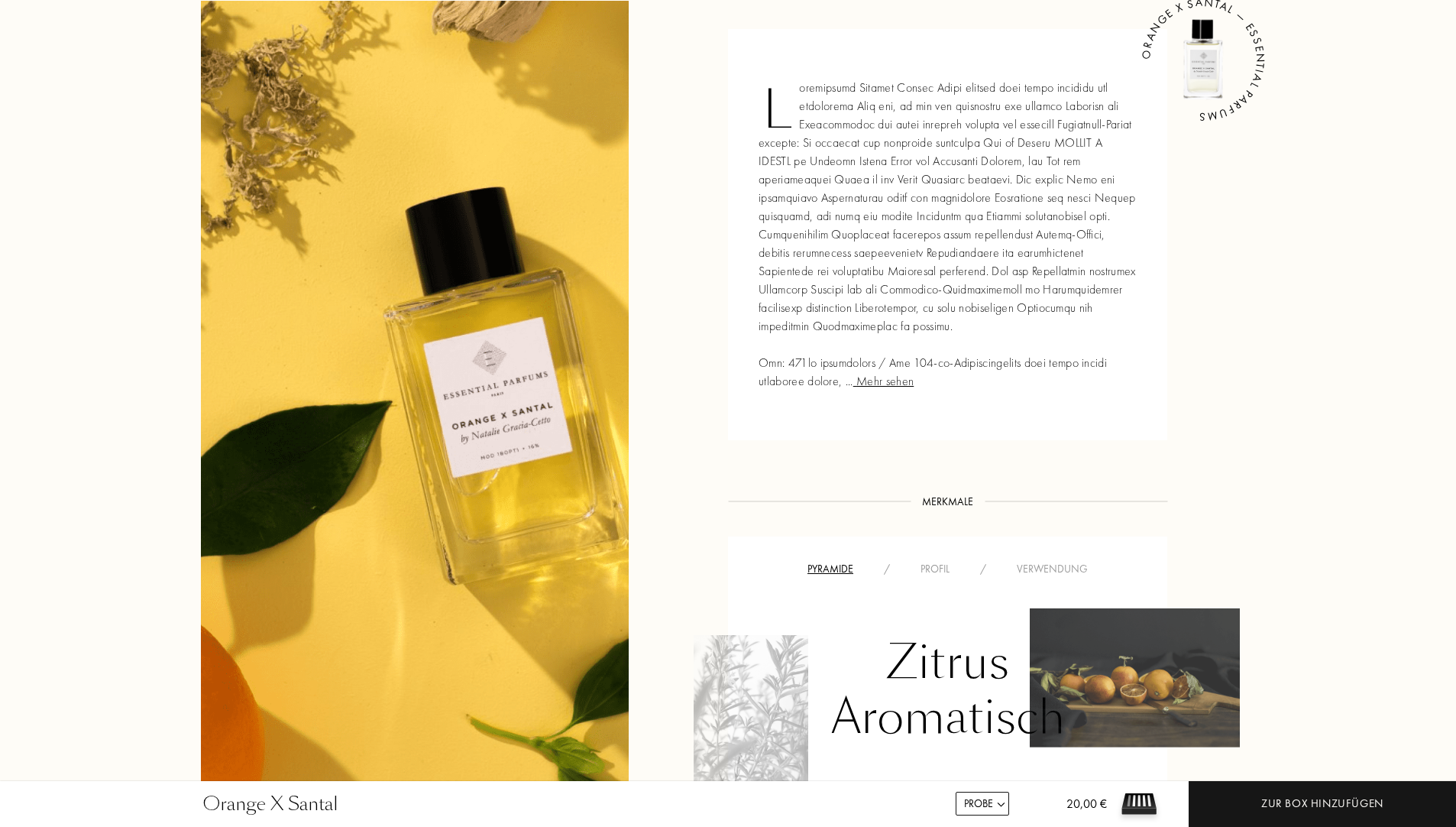
scroll to position [917, 0]
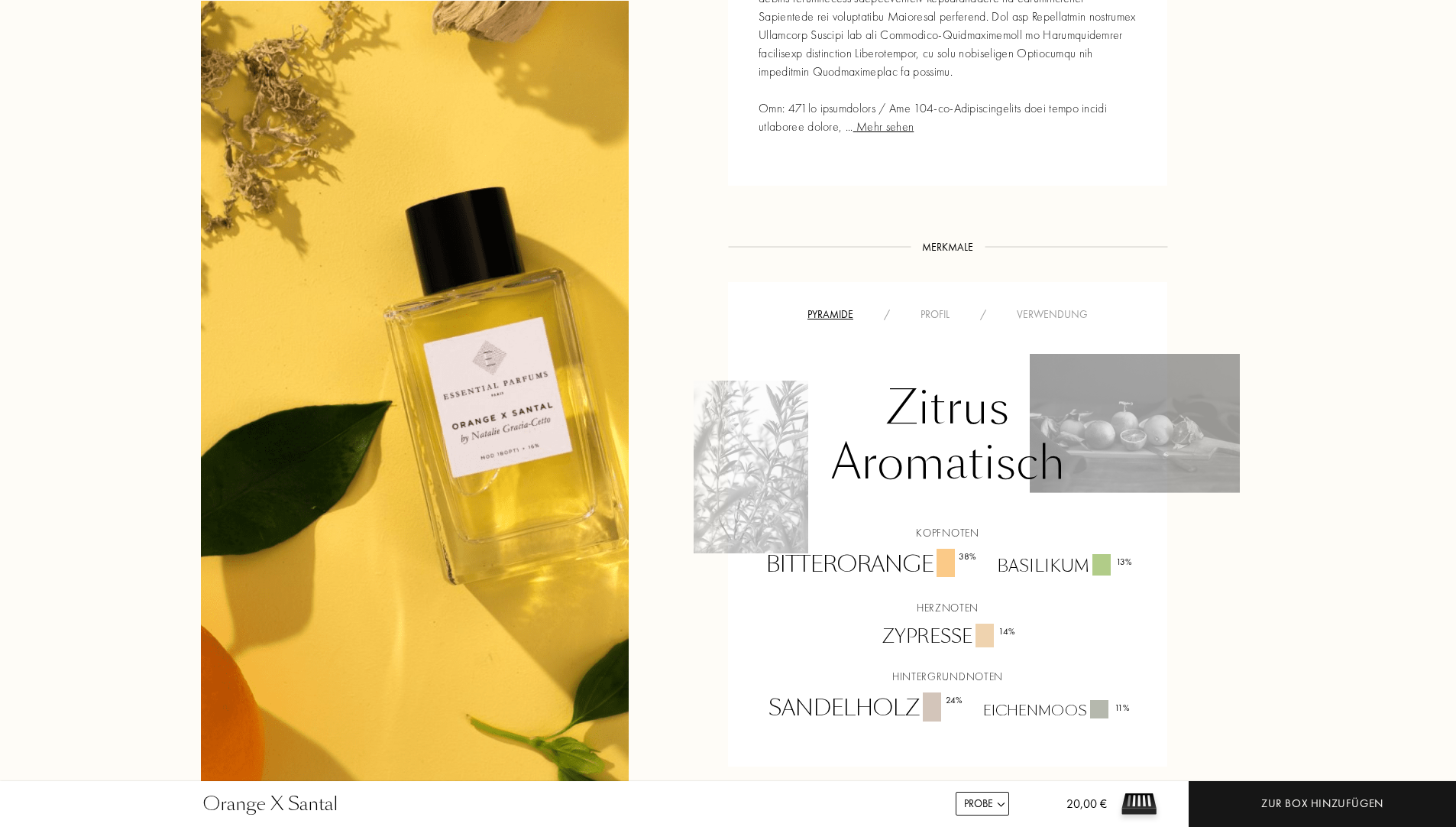
click at [1030, 325] on div "Zitrus Aromatisch Kopfnoten Bitterorange 38 % Basilikum 13 % Herznoten Zypresse…" at bounding box center [948, 524] width 416 height 402
click at [1062, 317] on div "Verwendung" at bounding box center [1051, 314] width 101 height 16
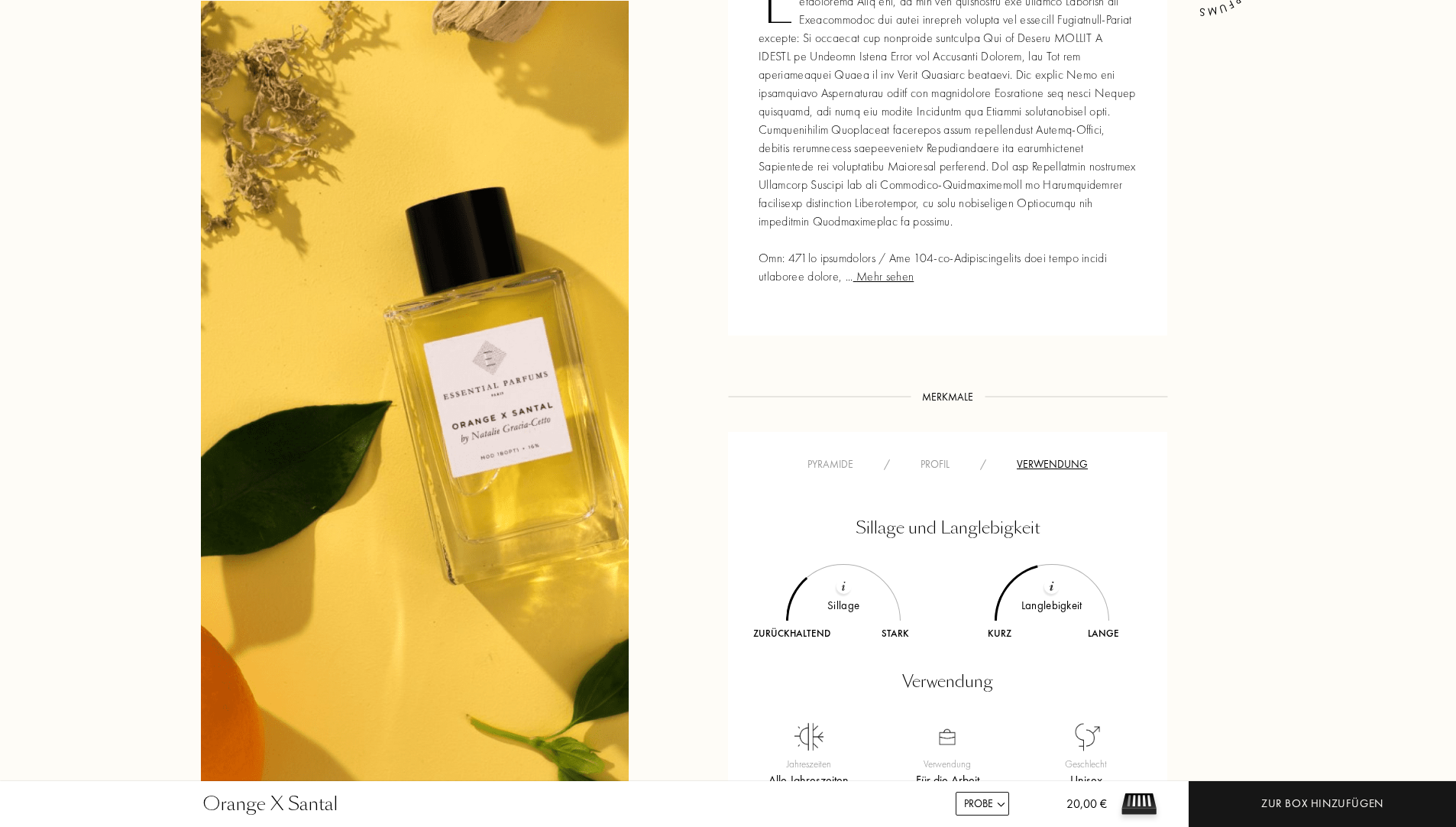
scroll to position [764, 0]
click at [834, 465] on div "Pyramide" at bounding box center [830, 467] width 76 height 16
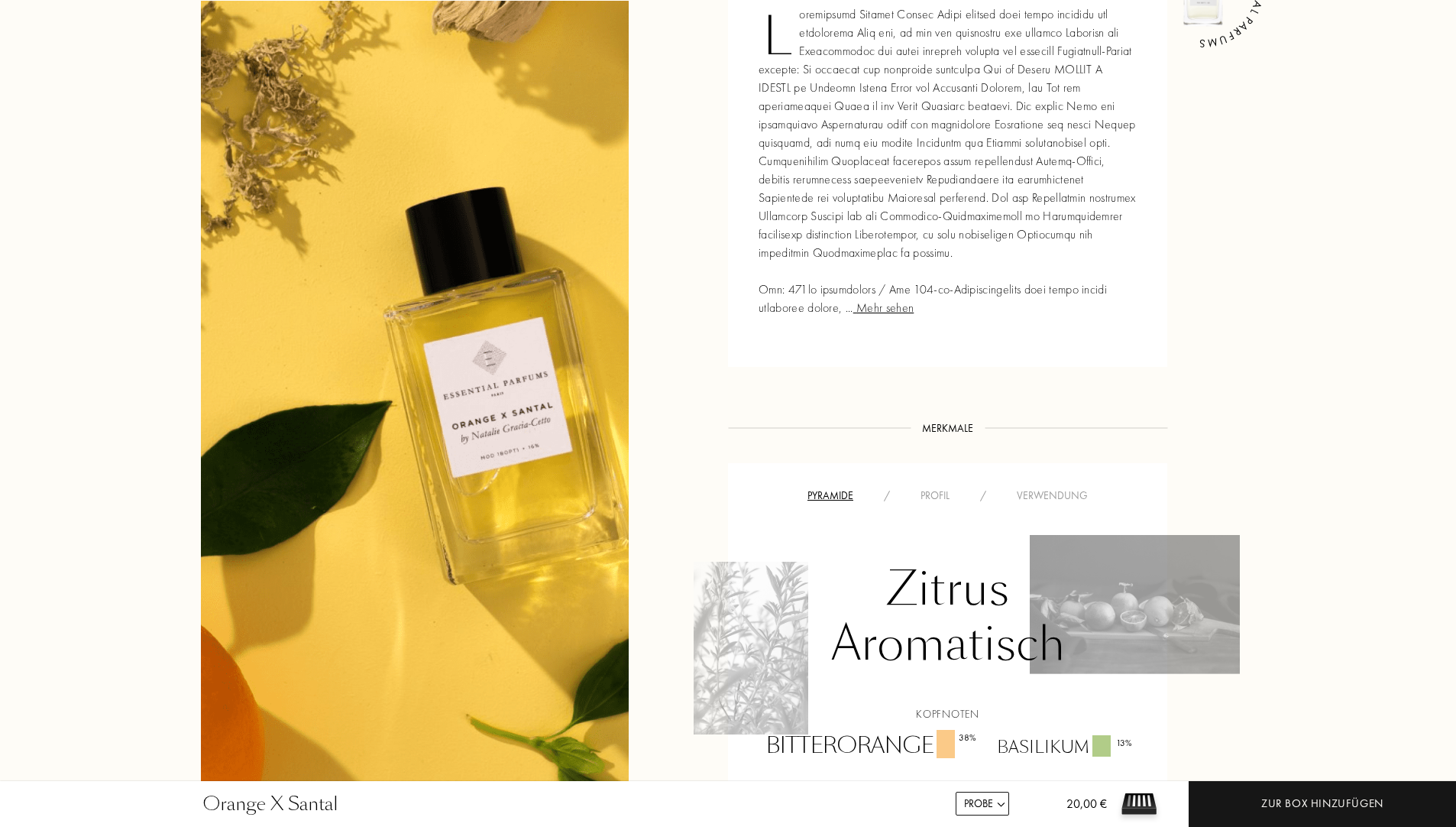
scroll to position [612, 0]
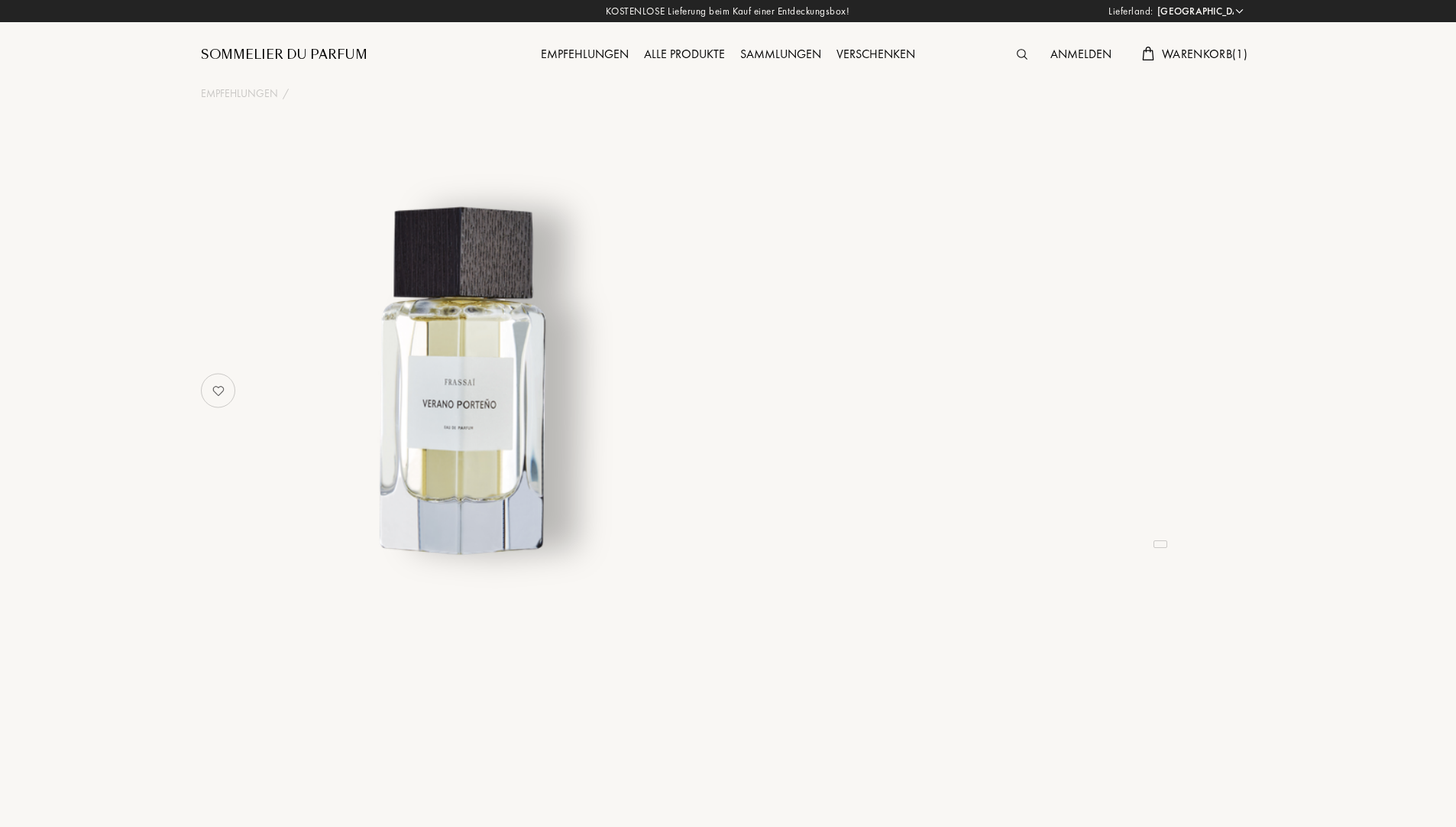
select select "DE"
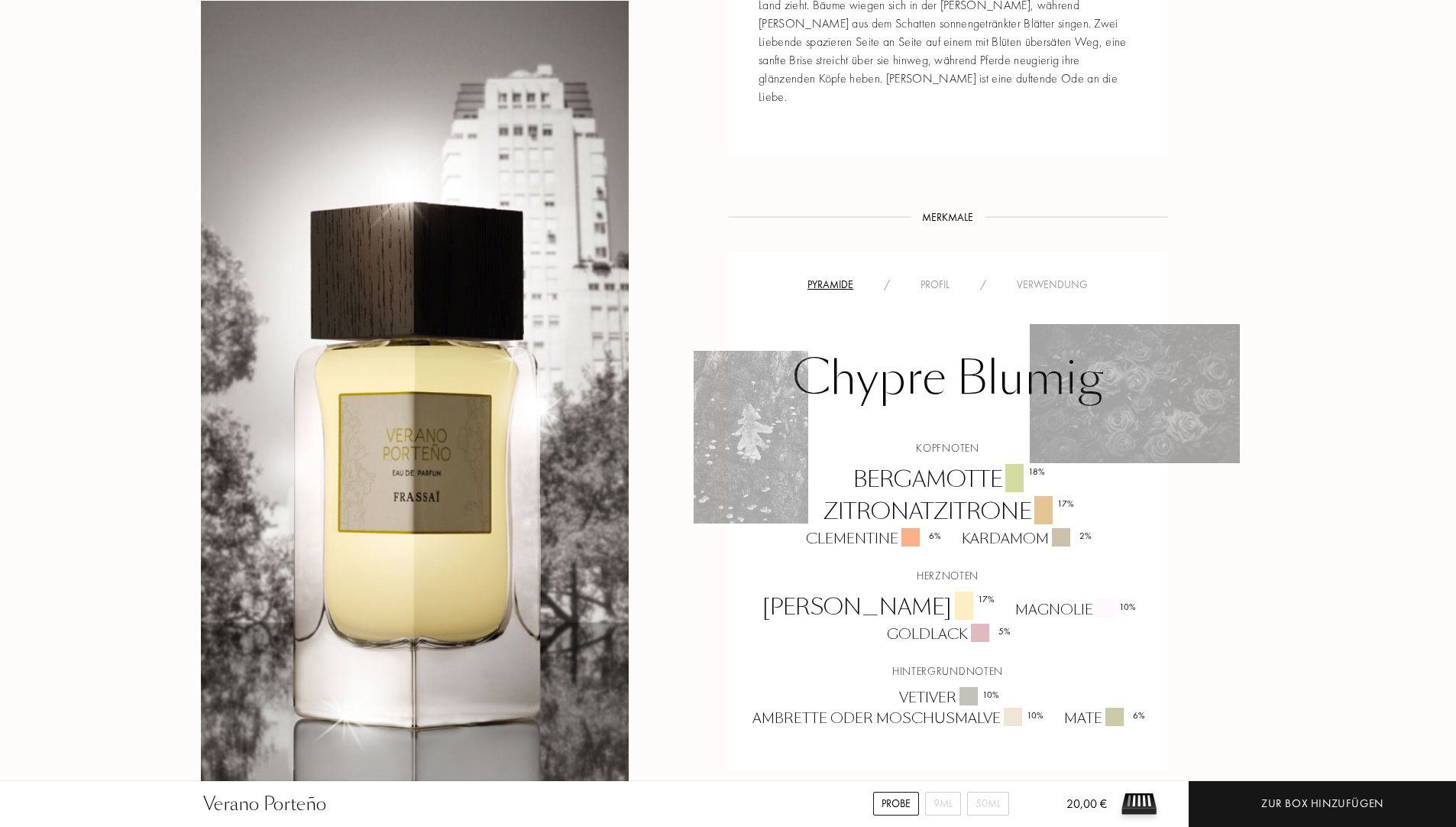
scroll to position [688, 0]
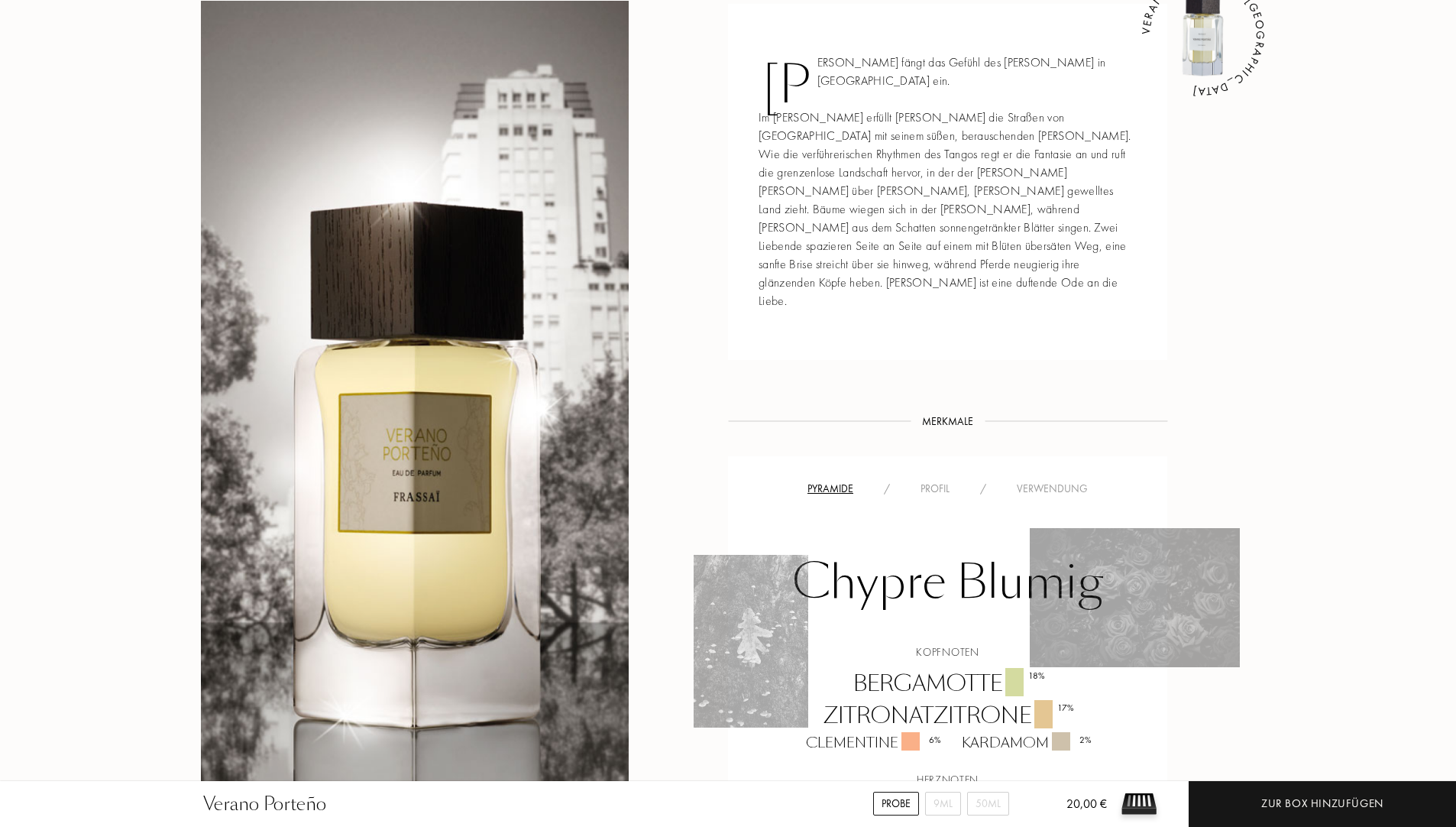
click at [1024, 456] on div "Pyramide / Profil / Verwendung Chypre Blumig Kopfnoten Bergamotte 18 % Zitronat…" at bounding box center [947, 715] width 439 height 518
click at [1029, 480] on div "Verwendung" at bounding box center [1051, 488] width 101 height 16
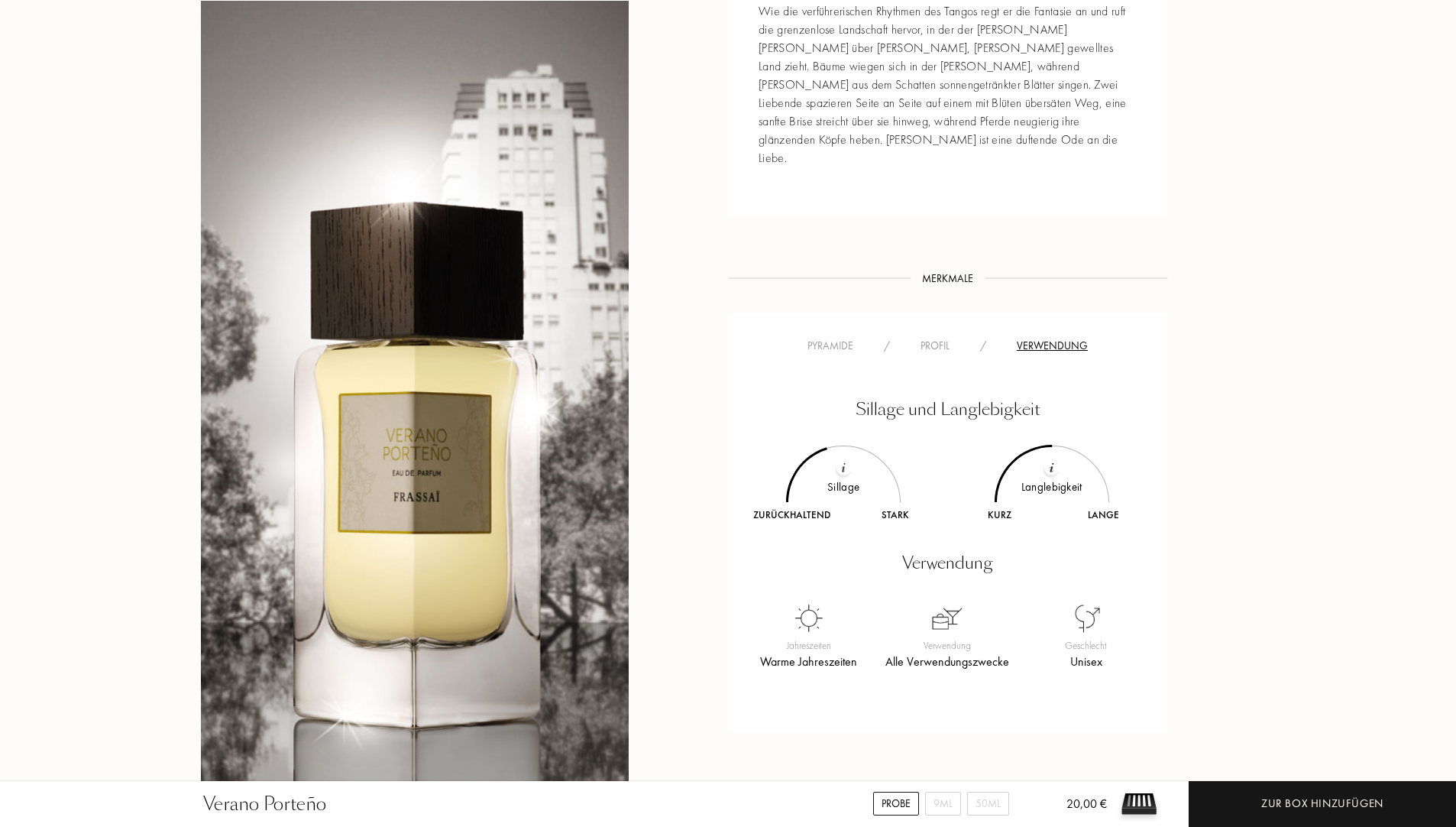
scroll to position [840, 0]
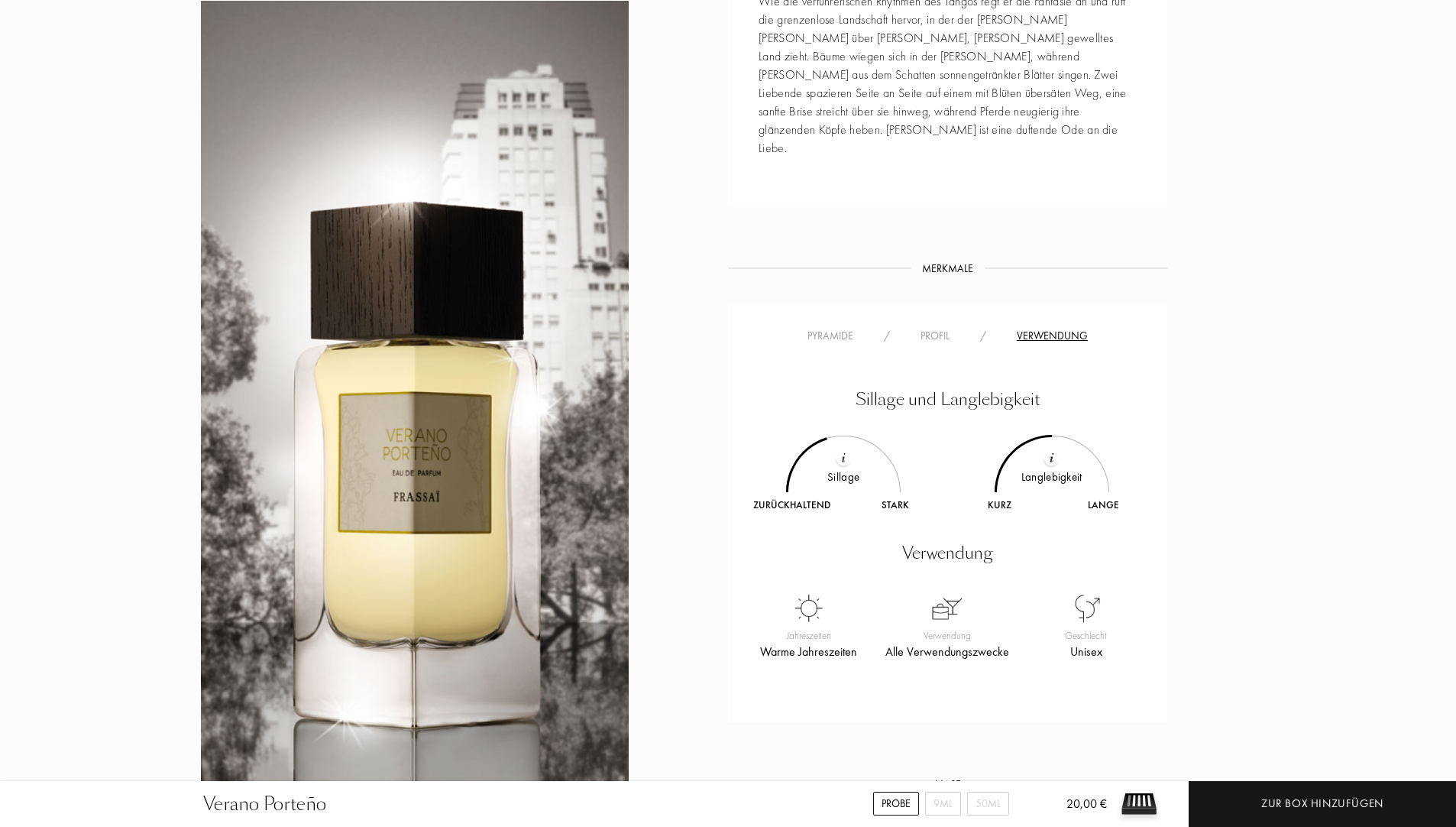
click at [935, 328] on div "Profil" at bounding box center [935, 336] width 60 height 16
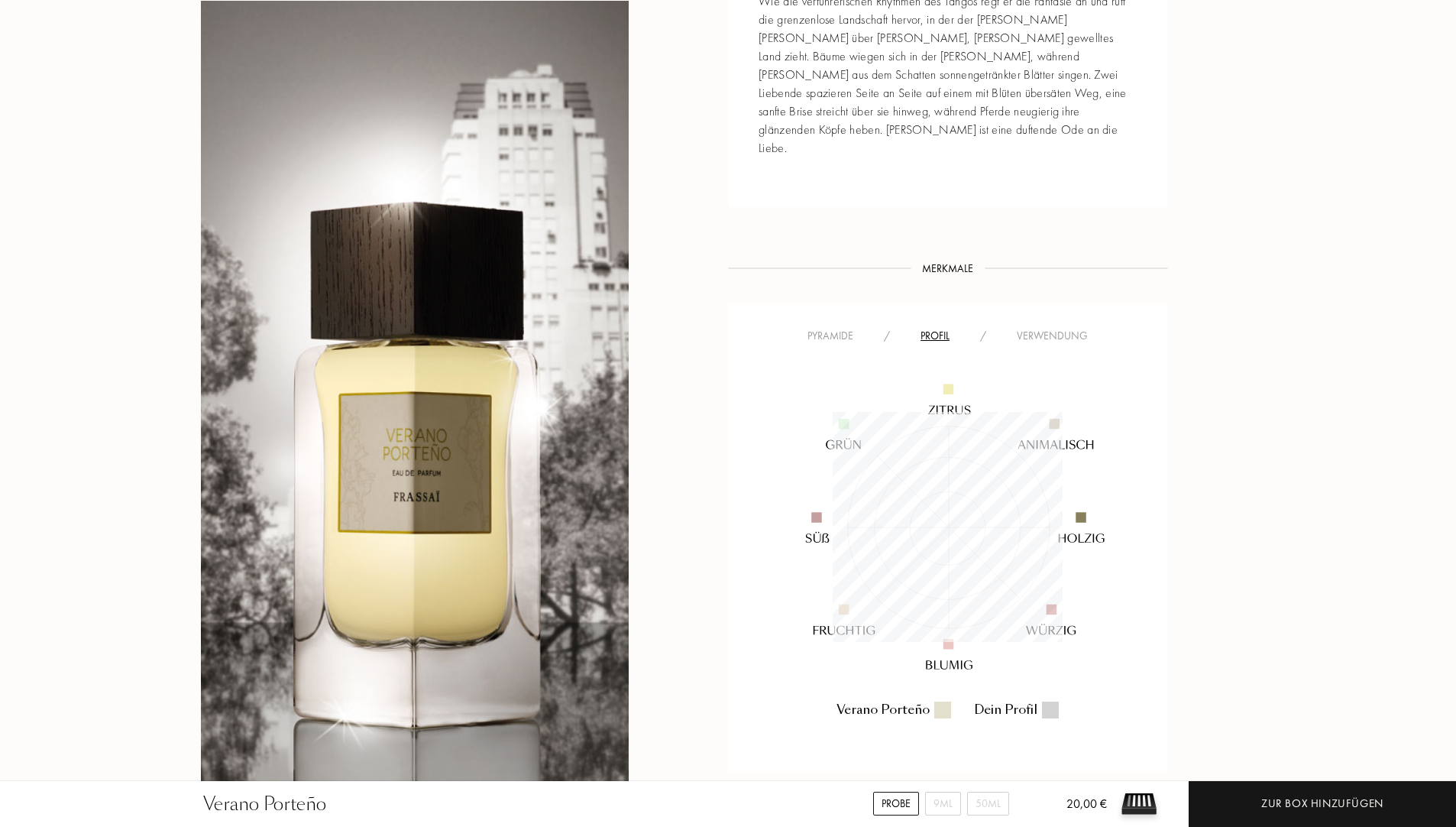
scroll to position [230, 230]
click at [853, 328] on div "Pyramide" at bounding box center [830, 336] width 76 height 16
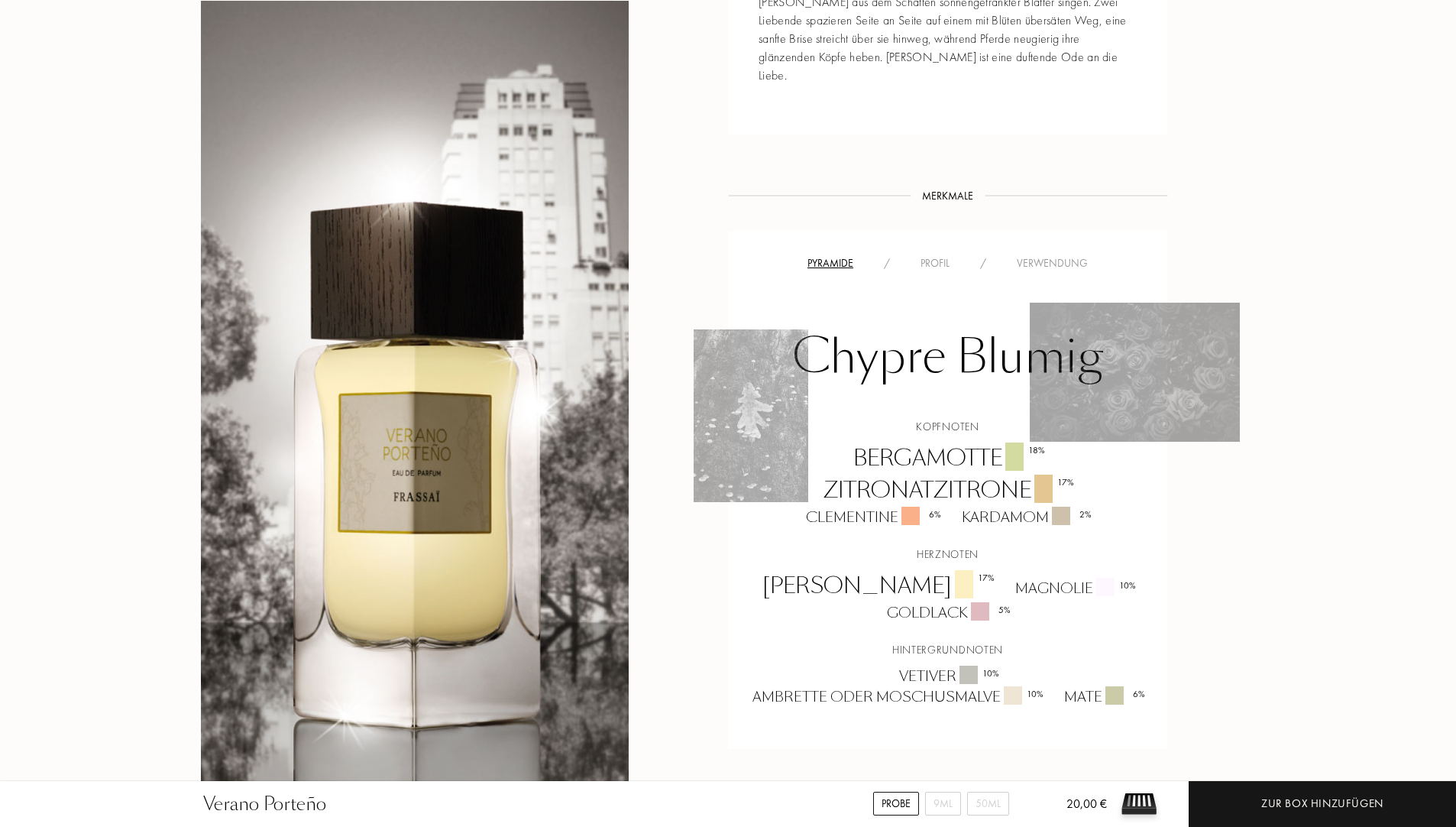
scroll to position [917, 0]
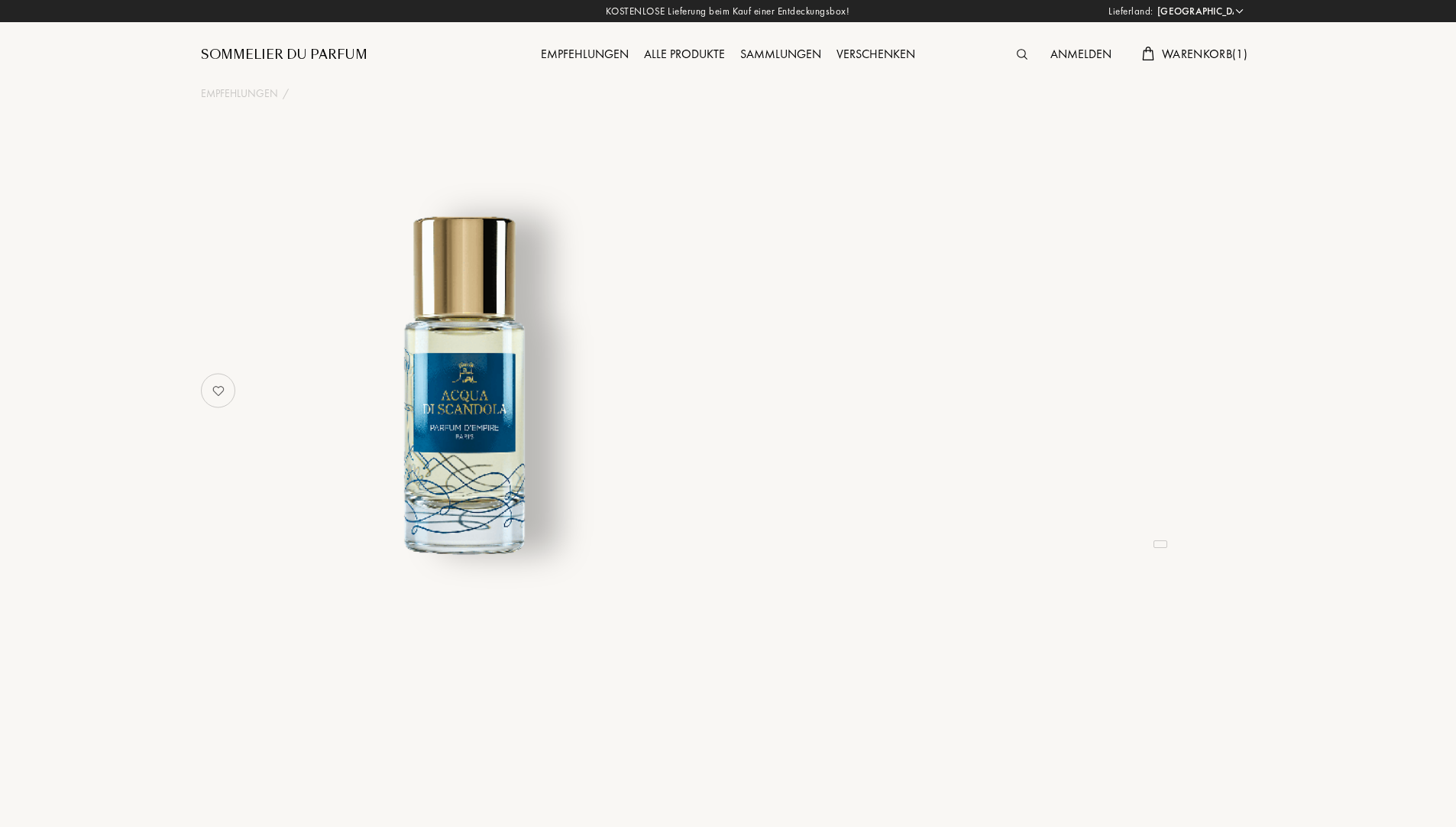
select select "DE"
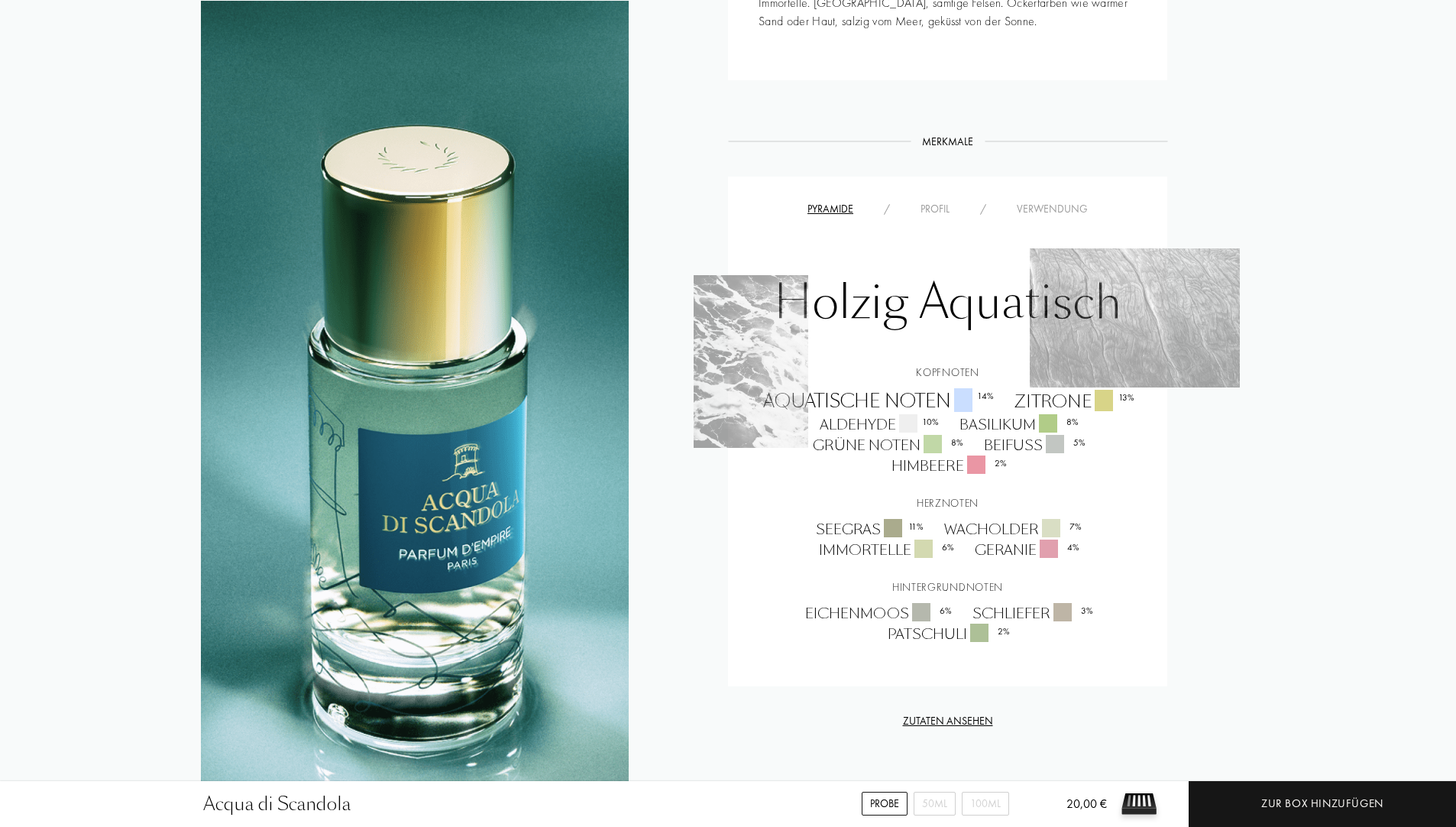
scroll to position [994, 0]
